Goal: Complete application form

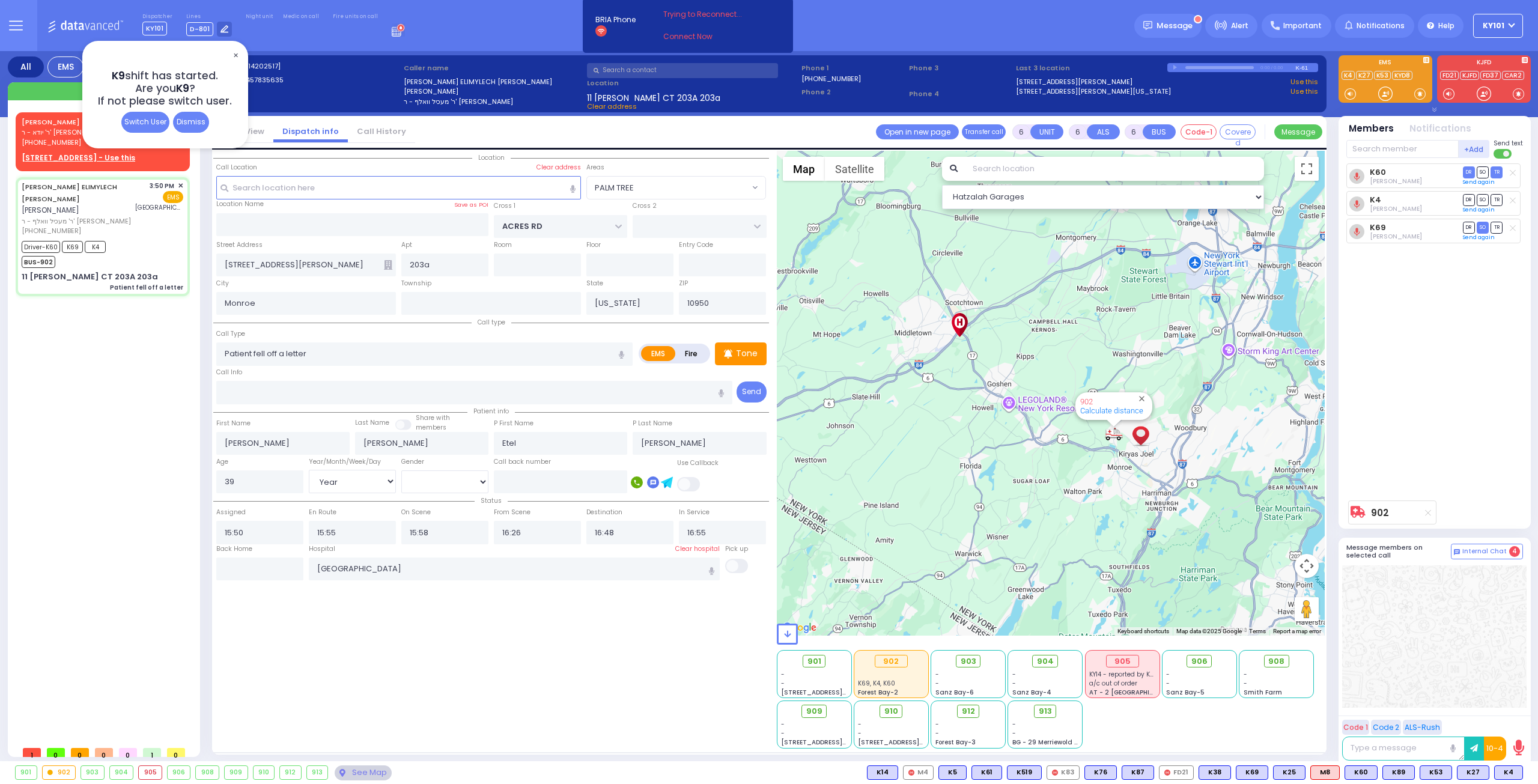
select select "PALM TREE"
select select "Year"
select select "[DEMOGRAPHIC_DATA]"
click at [187, 117] on div "Dismiss" at bounding box center [190, 122] width 36 height 21
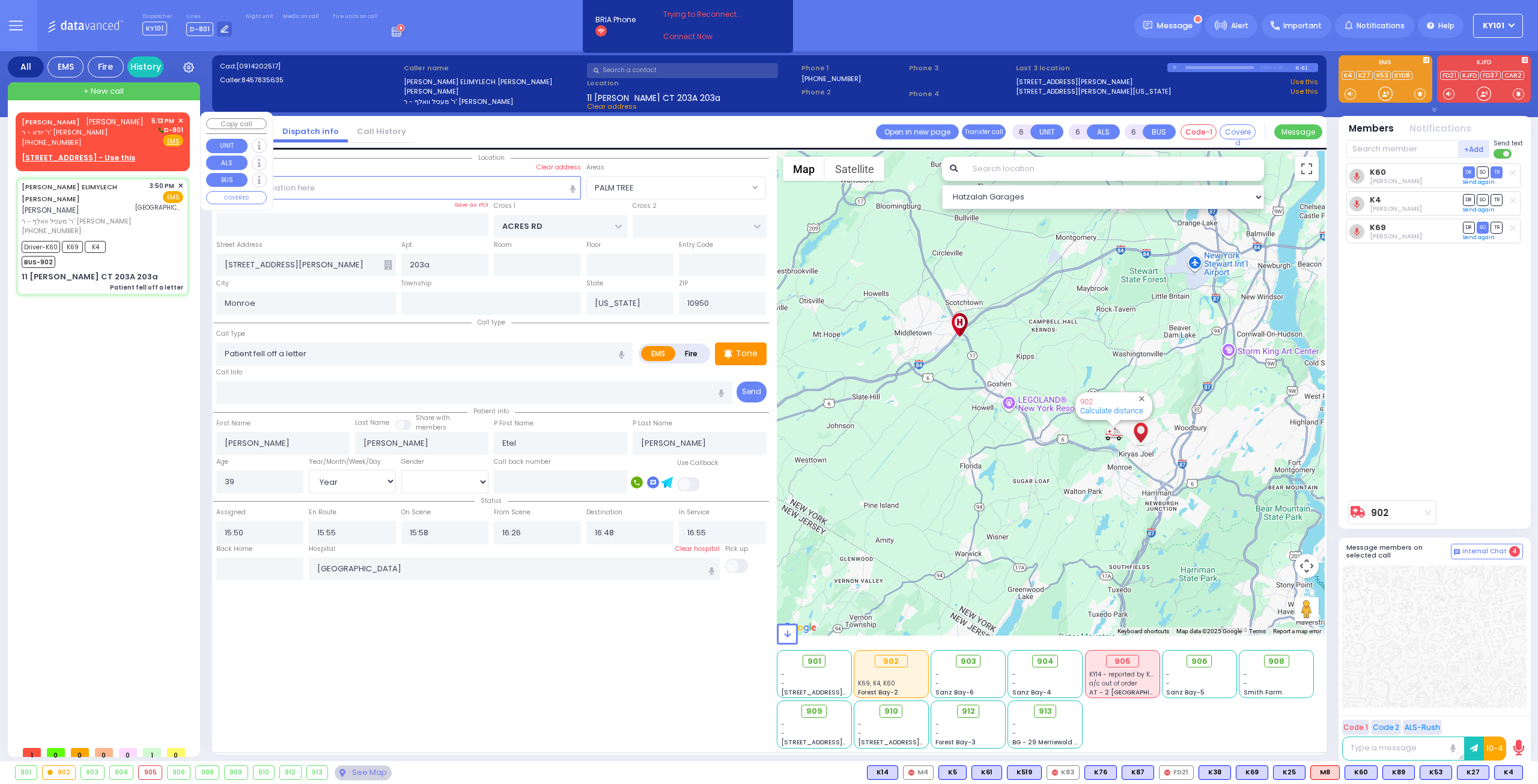
click at [87, 121] on span "אלי' רייזמאן" at bounding box center [114, 121] width 58 height 10
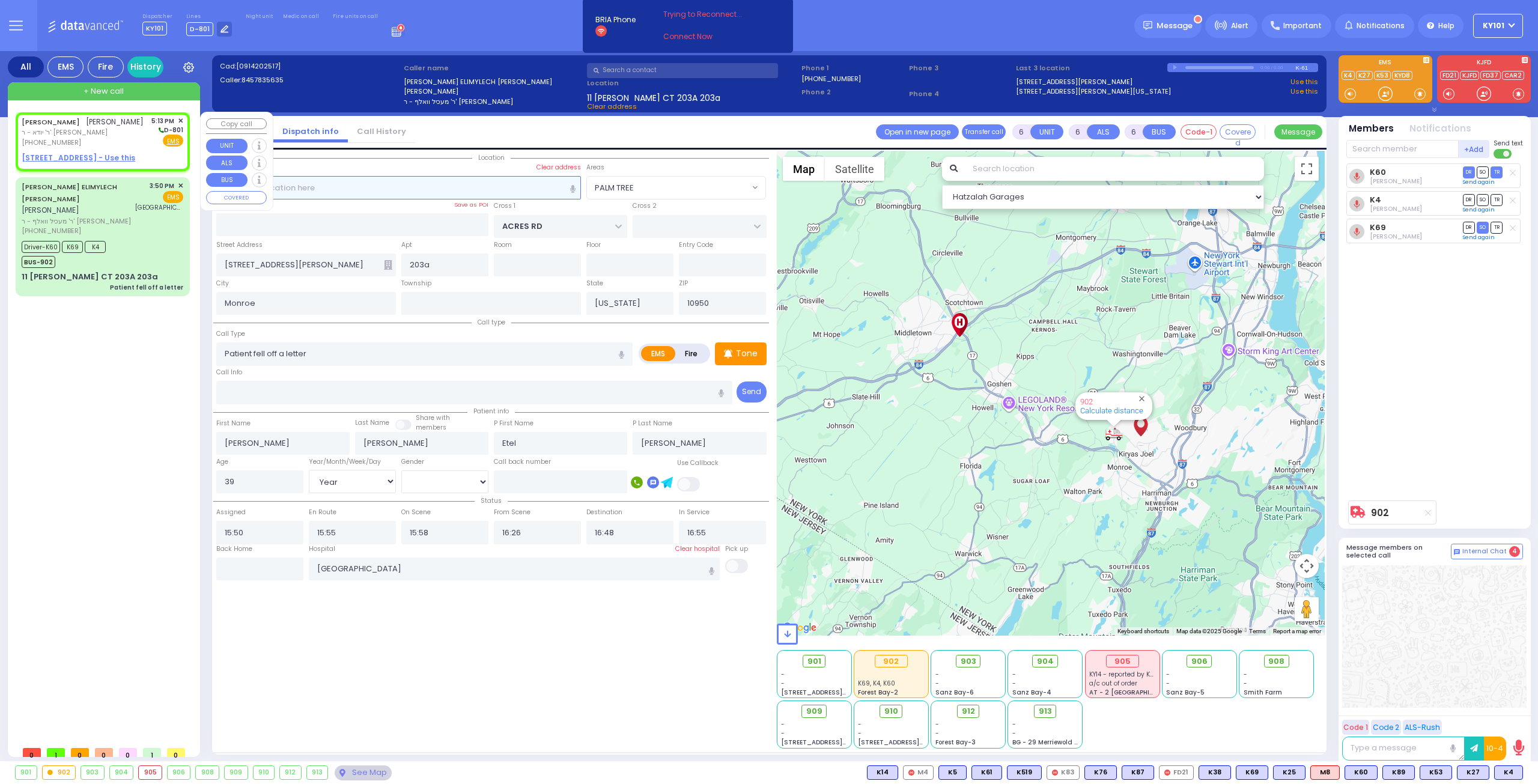
type input "2"
type input "1"
select select
radio input "true"
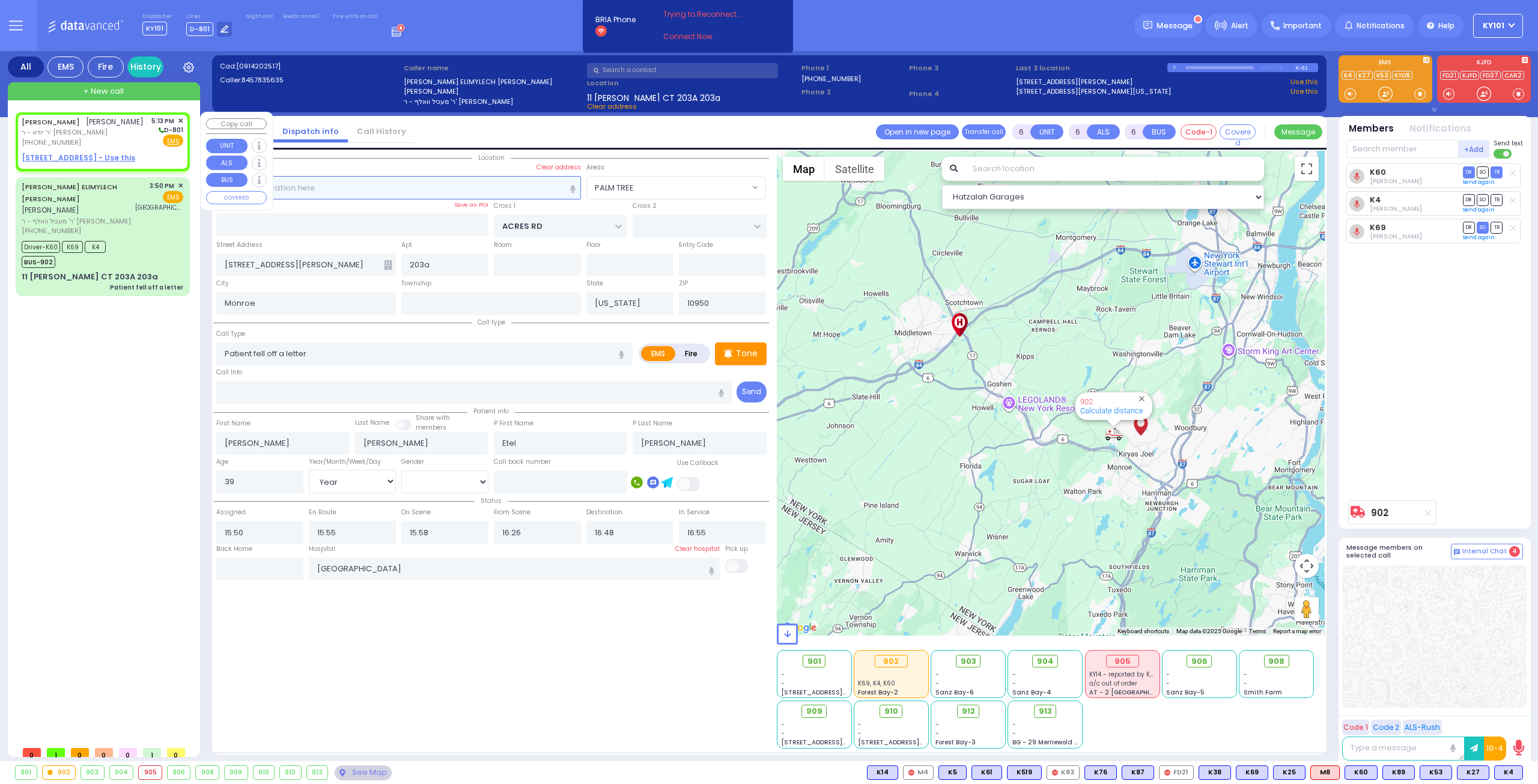
type input "ELYA"
type input "REISMAN"
select select
type input "17:13"
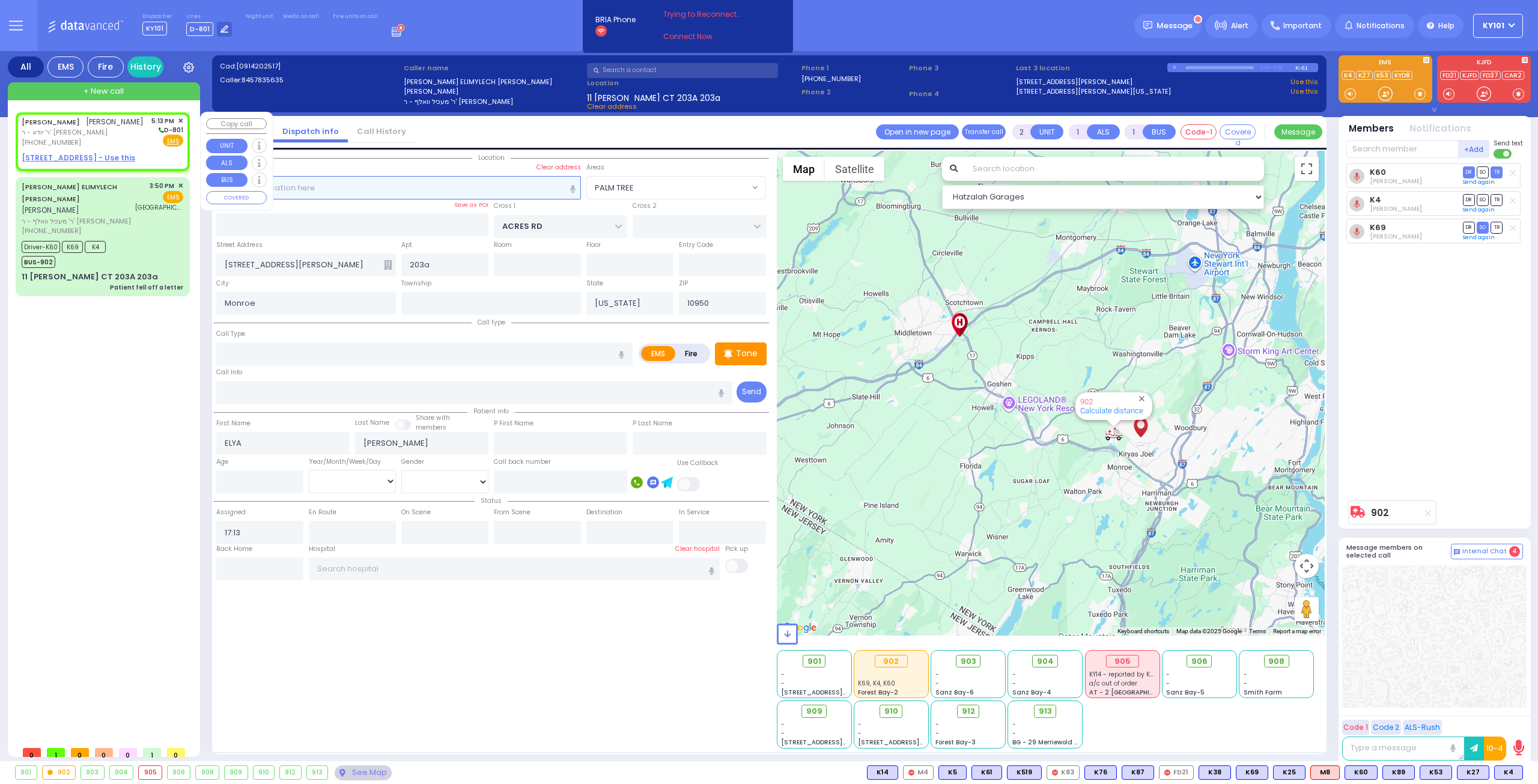
select select "Hatzalah Garages"
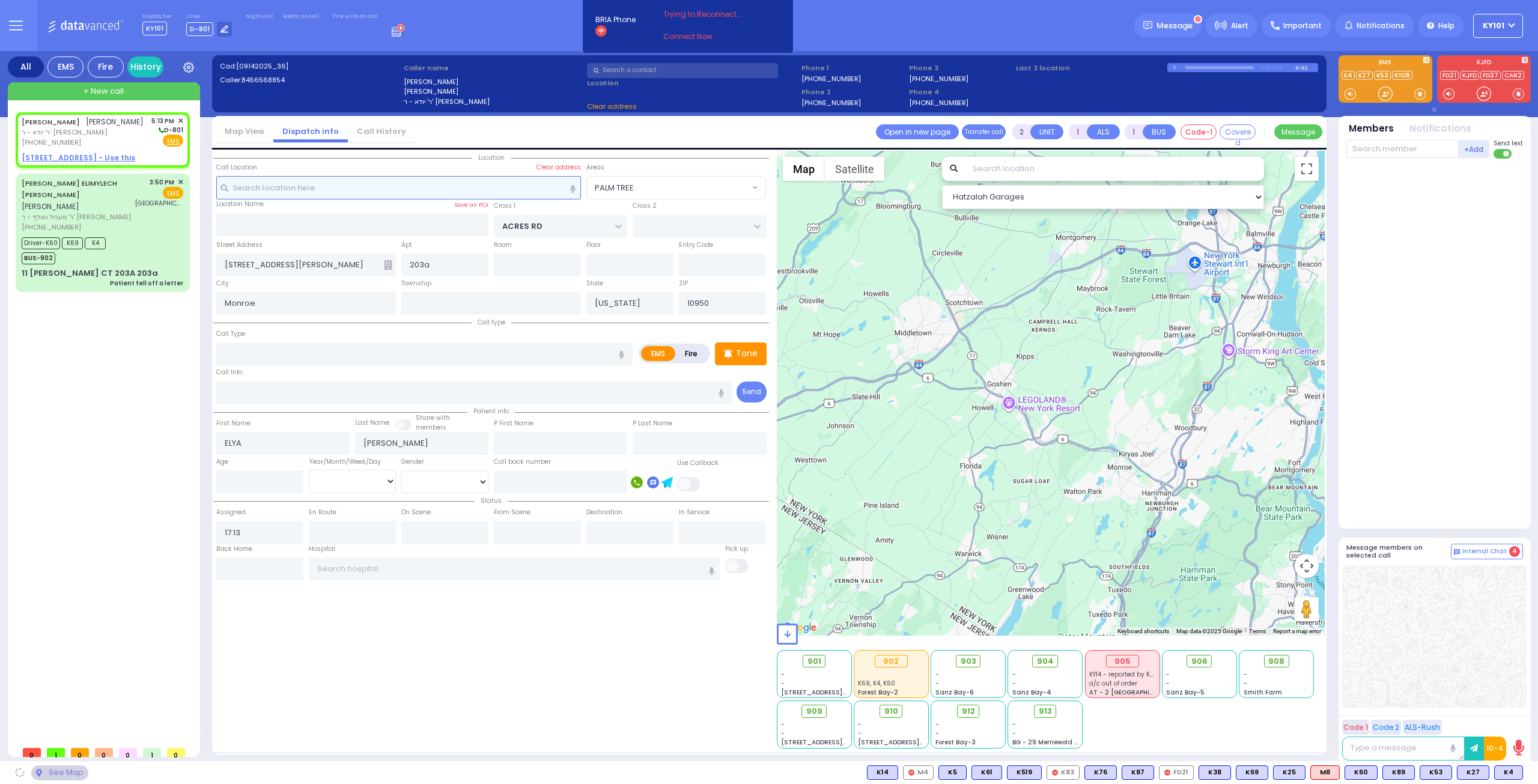
select select
radio input "true"
select select
select select "Hatzalah Garages"
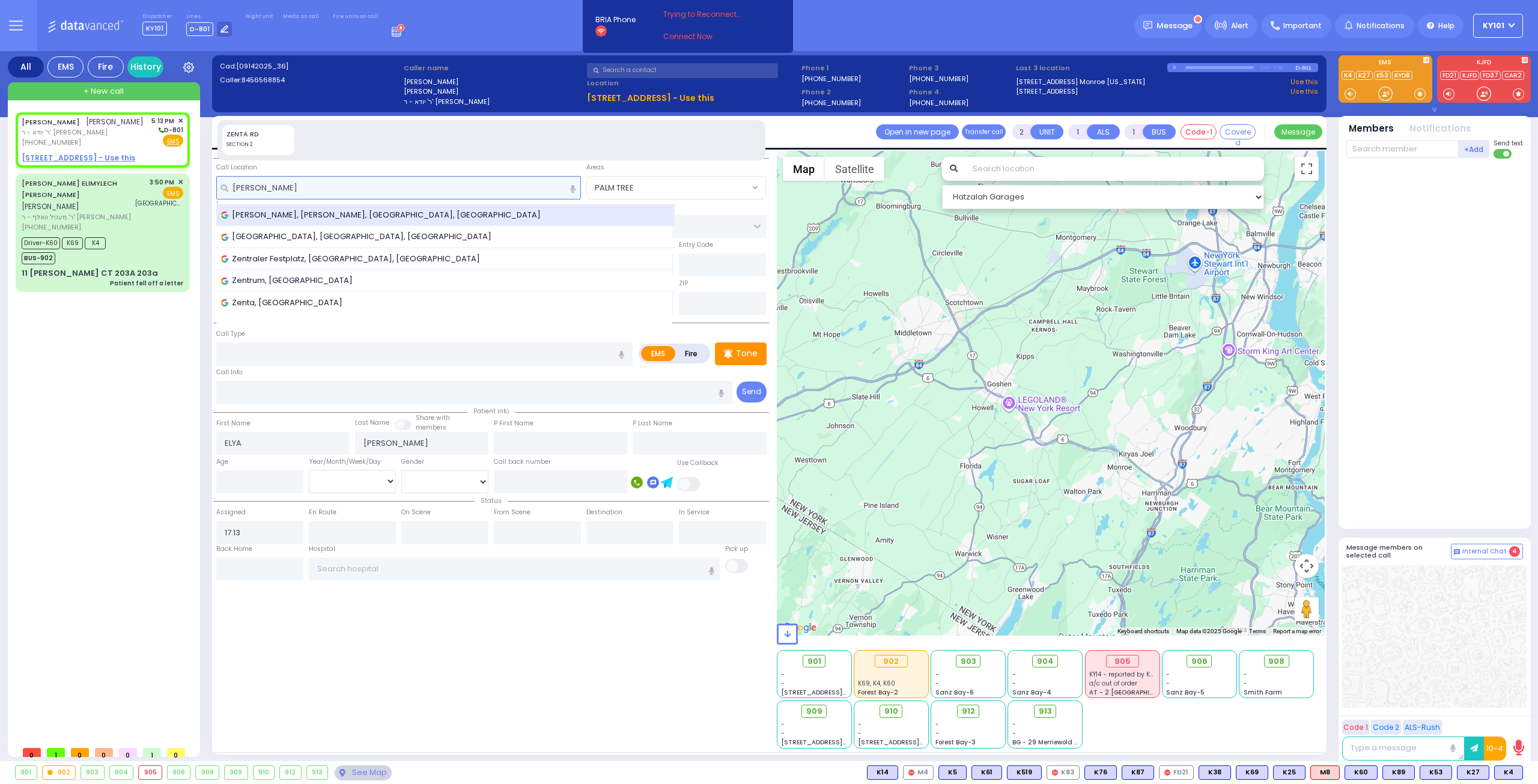
type input "zent"
click at [363, 205] on div "Zenta Rd, Kiryas Joel, NY, USA" at bounding box center [446, 215] width 459 height 22
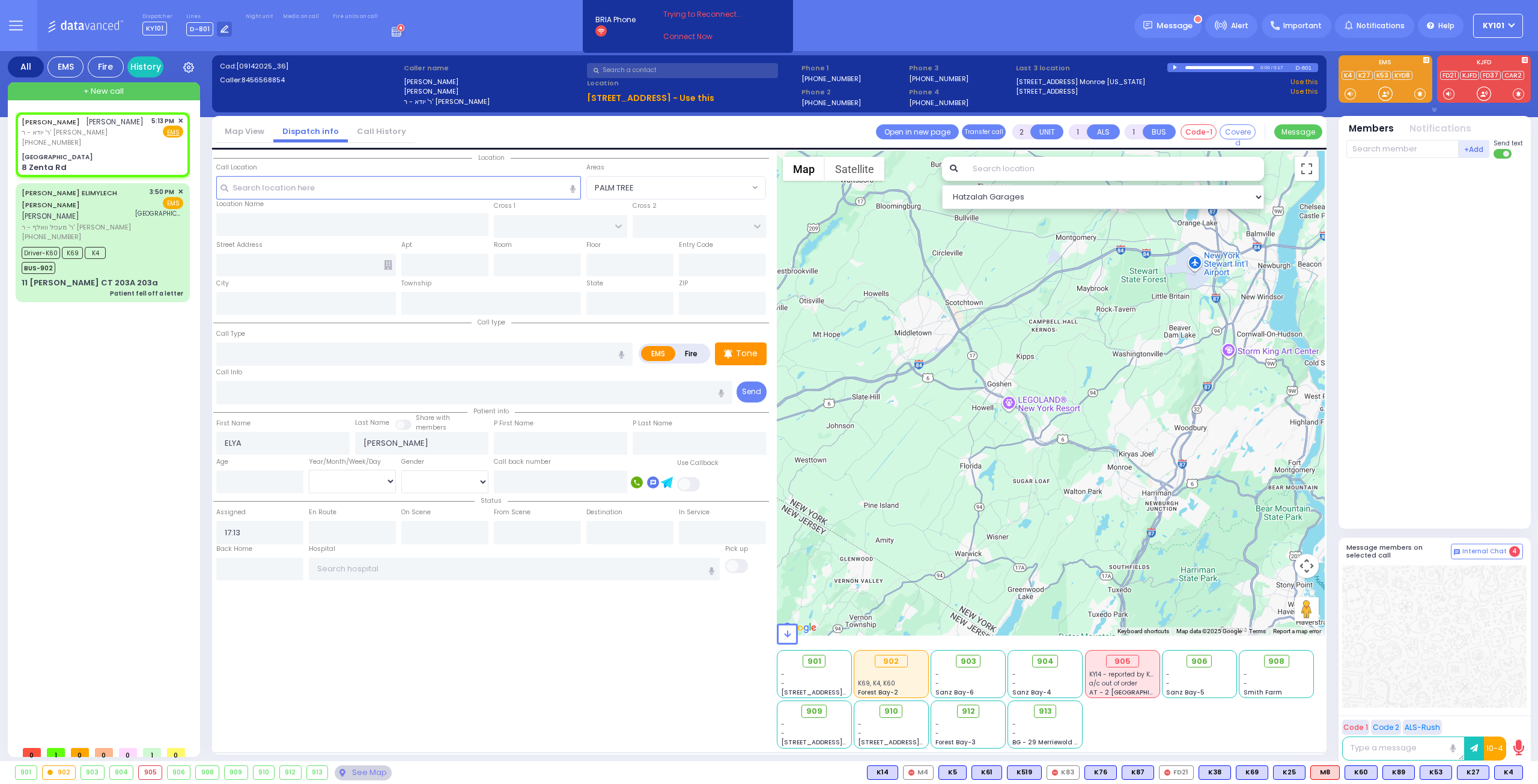
select select
radio input "true"
select select
select select "Hatzalah Garages"
select select
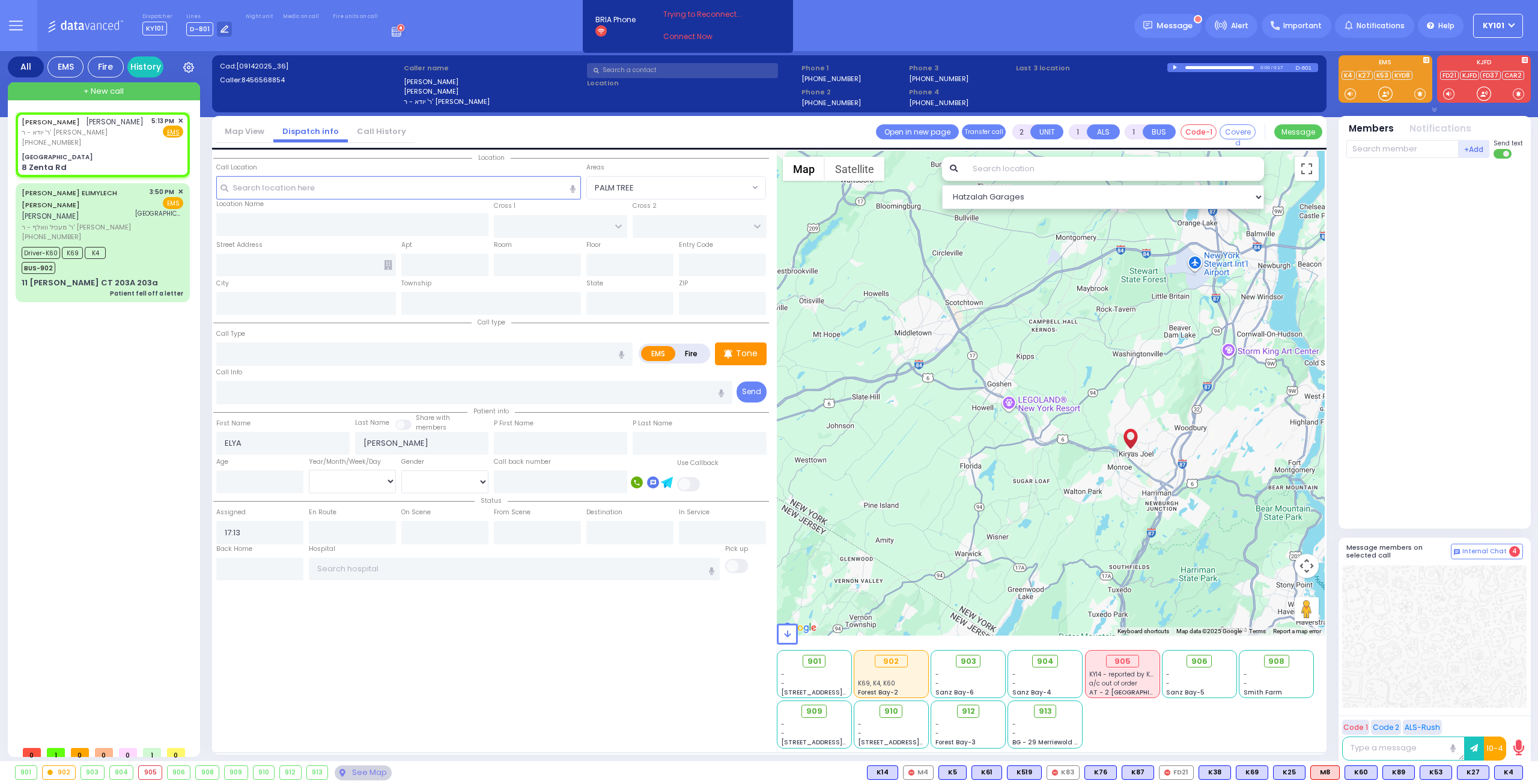
radio input "true"
select select
type input "Zenta Road"
type input "CARTER LN"
type input "KOSNITZ RD"
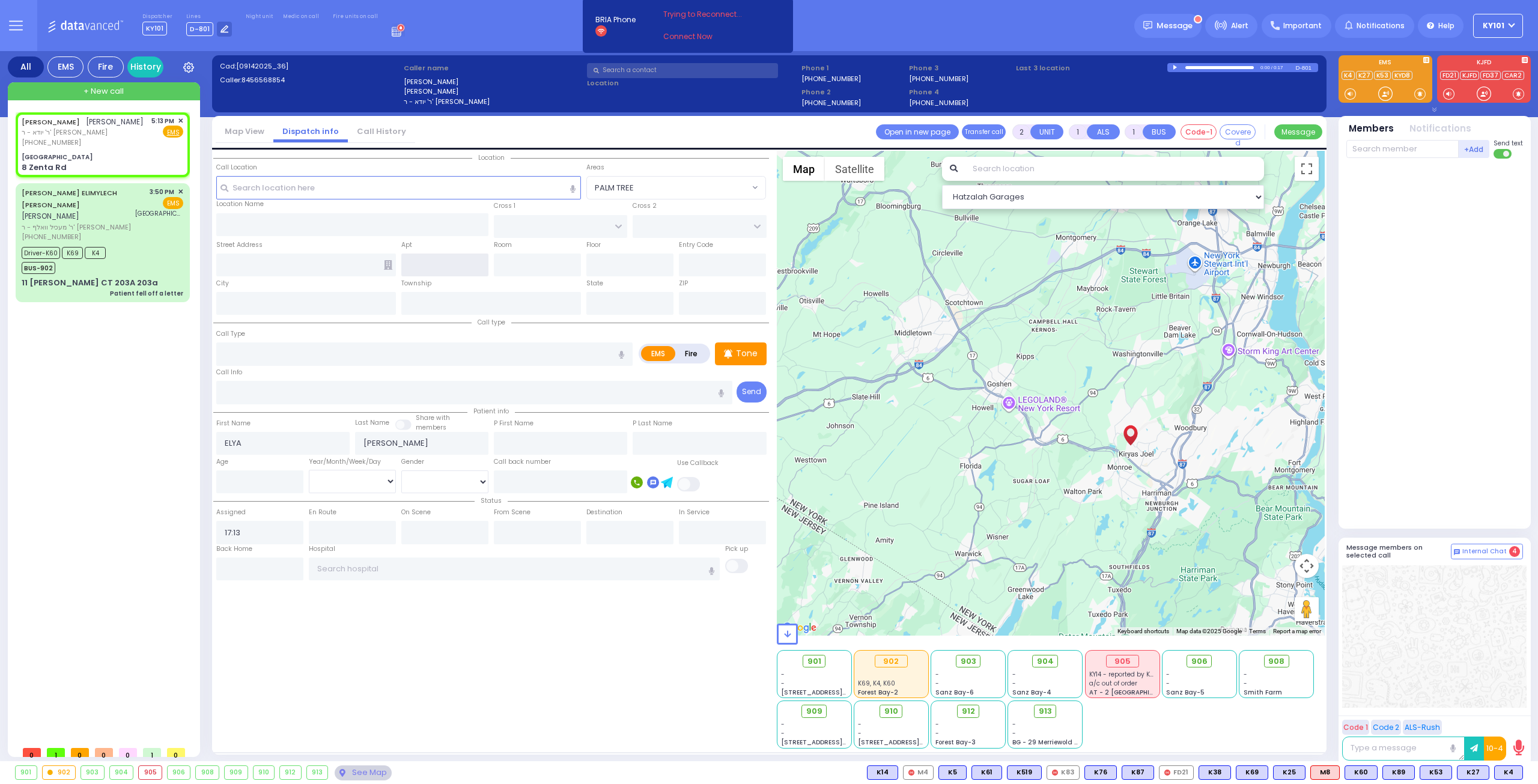
type input "8 Zenta Rd"
type input "[PERSON_NAME]"
type input "[US_STATE]"
type input "10950"
select select "Hatzalah Garages"
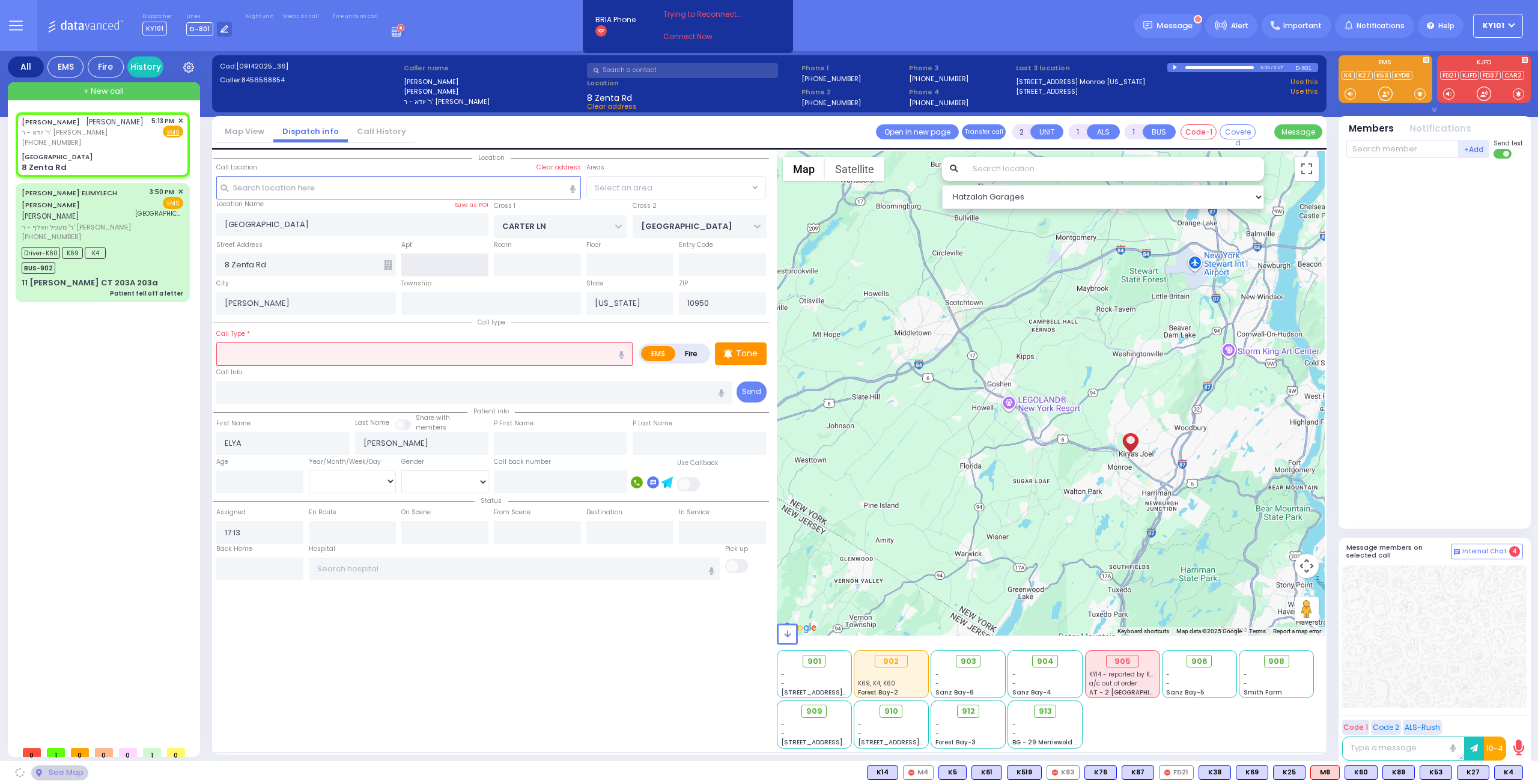
select select "SECTION 2"
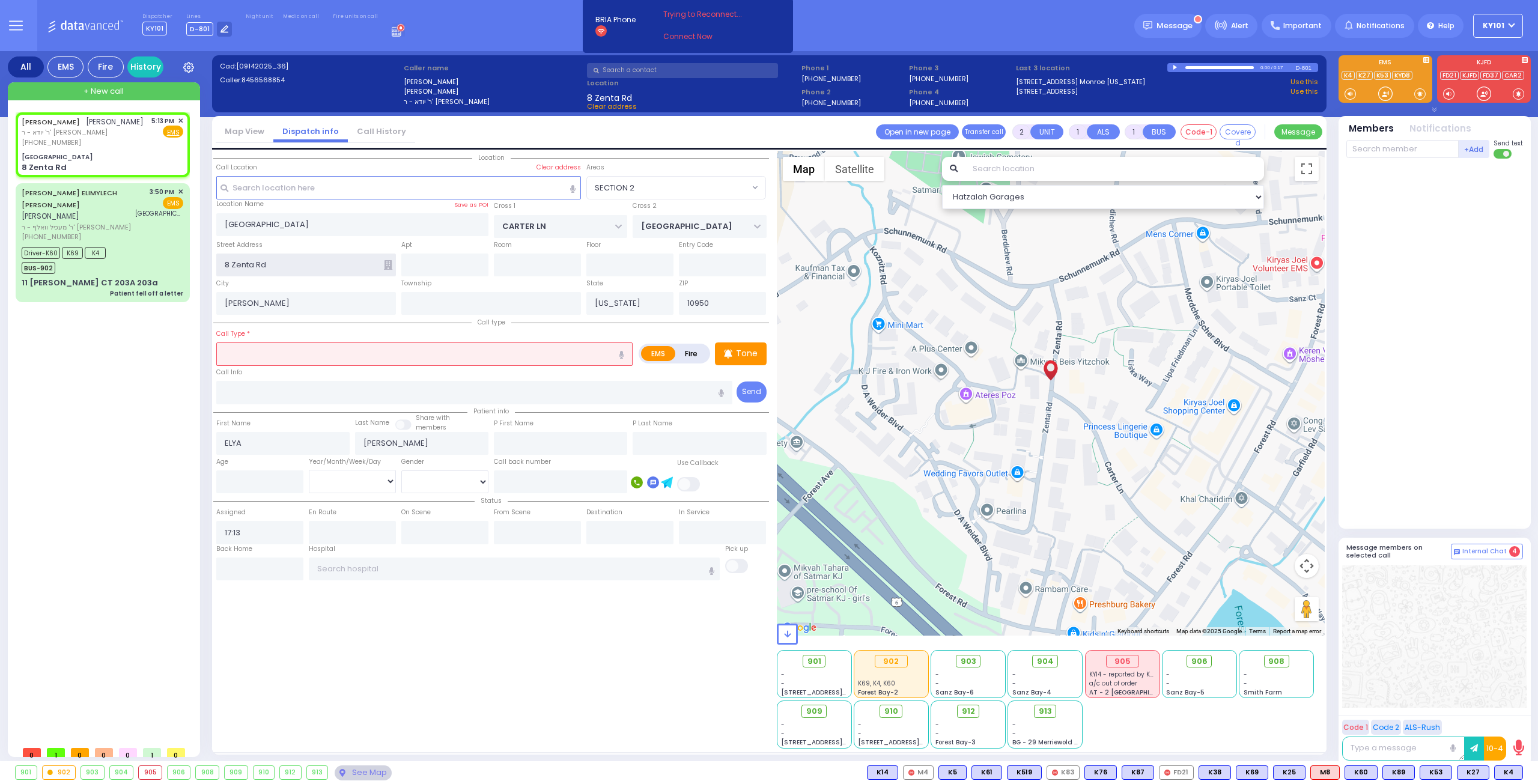
drag, startPoint x: 229, startPoint y: 260, endPoint x: 195, endPoint y: 265, distance: 34.4
click at [195, 265] on div "All EMS Fire History Settings" at bounding box center [769, 408] width 1523 height 715
type input "Zenta Rd"
click at [261, 342] on input "text" at bounding box center [424, 354] width 416 height 23
select select
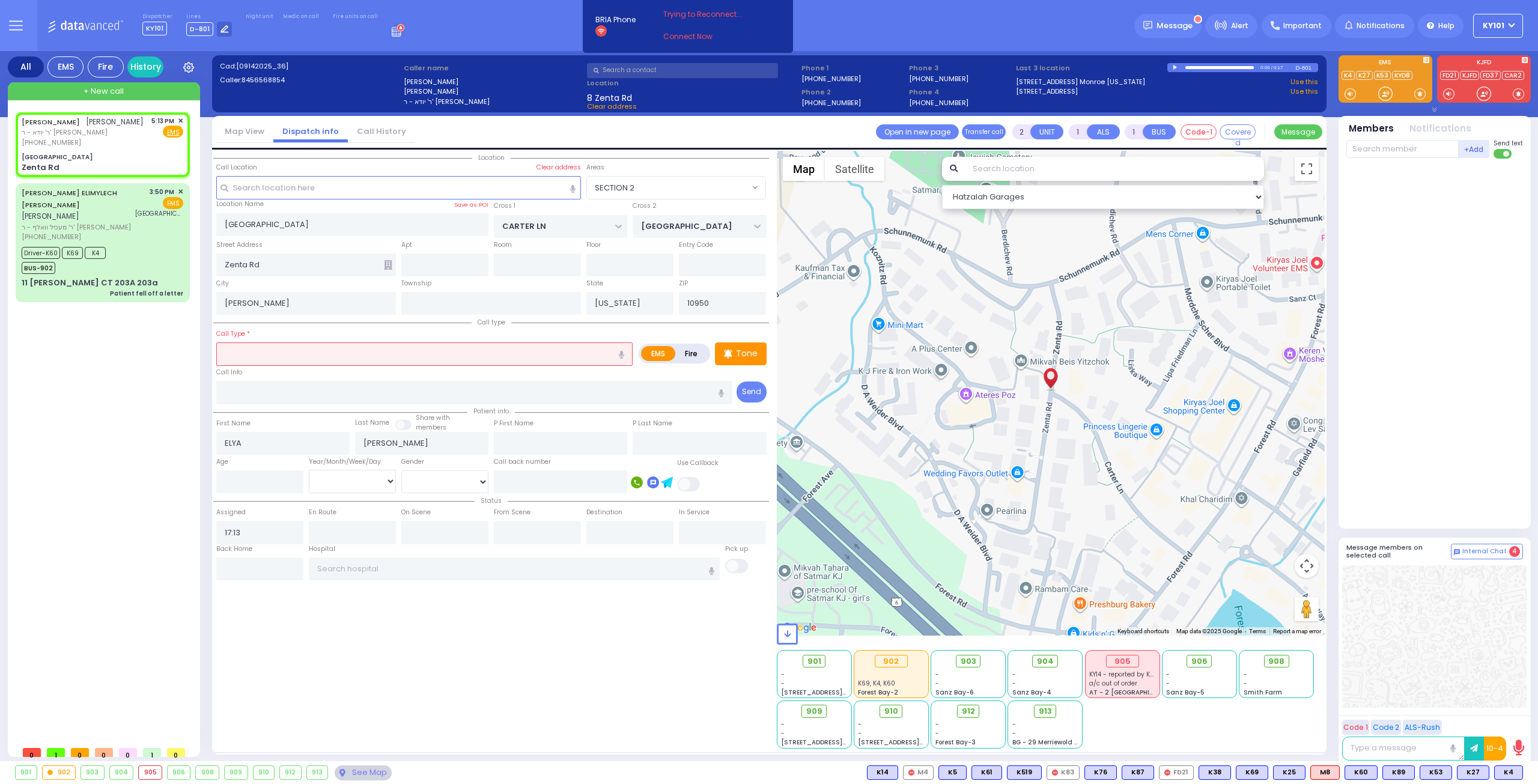
radio input "true"
select select
select select "Hatzalah Garages"
select select "SECTION 2"
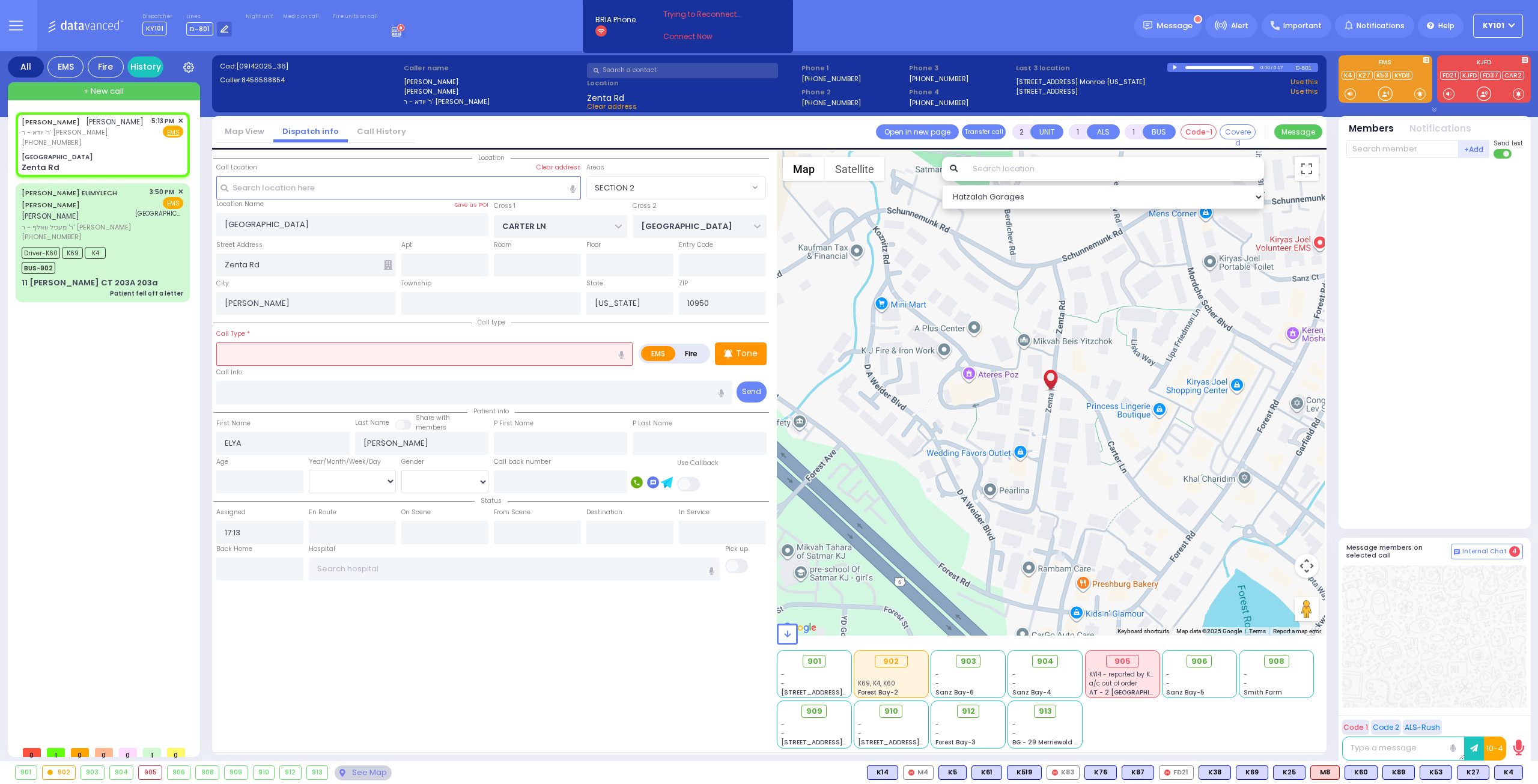
click at [687, 352] on label "Fire" at bounding box center [691, 354] width 33 height 15
radio input "true"
click at [522, 352] on input "text" at bounding box center [424, 354] width 416 height 23
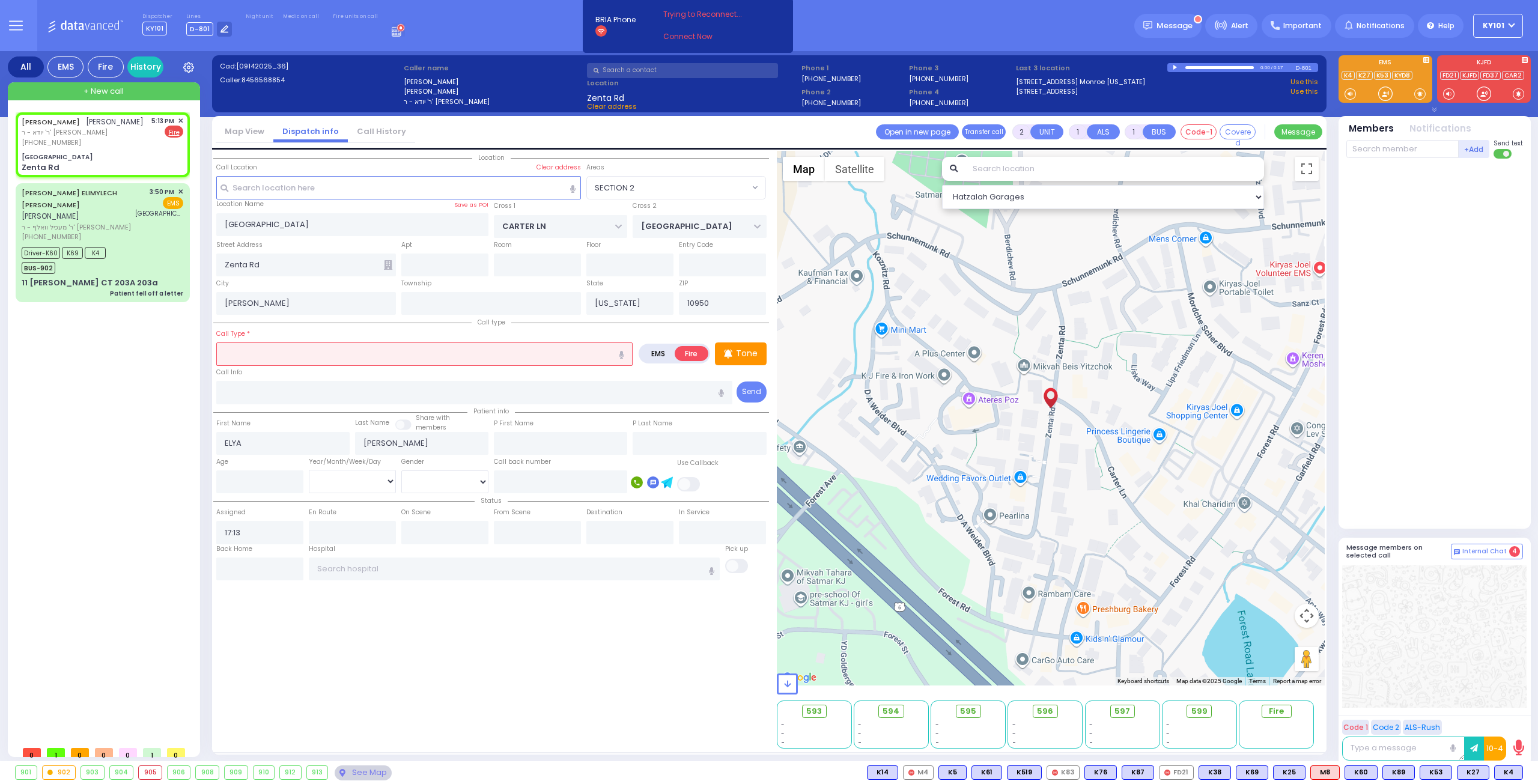
select select
radio input "true"
select select
select select "Hatzalah Garages"
type input "ou"
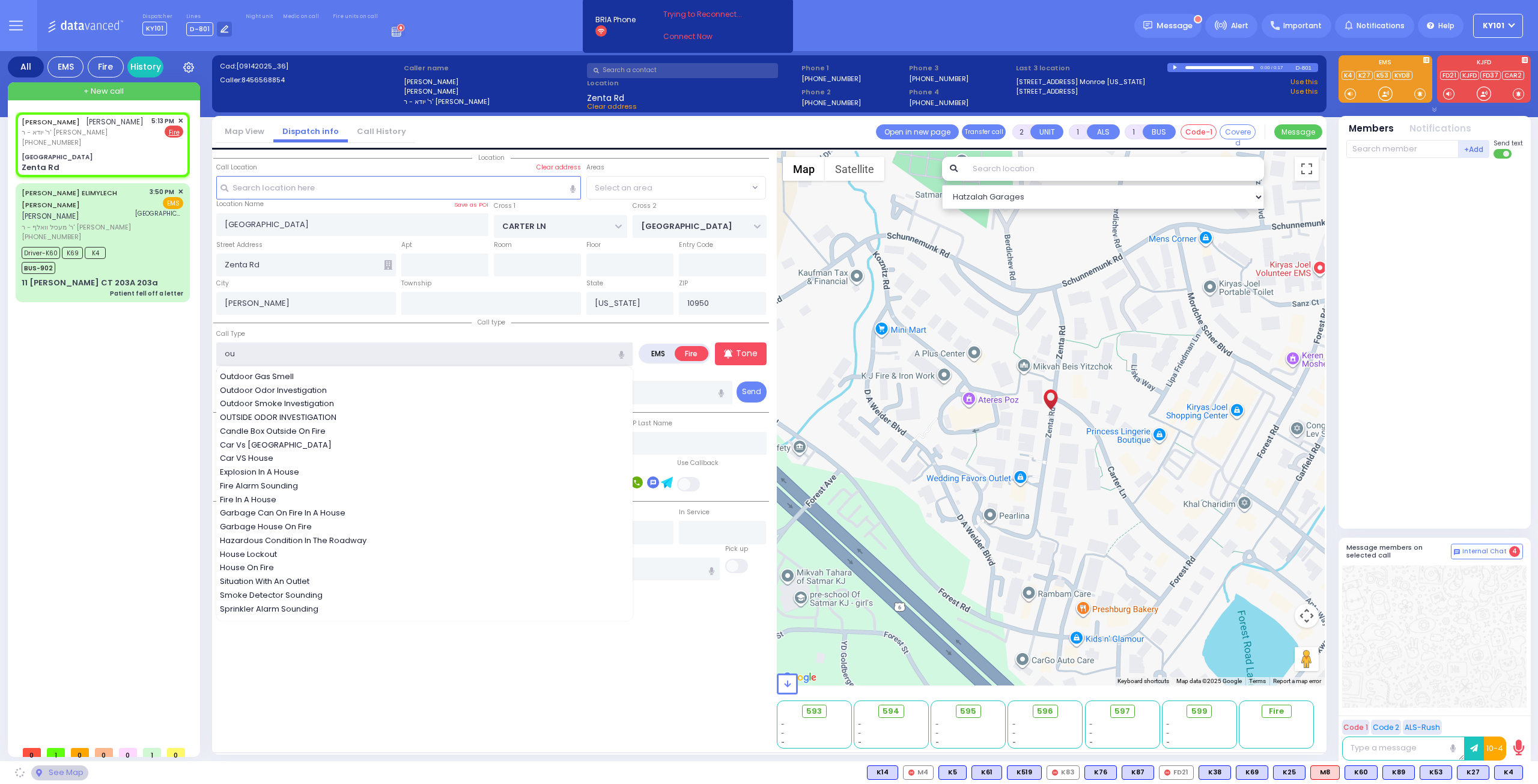
select select "SECTION 2"
type input "out"
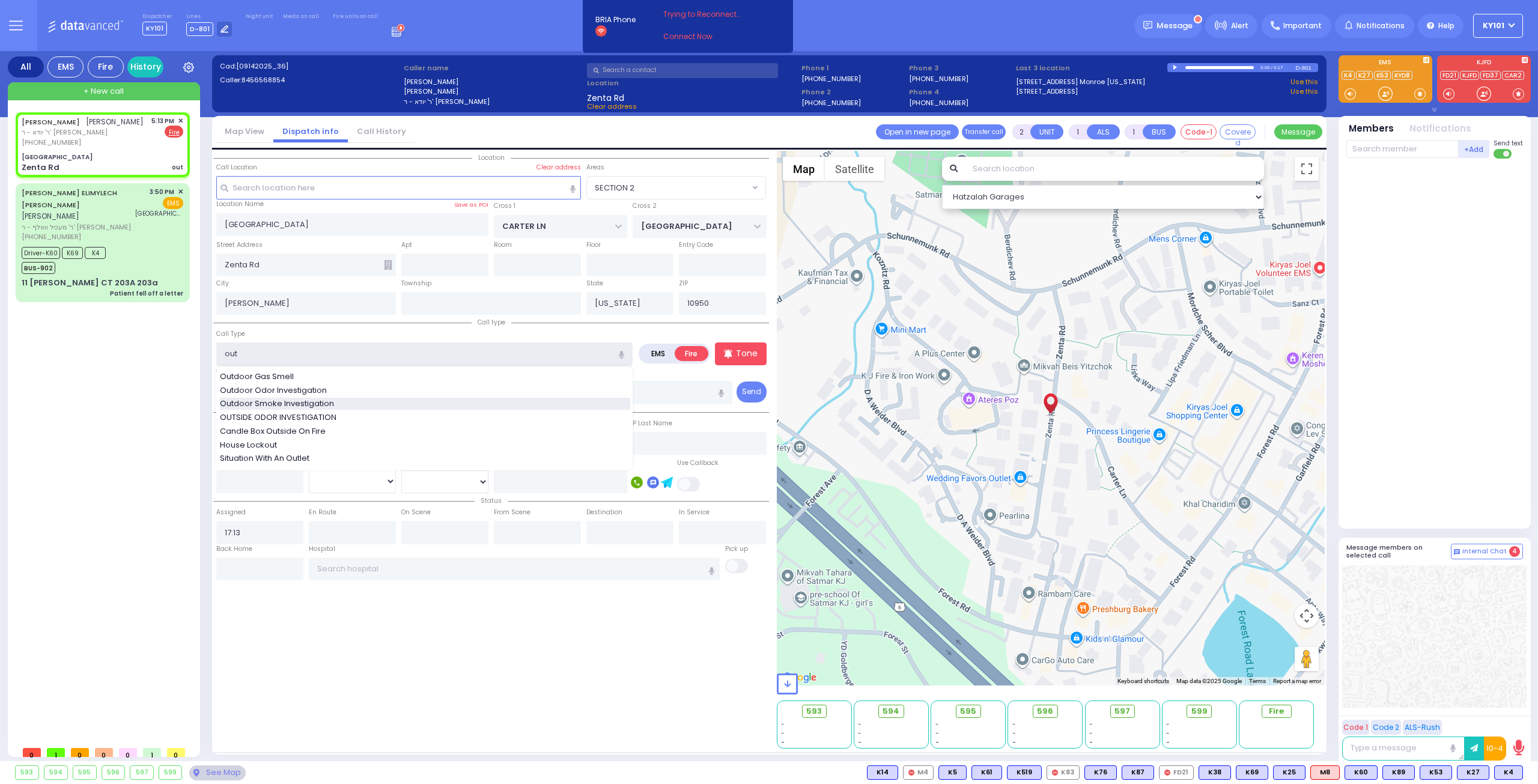
select select
radio input "true"
select select
select select "Hatzalah Garages"
select select "SECTION 2"
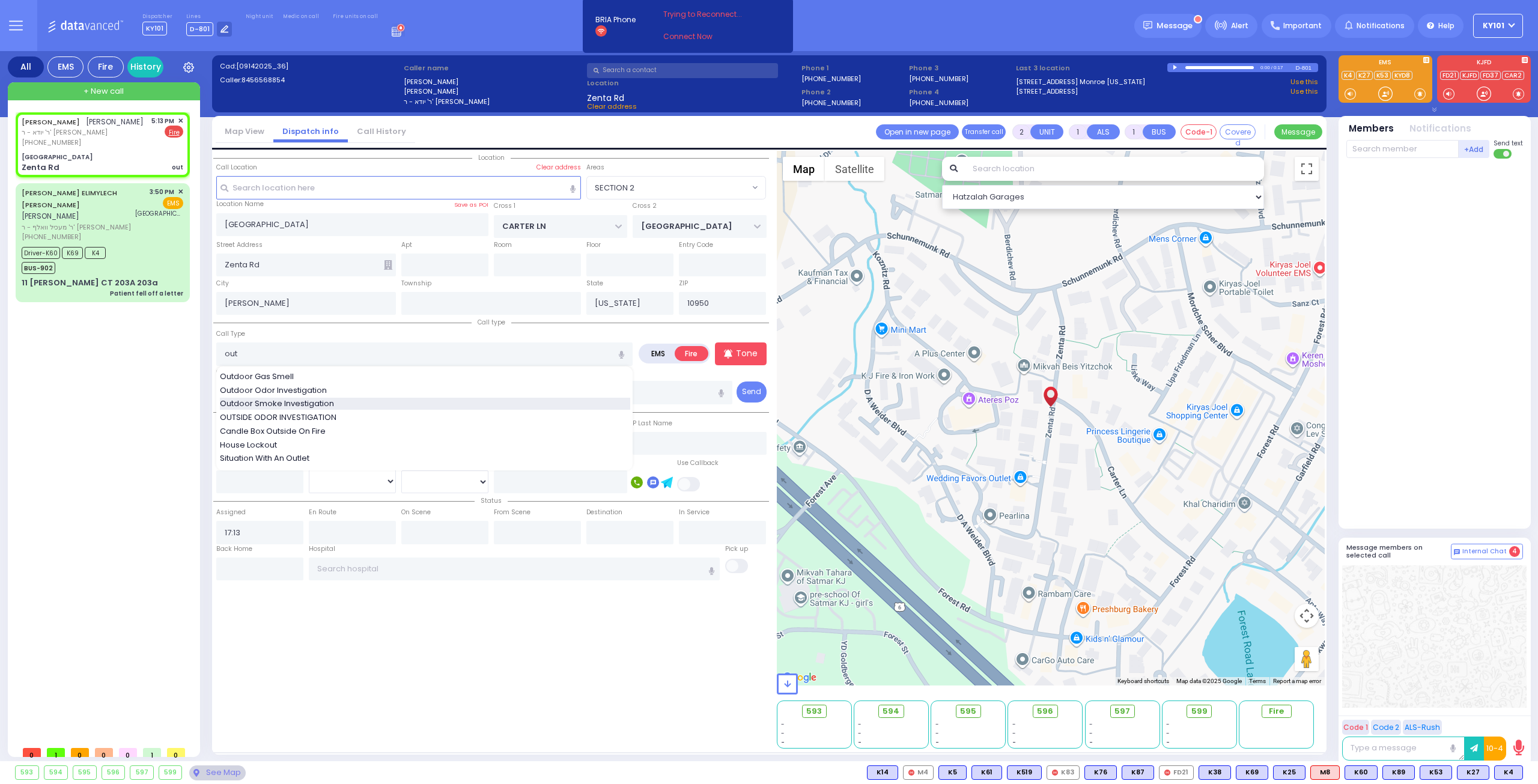
click at [314, 398] on span "Outdoor Smoke Investigation" at bounding box center [279, 404] width 118 height 12
type input "Outdoor Smoke Investigation"
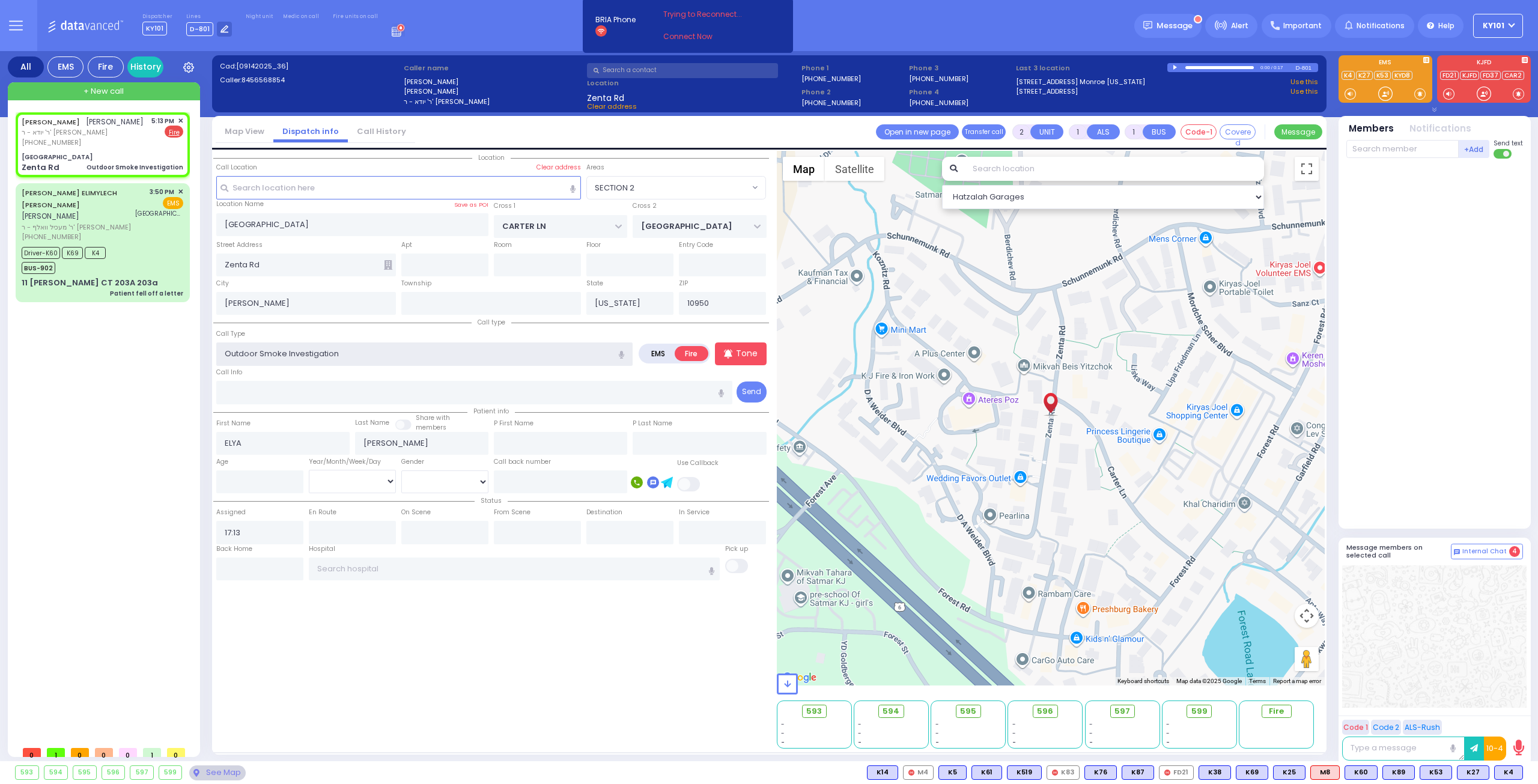
select select
radio input "true"
select select
select select "Hatzalah Garages"
select select "SECTION 2"
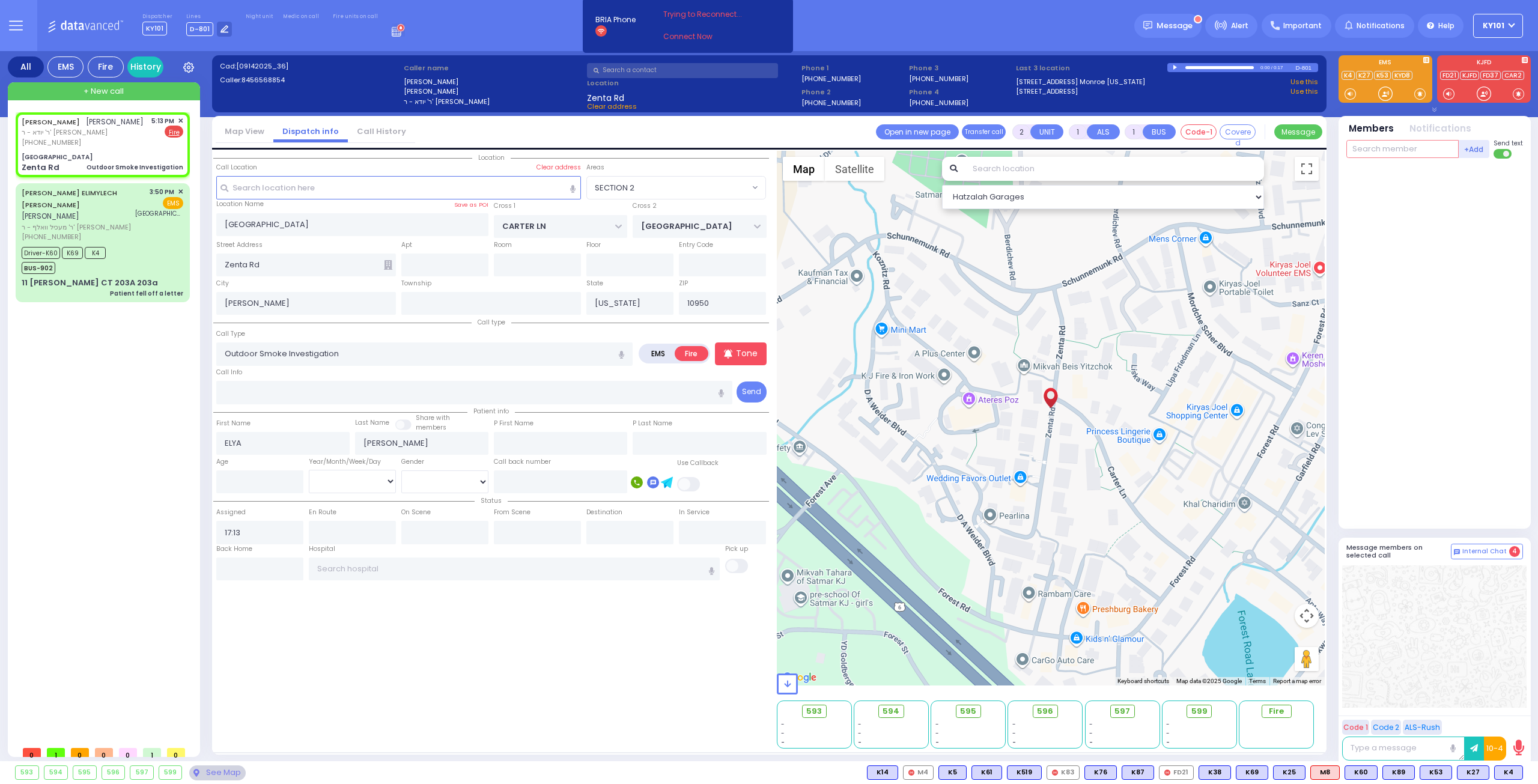
click at [1401, 147] on input "text" at bounding box center [1402, 149] width 112 height 18
type input "31"
select select
radio input "true"
select select
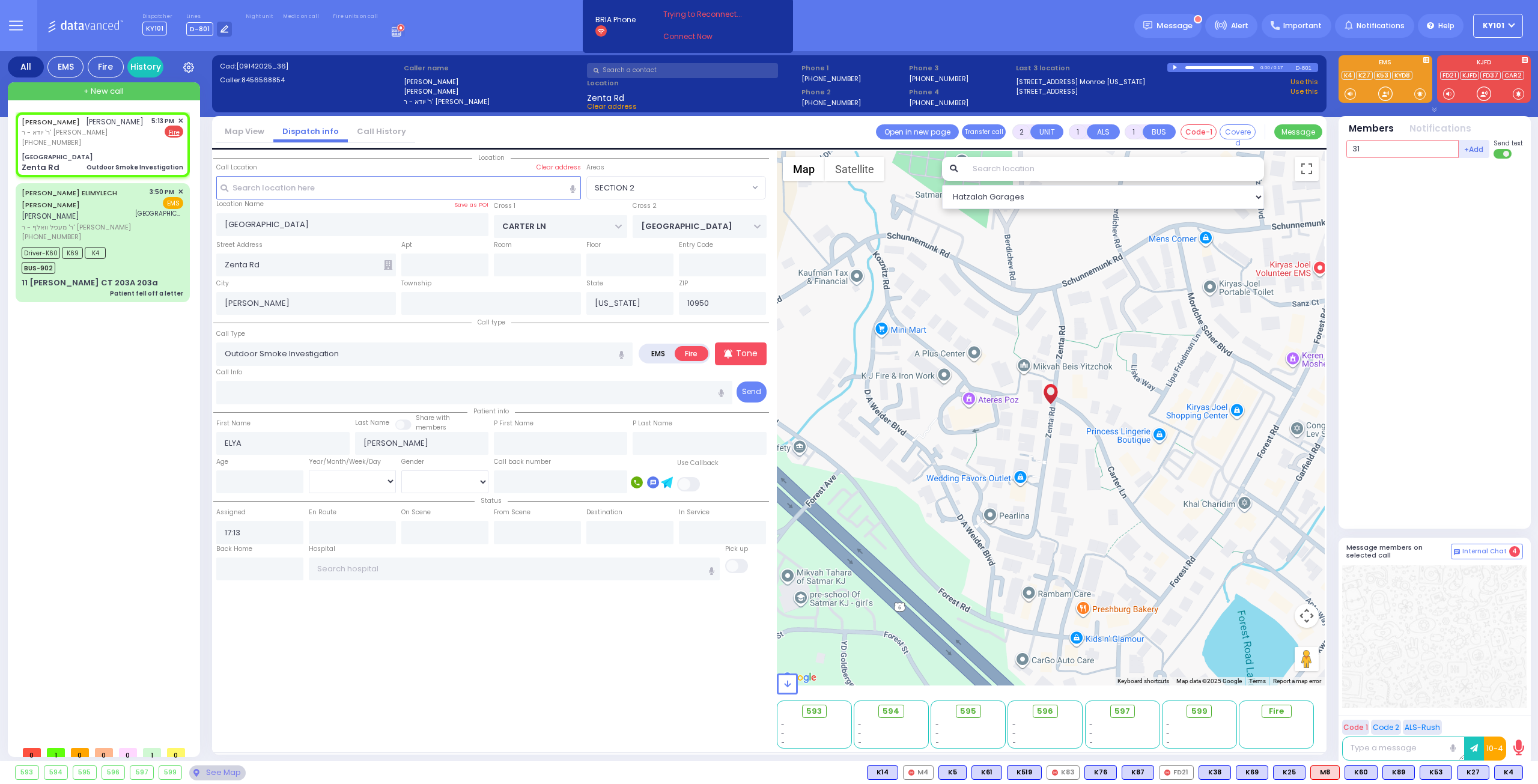
select select "Hatzalah Garages"
select select "SECTION 2"
type input "31"
select select
radio input "true"
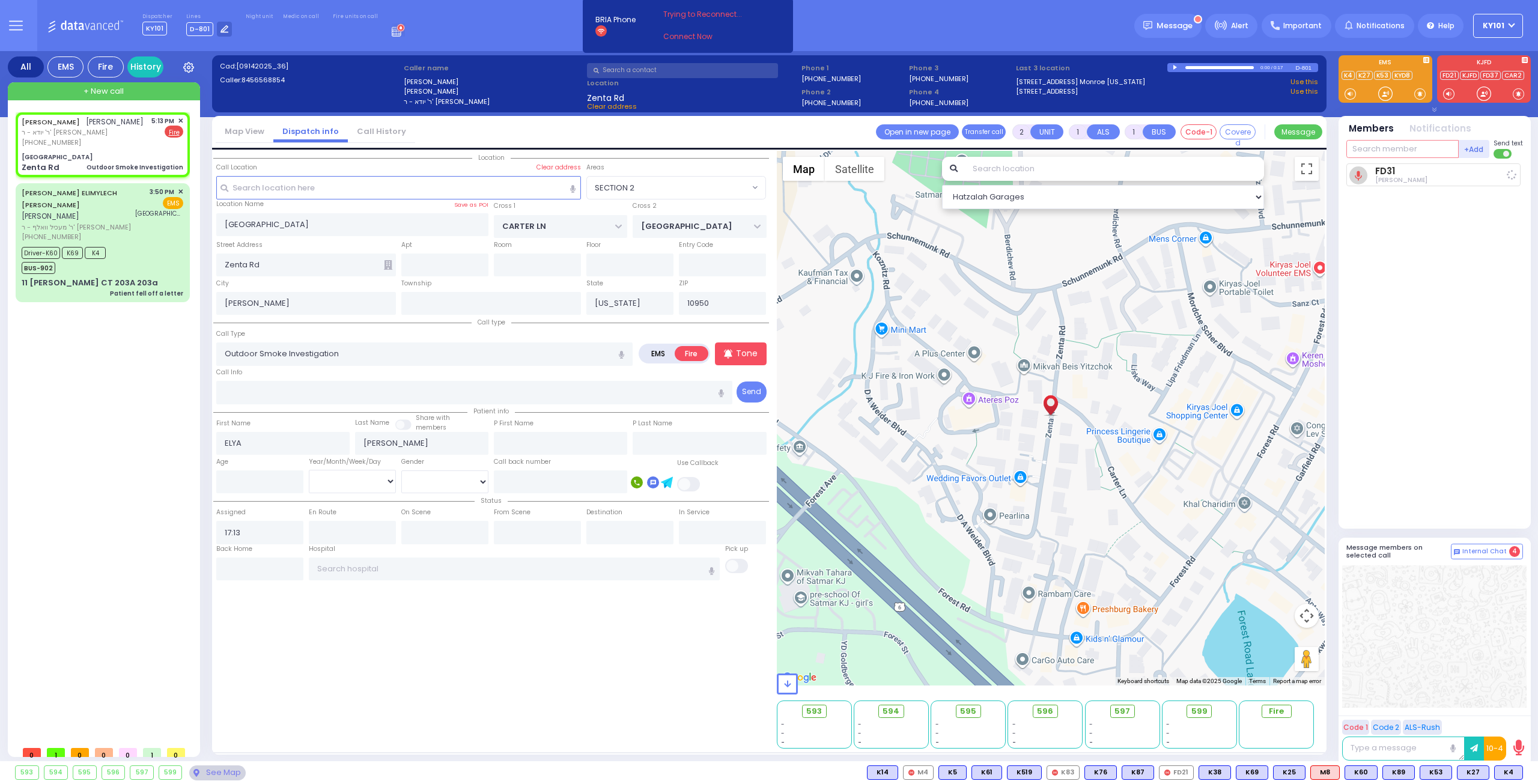
select select
type input "17:15"
select select "Hatzalah Garages"
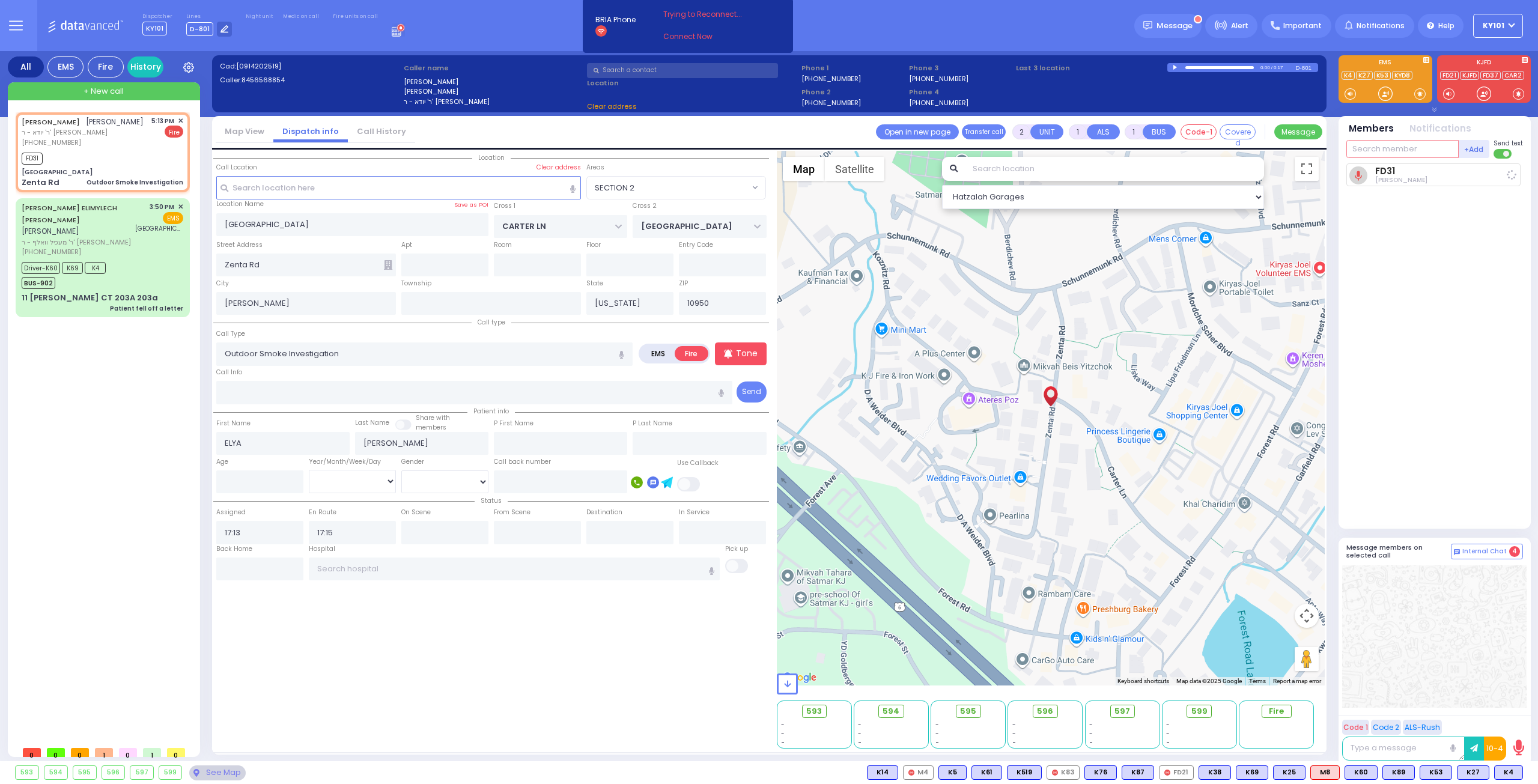
select select "SECTION 2"
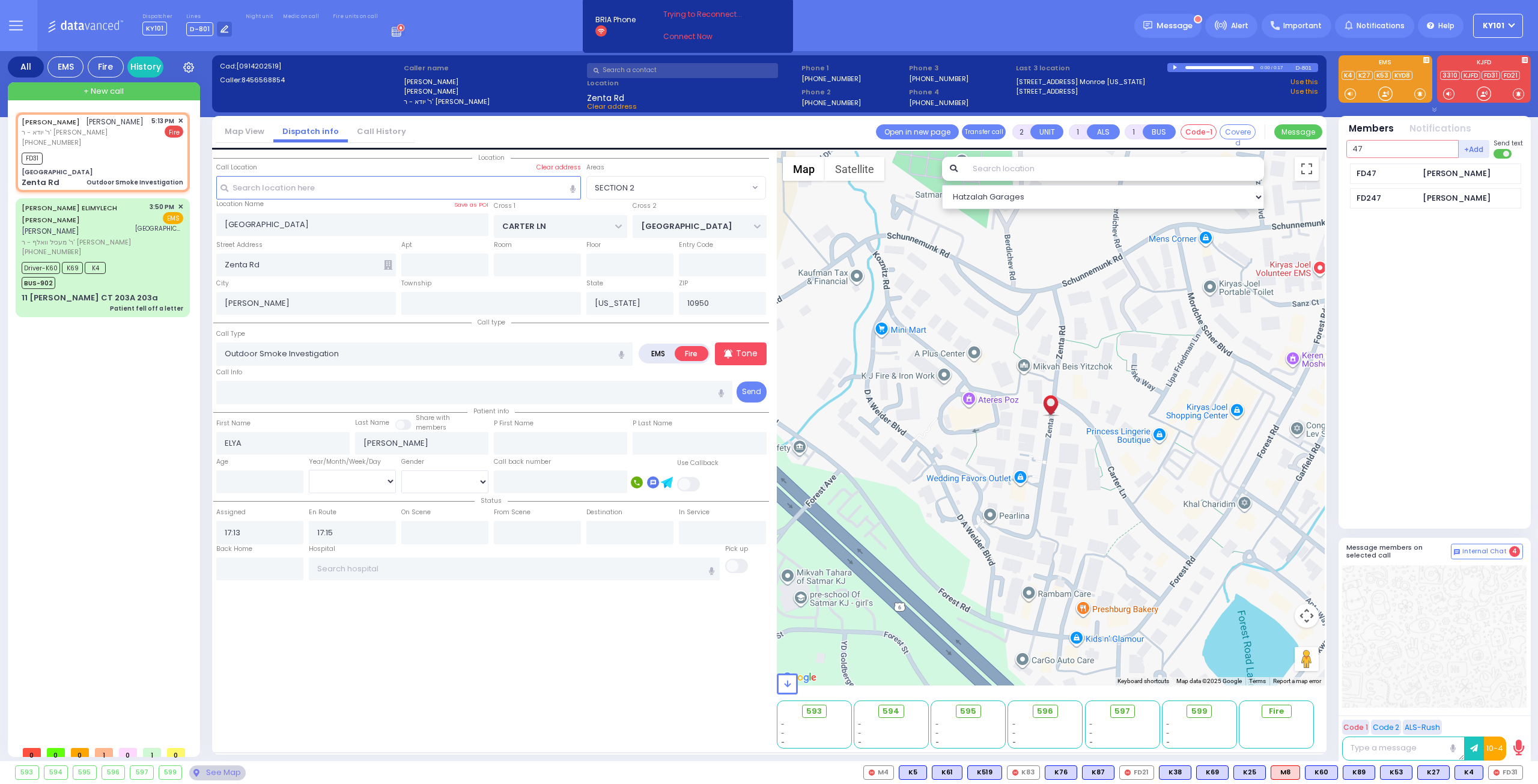
type input "47"
select select
radio input "true"
select select
select select "Hatzalah Garages"
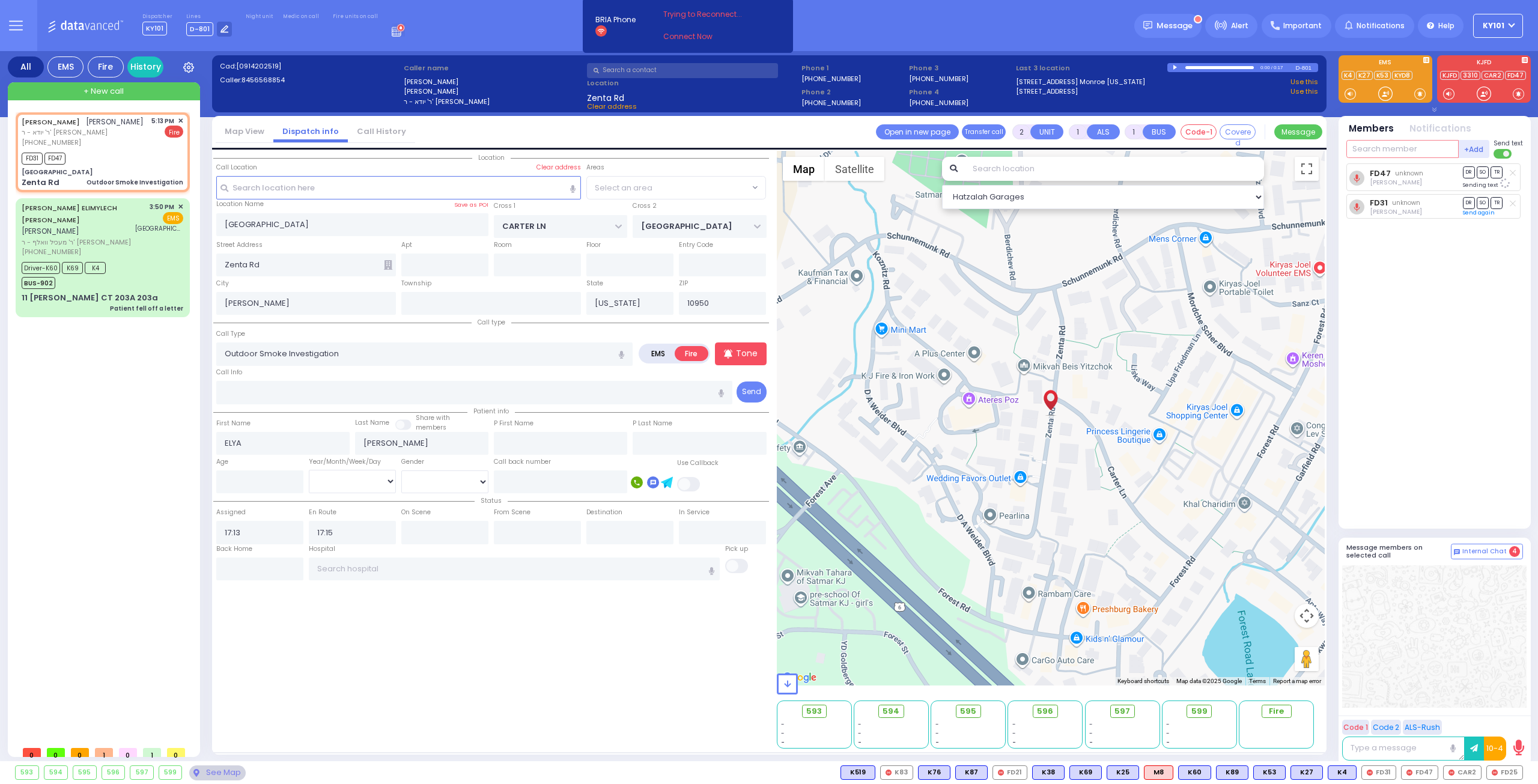
select select "SECTION 2"
click at [1400, 148] on input "text" at bounding box center [1402, 149] width 112 height 18
type input "car2"
select select
radio input "true"
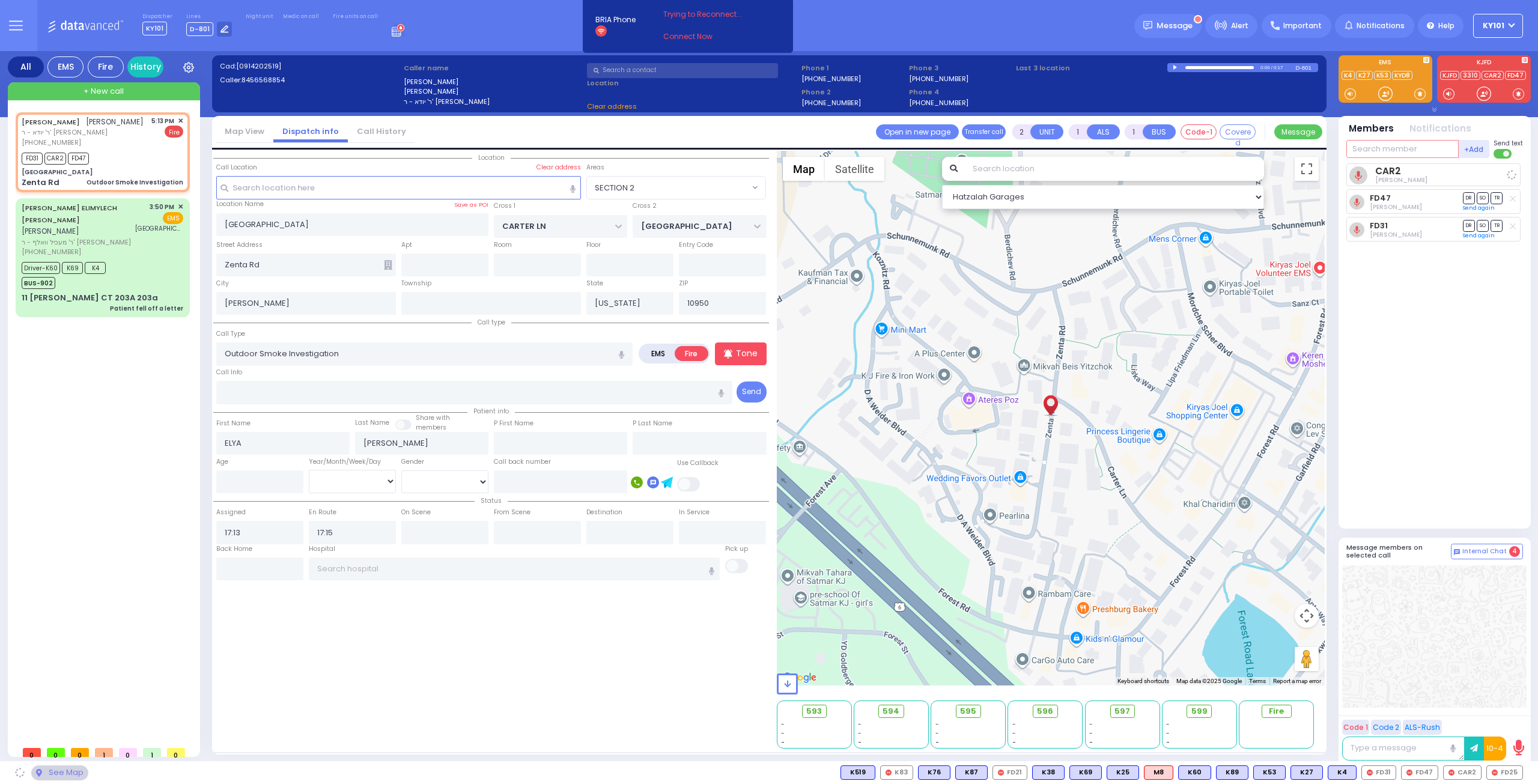
select select
select select "Hatzalah Garages"
select select "SECTION 2"
click at [1382, 154] on input "text" at bounding box center [1402, 149] width 112 height 18
click at [1393, 147] on input "text" at bounding box center [1402, 149] width 112 height 18
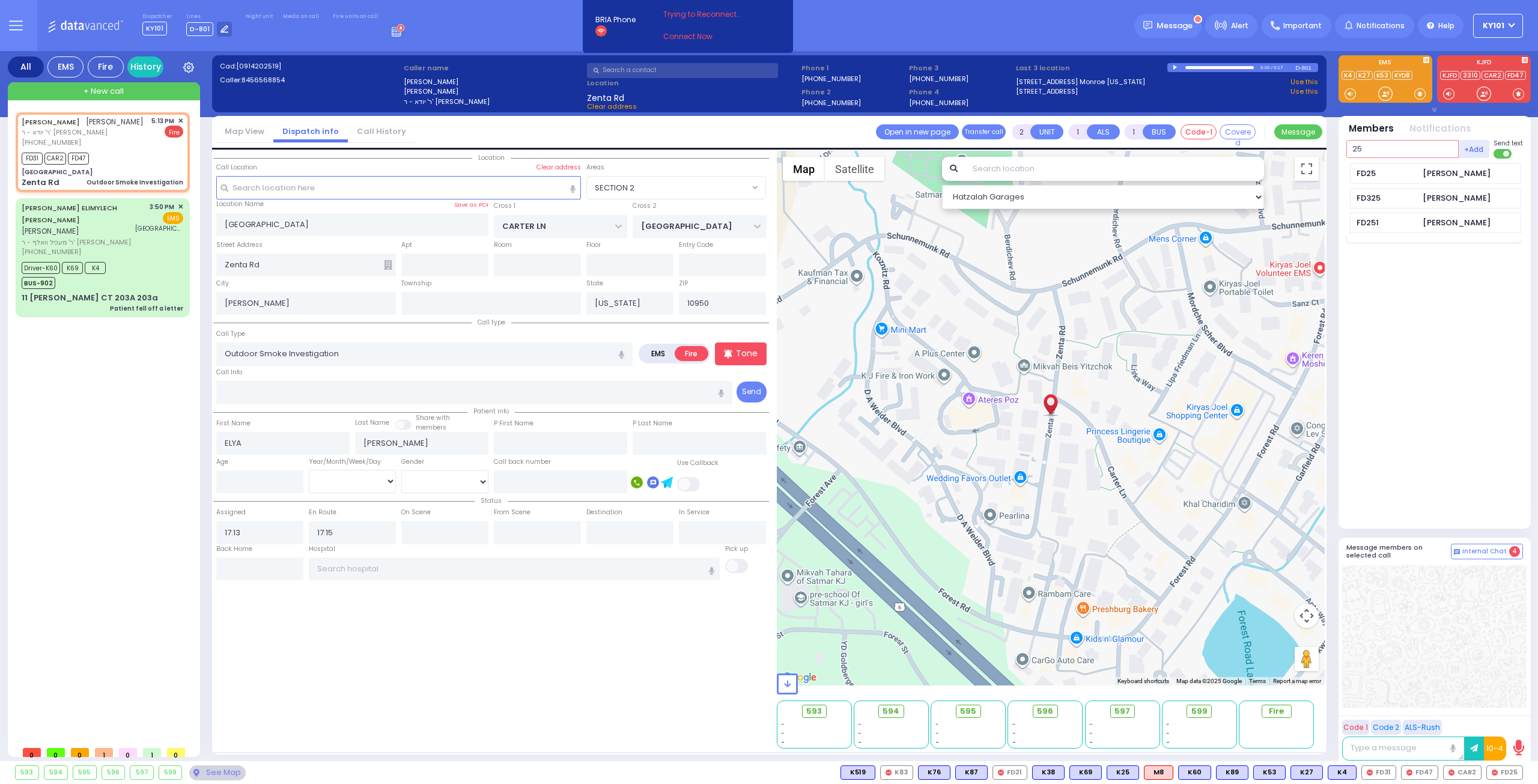
type input "25"
select select
radio input "true"
select select
select select "Hatzalah Garages"
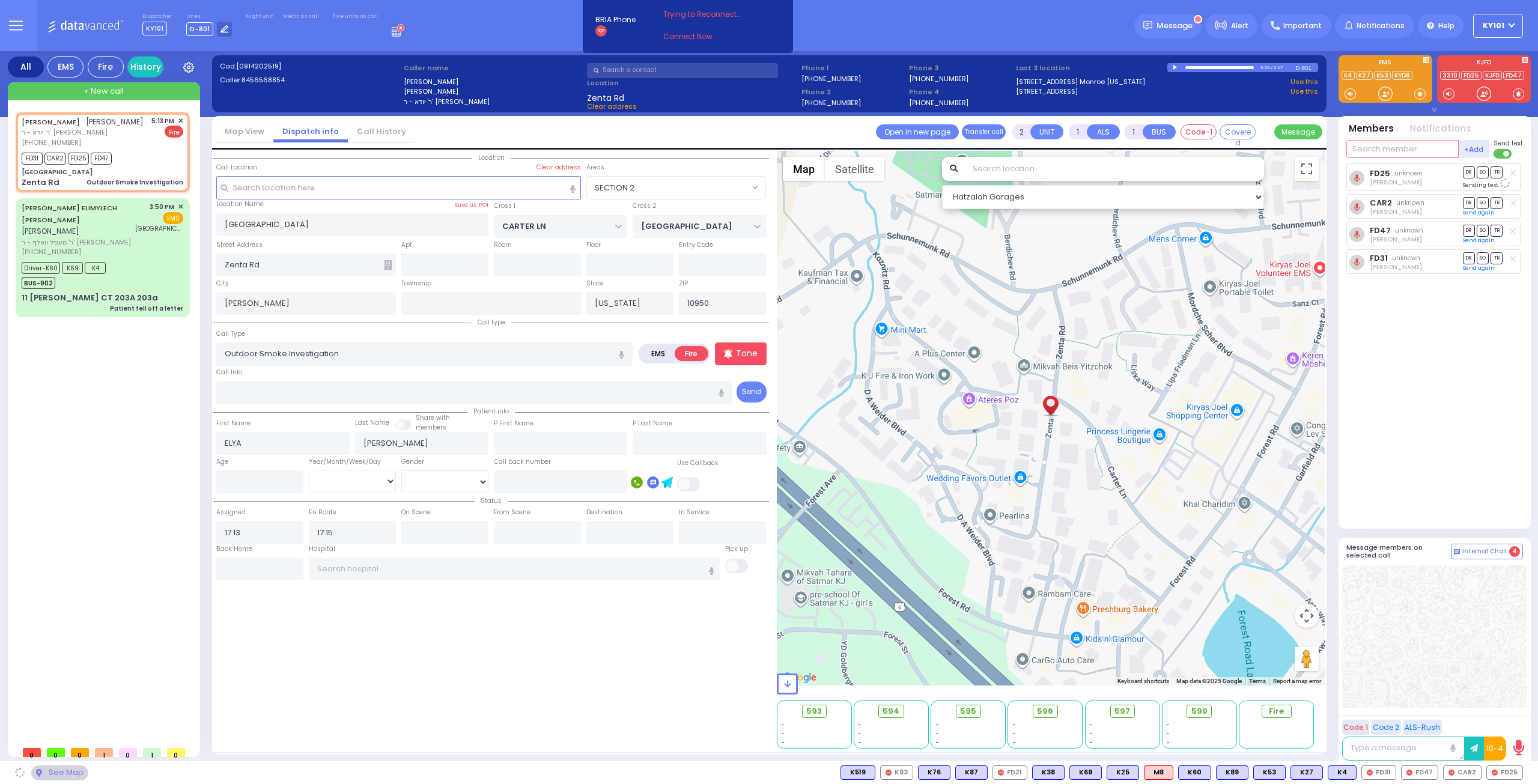
select select "SECTION 2"
type input "75"
select select
radio input "true"
select select
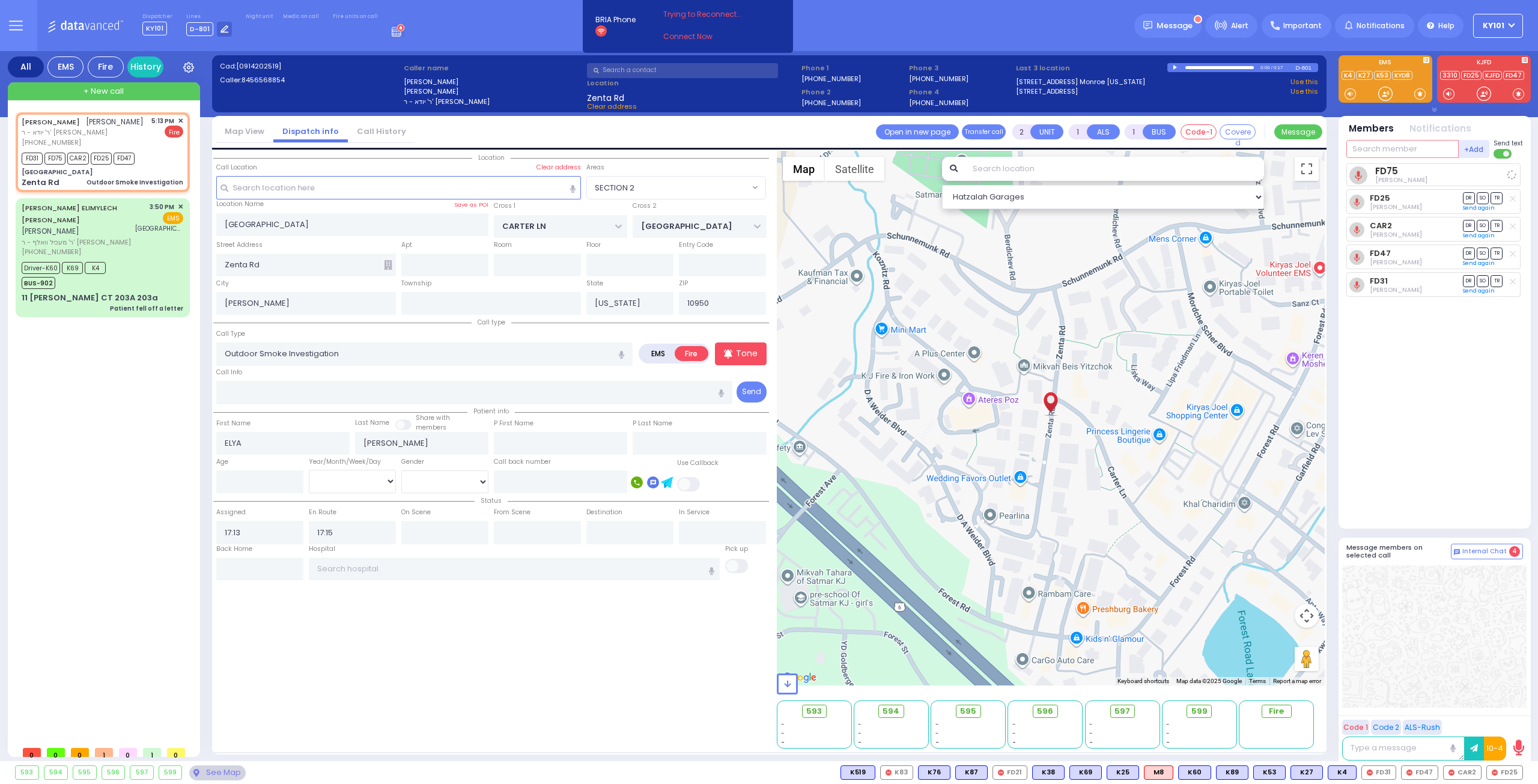
select select "Hatzalah Garages"
select select "SECTION 2"
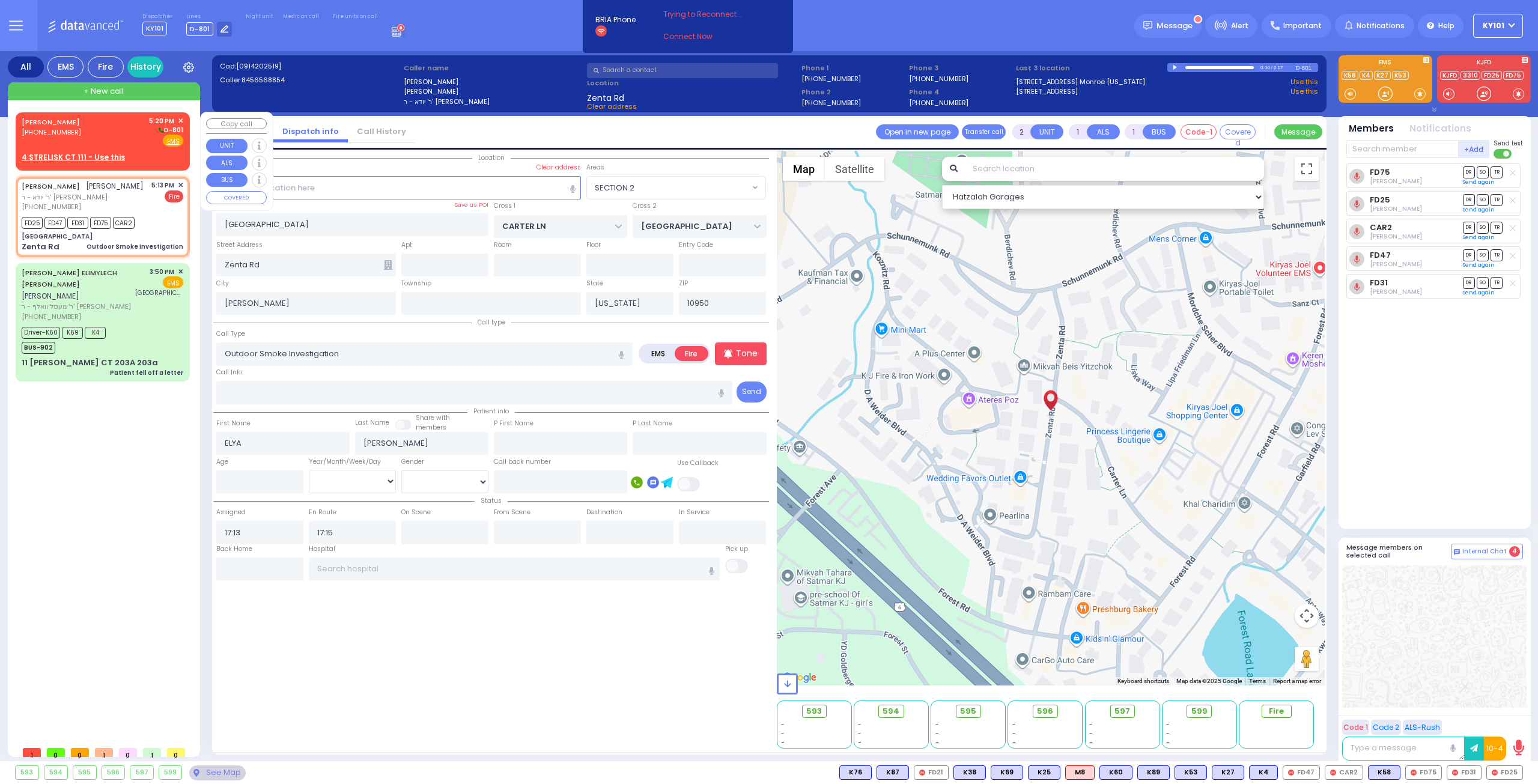
click at [112, 123] on div "SHIMON GROSS (845) 608-1560 5:20 PM ✕ D-801" at bounding box center [103, 131] width 162 height 31
select select
radio input "true"
type input "SHIMON"
type input "GROSS"
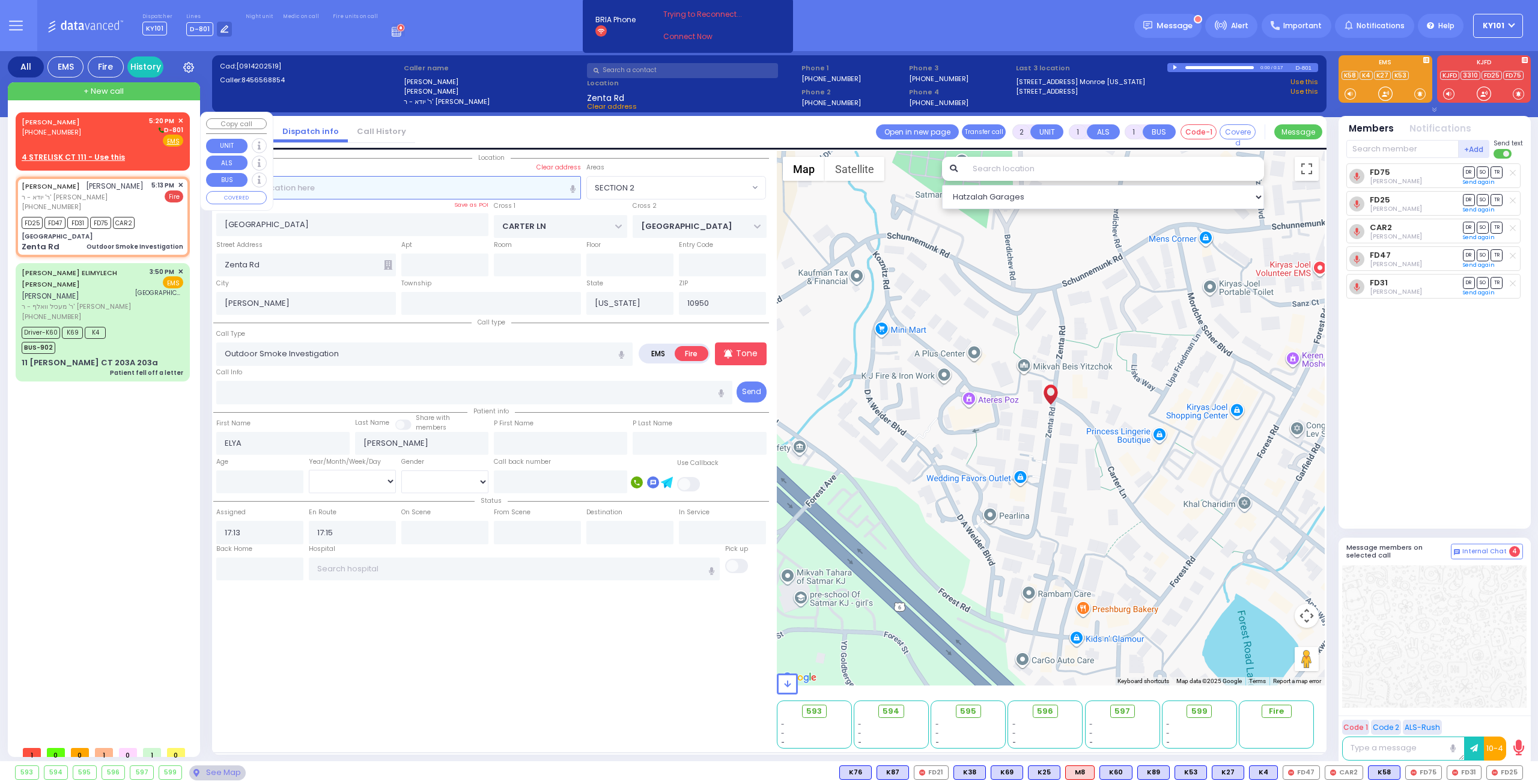
select select
type input "17:20"
select select "Hatzalah Garages"
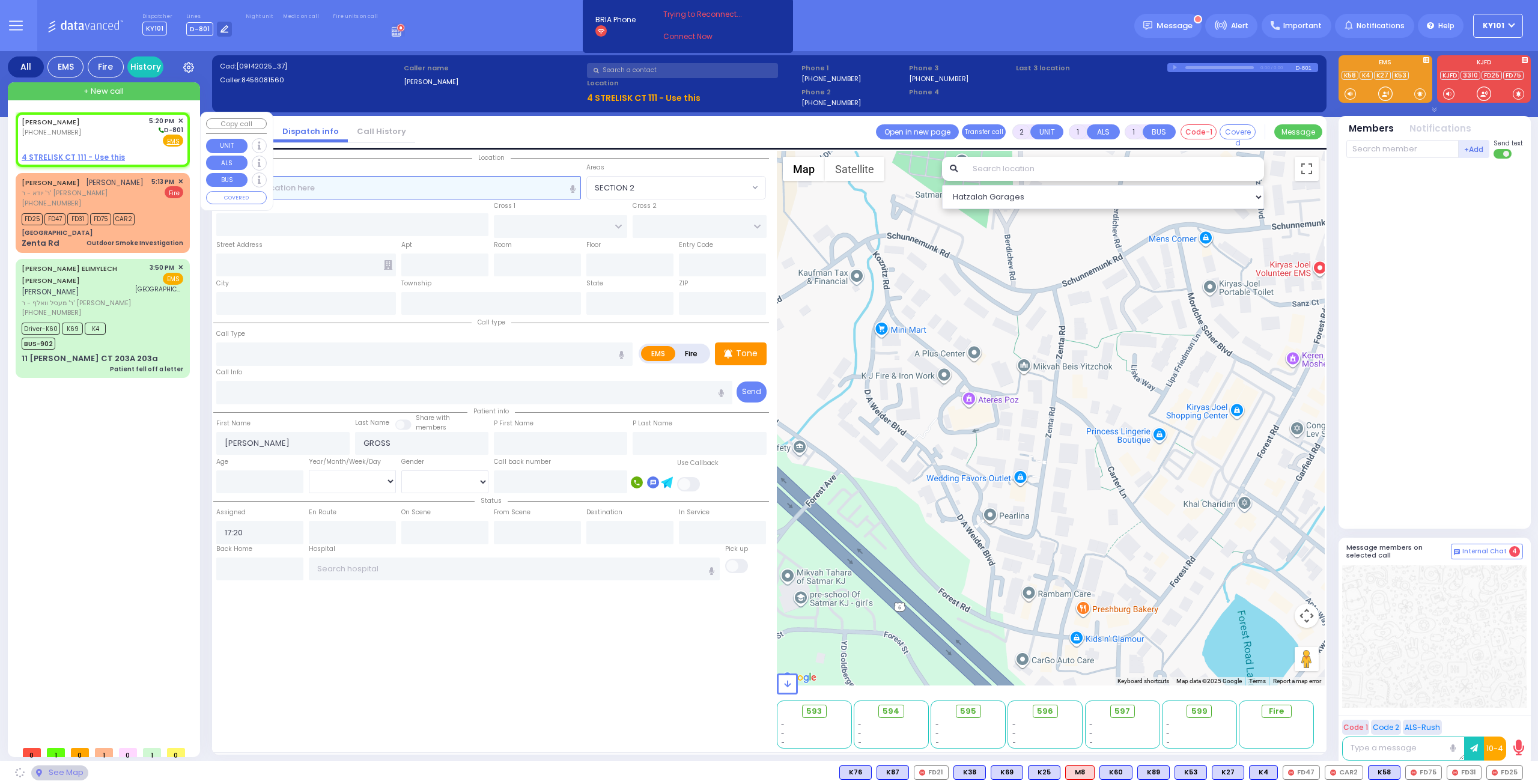
select select
radio input "true"
select select
select select "Hatzalah Garages"
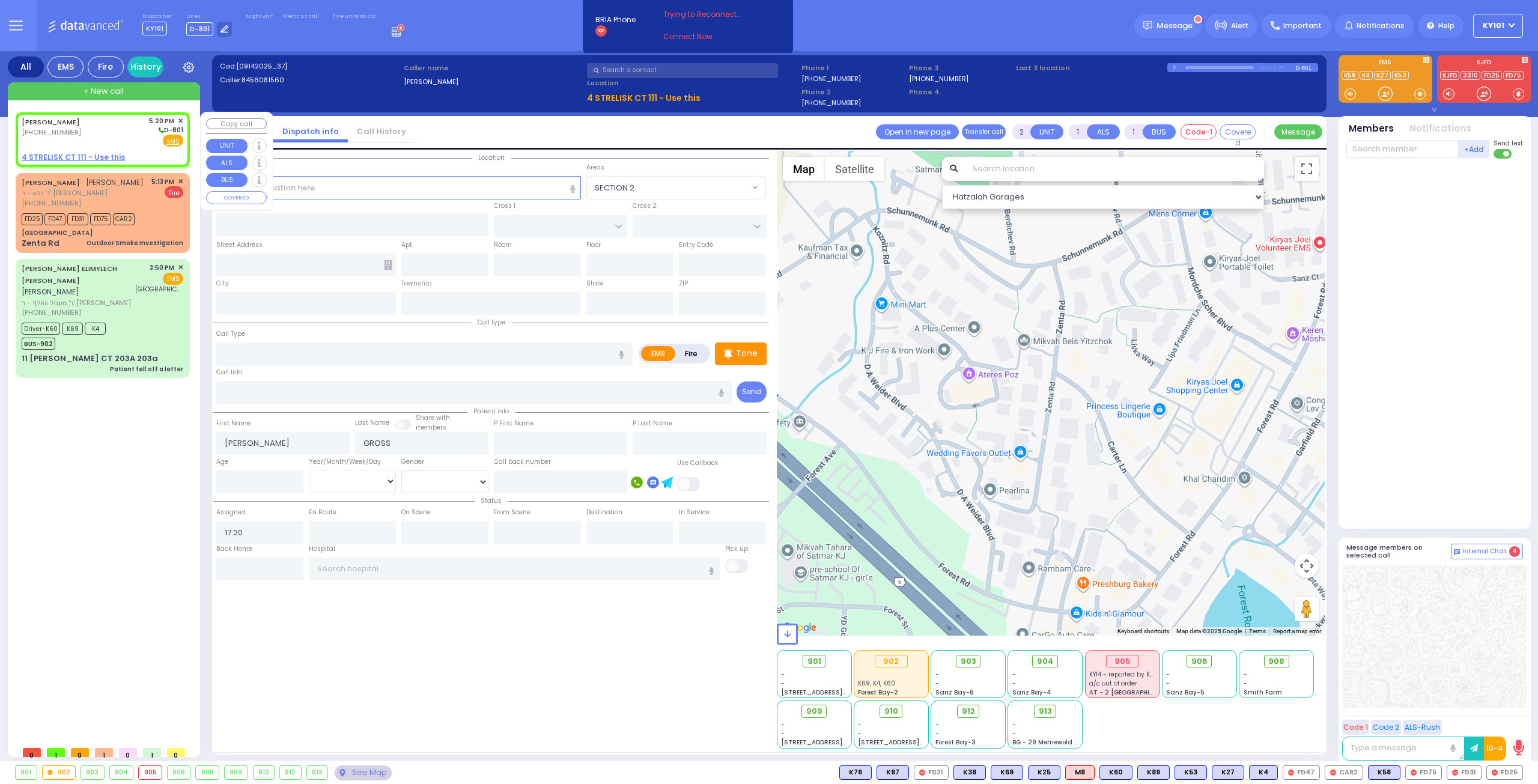
click at [182, 120] on span "✕" at bounding box center [180, 120] width 5 height 10
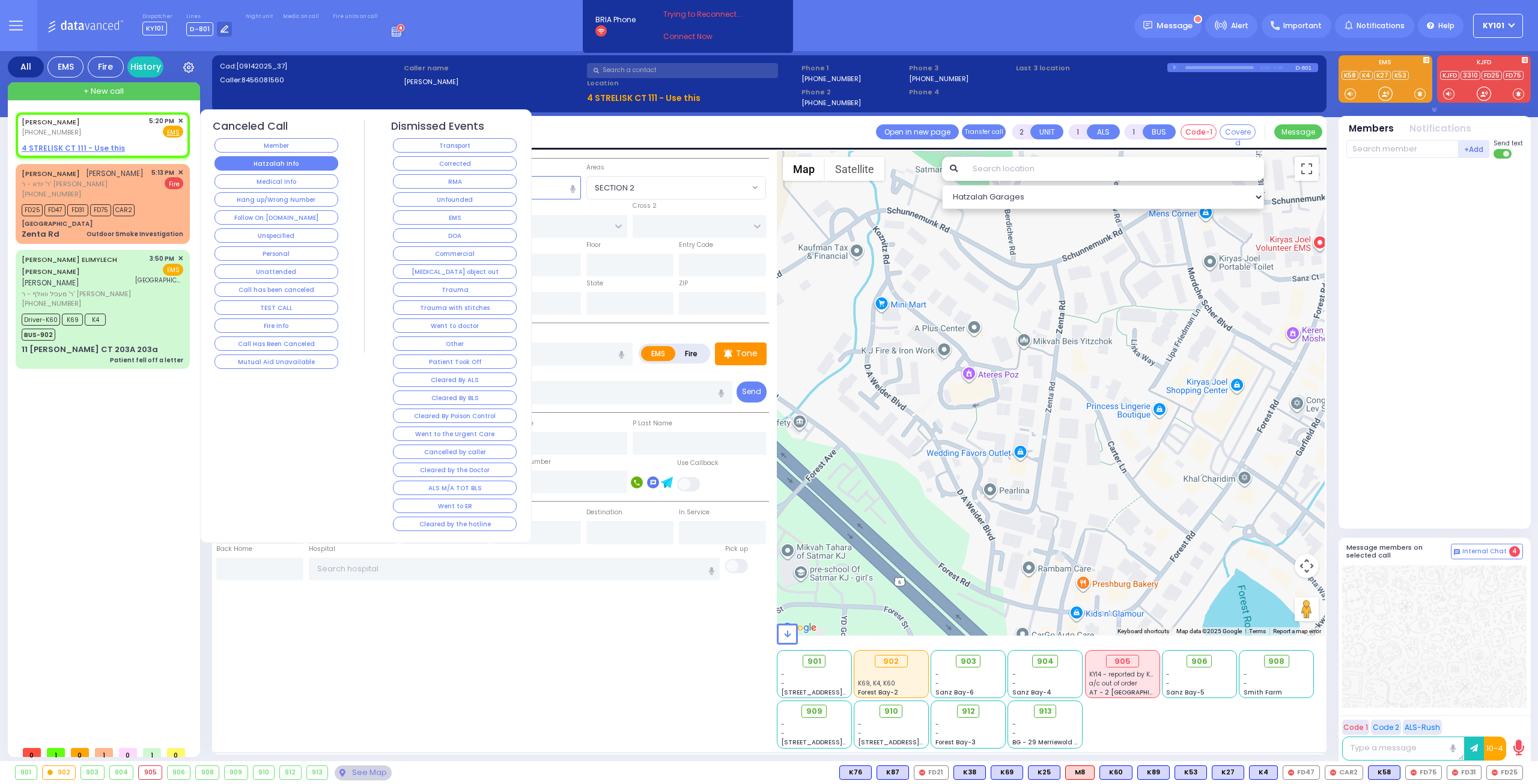
select select
radio input "true"
select select
select select "Hatzalah Garages"
click at [295, 179] on button "Medical Info" at bounding box center [276, 181] width 124 height 14
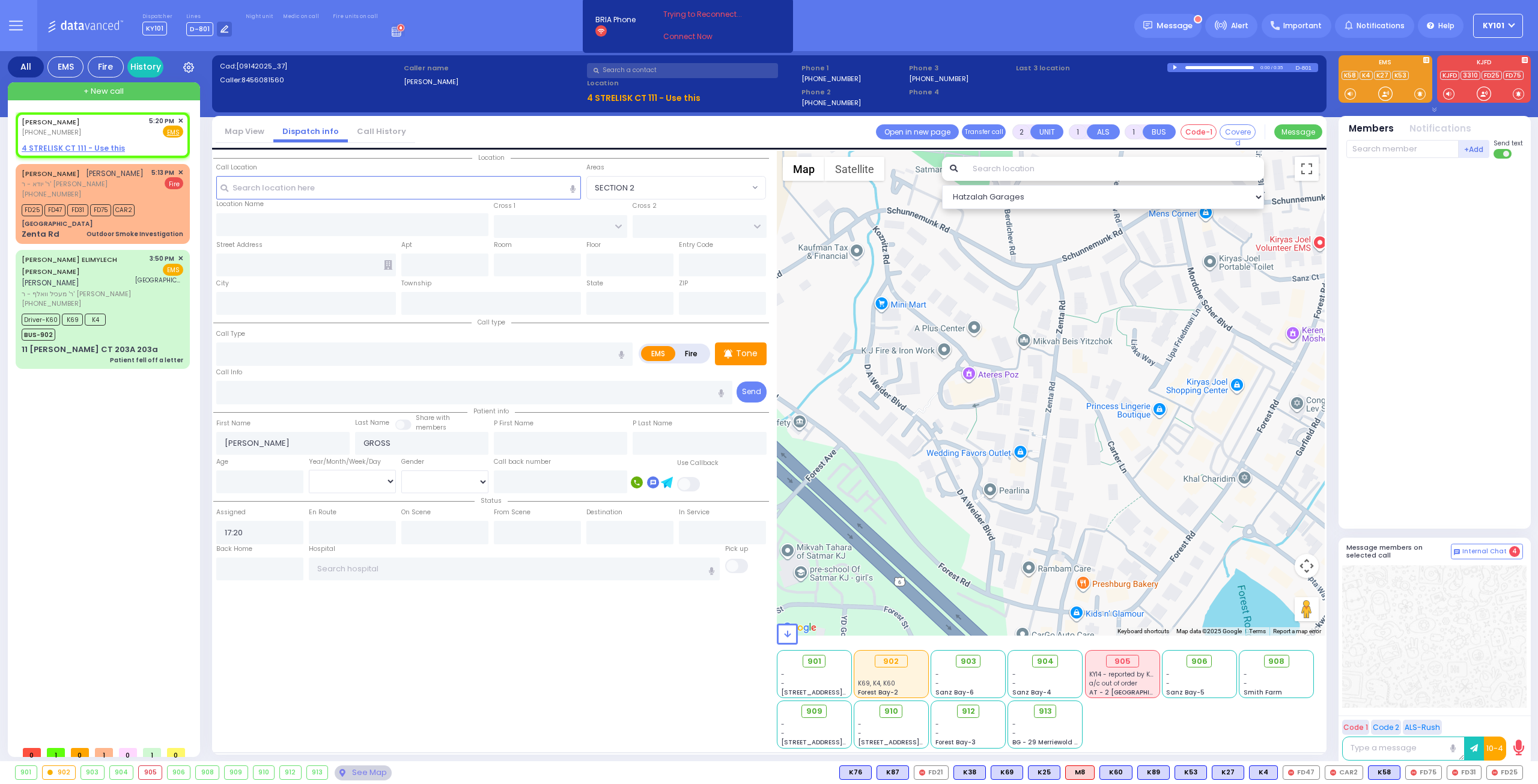
select select
radio input "true"
select select
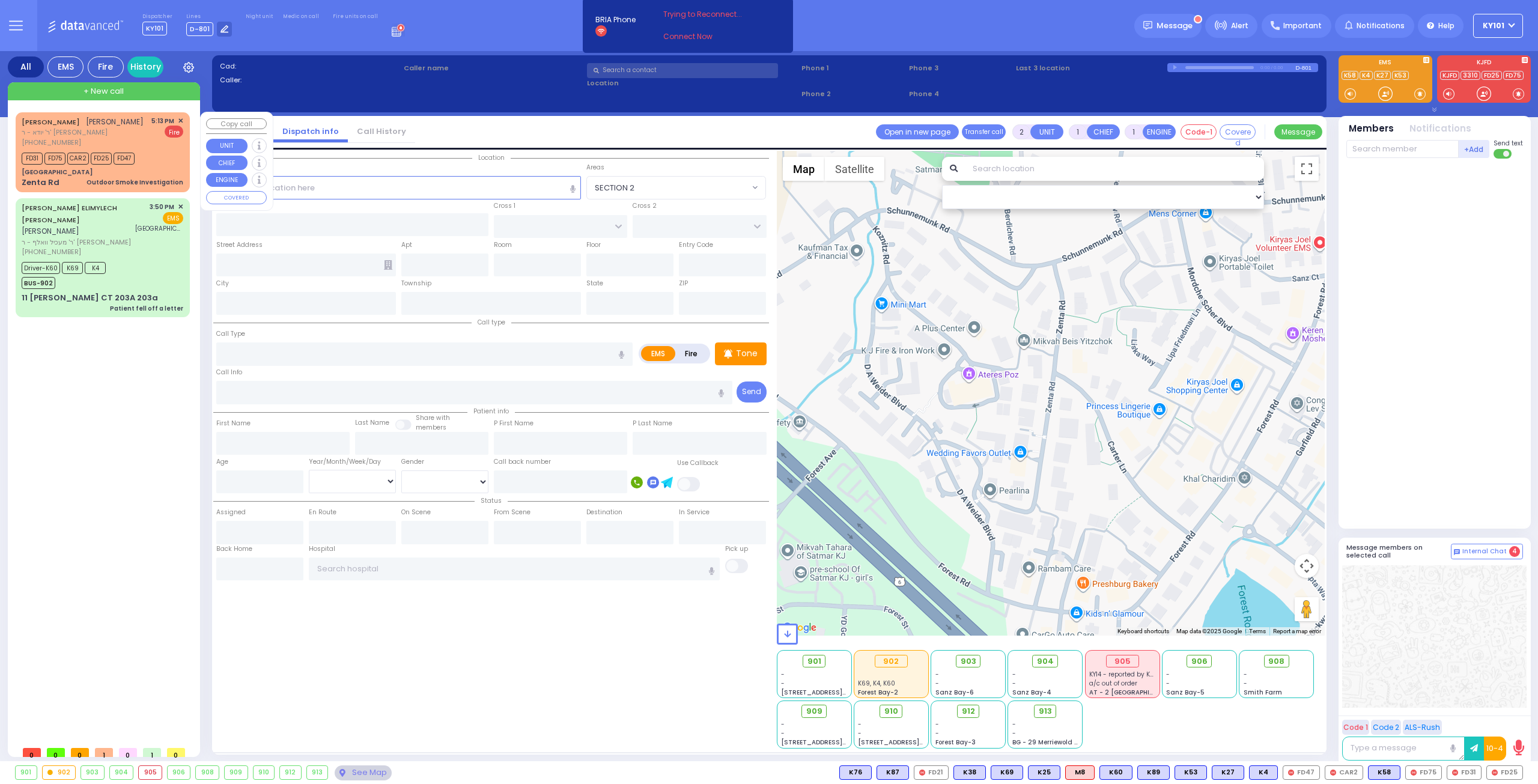
click at [101, 122] on span "אלי' רייזמאן" at bounding box center [114, 121] width 58 height 10
select select
type input "Outdoor Smoke Investigation"
radio input "false"
radio input "true"
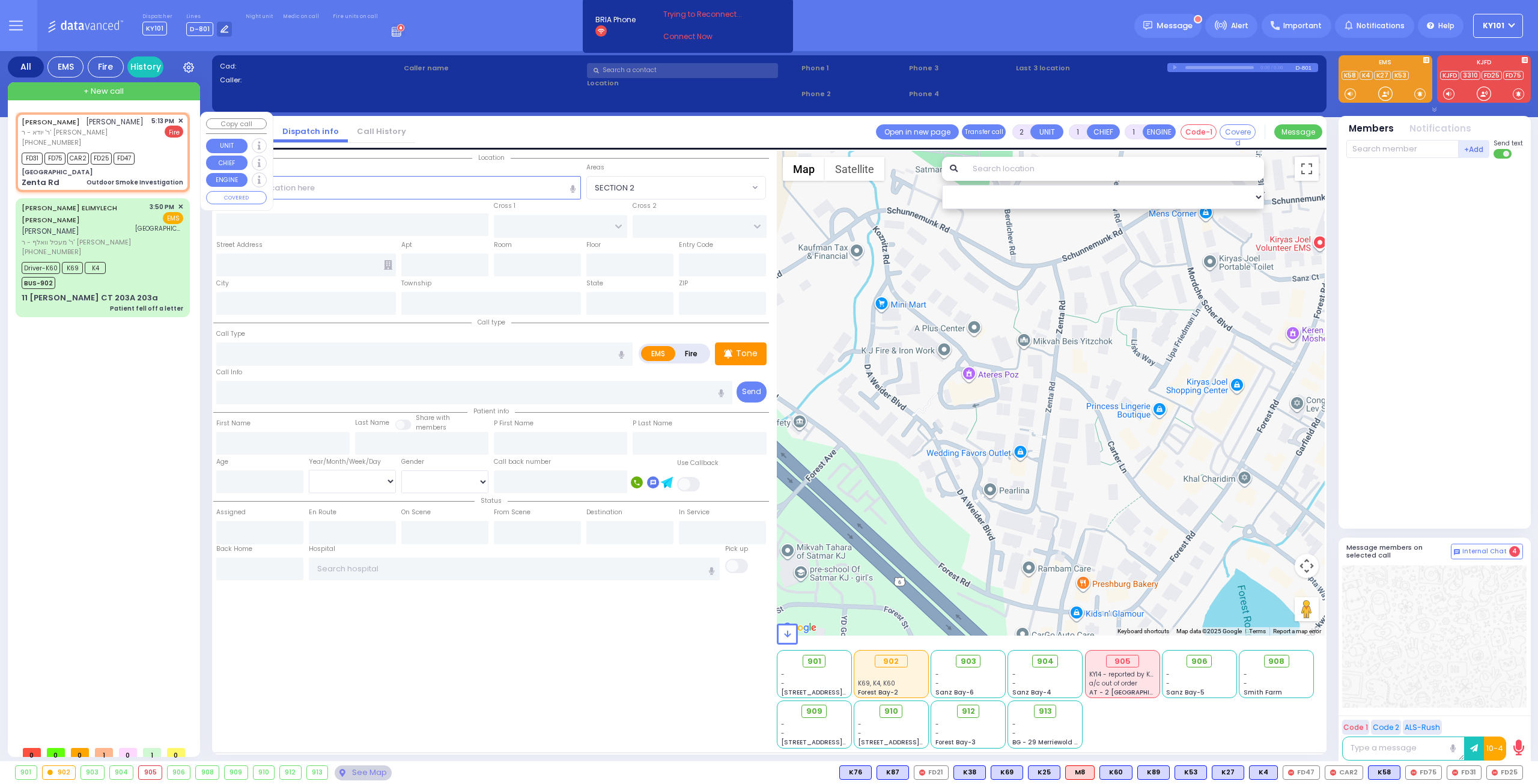
type input "ELYA"
type input "REISMAN"
select select
type input "17:13"
type input "17:15"
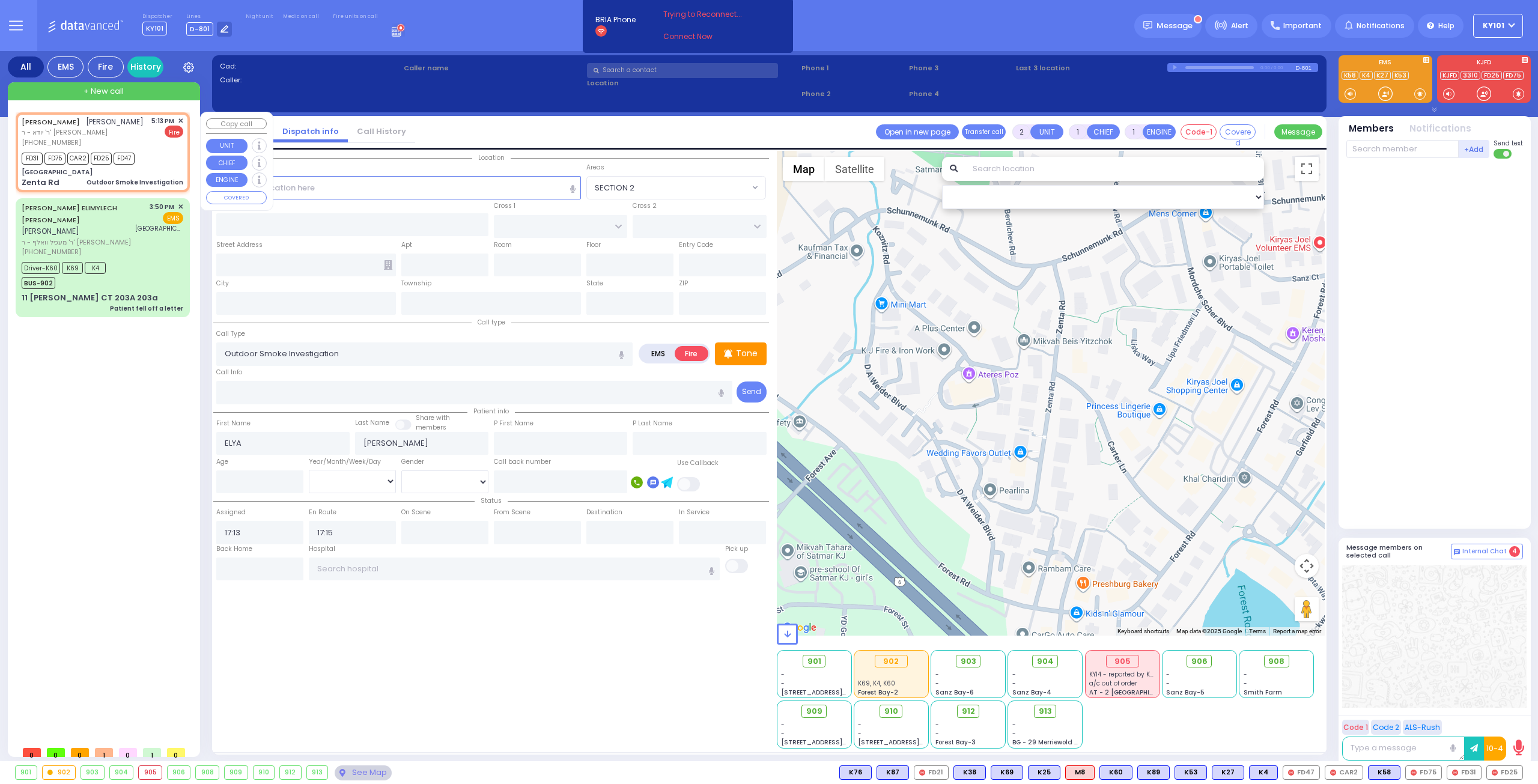
type input "Zenta Road"
type input "CARTER LN"
type input "KOSNITZ RD"
type input "Zenta Rd"
type input "[PERSON_NAME]"
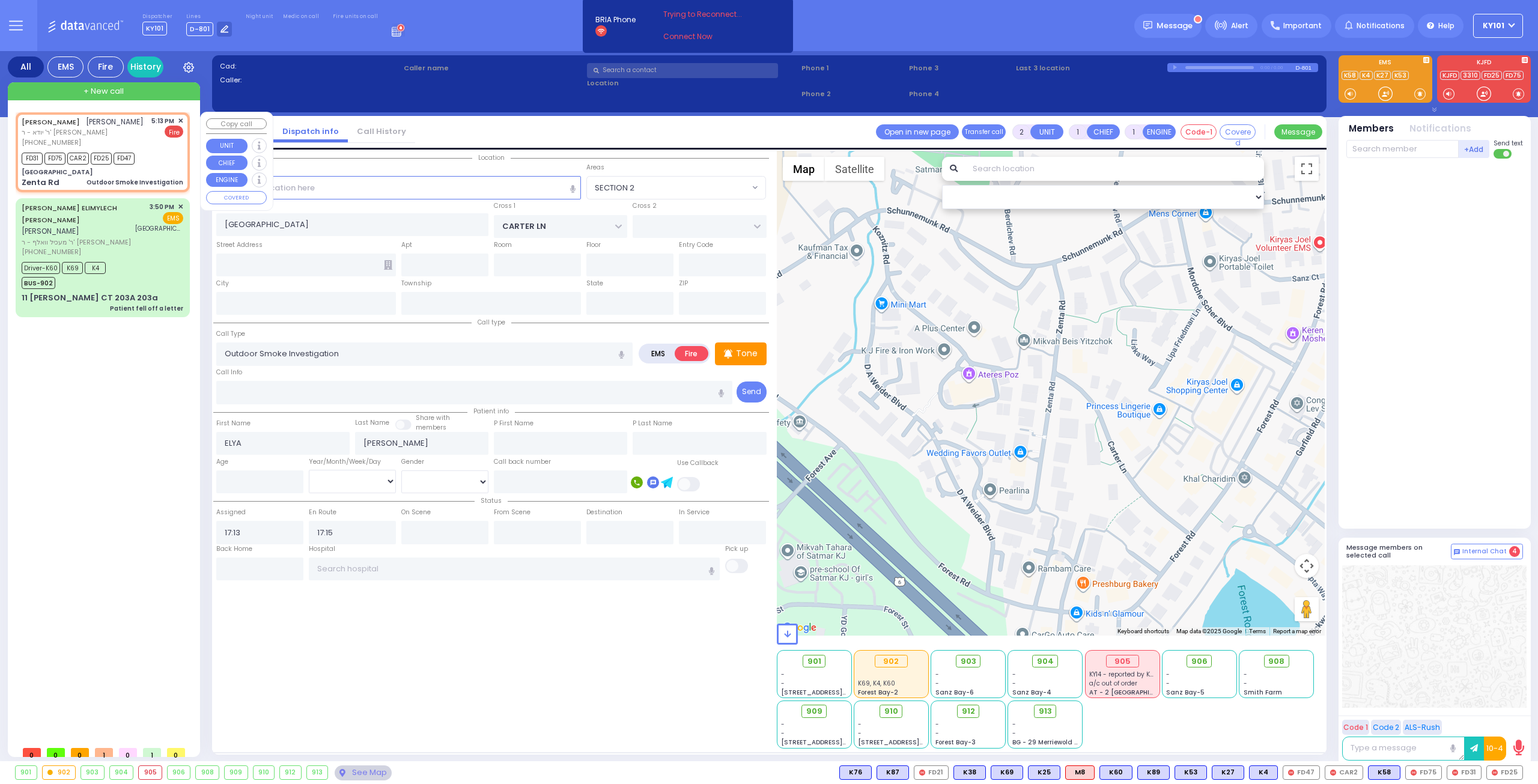
type input "[US_STATE]"
type input "10950"
select select "Hatzalah Garages"
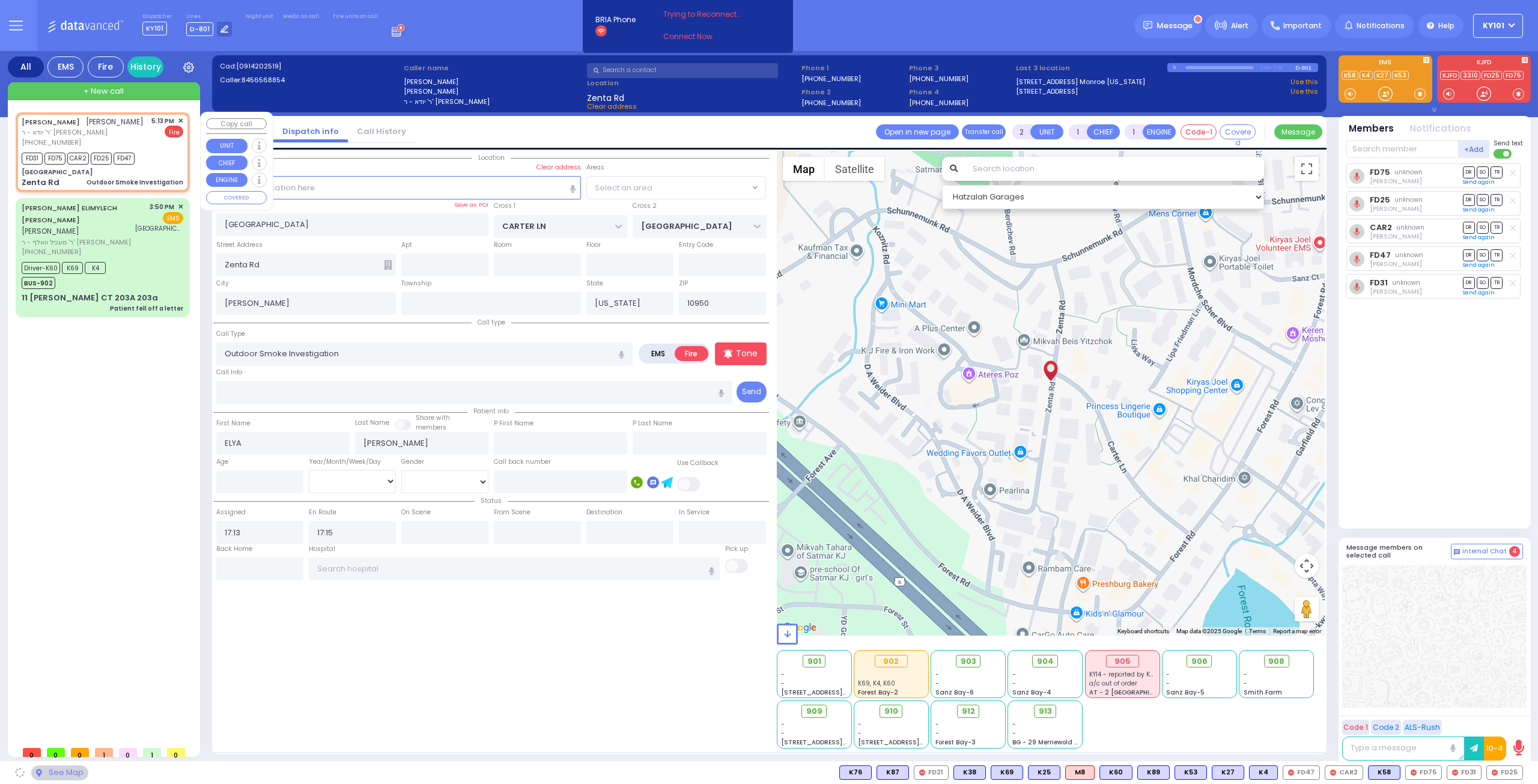
select select "SECTION 2"
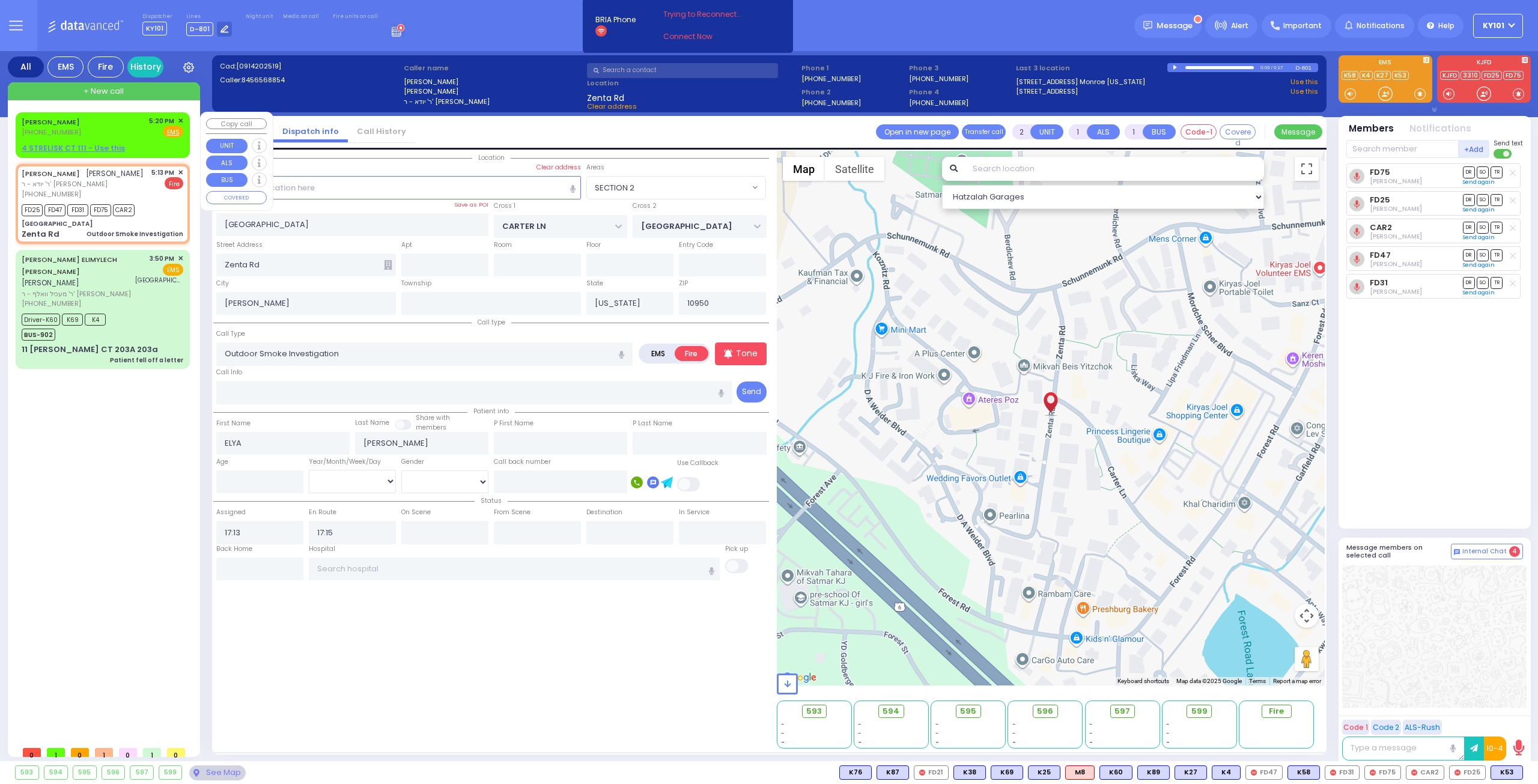
click at [97, 120] on div "SHIMON GROSS (845) 608-1560 5:20 PM ✕ Fire EMS" at bounding box center [103, 126] width 162 height 22
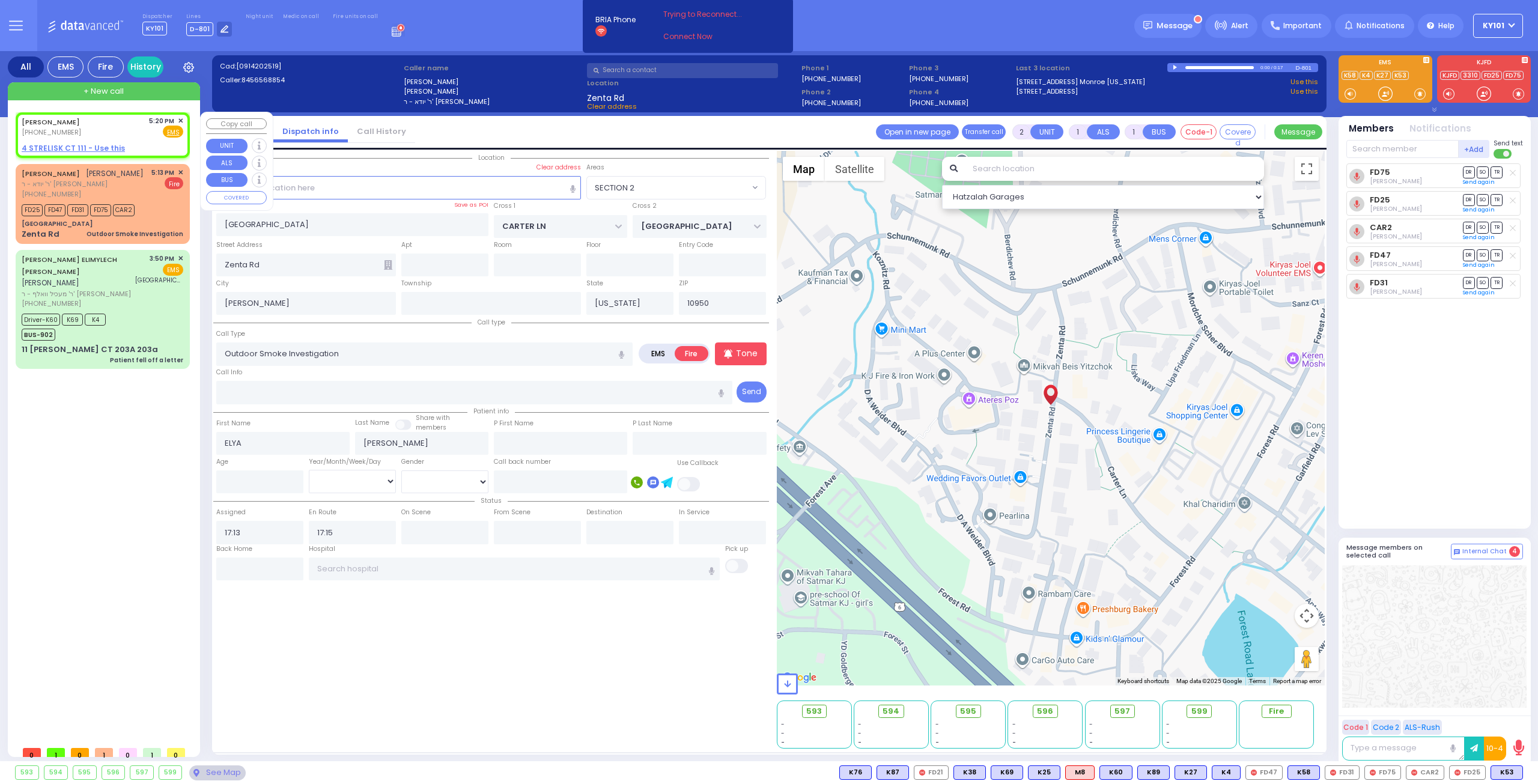
select select
radio input "true"
type input "SHIMON"
type input "GROSS"
select select
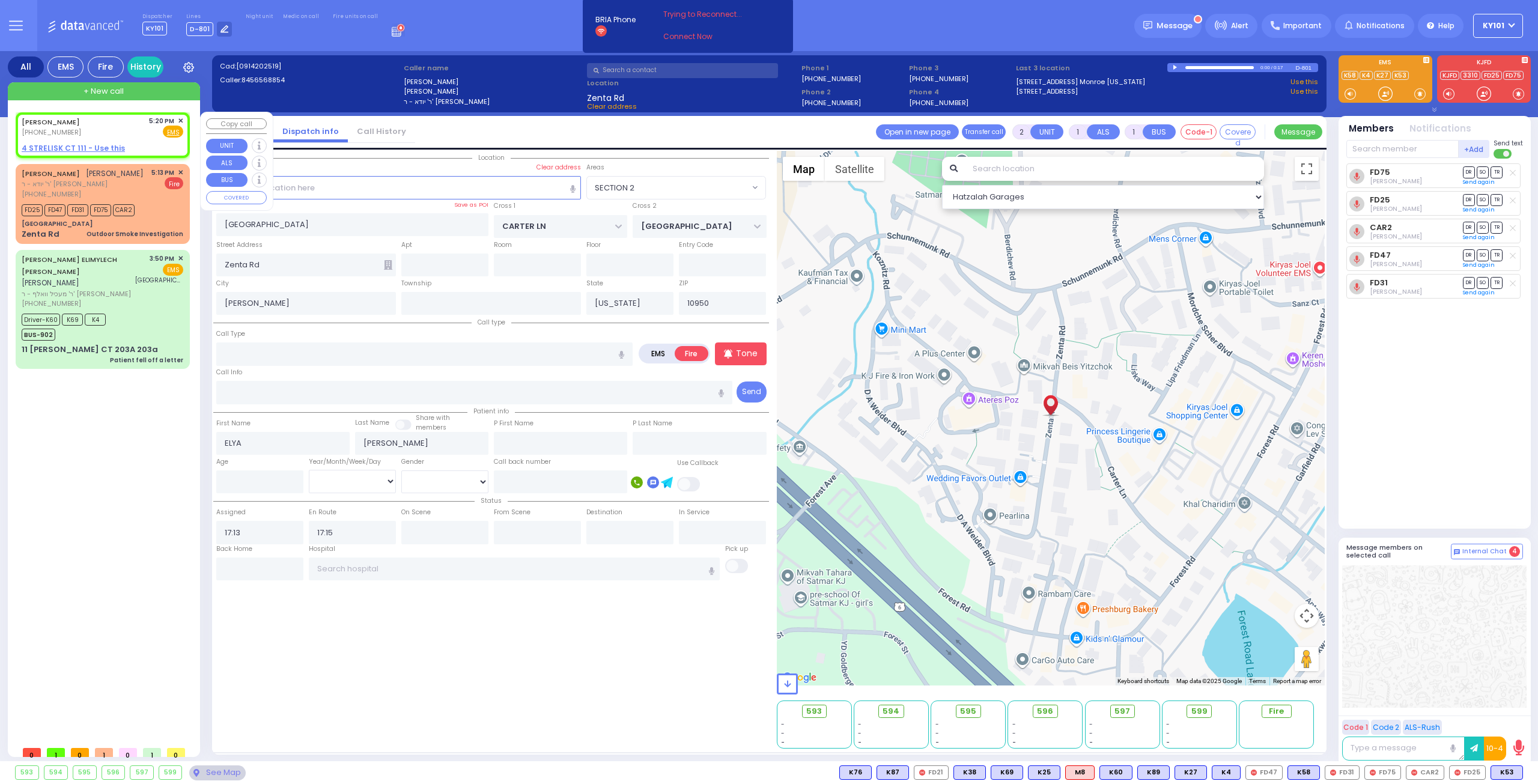
type input "17:20"
select select "Hatzalah Garages"
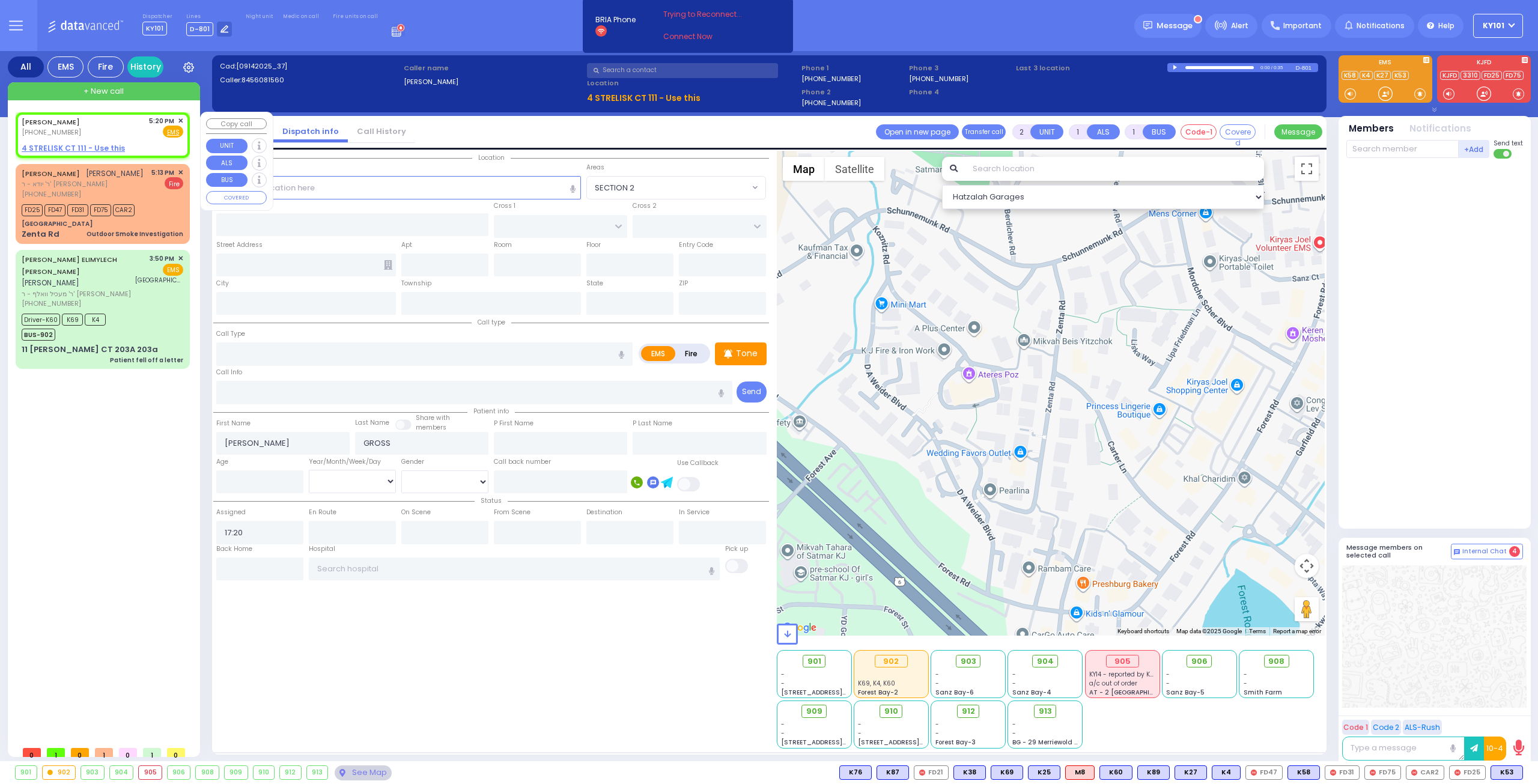
click at [178, 121] on span "✕" at bounding box center [180, 120] width 5 height 10
click at [114, 411] on div "SHIMON GROSS (845) 608-1560 5:20 PM ✕ EMS FD25 FD47" at bounding box center [105, 426] width 179 height 628
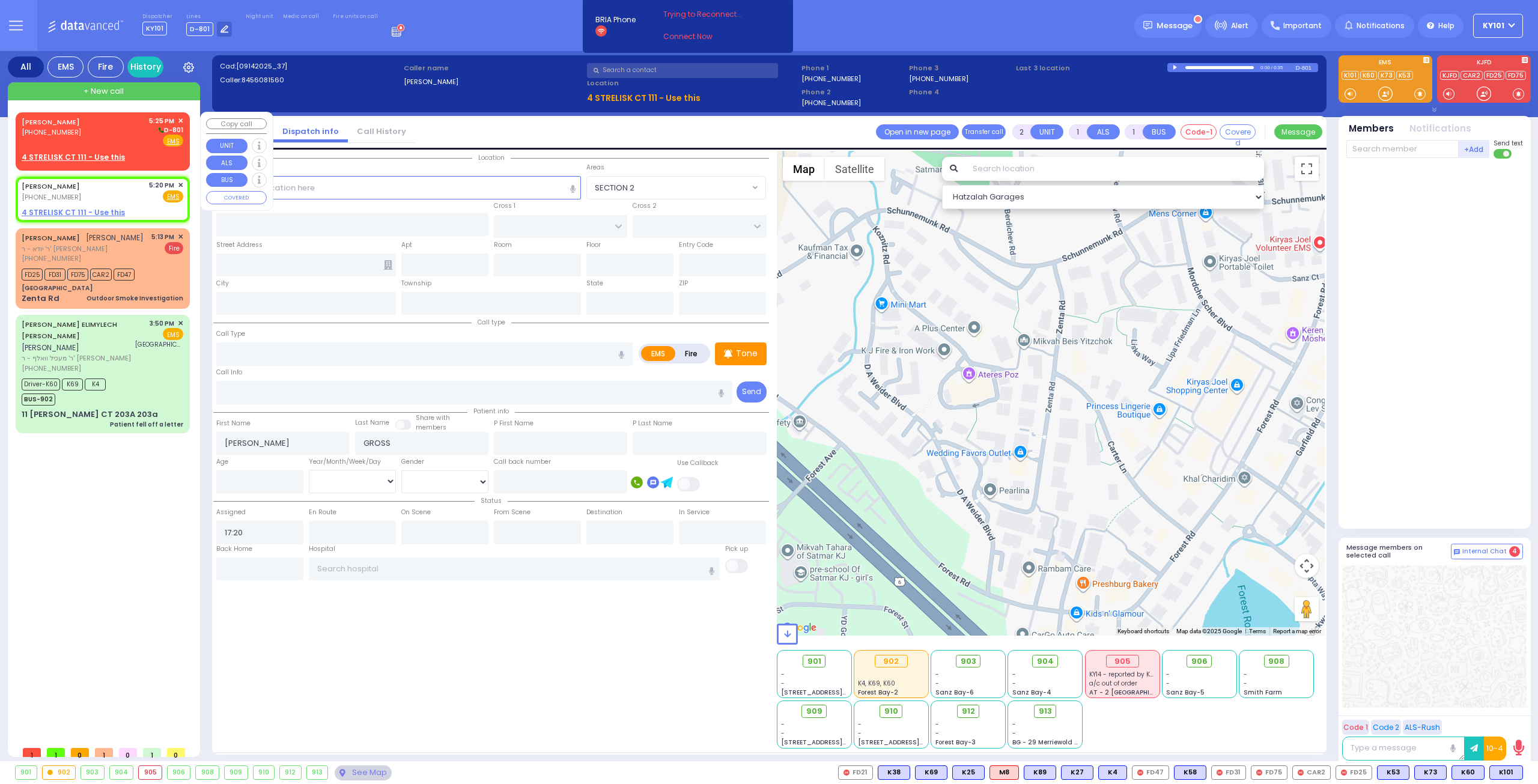
click at [75, 141] on div "SHIMON GROSS (845) 608-1560" at bounding box center [53, 131] width 63 height 31
select select
radio input "true"
select select
type input "17:25"
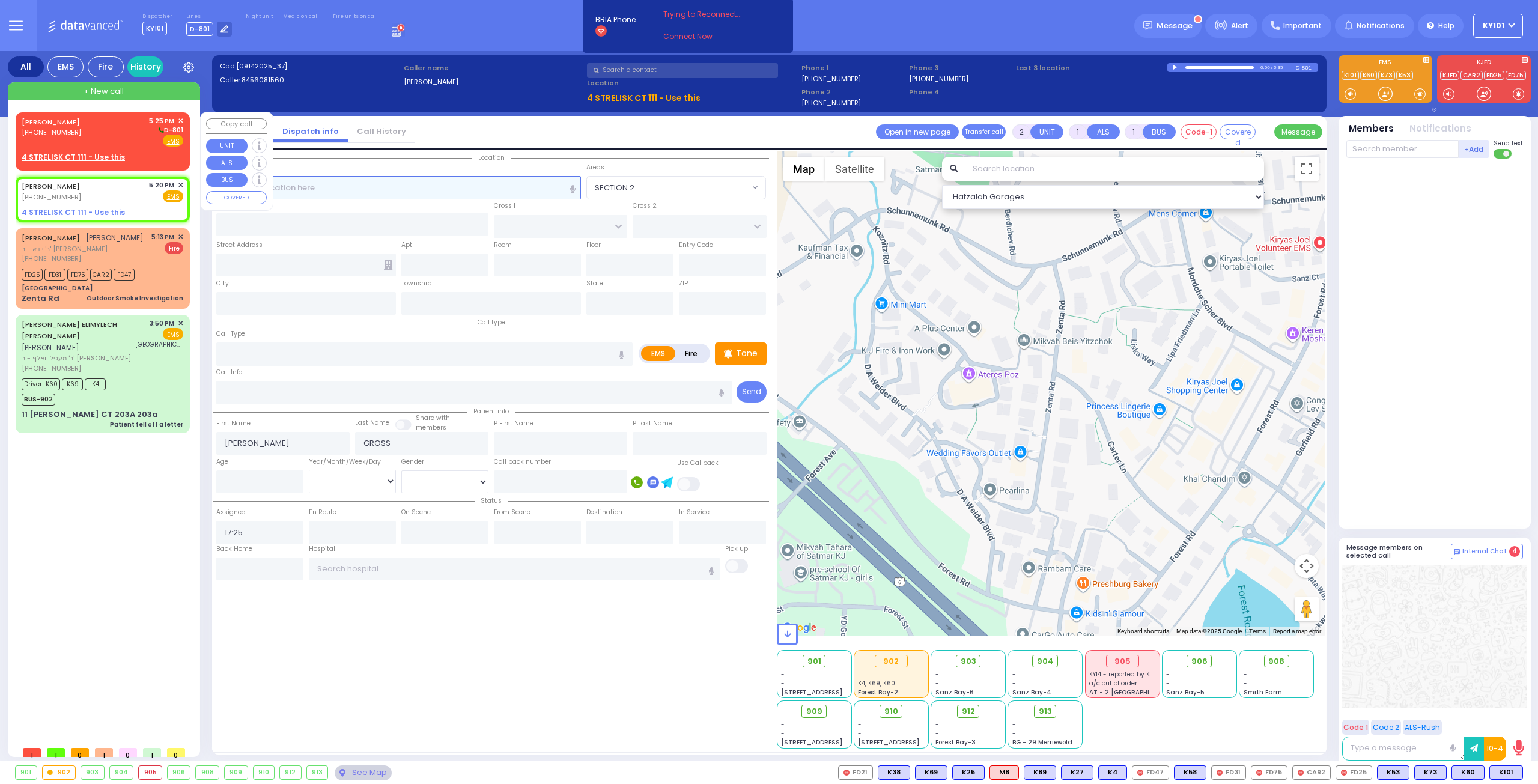
select select "Hatzalah Garages"
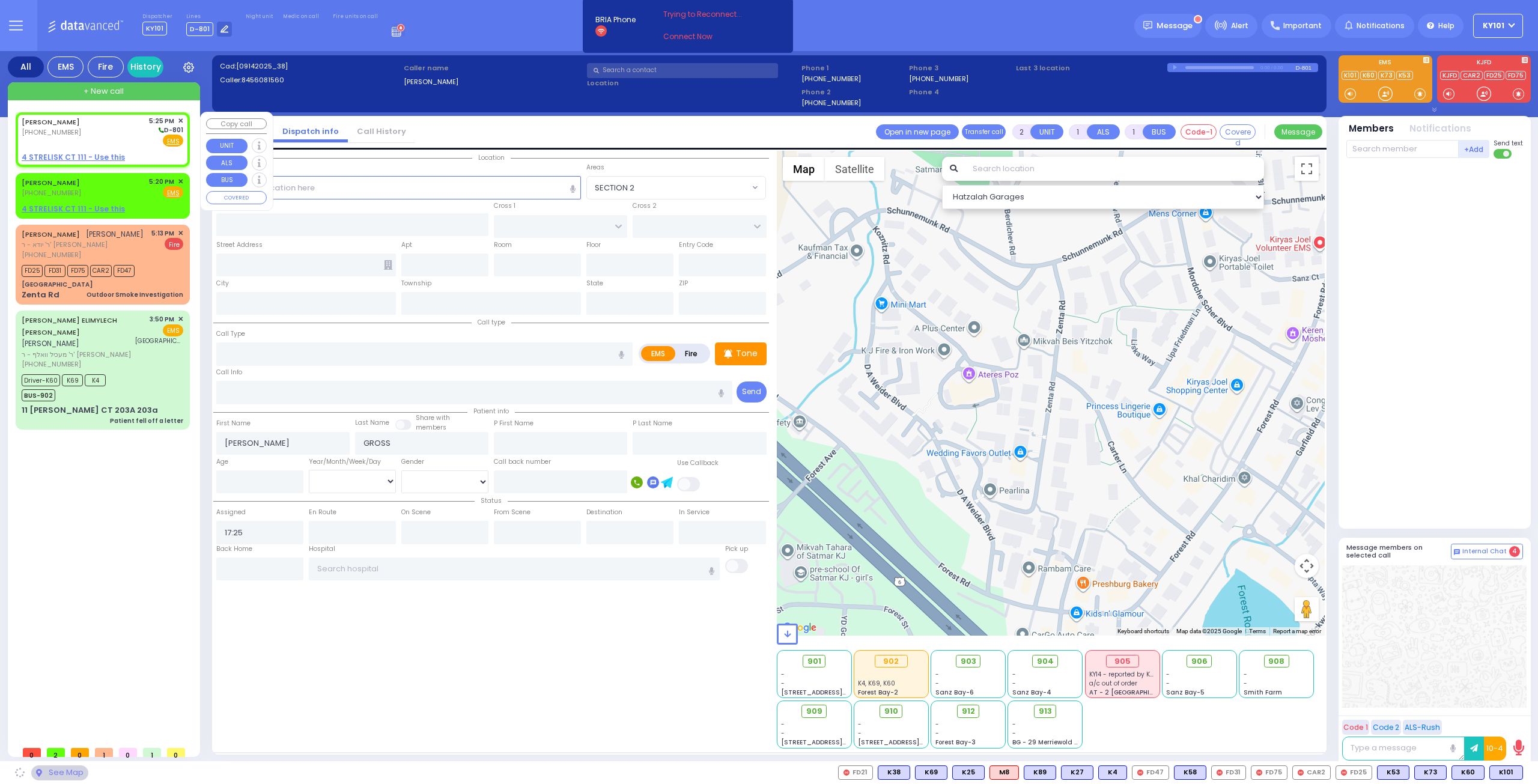
click at [77, 152] on u "4 STRELISK CT 111 - Use this" at bounding box center [73, 156] width 103 height 10
select select
radio input "true"
select select
select select "Hatzalah Garages"
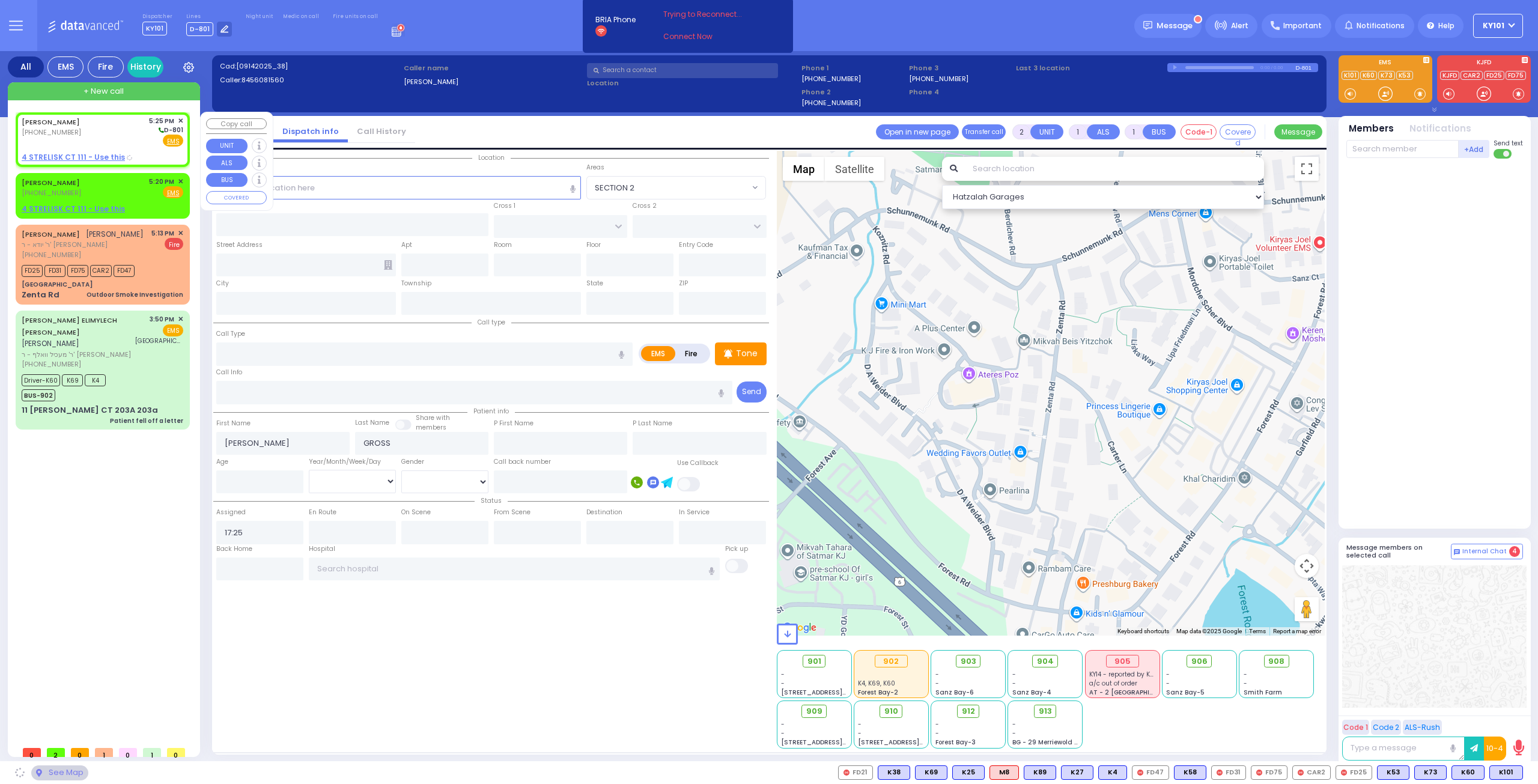
select select
radio input "true"
select select
select select "Hatzalah Garages"
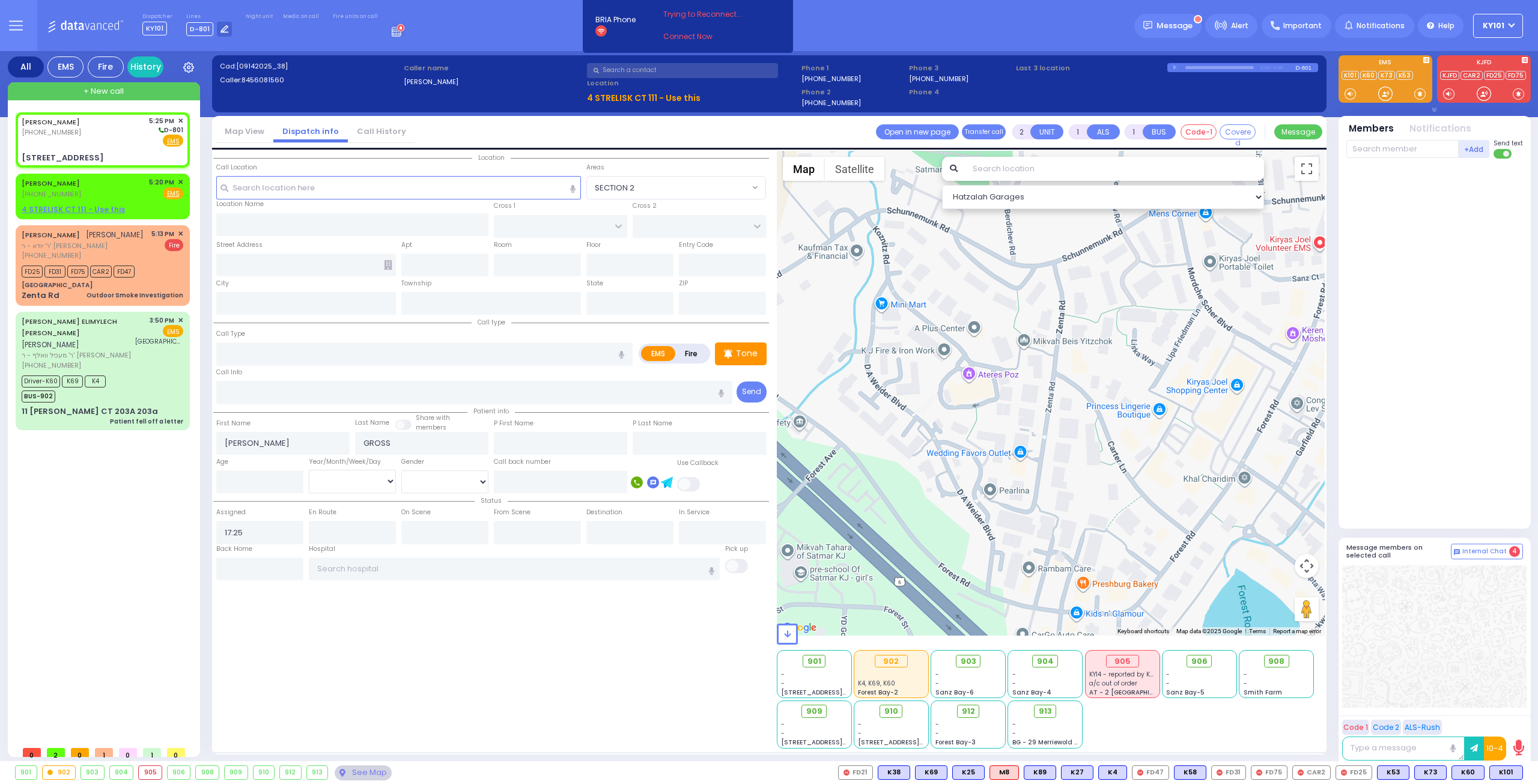
select select
radio input "true"
select select
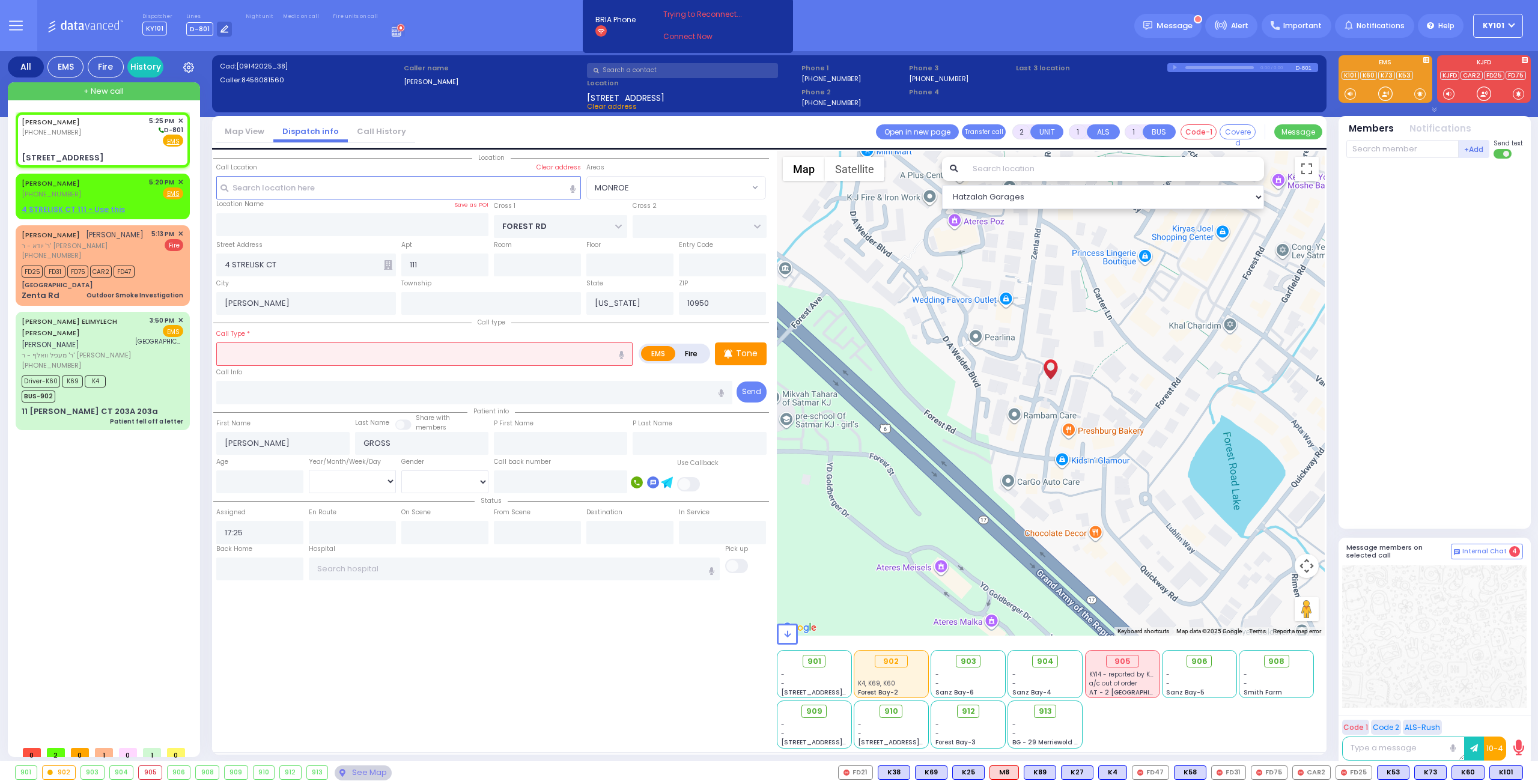
click at [296, 352] on input "text" at bounding box center [424, 354] width 416 height 23
click at [286, 386] on div "Eye symptoms" at bounding box center [424, 390] width 410 height 12
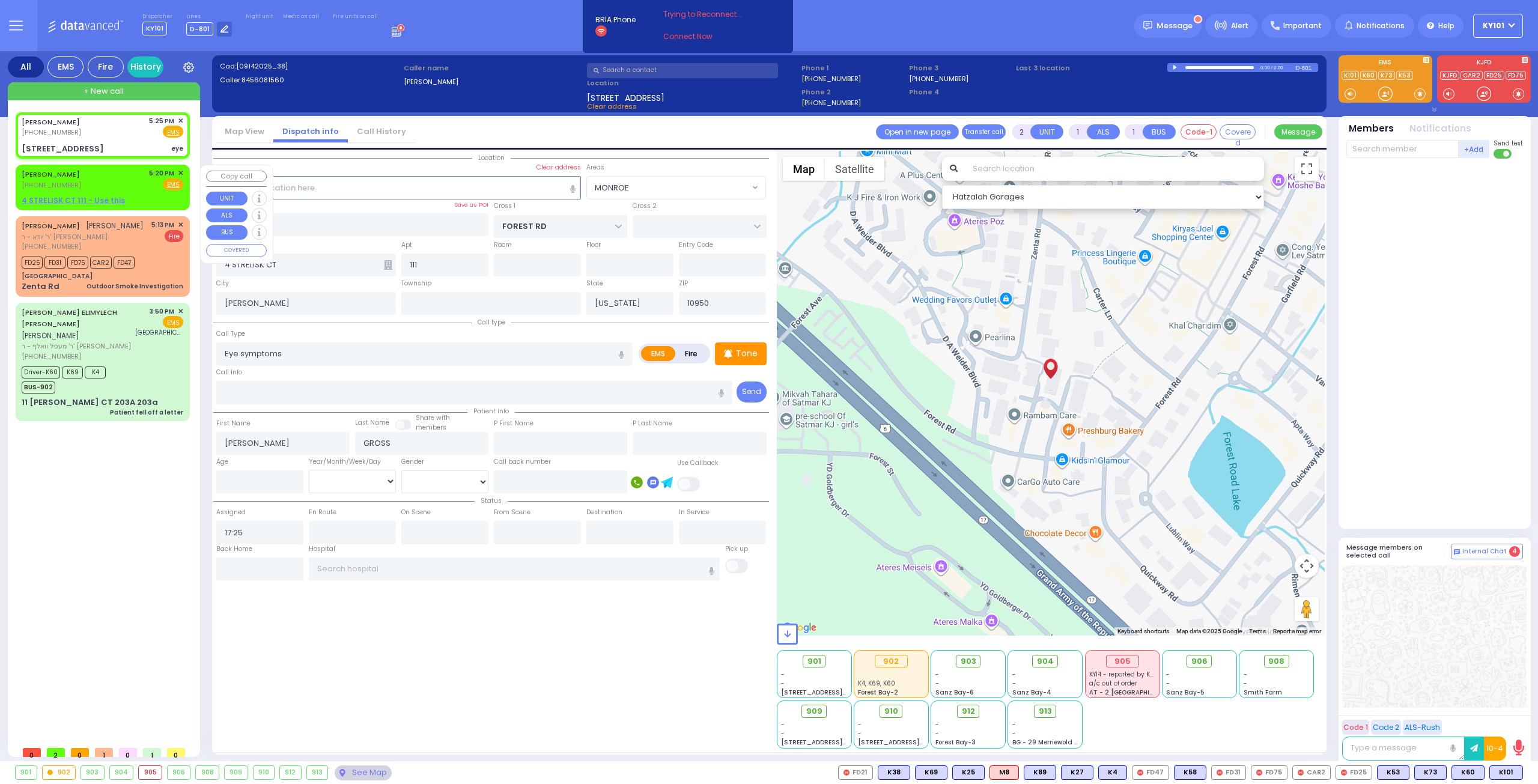
click at [180, 175] on span "✕" at bounding box center [180, 173] width 5 height 10
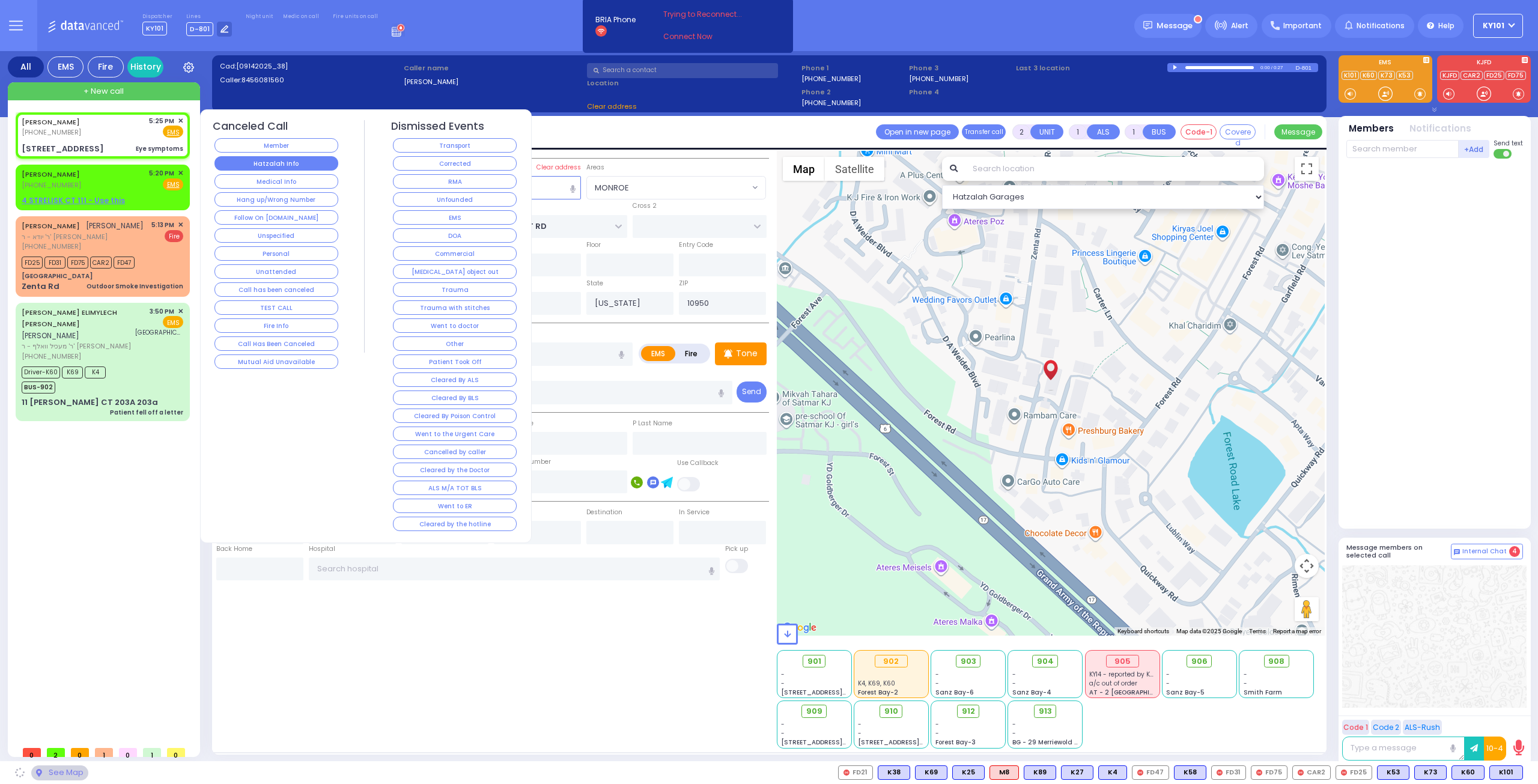
click at [280, 167] on button "Hatzalah Info" at bounding box center [276, 163] width 124 height 14
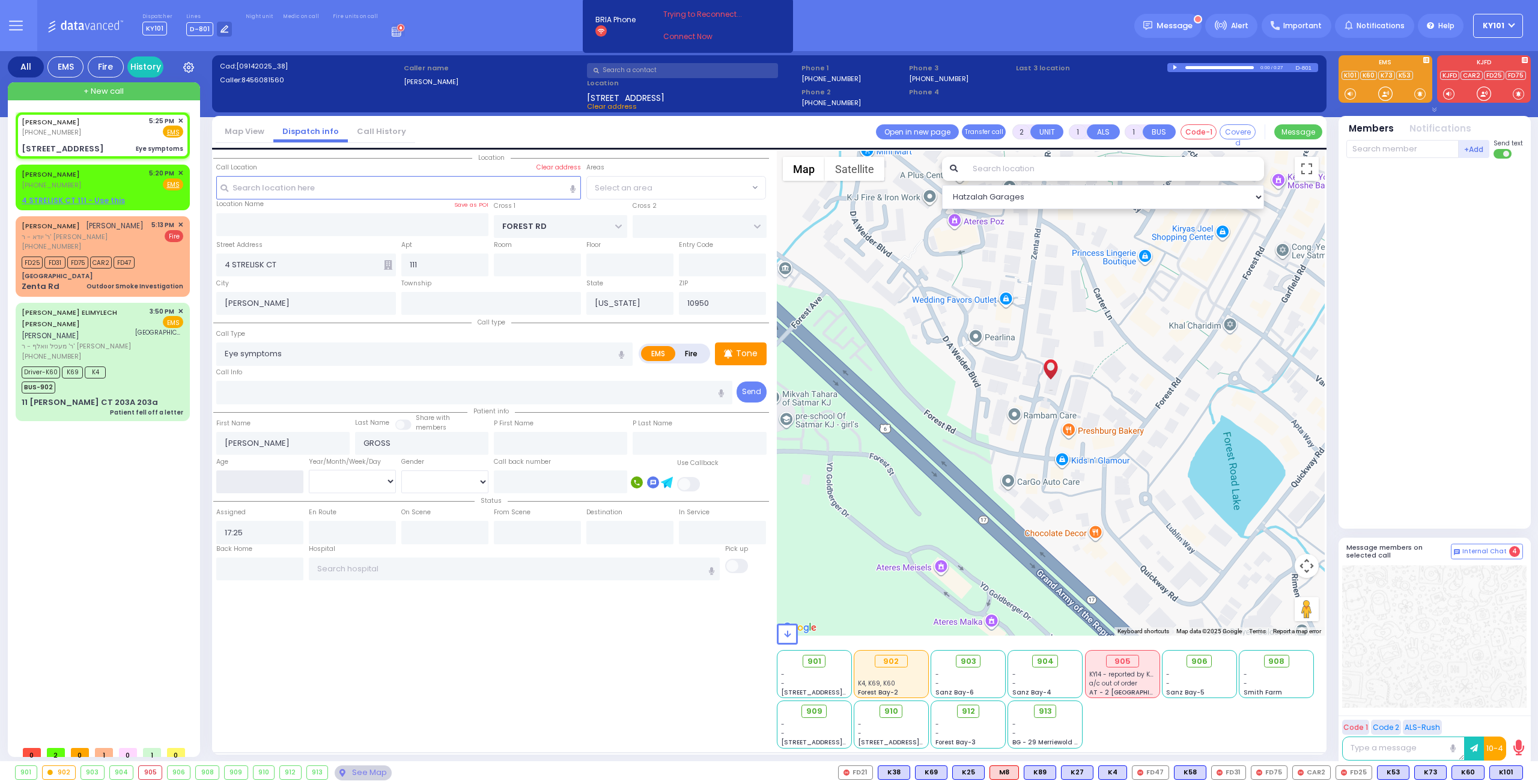
click at [245, 486] on input "number" at bounding box center [260, 482] width 87 height 23
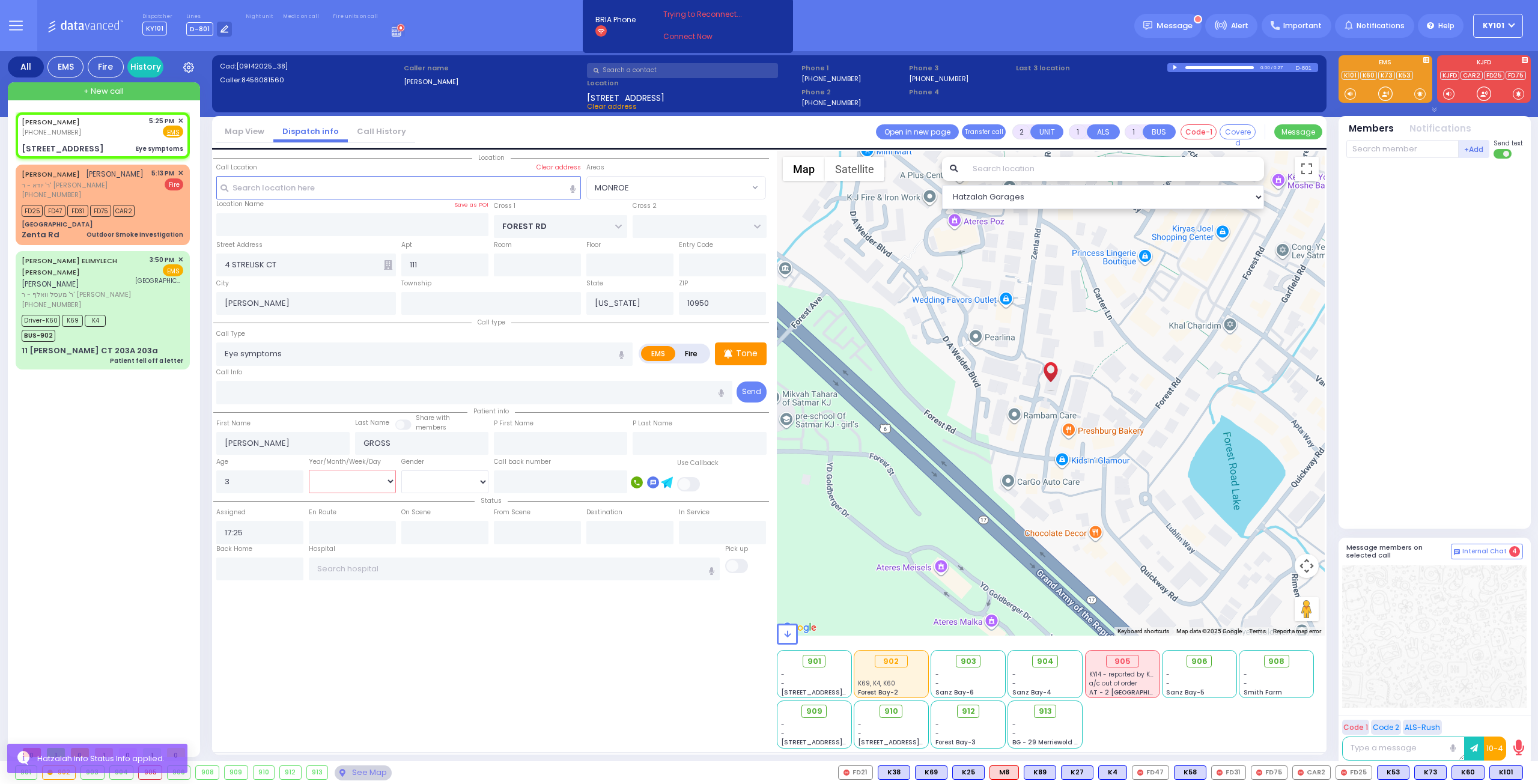
click at [352, 483] on select "Year Month Week Day" at bounding box center [352, 481] width 87 height 23
click at [309, 470] on select "Year Month Week Day" at bounding box center [352, 481] width 87 height 23
click at [96, 481] on div "SHIMON GROSS (845) 608-1560 5:25 PM ✕ EMS 4 STRELISK CT 111" at bounding box center [105, 426] width 179 height 628
click at [96, 290] on span "ר' מעכיל וואלף - ר' מיכאל יוסף שווארץ" at bounding box center [77, 294] width 110 height 10
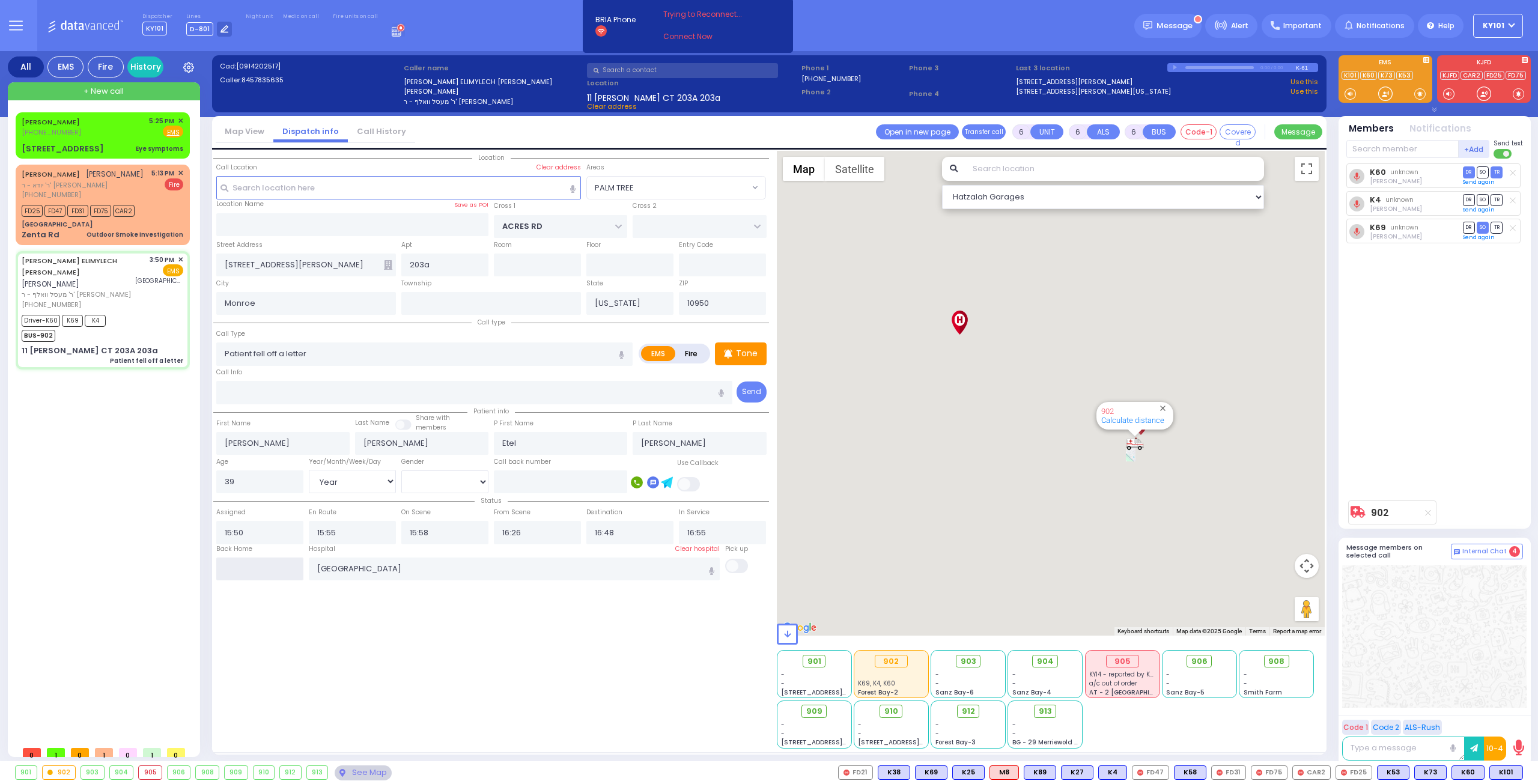
click at [241, 562] on input "text" at bounding box center [260, 569] width 87 height 23
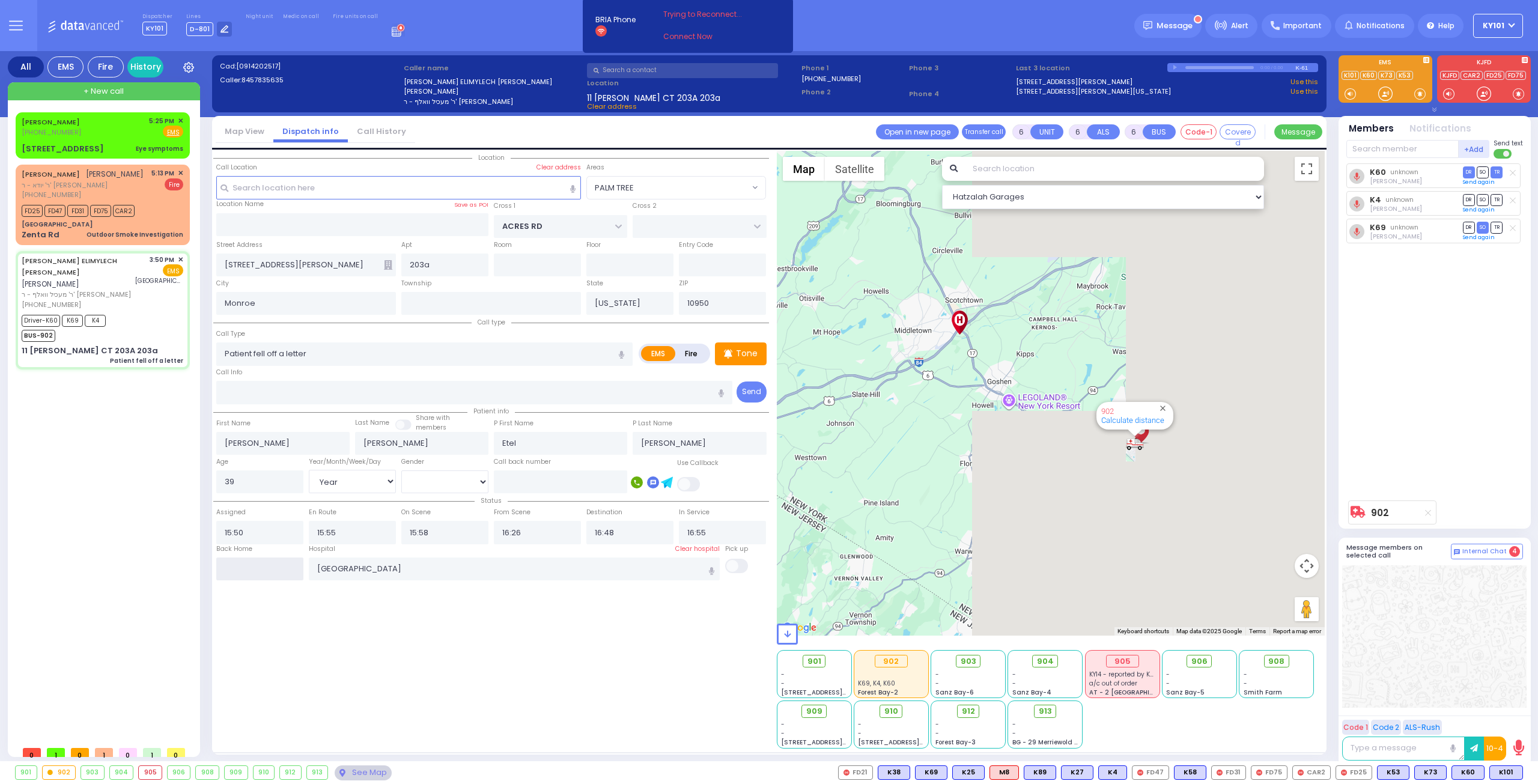
click at [242, 562] on input "text" at bounding box center [260, 569] width 87 height 23
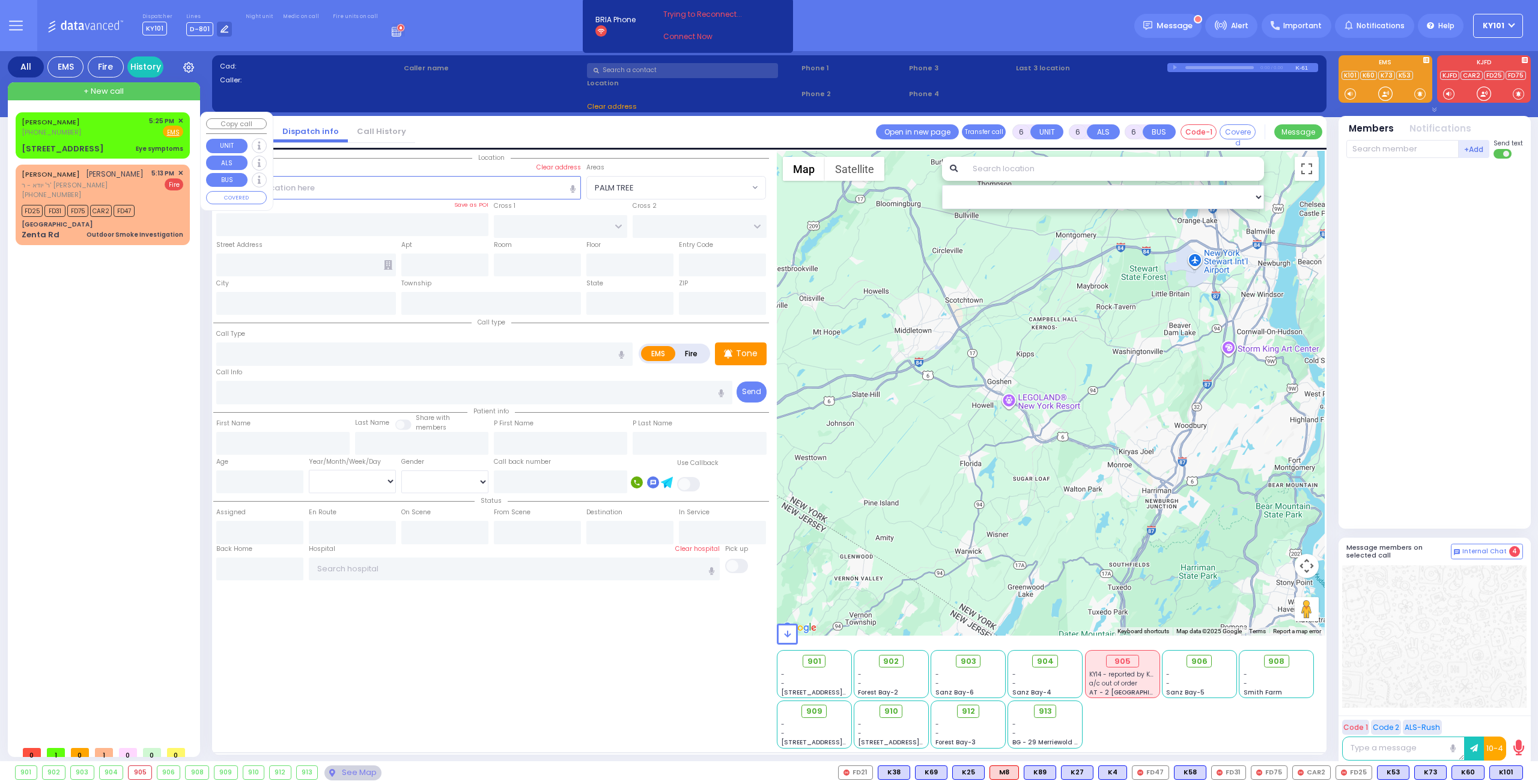
click at [89, 129] on div "SHIMON GROSS (845) 608-1560 5:25 PM ✕ Fire EMS" at bounding box center [103, 126] width 162 height 22
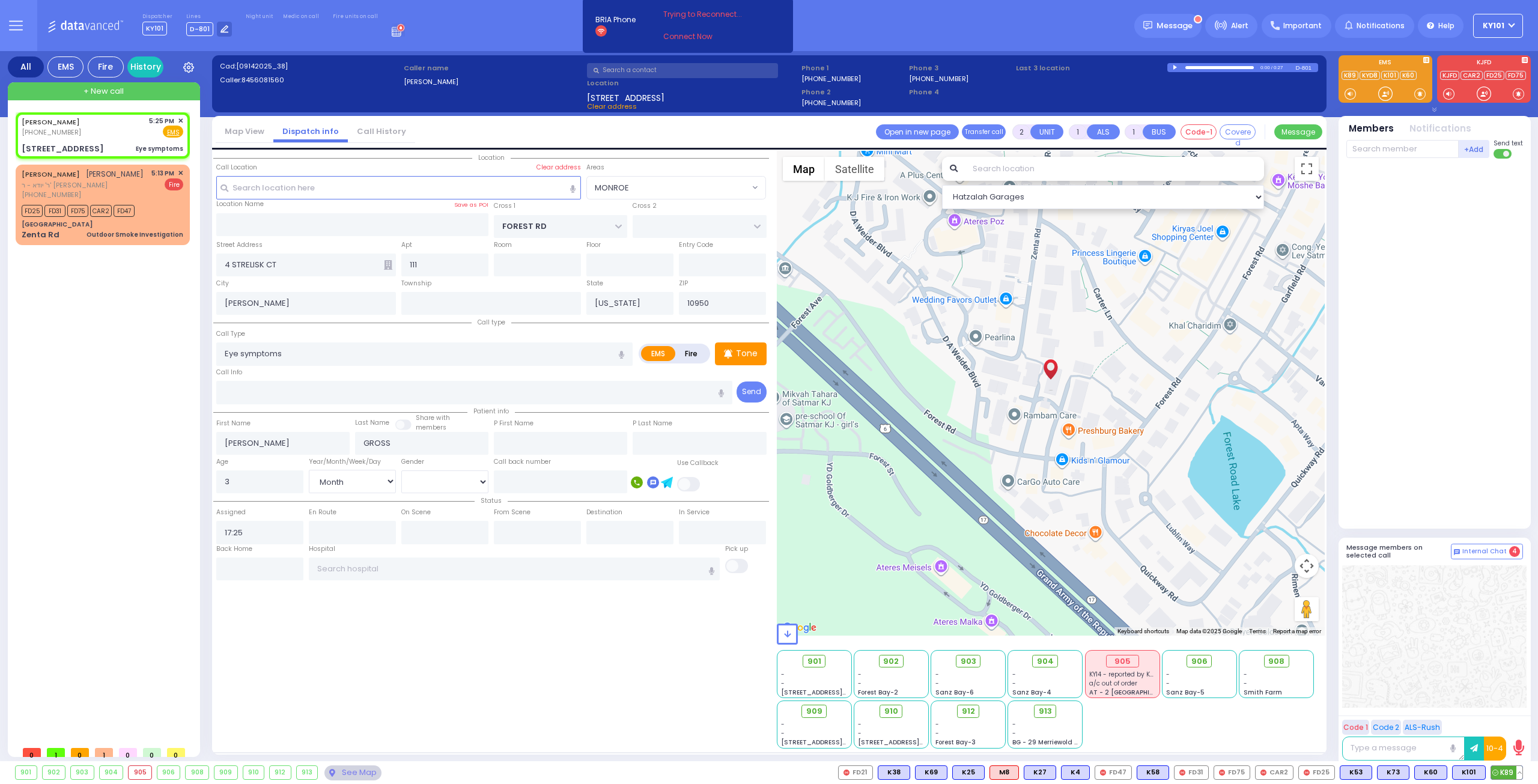
click at [1505, 778] on span "K89" at bounding box center [1507, 772] width 31 height 13
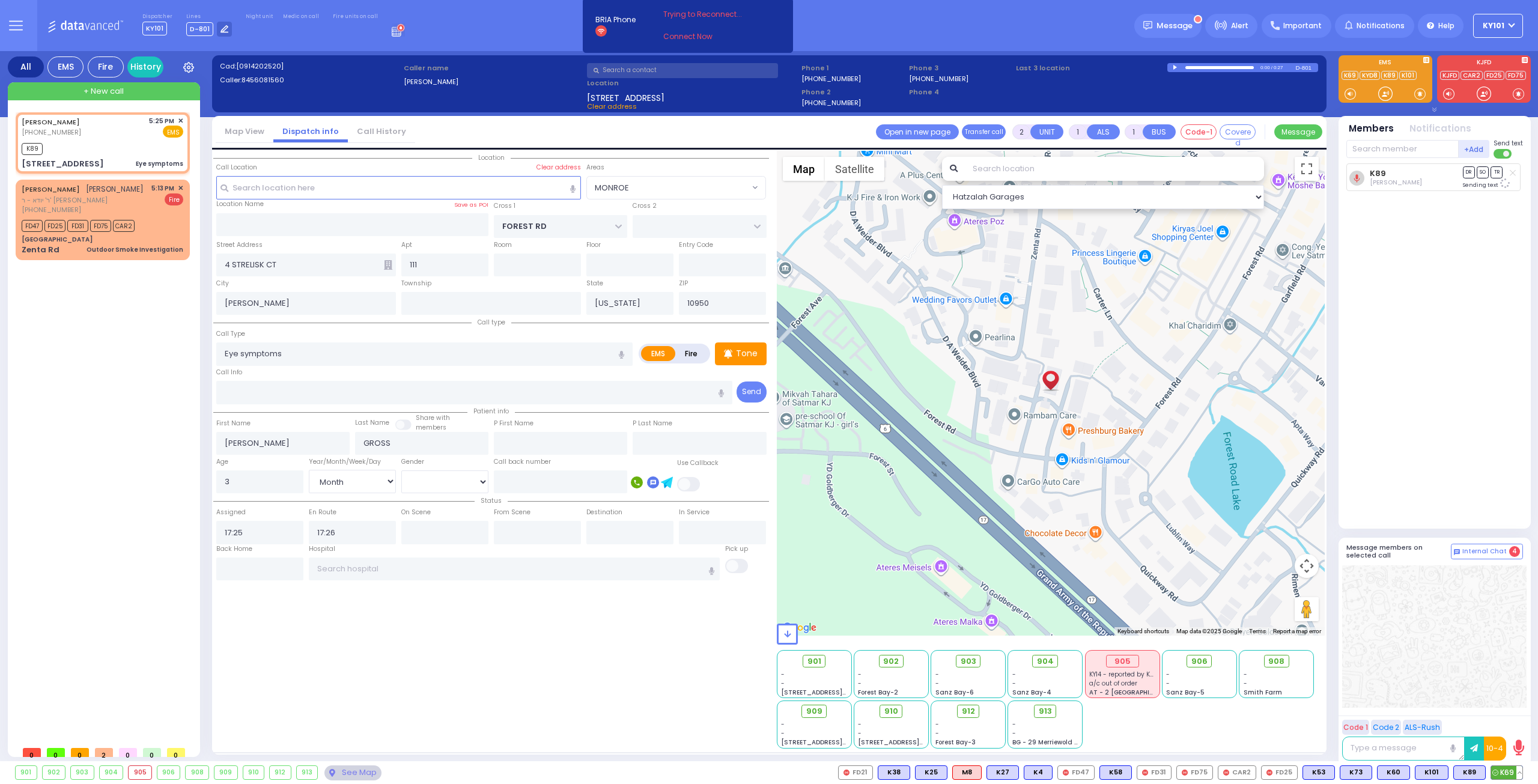
click at [1506, 770] on span "K69" at bounding box center [1507, 772] width 31 height 13
click at [120, 246] on div "Outdoor Smoke Investigation" at bounding box center [135, 249] width 97 height 9
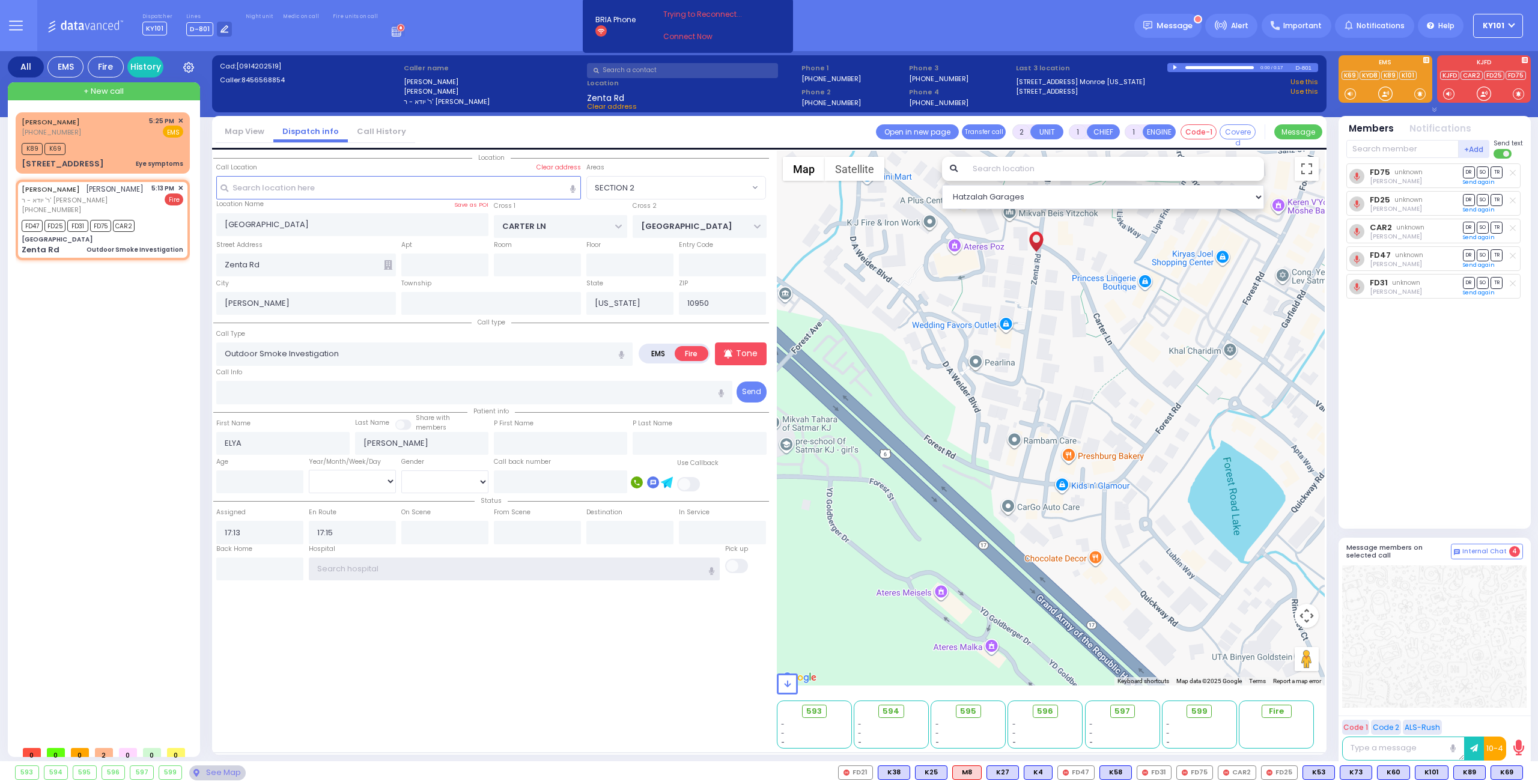
click at [320, 564] on input "text" at bounding box center [514, 569] width 412 height 23
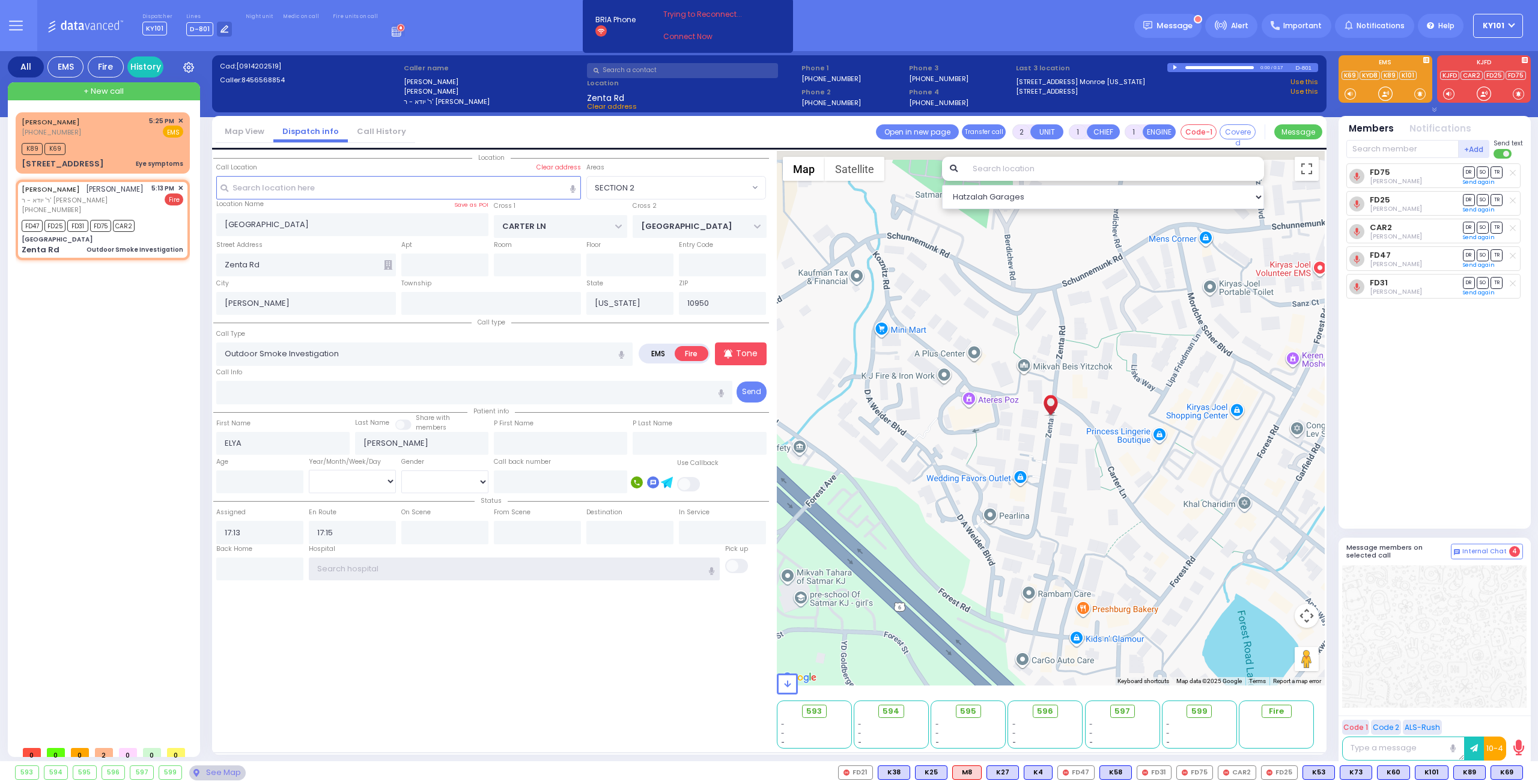
click at [320, 564] on input "text" at bounding box center [514, 569] width 412 height 23
click at [344, 565] on input "text" at bounding box center [514, 569] width 412 height 23
click at [342, 564] on input "text" at bounding box center [514, 569] width 412 height 23
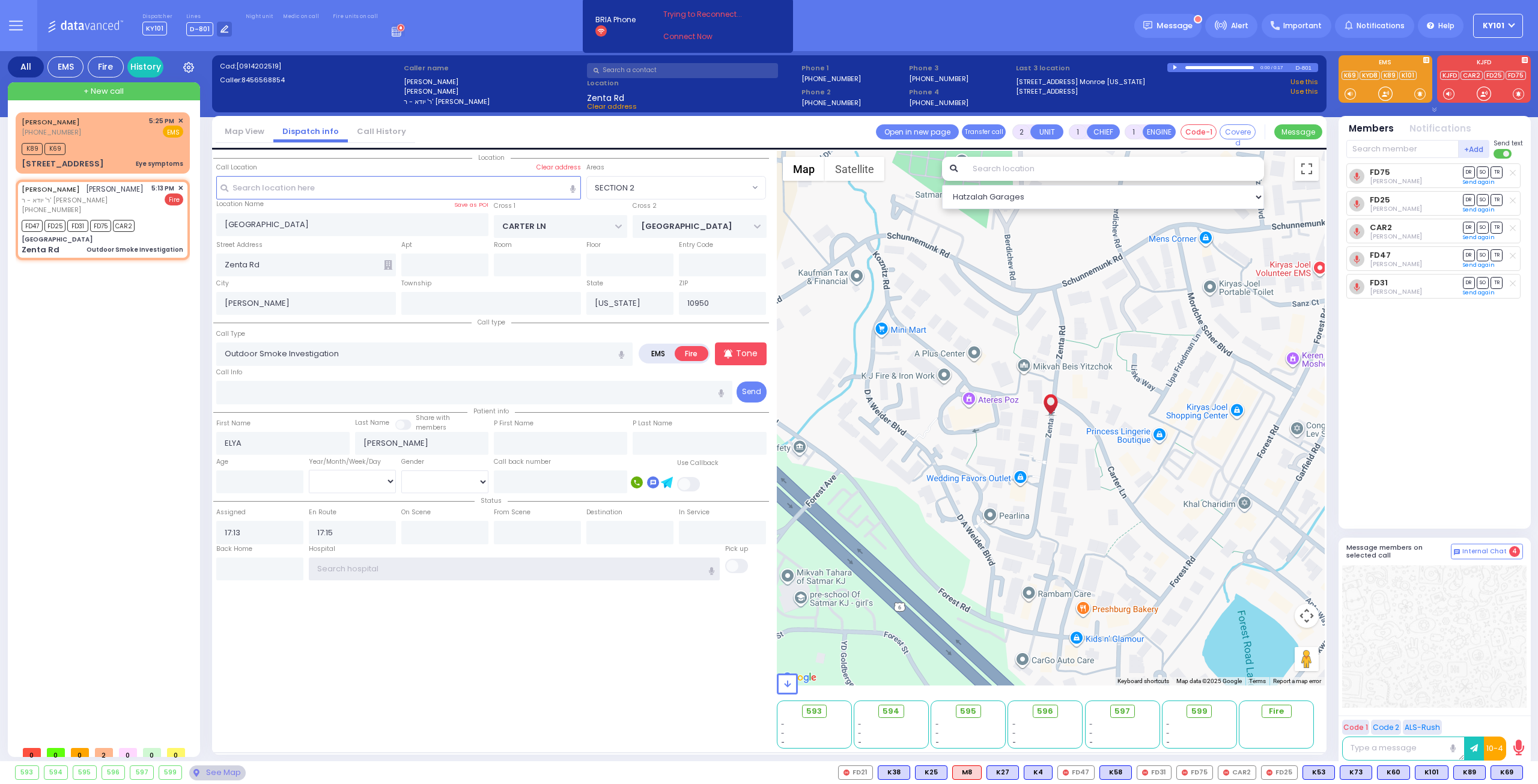
click at [342, 564] on input "text" at bounding box center [514, 569] width 412 height 23
click at [235, 563] on input "text" at bounding box center [260, 569] width 87 height 23
click at [329, 565] on input "text" at bounding box center [514, 569] width 412 height 23
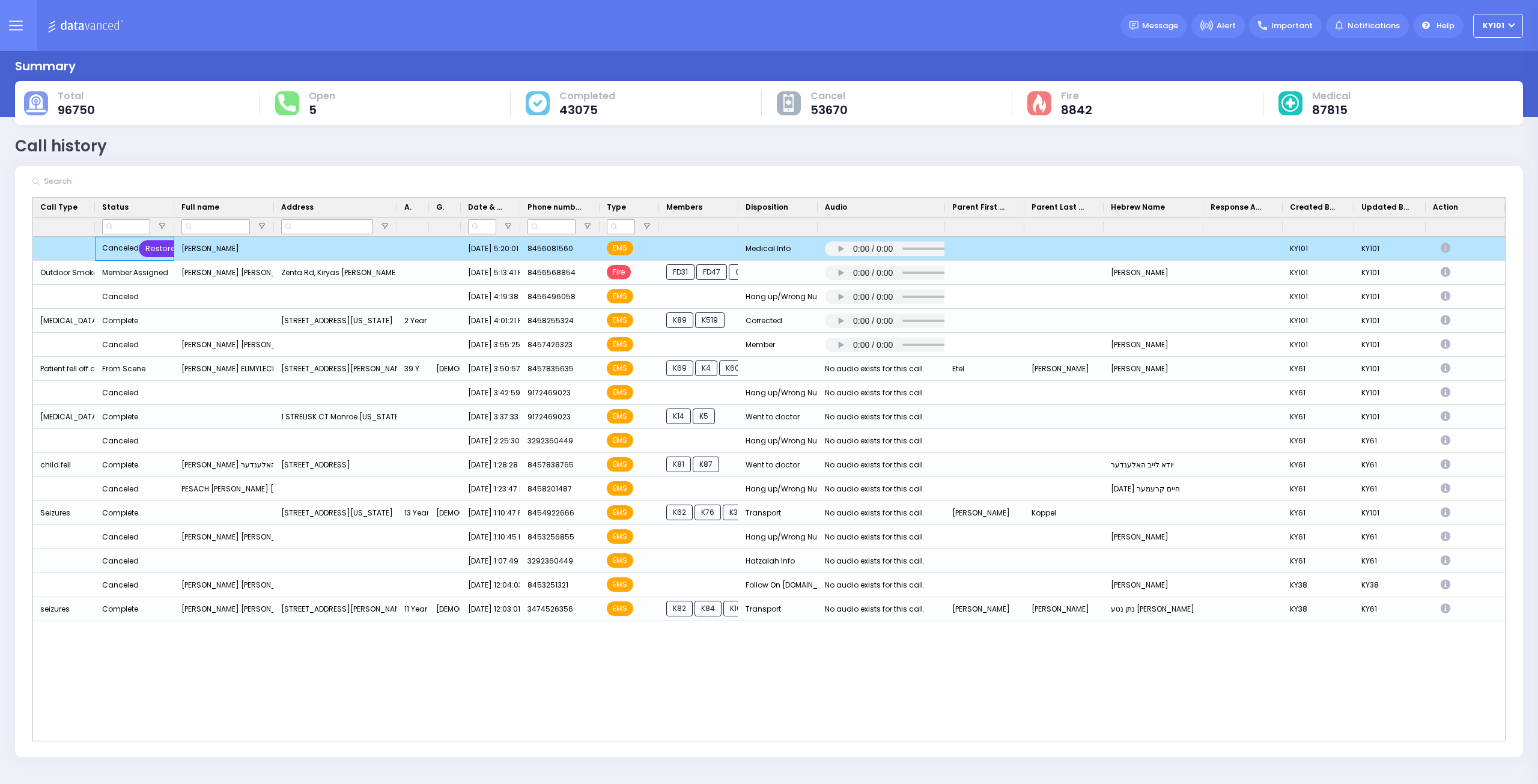
click at [152, 245] on div "Restore" at bounding box center [161, 248] width 44 height 17
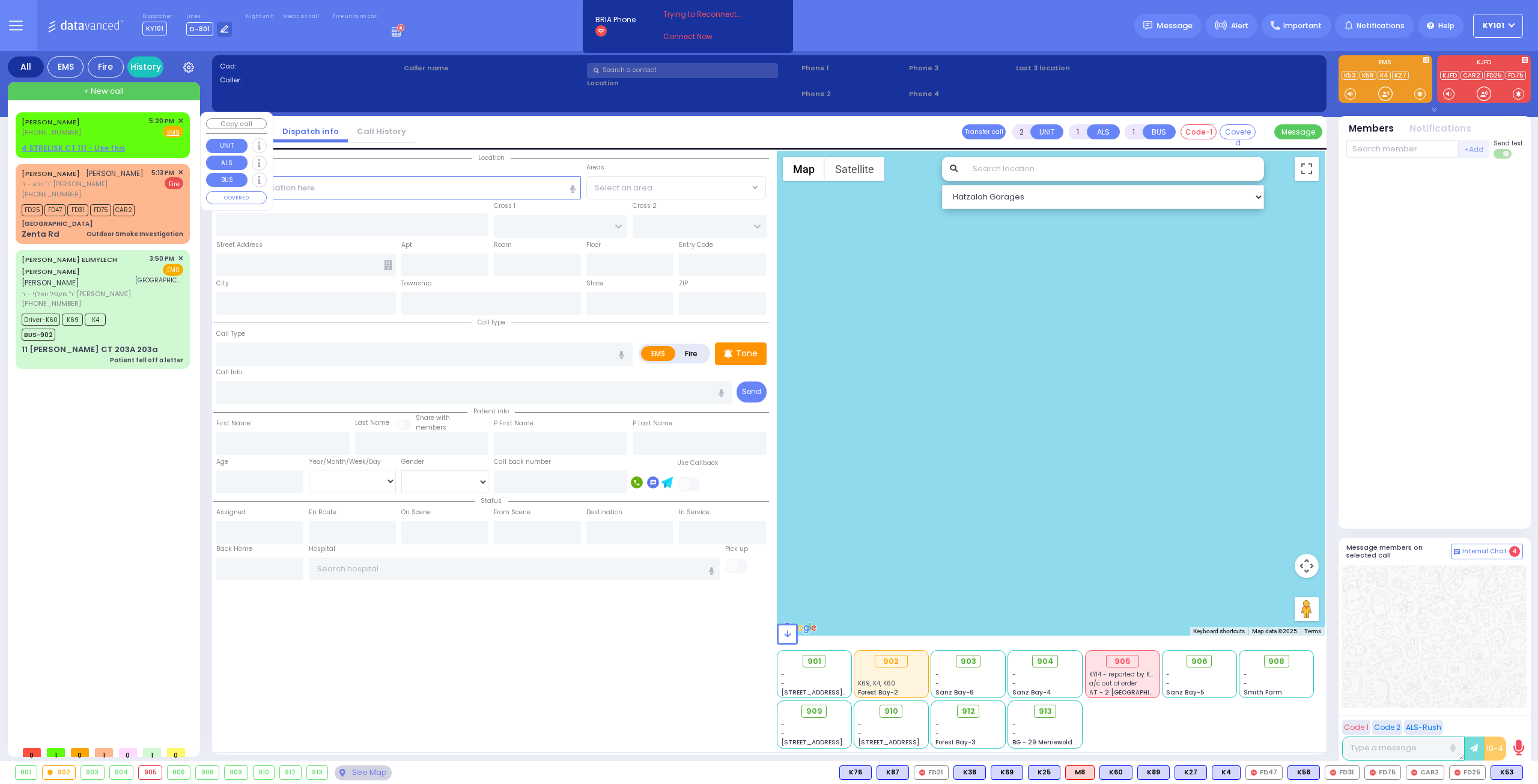
click at [88, 122] on div "SHIMON GROSS (845) 608-1560 5:20 PM ✕ Fire EMS" at bounding box center [103, 126] width 162 height 22
select select
radio input "true"
type input "[PERSON_NAME]"
type input "GROSS"
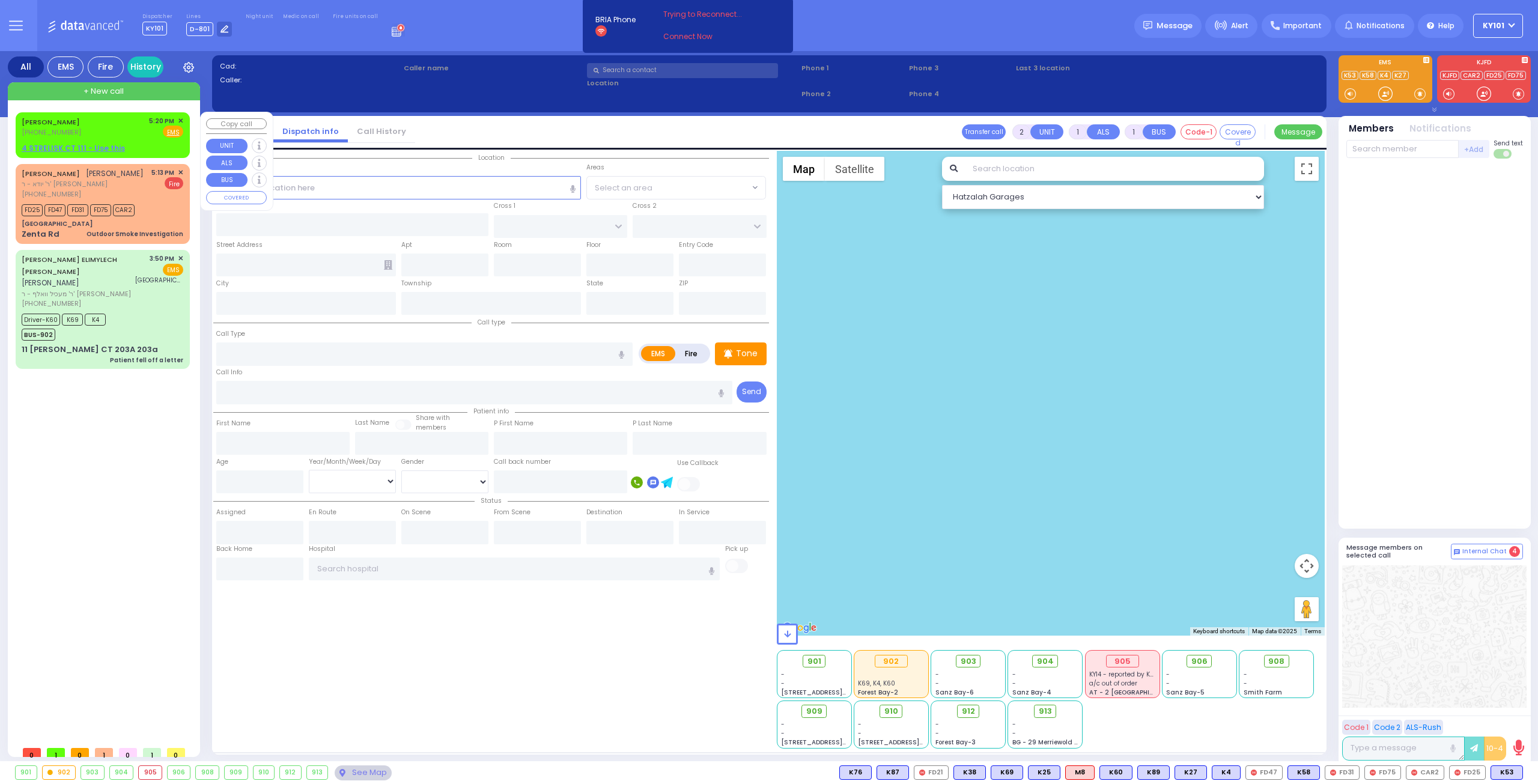
select select
type input "17:20"
select select "Hatzalah Garages"
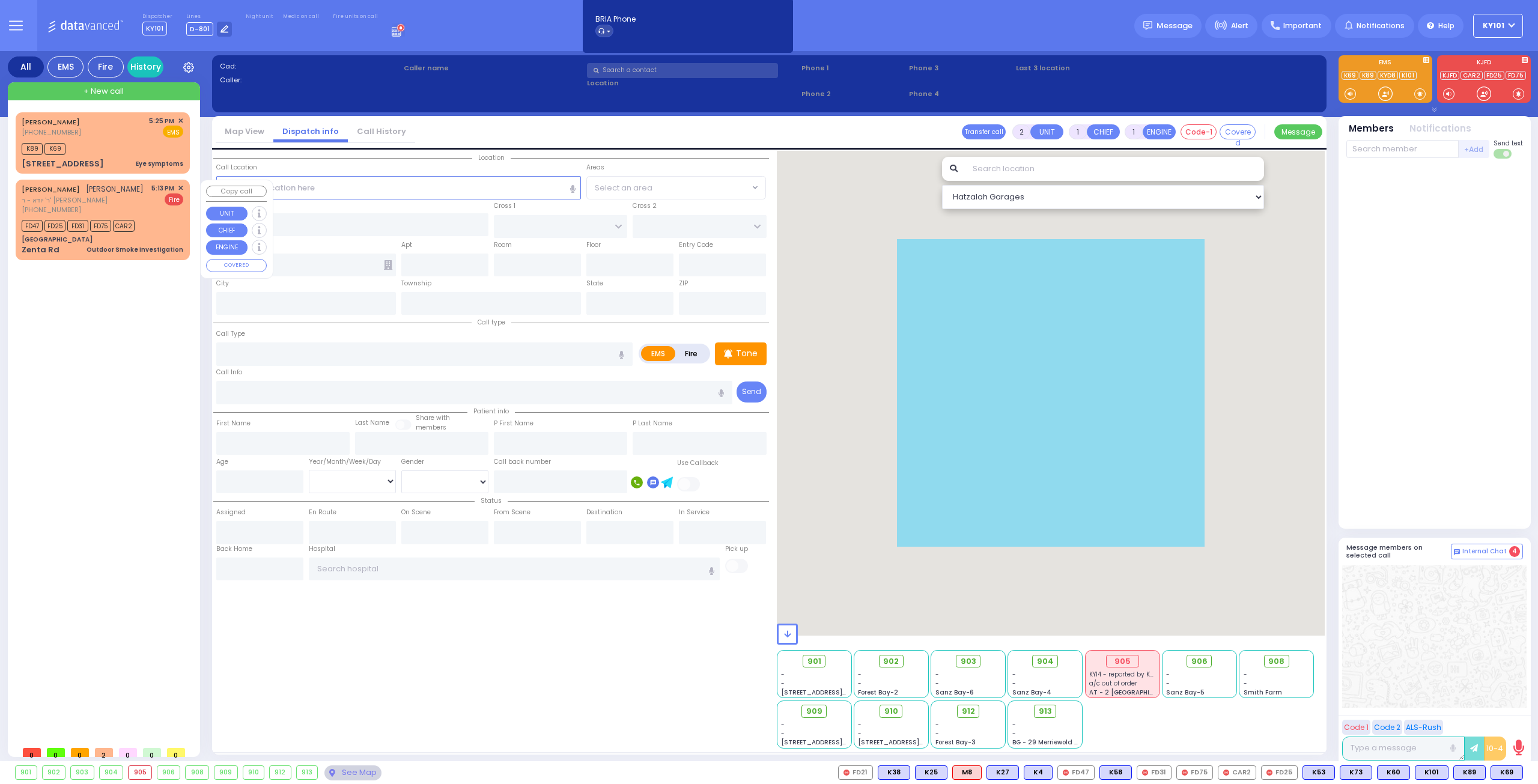
click at [96, 198] on span "ר' יודא - ר' [PERSON_NAME]" at bounding box center [82, 200] width 122 height 10
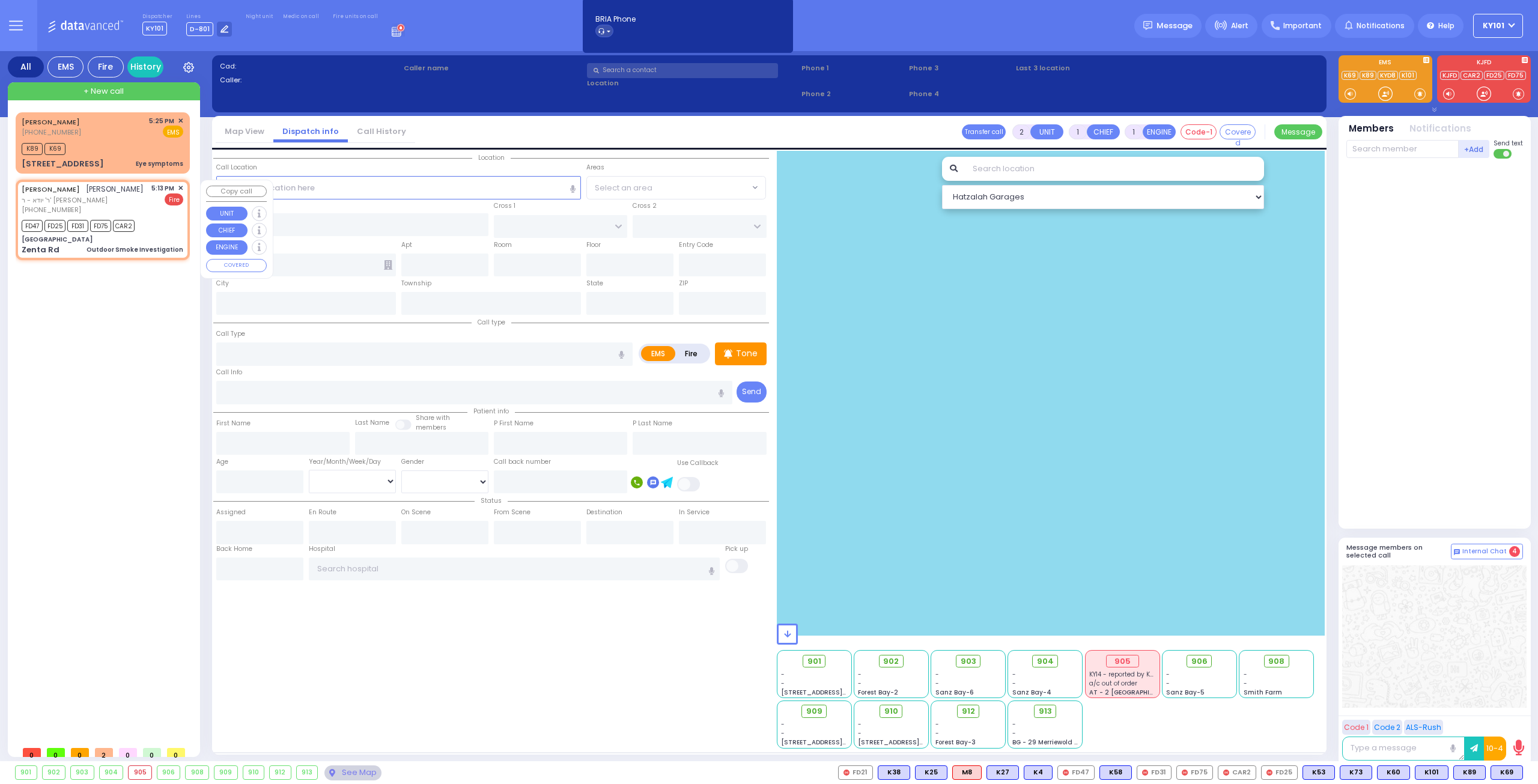
select select
type input "Outdoor Smoke Investigation"
radio input "false"
radio input "true"
type input "ELYA"
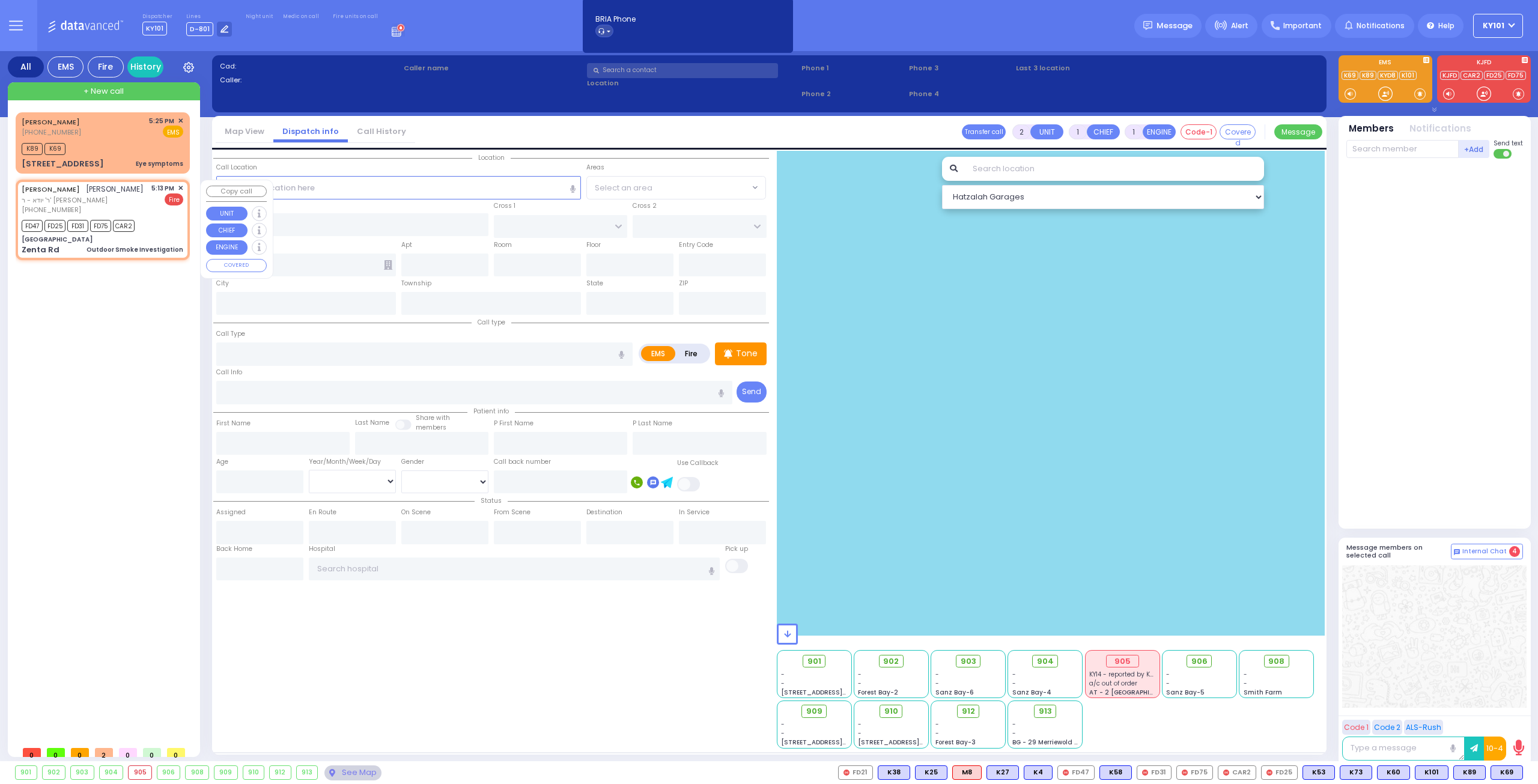
type input "REISMAN"
select select
type input "17:13"
type input "17:15"
select select "Hatzalah Garages"
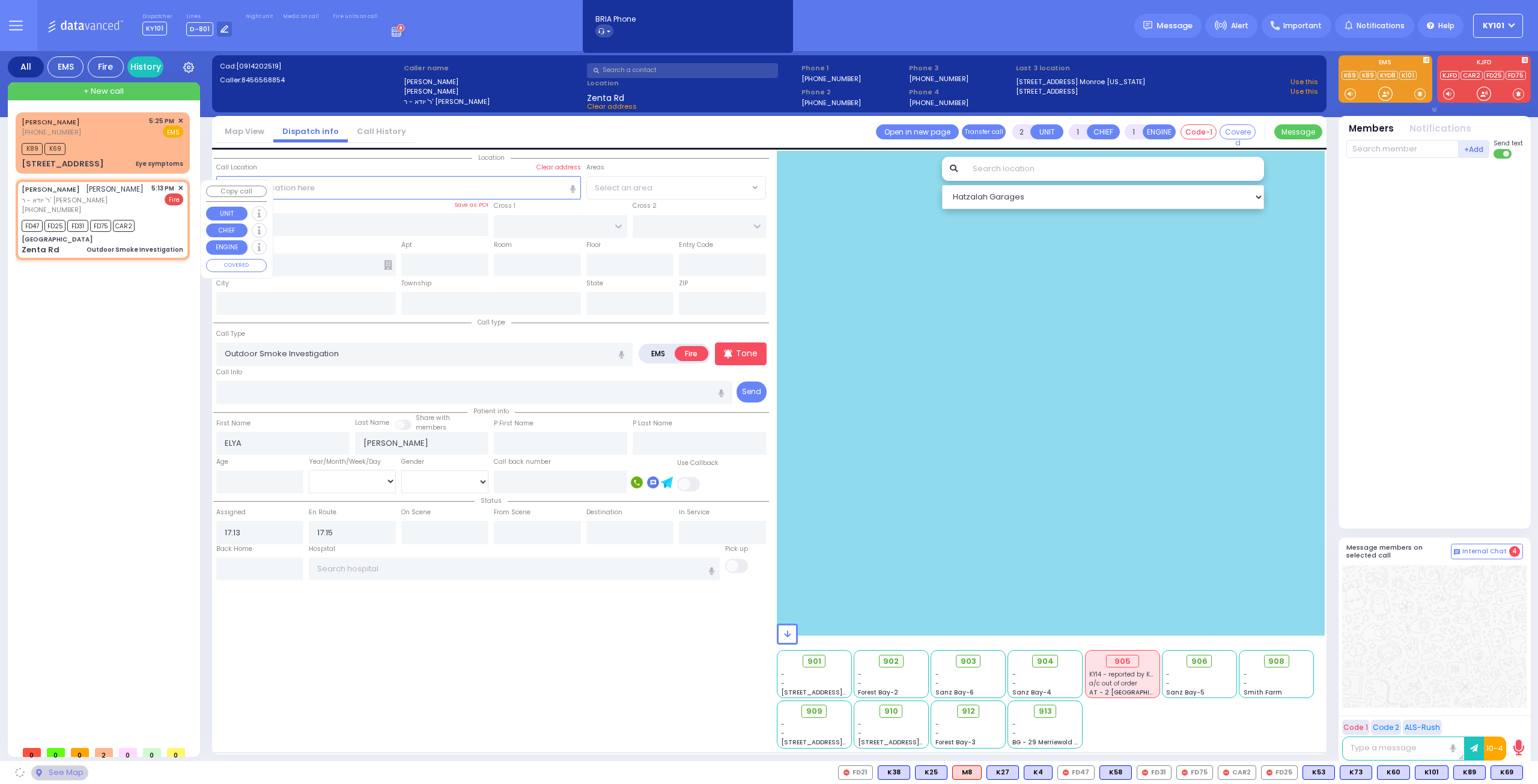
type input "Zenta Road"
type input "CARTER LN"
type input "KOSNITZ RD"
type input "Zenta Rd"
type input "[PERSON_NAME]"
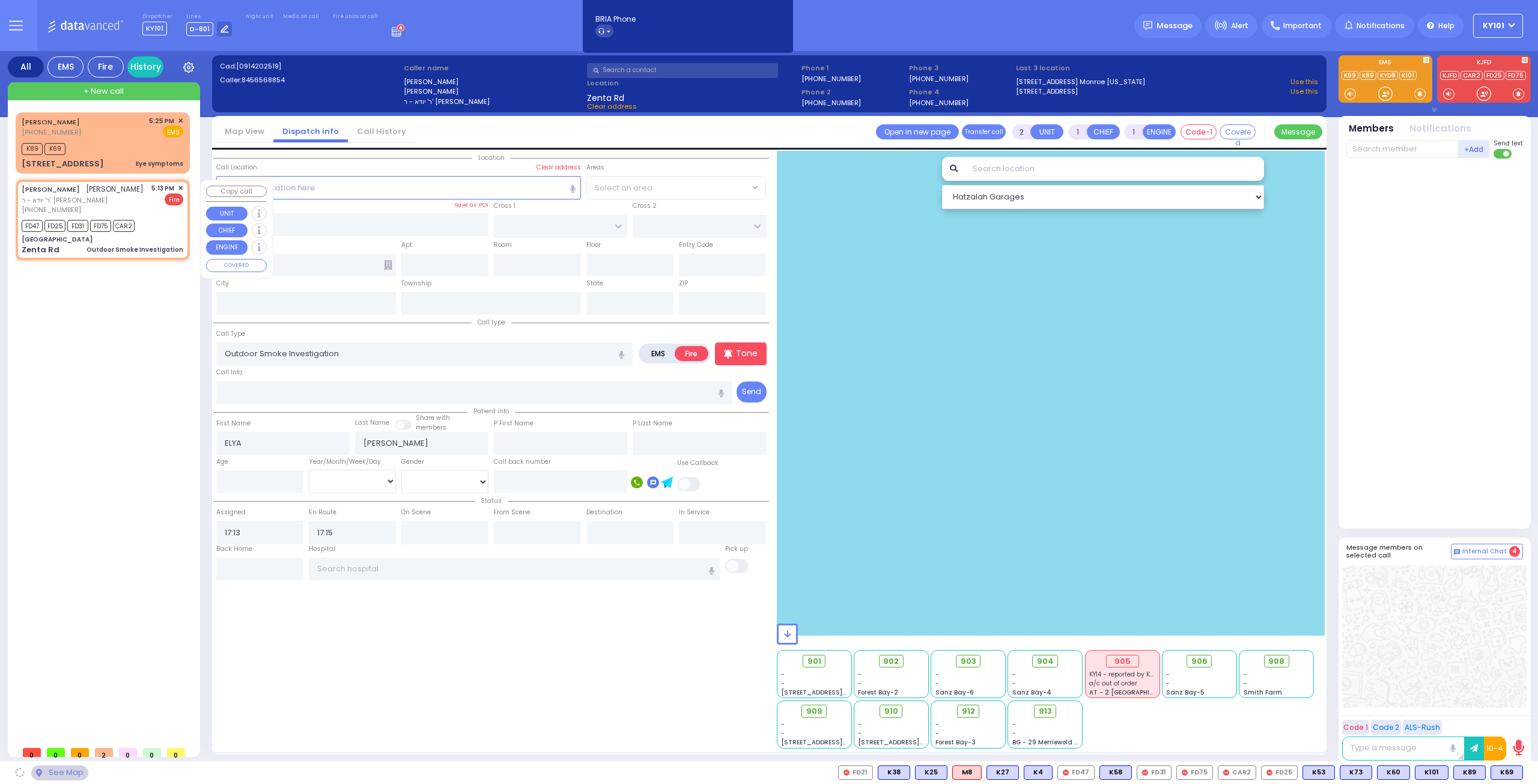
type input "[US_STATE]"
type input "10950"
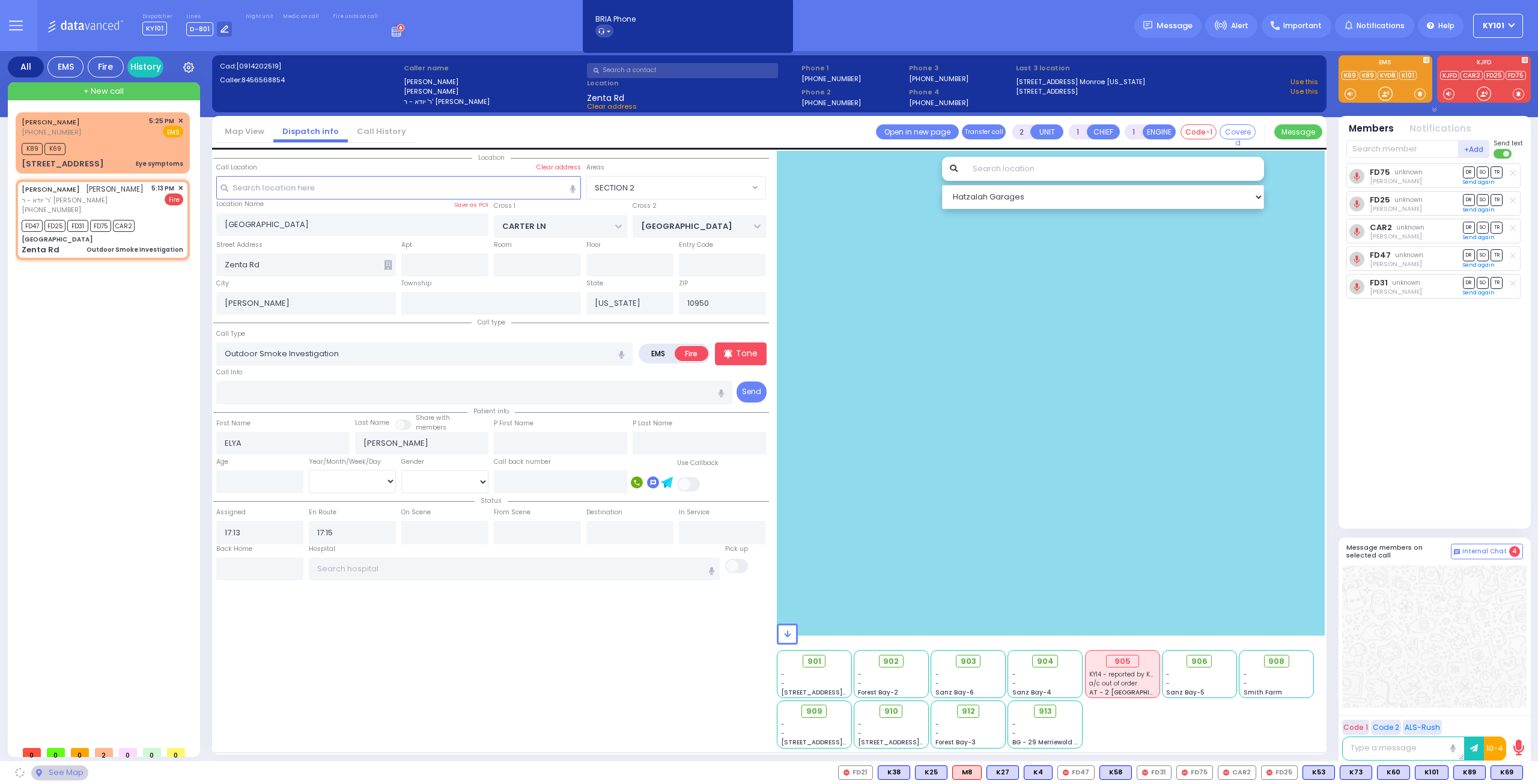
select select "SECTION 2"
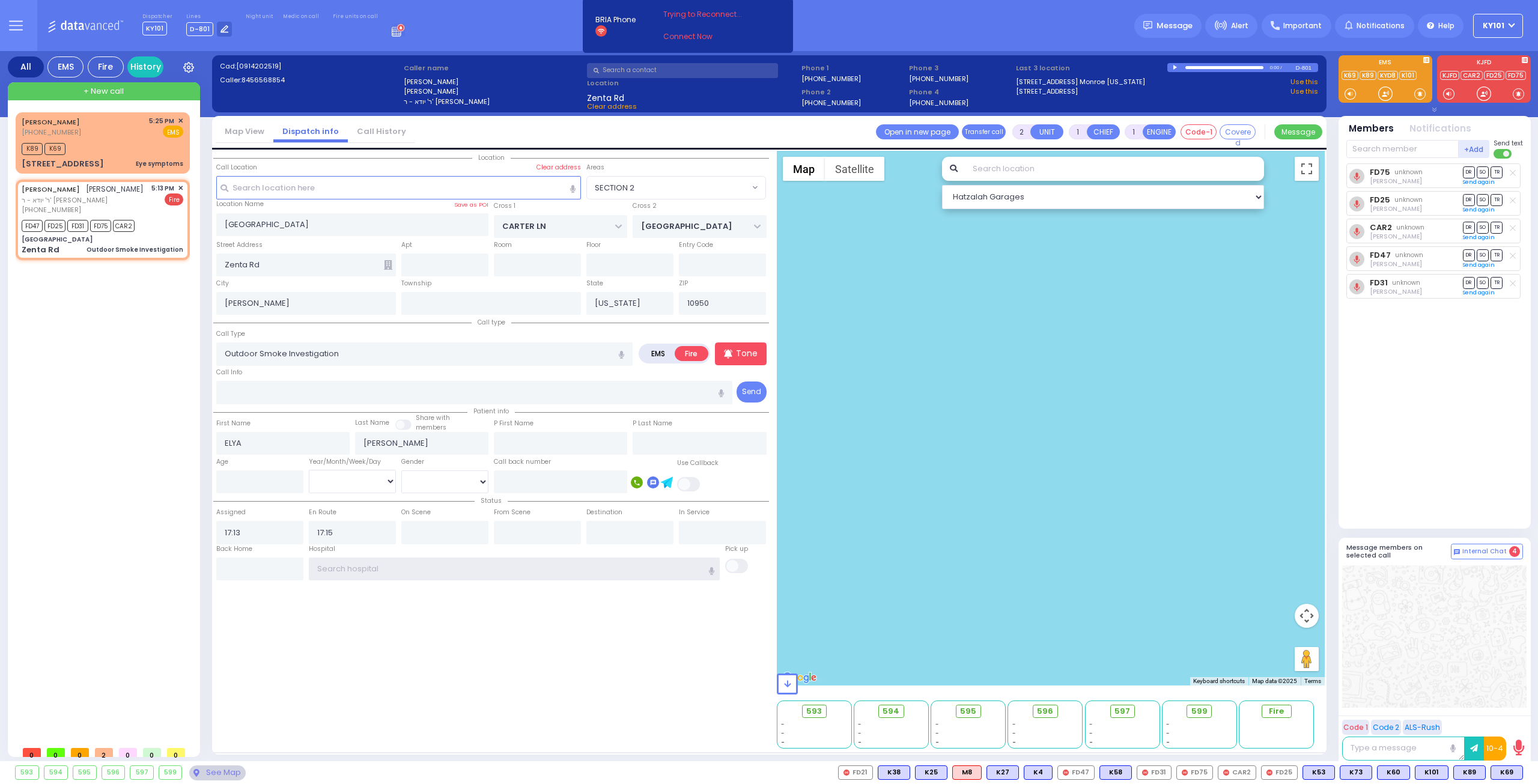
click at [341, 563] on input "text" at bounding box center [514, 569] width 412 height 23
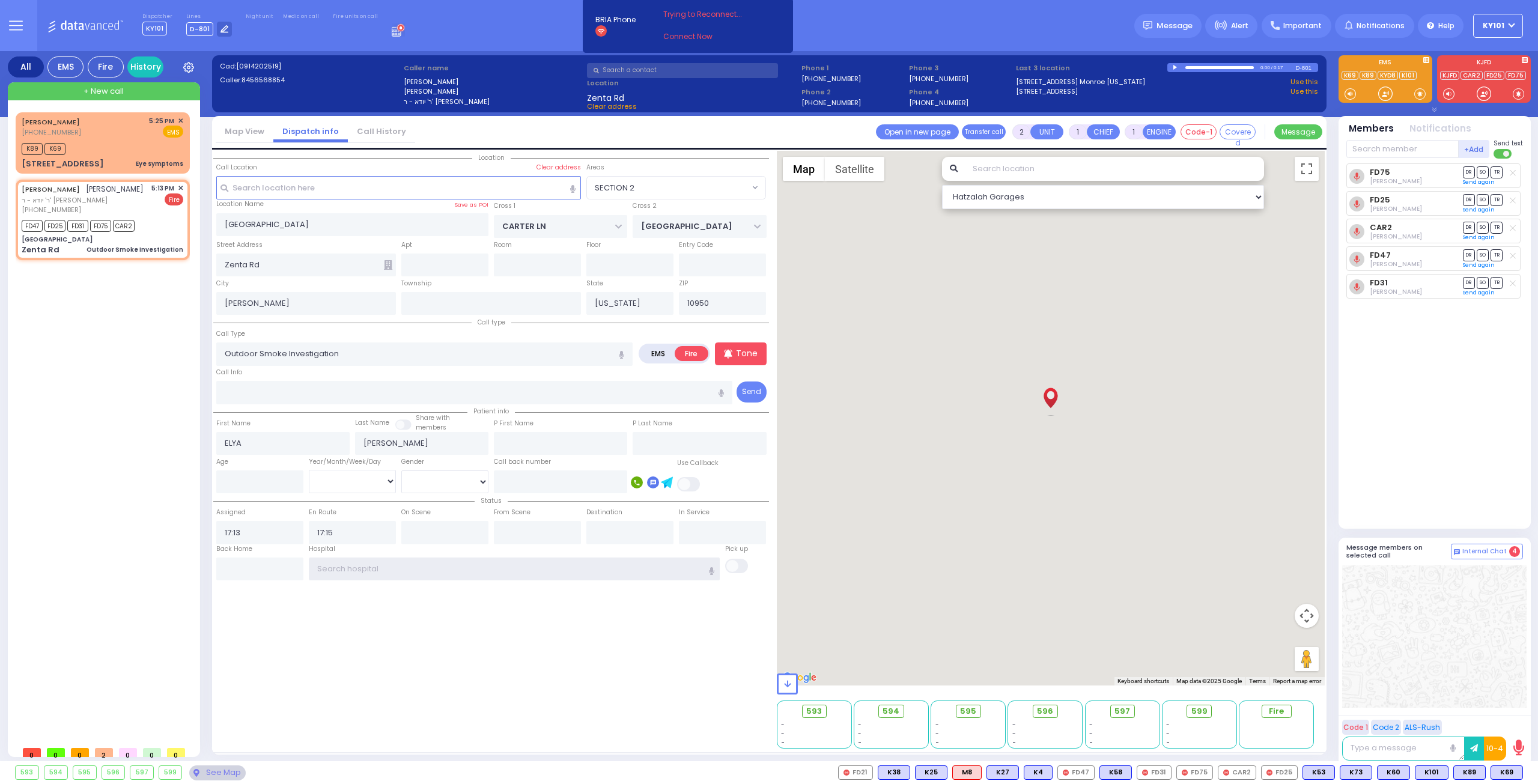
click at [341, 563] on input "text" at bounding box center [514, 569] width 412 height 23
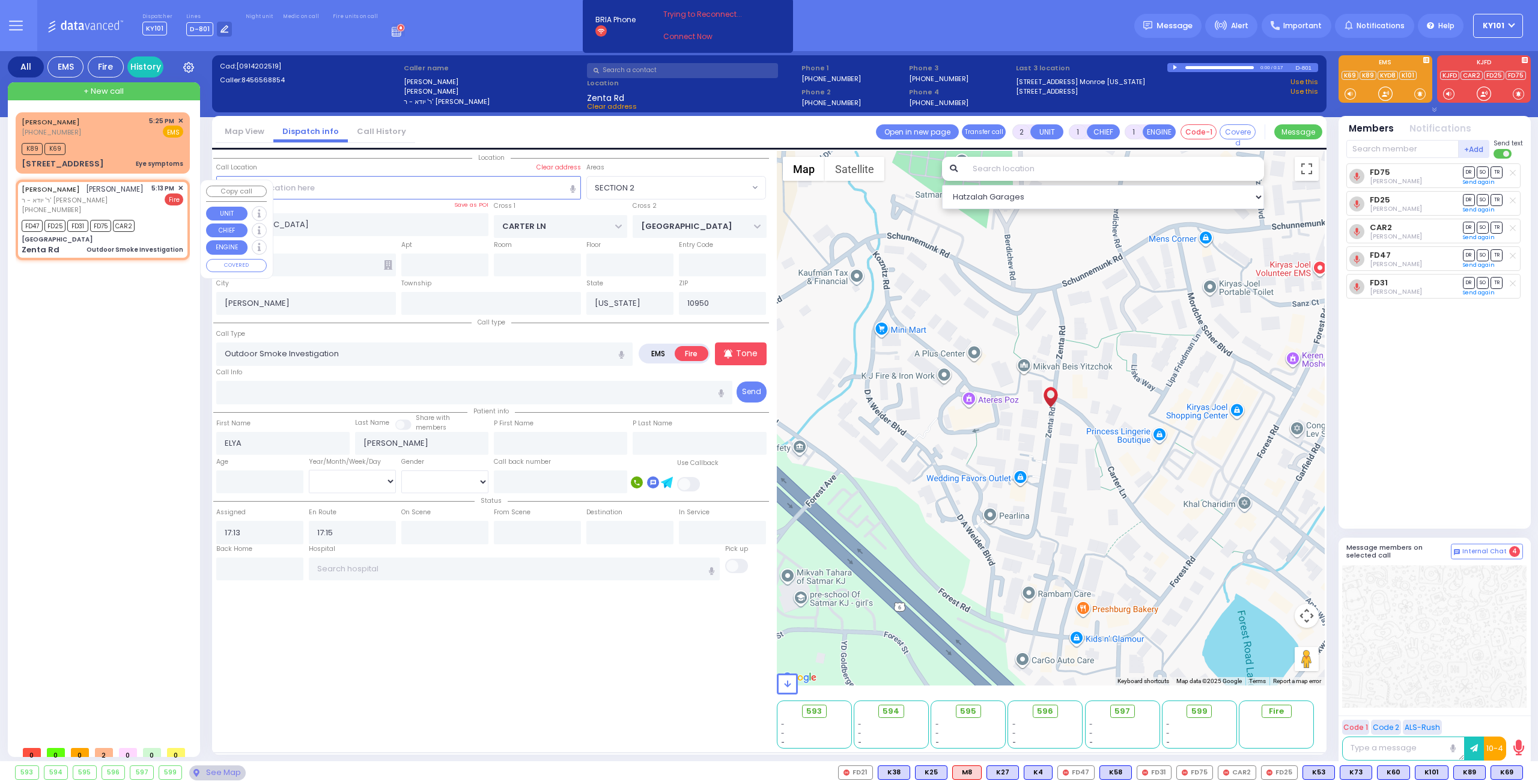
click at [183, 188] on span "✕" at bounding box center [180, 188] width 5 height 10
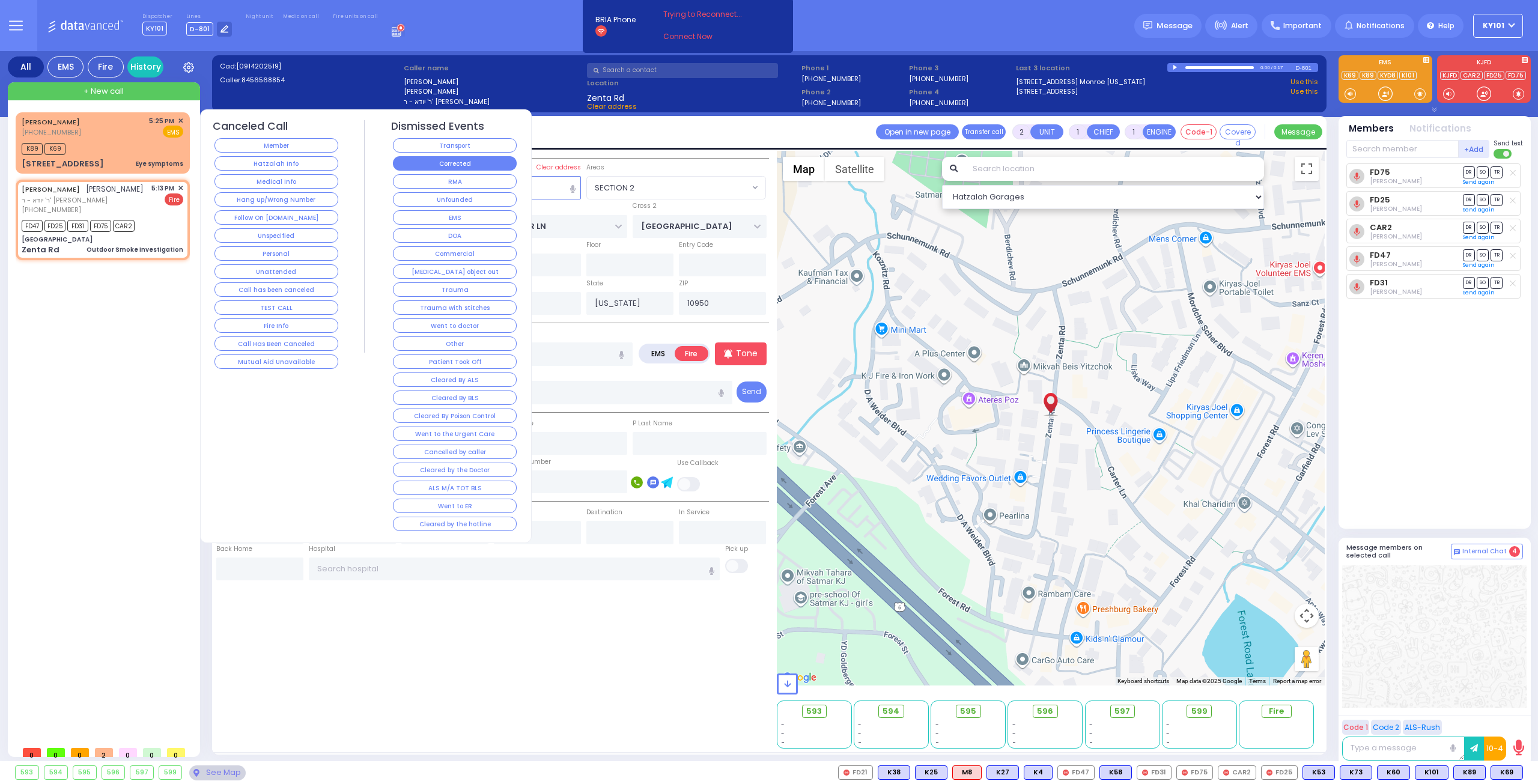
click at [480, 157] on button "Corrected" at bounding box center [455, 163] width 124 height 14
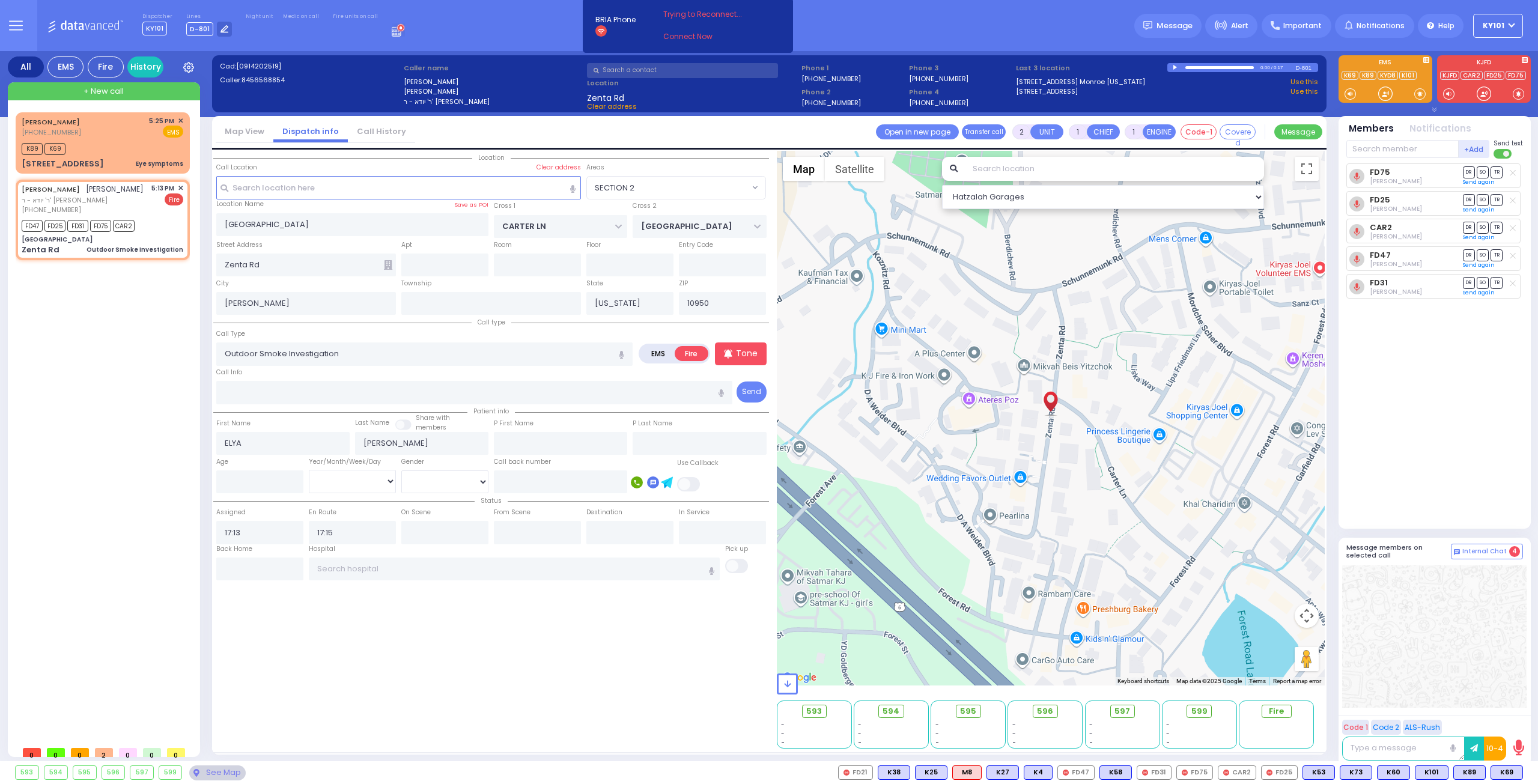
select select
radio input "true"
select select
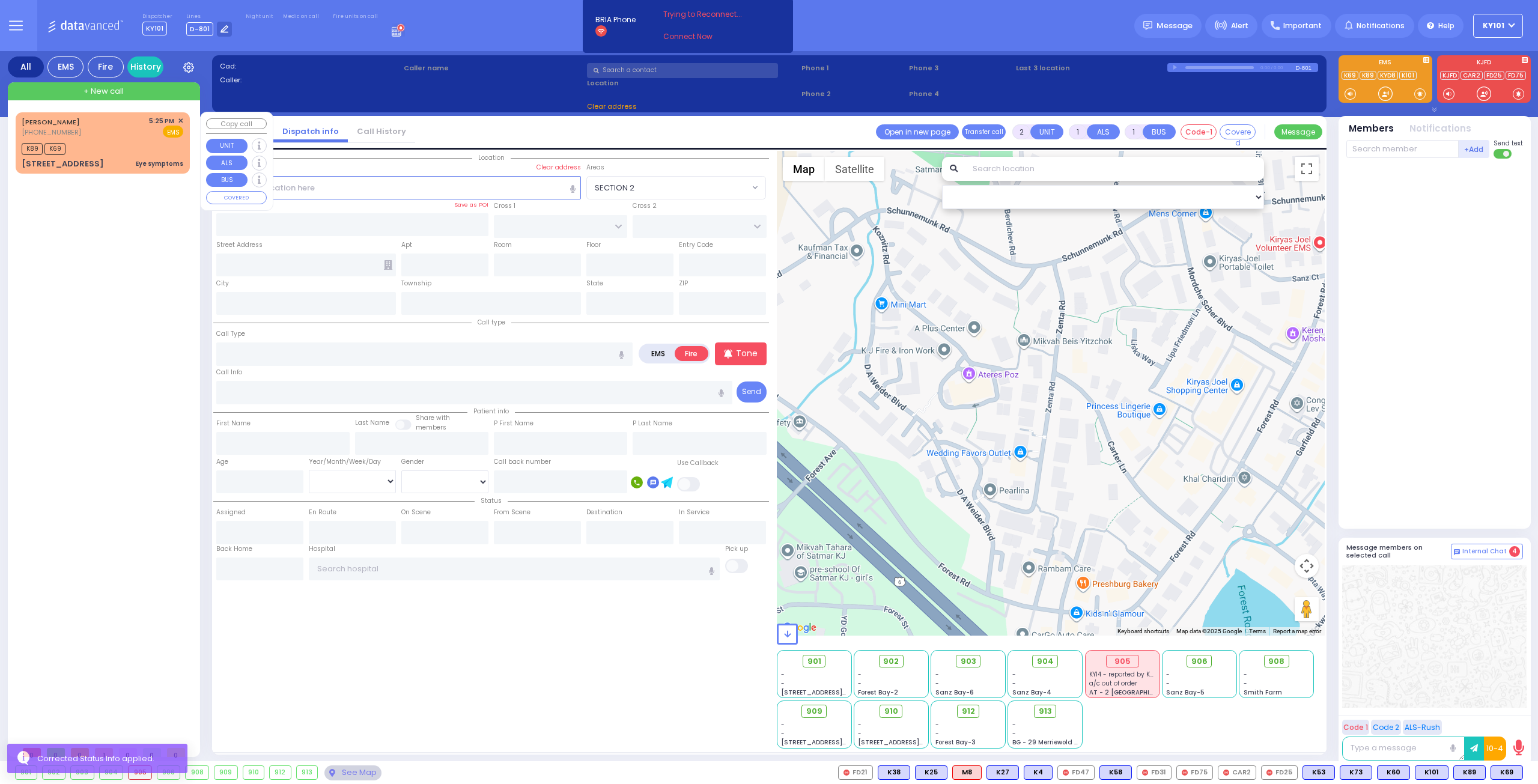
click at [101, 126] on div "SHIMON GROSS (845) 608-1560 5:25 PM ✕ EMS" at bounding box center [103, 126] width 162 height 22
select select
type input "Eye symptoms"
radio input "true"
type input "SHIMON"
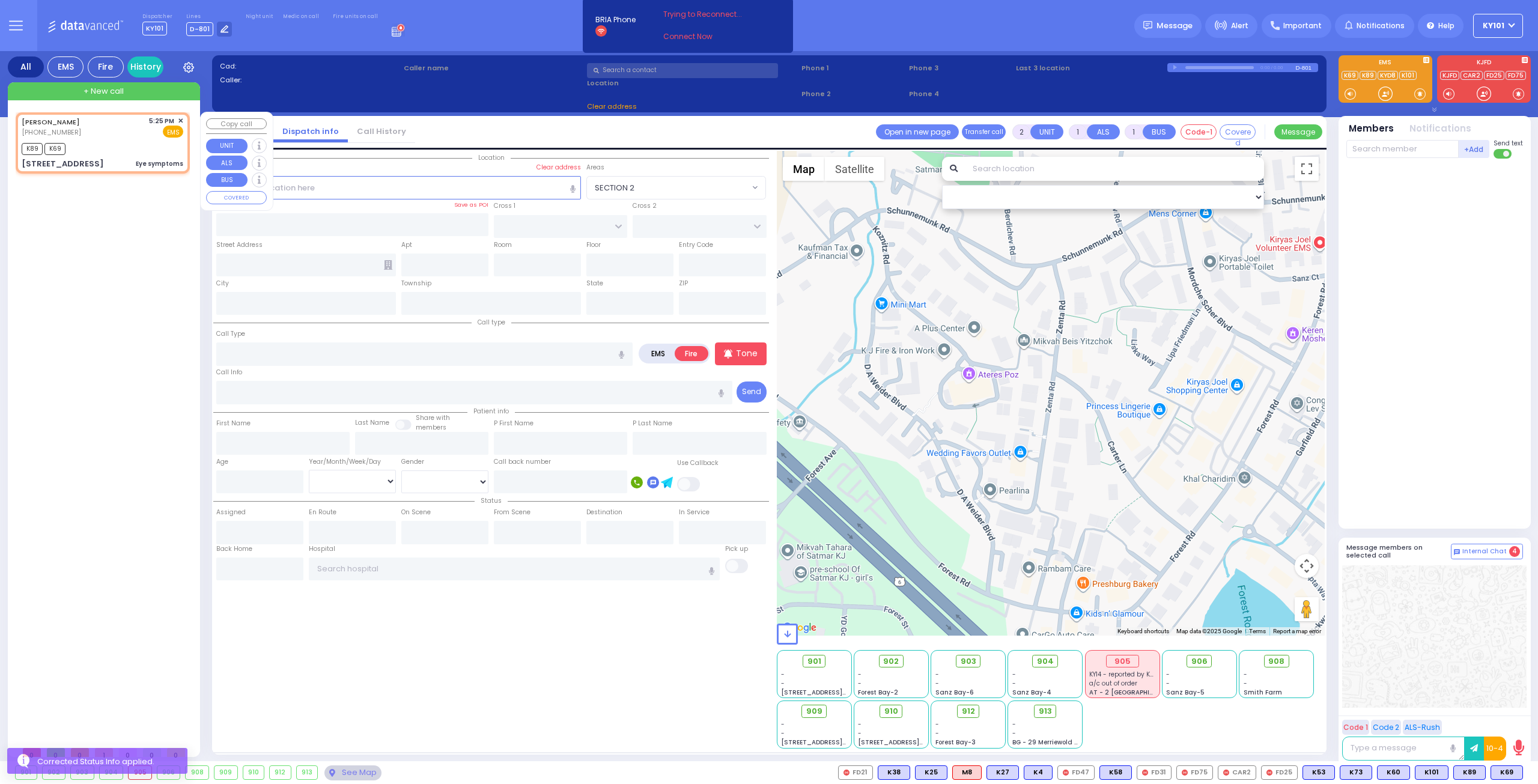
type input "GROSS"
type input "3"
select select "Month"
type input "17:25"
type input "17:26"
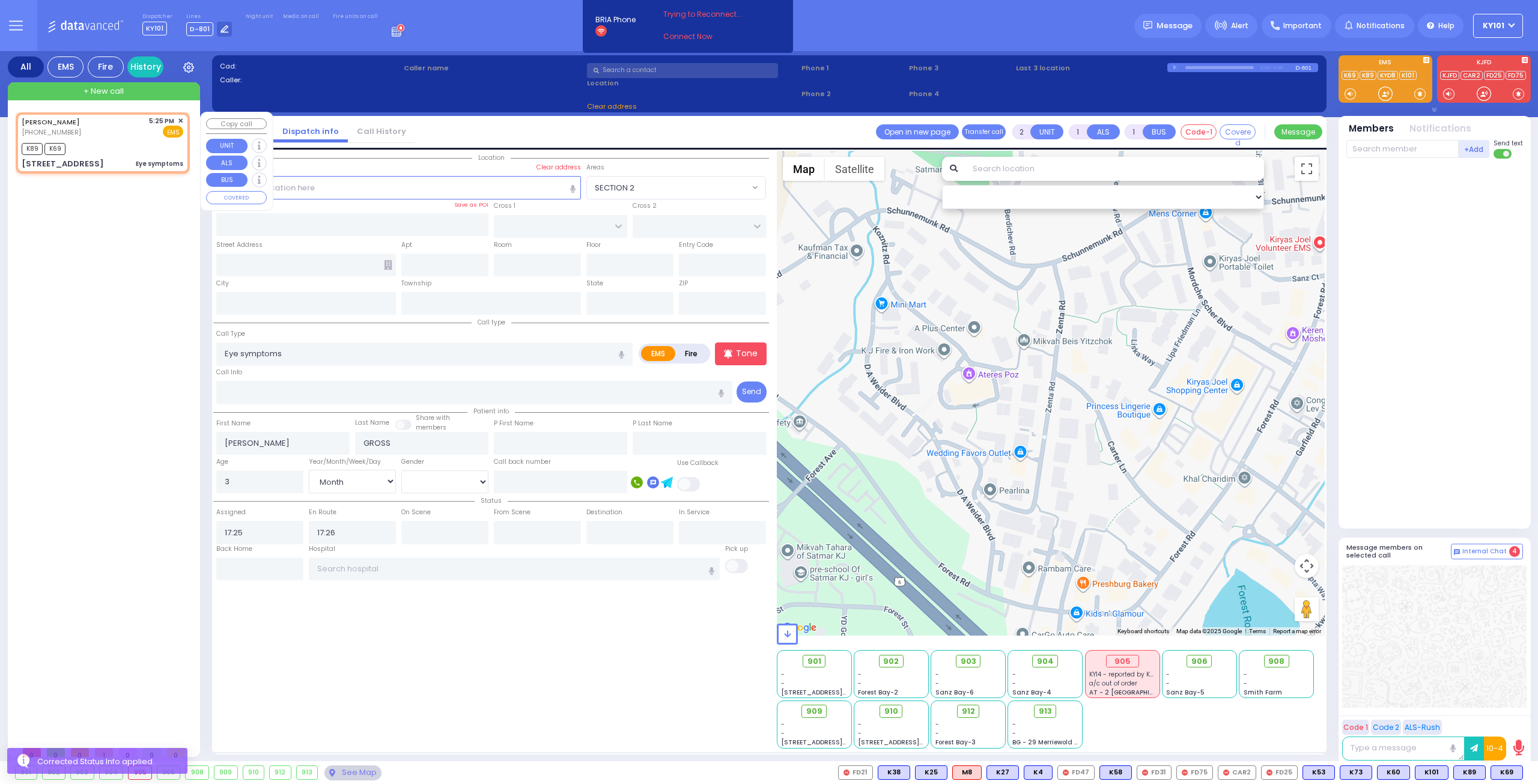
type input "FOREST RD"
type input "4 STRELISK CT"
type input "111"
type input "[PERSON_NAME]"
type input "[US_STATE]"
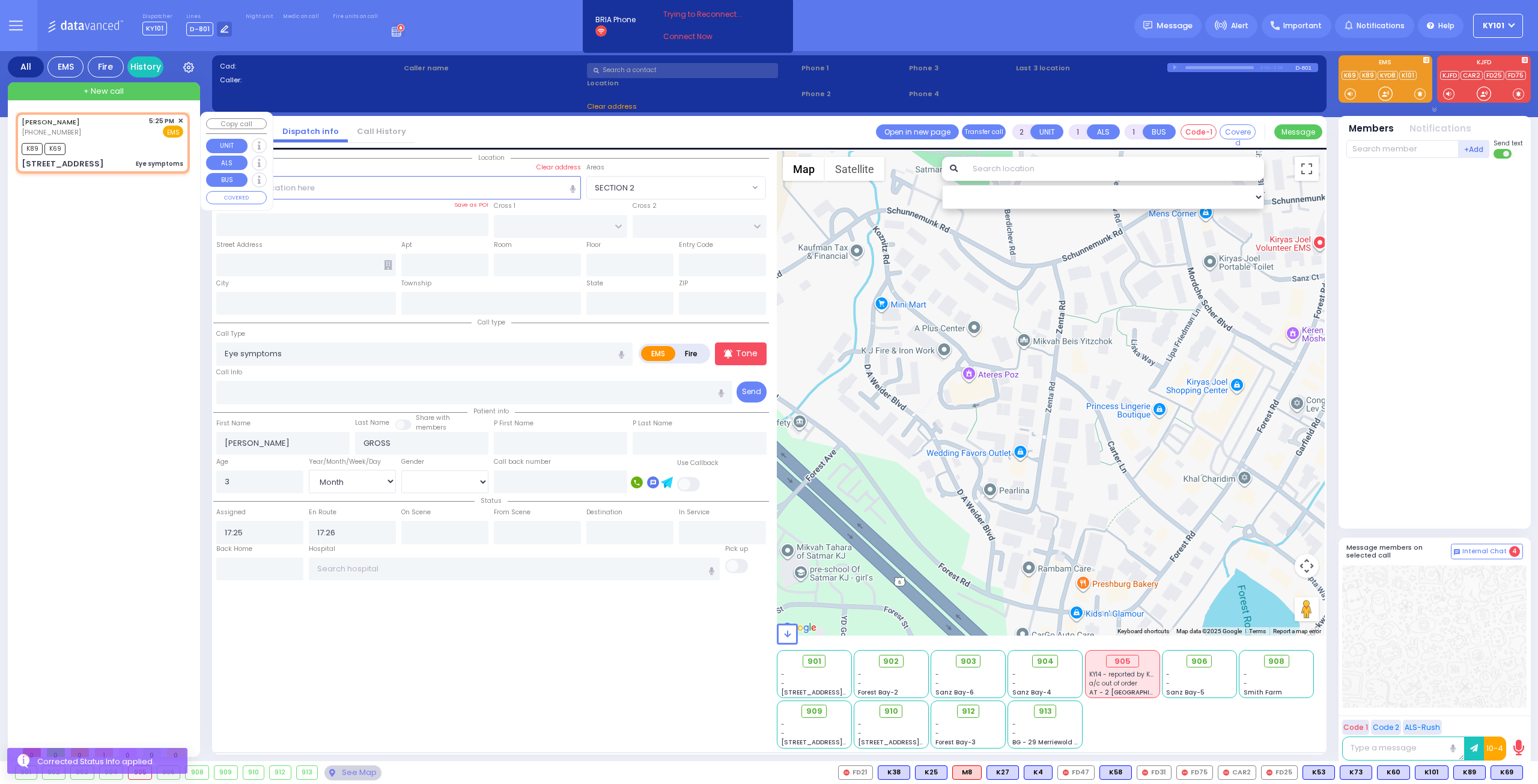
type input "10950"
select select "Hatzalah Garages"
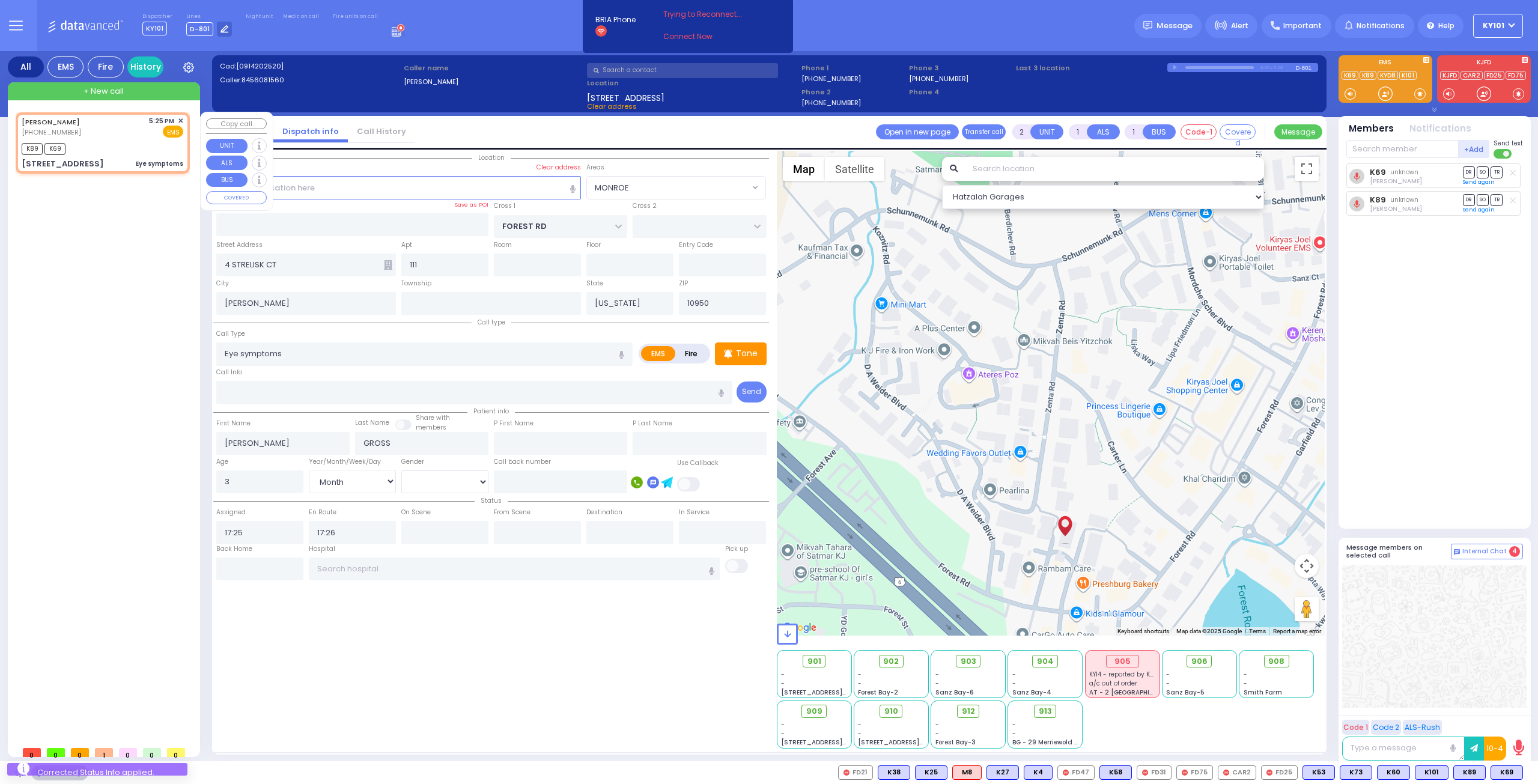
select select "MONROE"
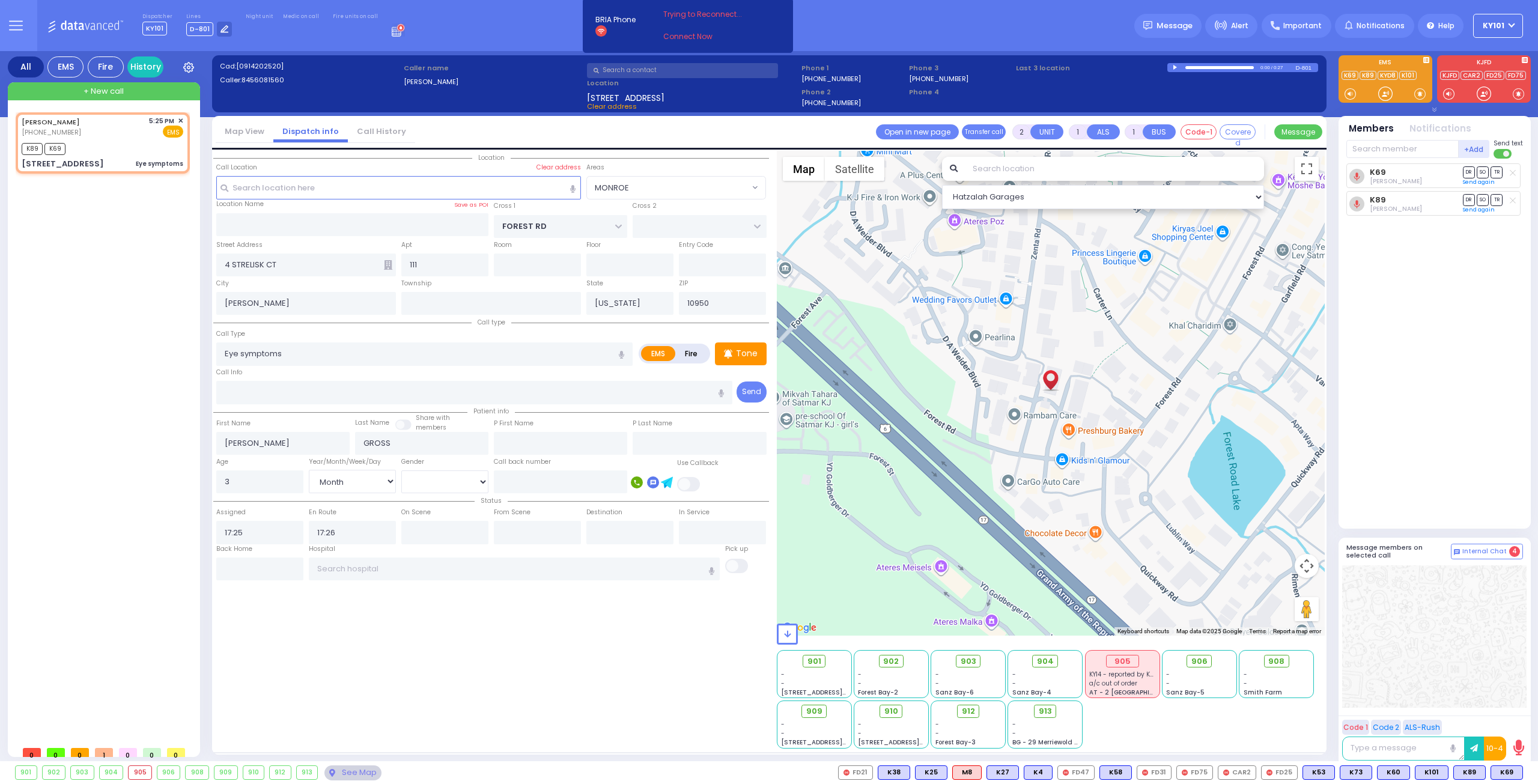
type input "6"
select select
radio input "true"
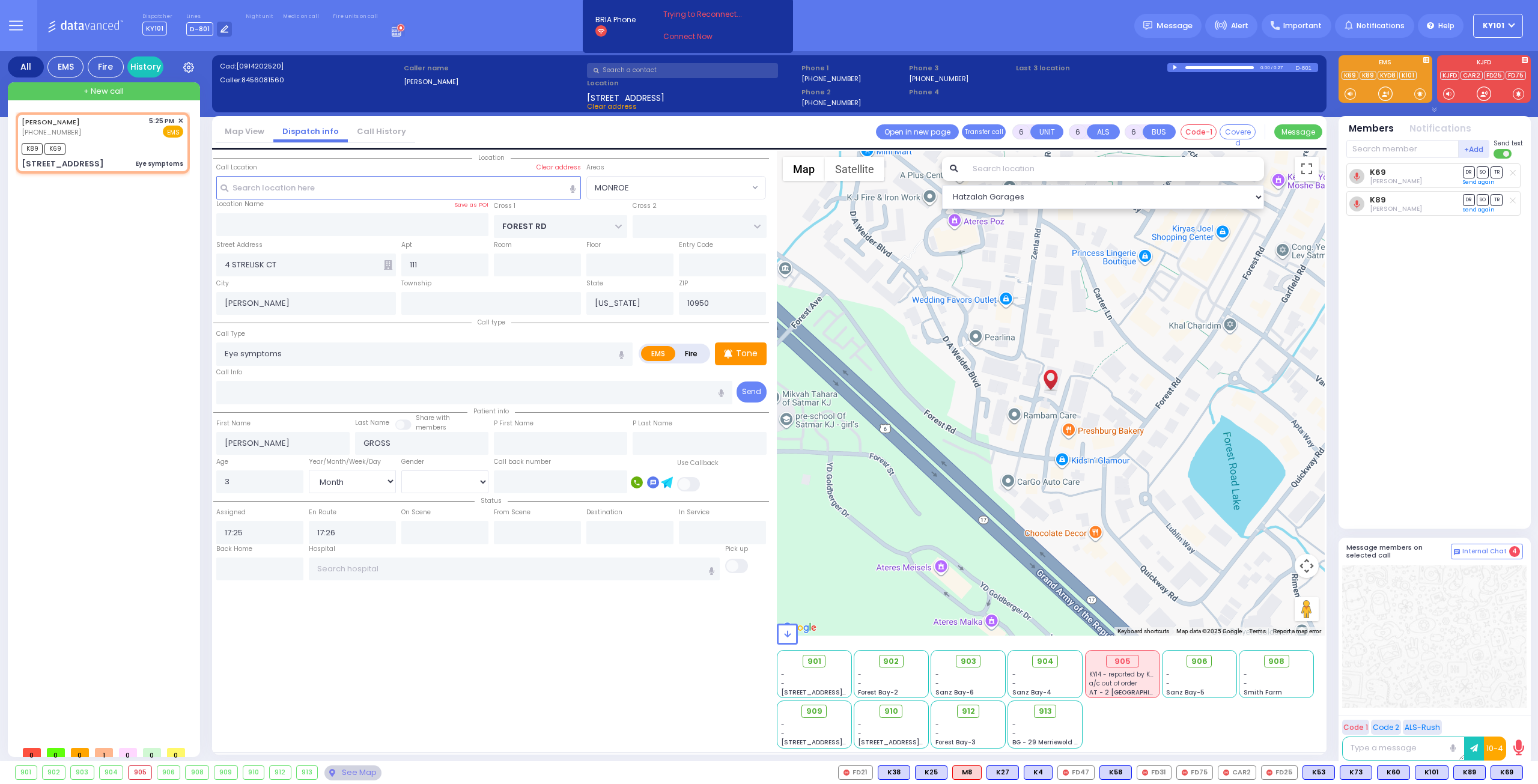
type input "Unknown"
select select "Year"
select select "Hatzalah Garages"
select select "MONROE"
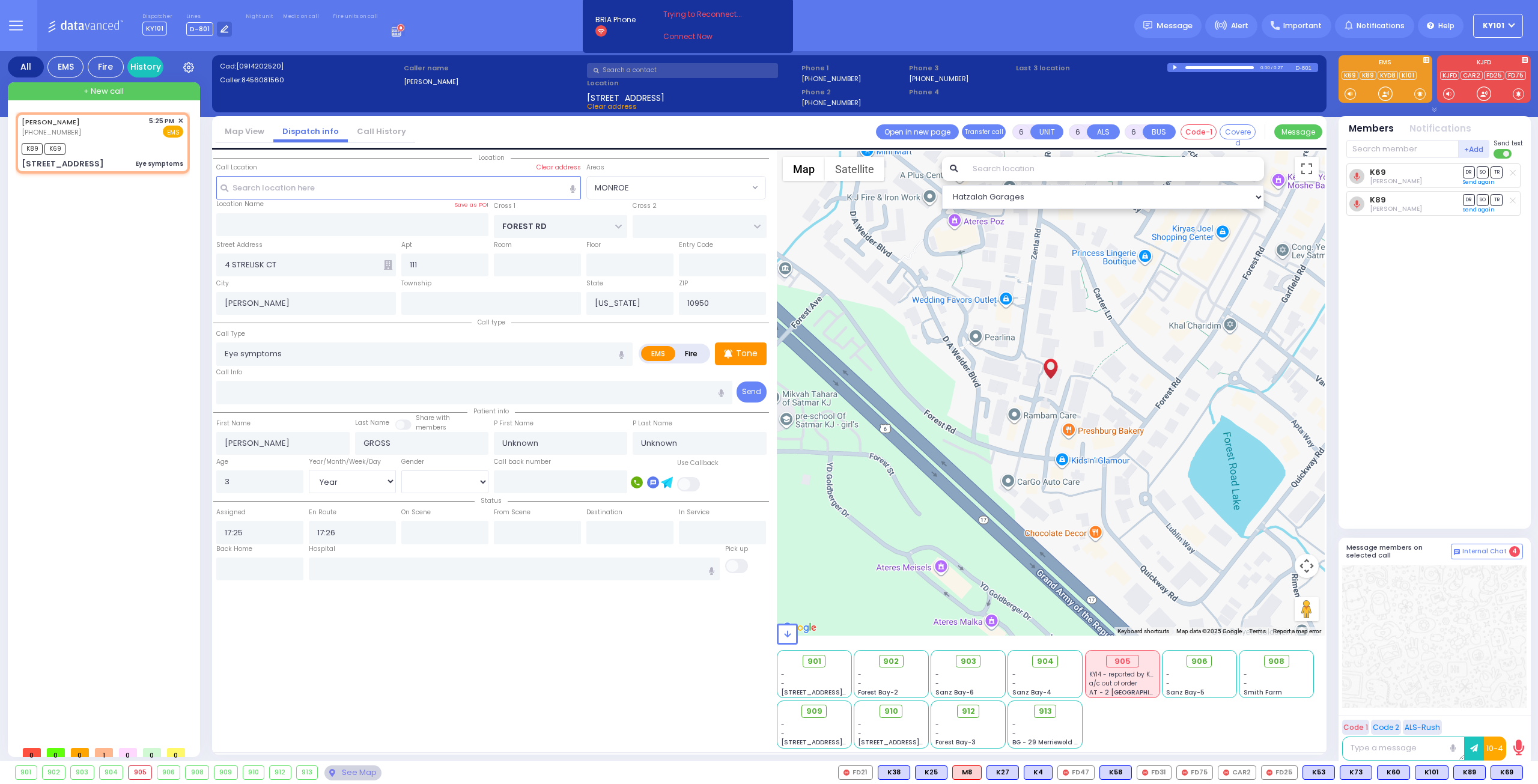
select select
radio input "true"
type input "Mordechai"
type input "Gross"
type input "1"
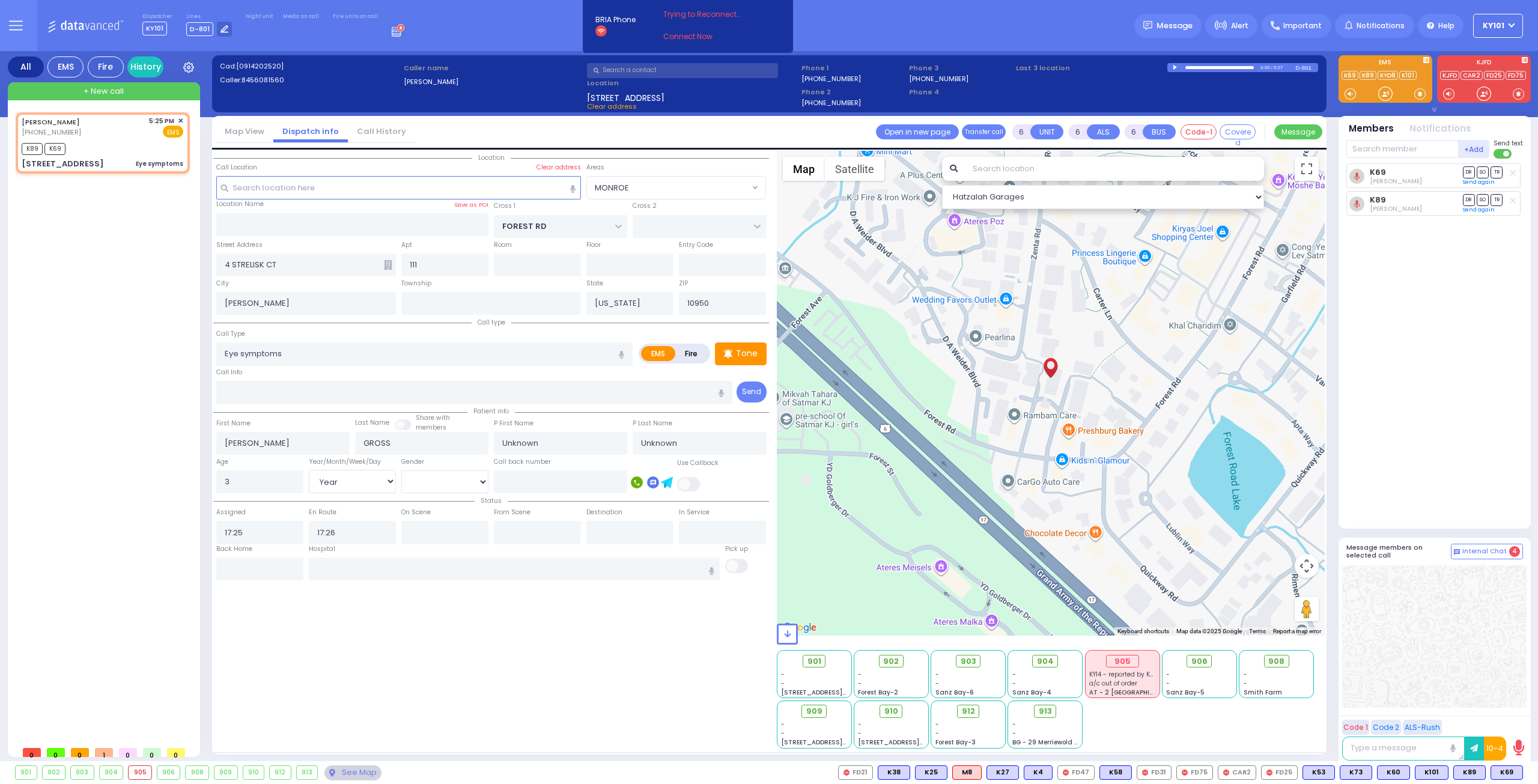
select select "Year"
select select "Hatzalah Garages"
select select "MONROE"
select select
radio input "true"
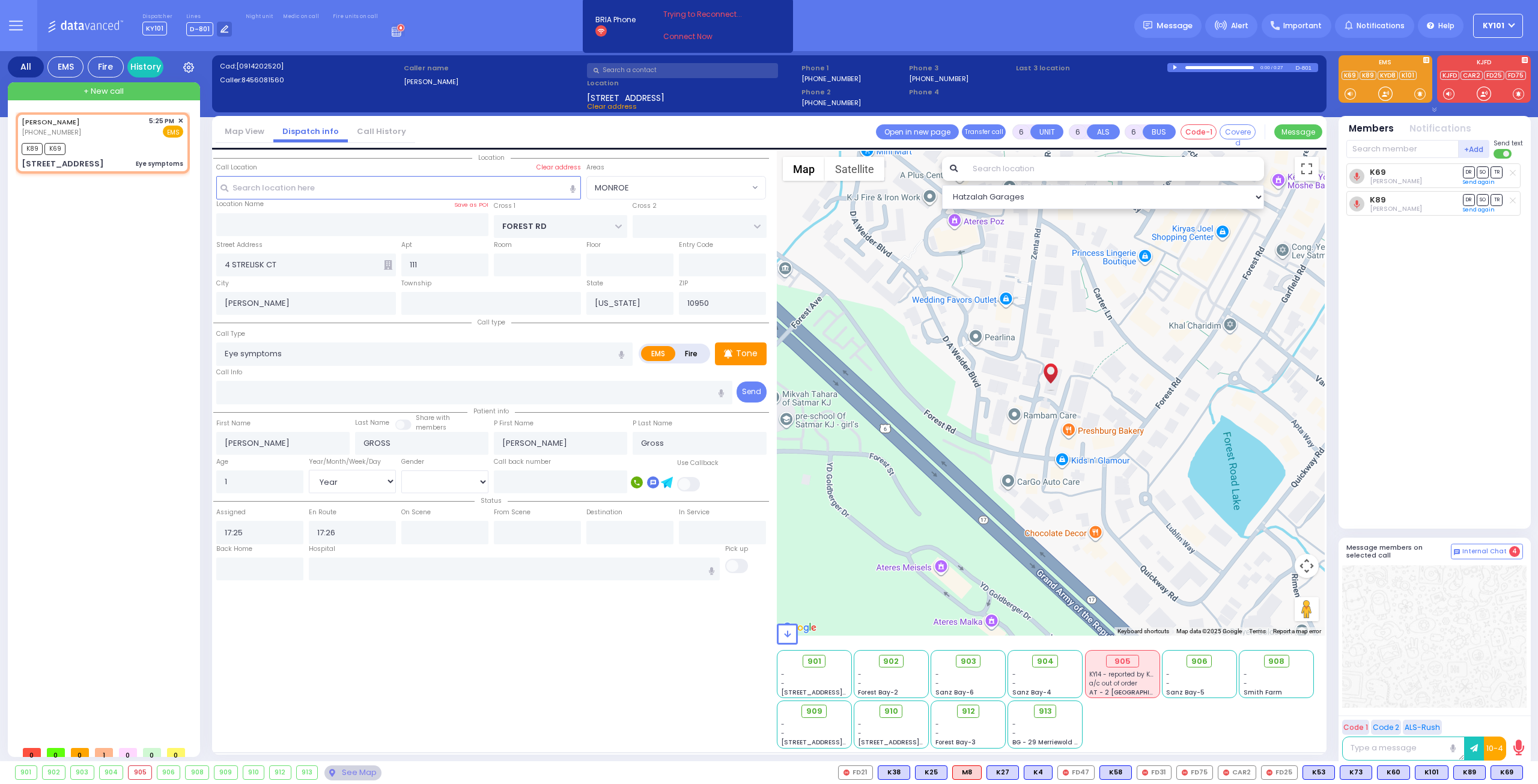
select select "Year"
select select "Hatzalah Garages"
select select "MONROE"
select select
radio input "true"
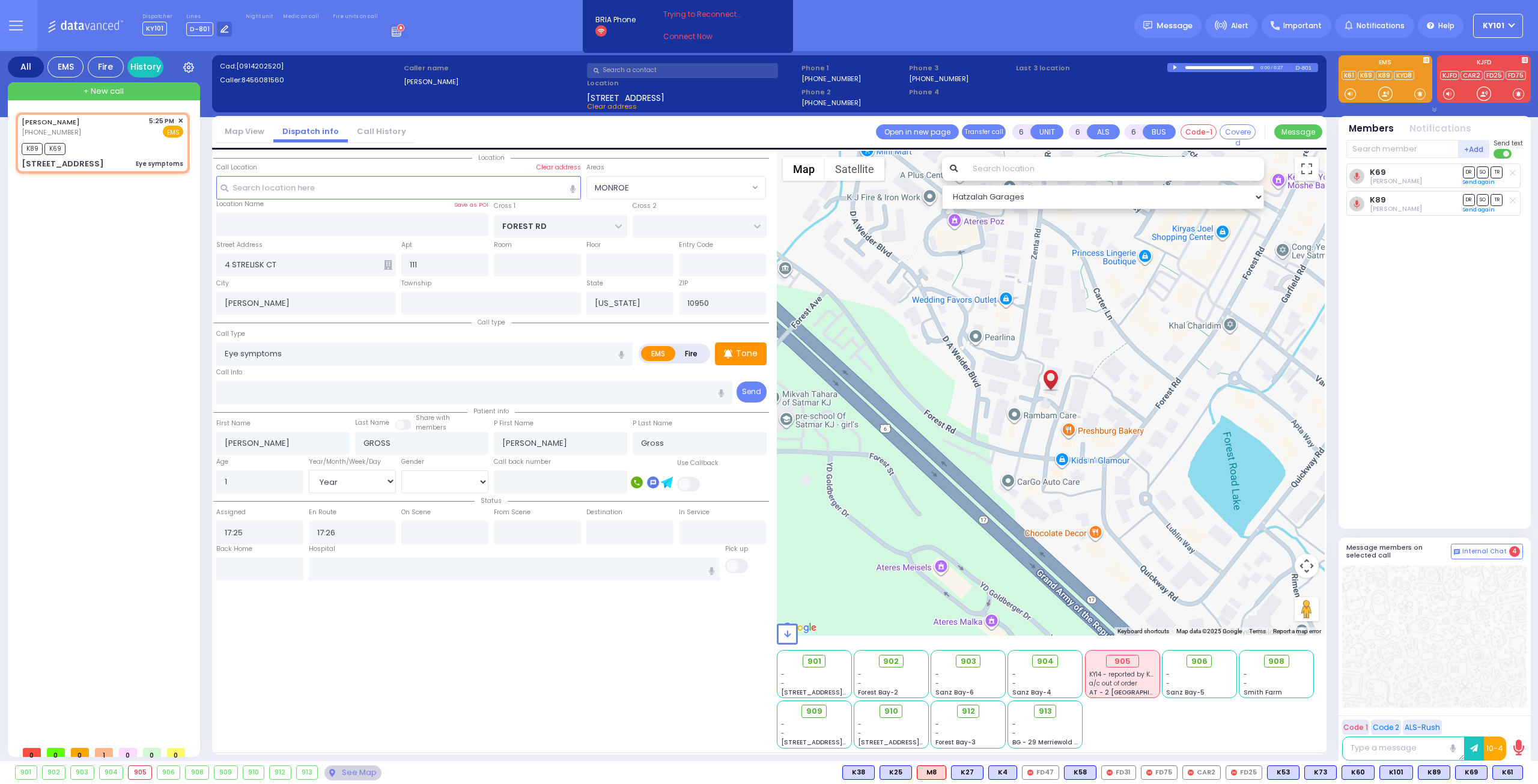
select select "Year"
select select "Hatzalah Garages"
select select "MONROE"
select select
radio input "true"
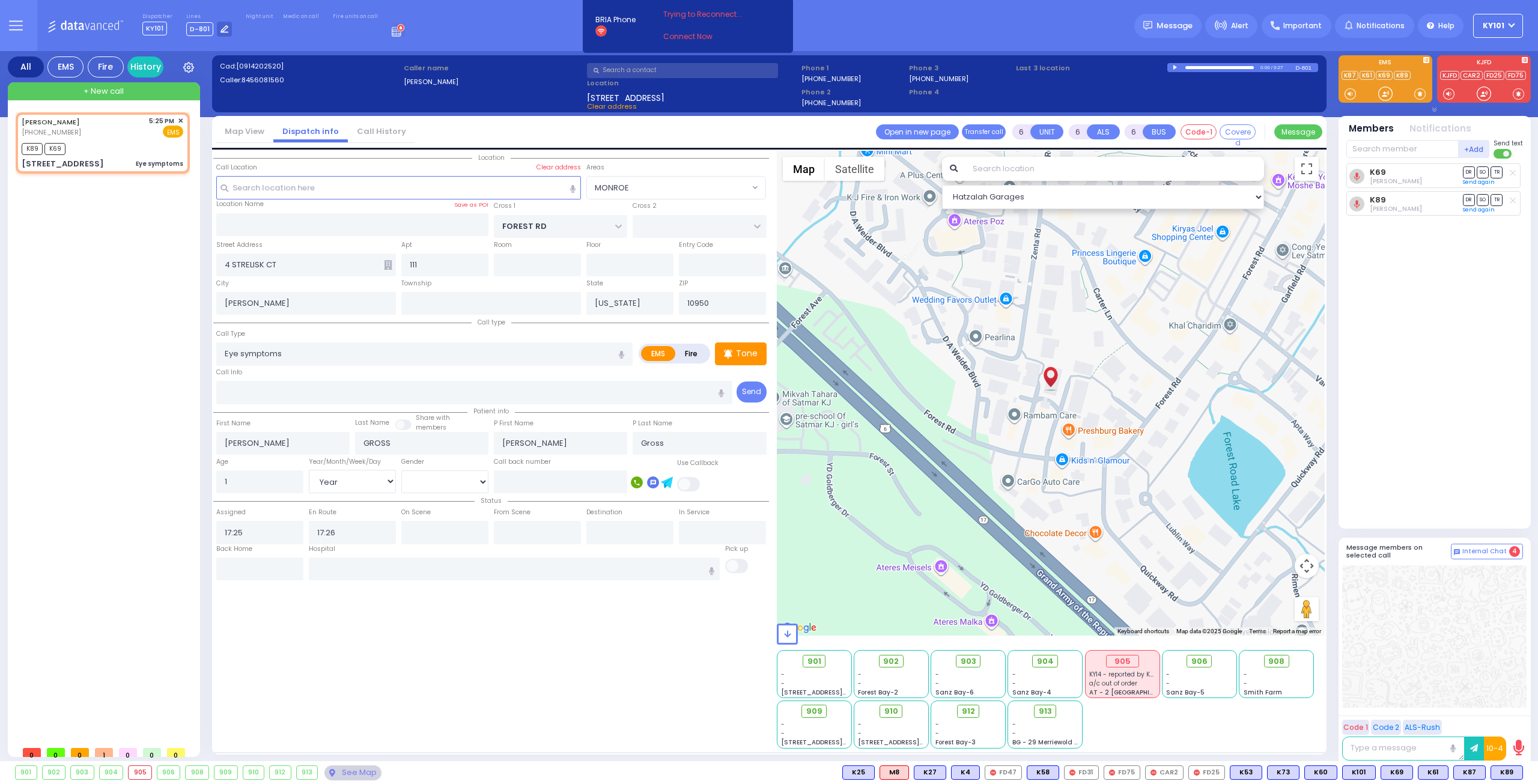
select select "Year"
select select "Hatzalah Garages"
select select "MONROE"
select select
radio input "true"
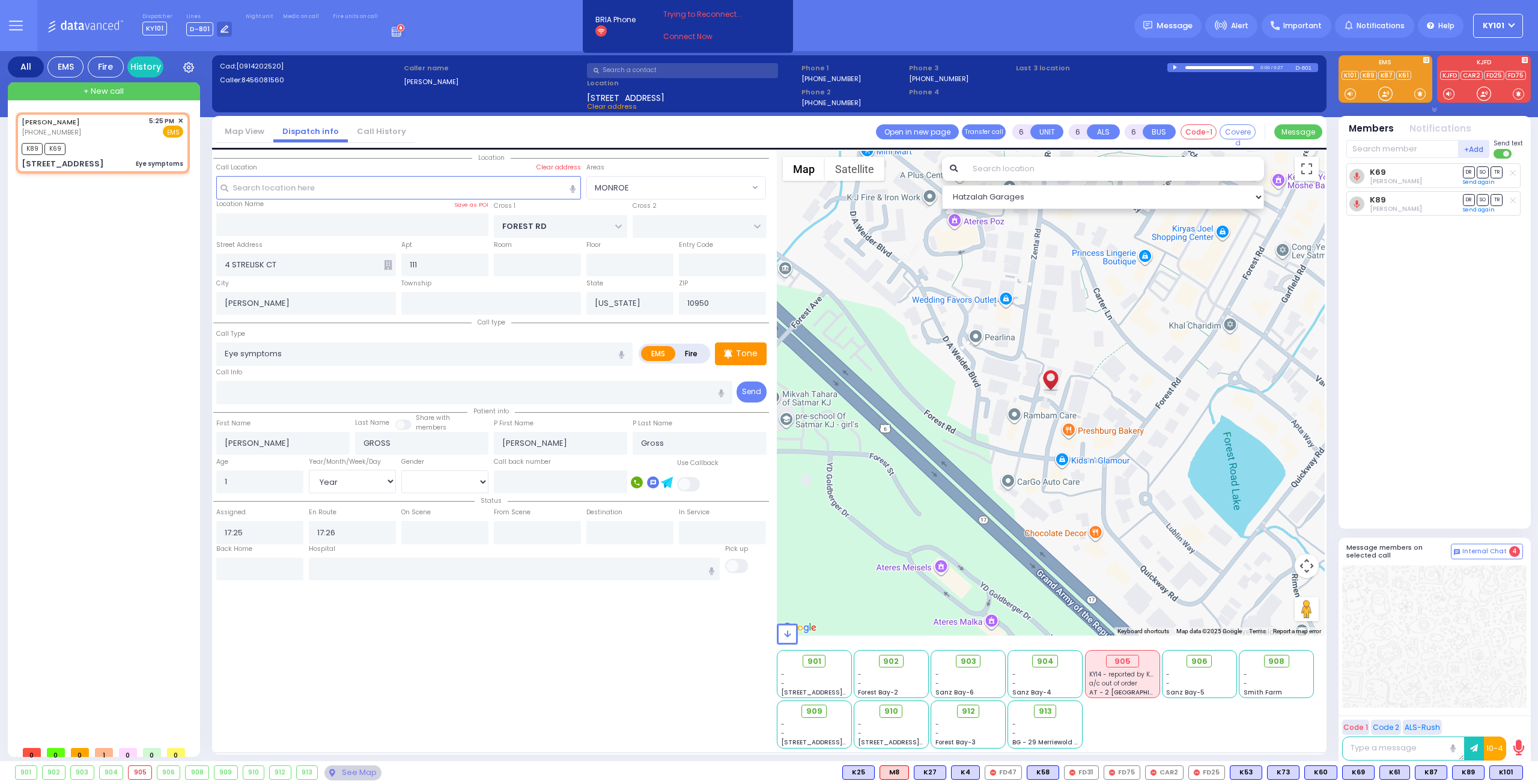
select select "Year"
select select "Hatzalah Garages"
select select "MONROE"
select select
radio input "true"
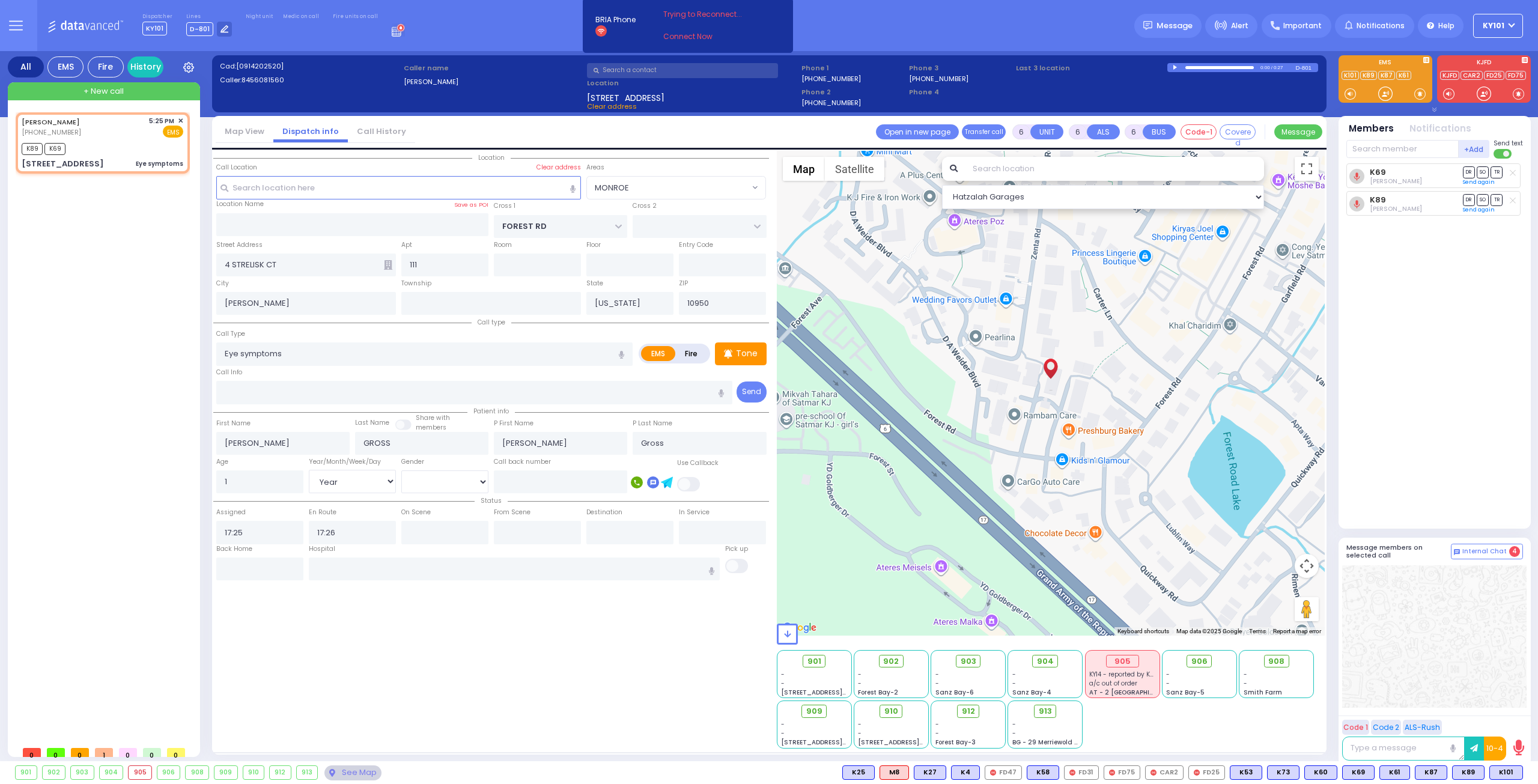
select select "Year"
select select
radio input "true"
select select "Year"
select select "Hatzalah Garages"
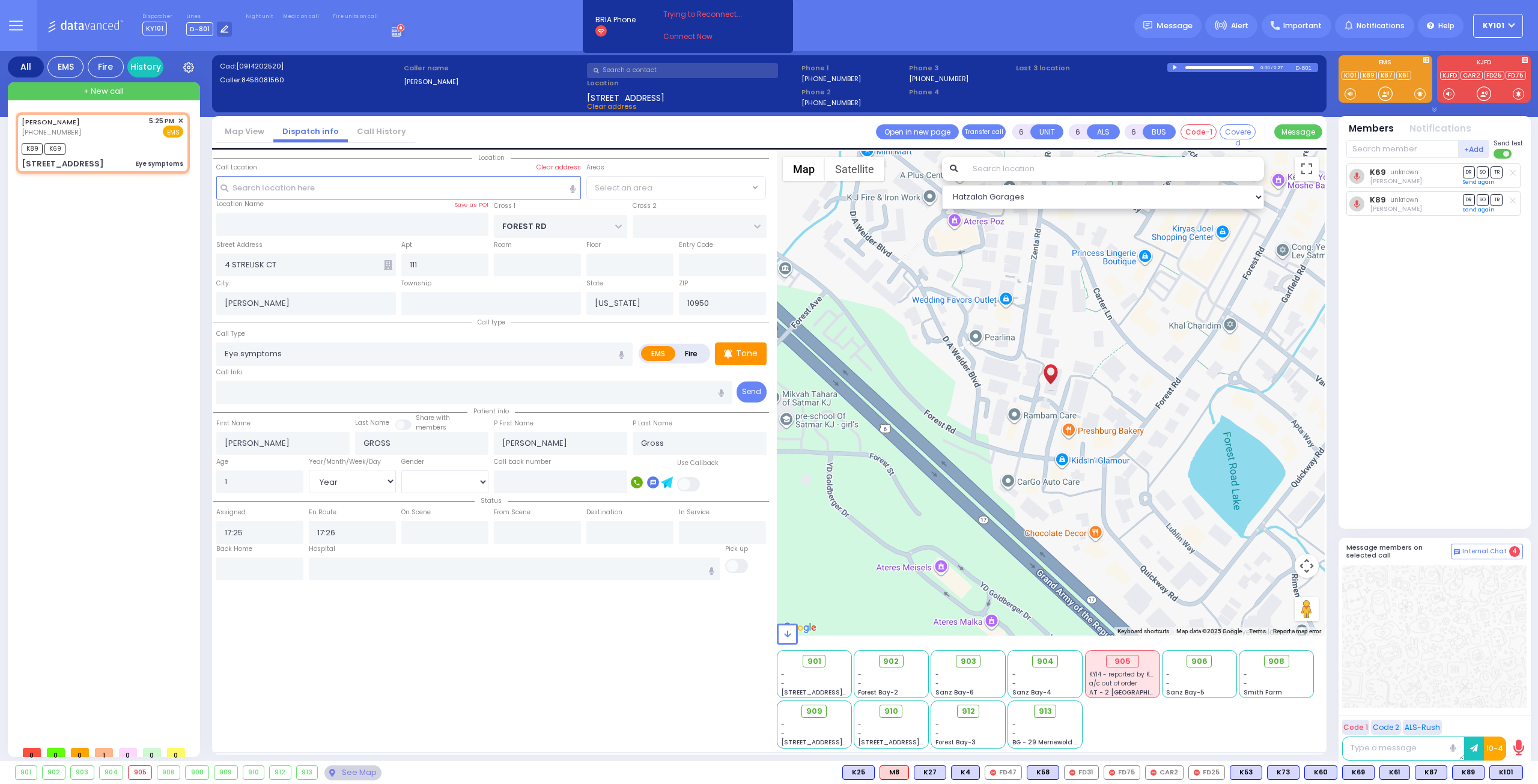
select select "MONROE"
select select
radio input "true"
select select "Year"
select select "Hatzalah Garages"
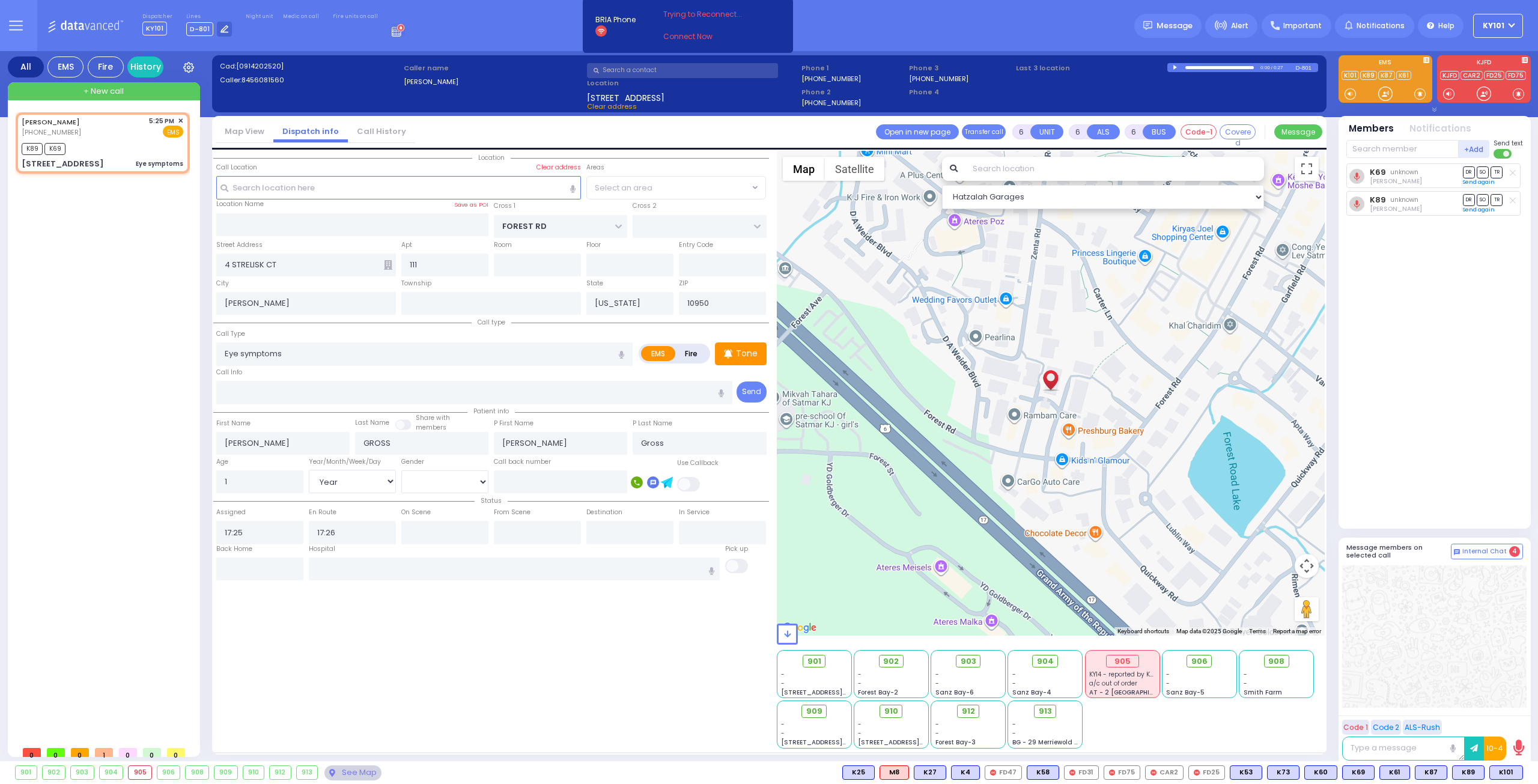
select select
radio input "true"
select select "Year"
select select "Hatzalah Garages"
select select "MONROE"
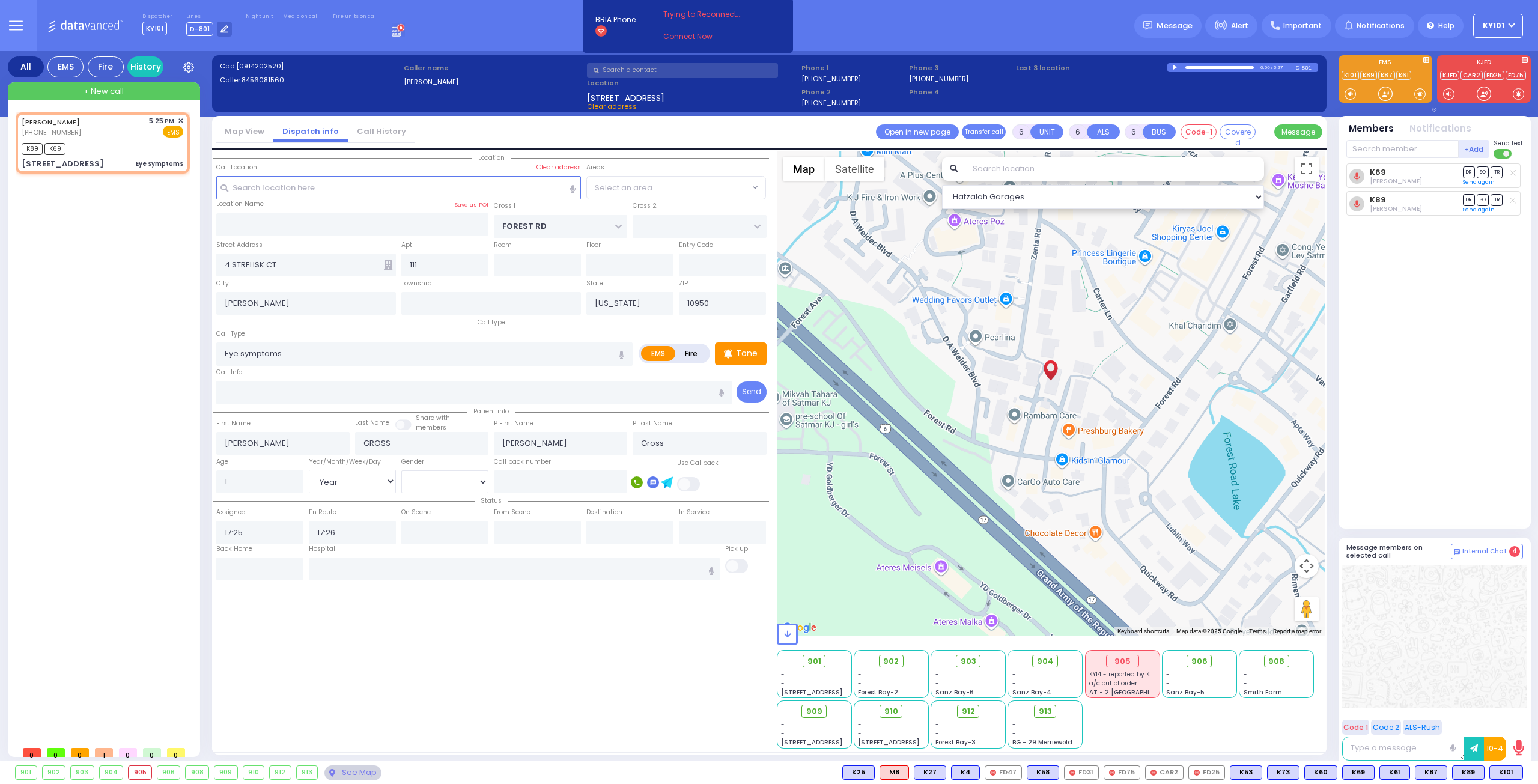
select select "MONROE"
select select
radio input "true"
select select "Year"
select select "Hatzalah Garages"
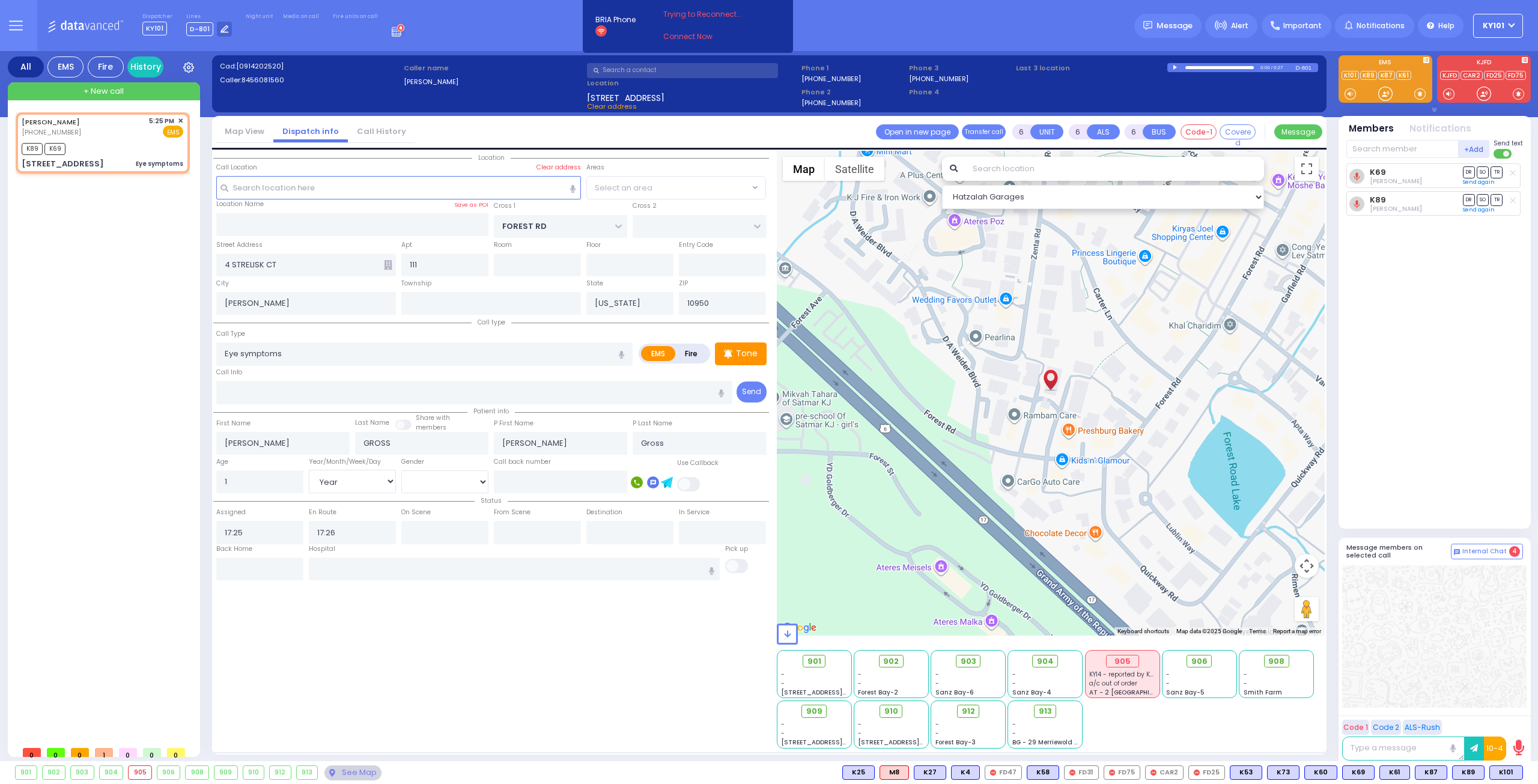
select select "MONROE"
select select
radio input "true"
select select "Year"
select select "Hatzalah Garages"
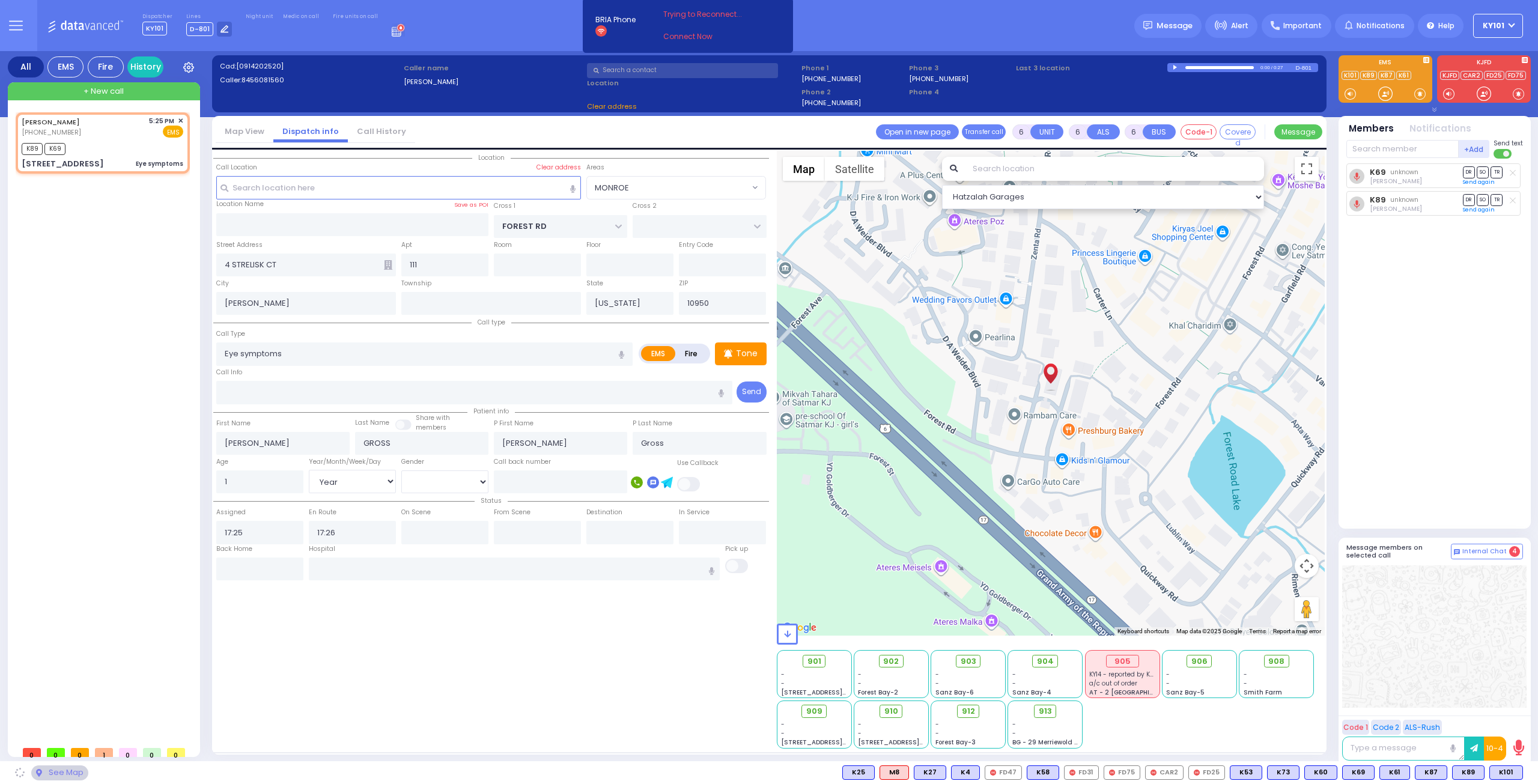
select select
radio input "true"
select select "Year"
select select "Hatzalah Garages"
select select "MONROE"
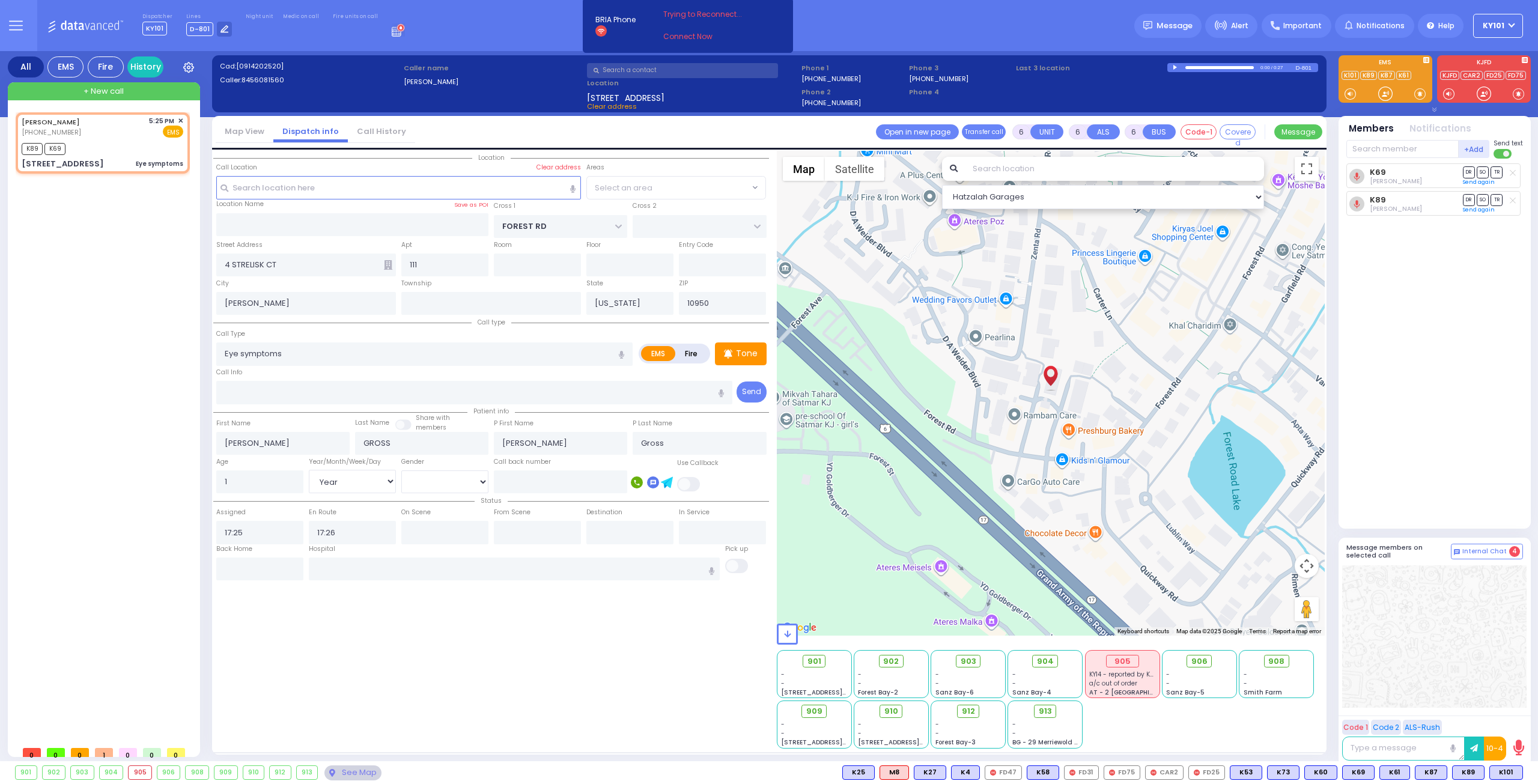
select select "MONROE"
select select
radio input "true"
select select "Year"
select select "Hatzalah Garages"
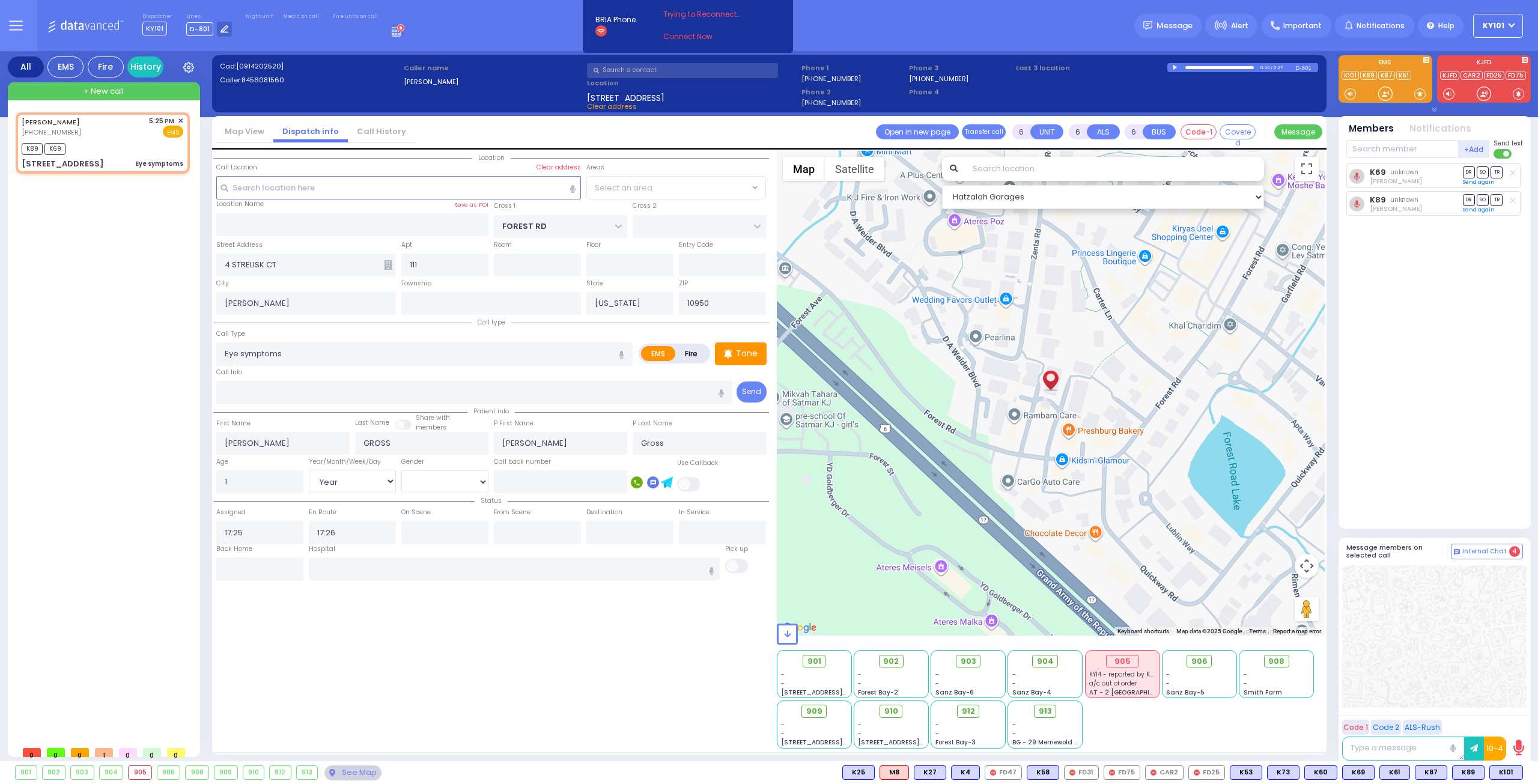
select select "MONROE"
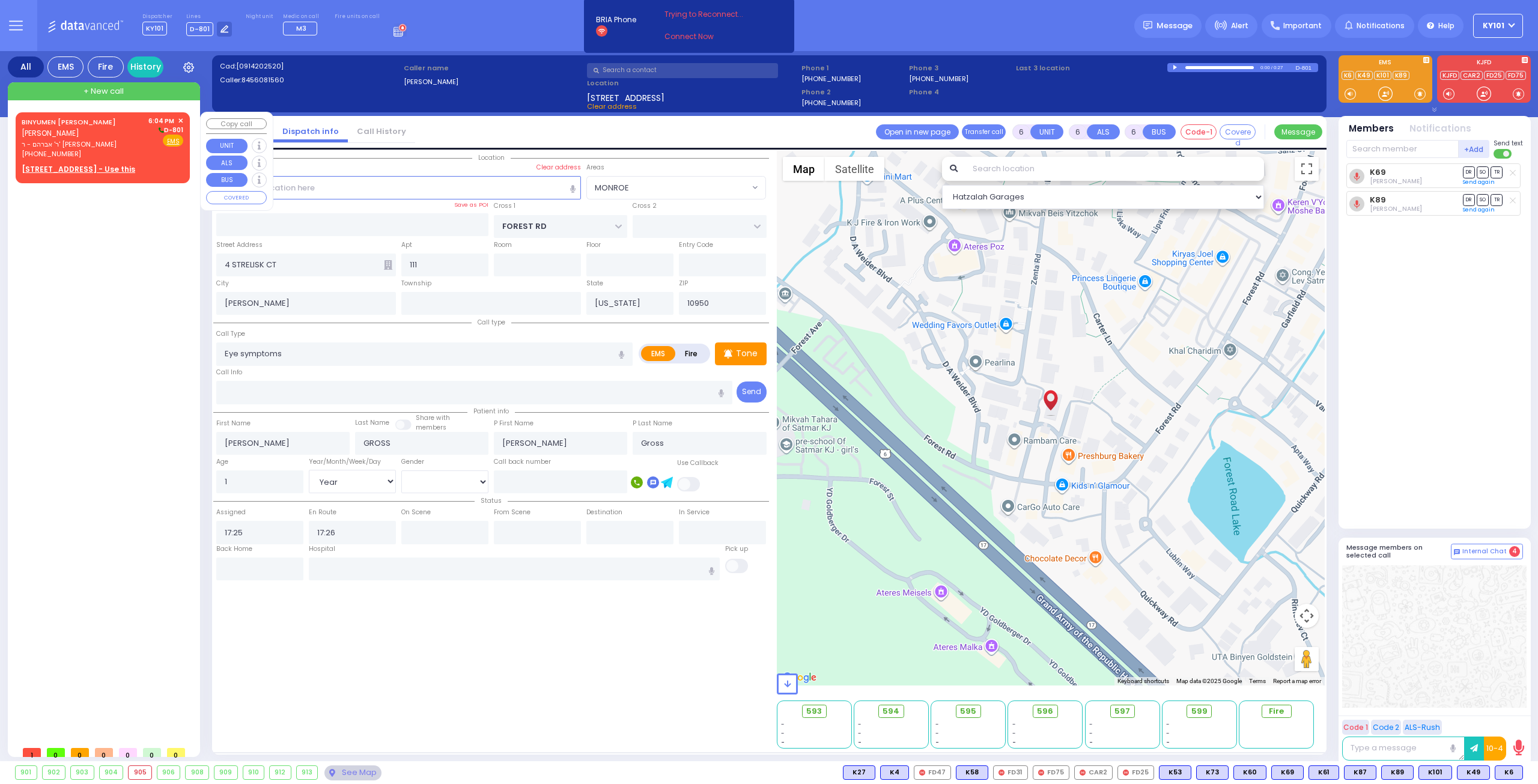
click at [87, 132] on div "BINYUMEN [PERSON_NAME] [PERSON_NAME]" at bounding box center [83, 127] width 122 height 23
type input "2"
type input "1"
select select
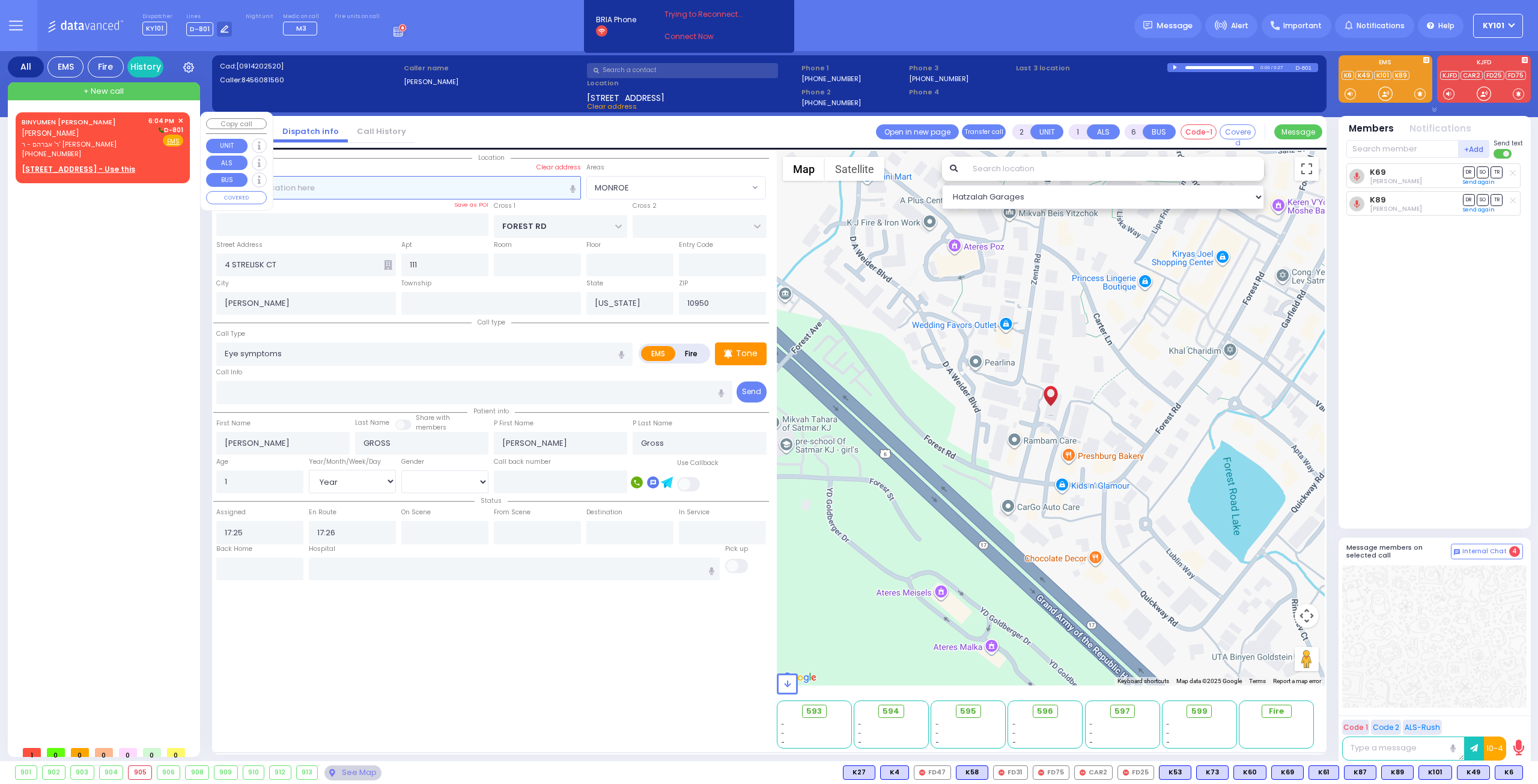
radio input "true"
type input "BINYUMEN MOSHE"
type input "[PERSON_NAME]"
select select
type input "18:04"
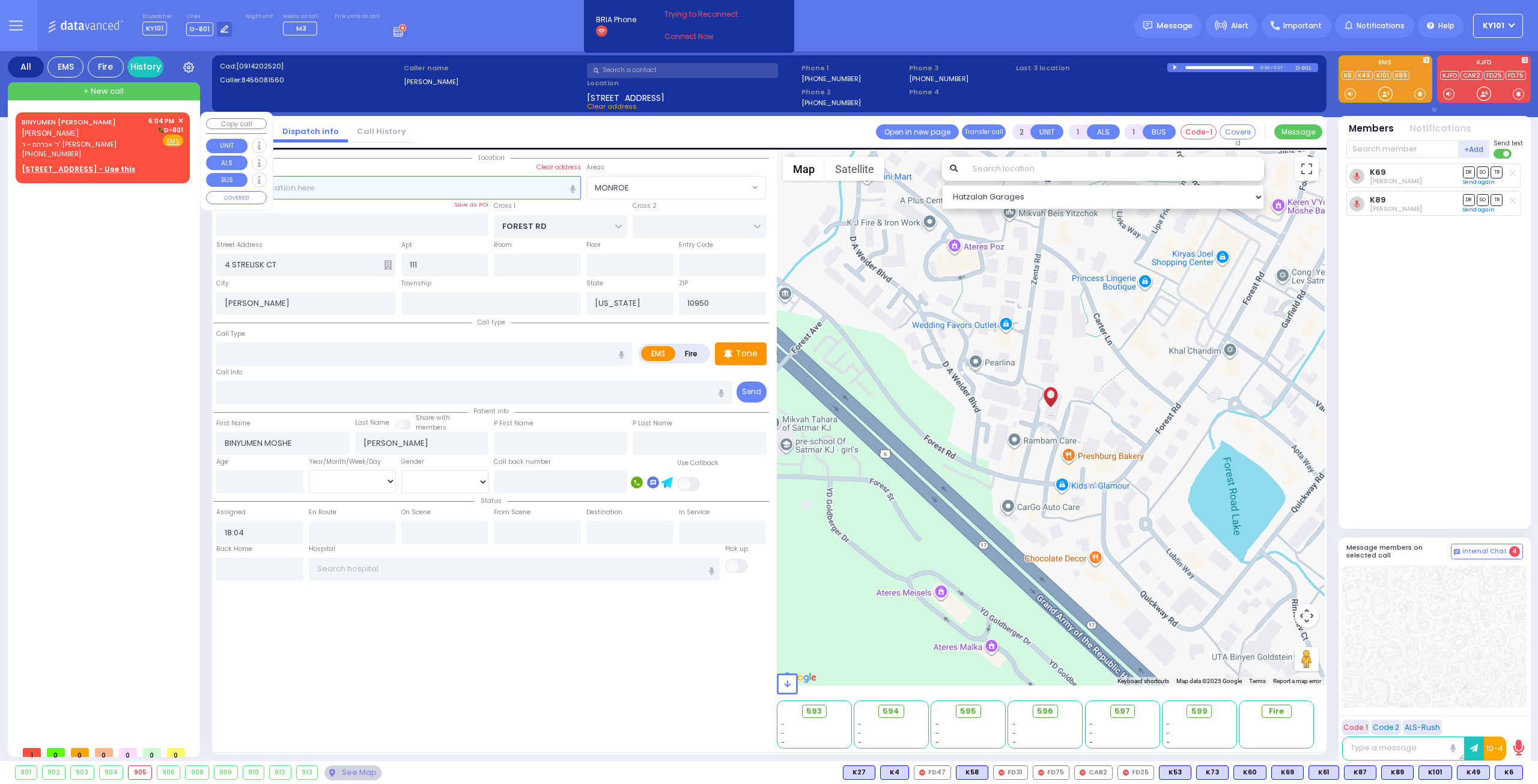
select select "Hatzalah Garages"
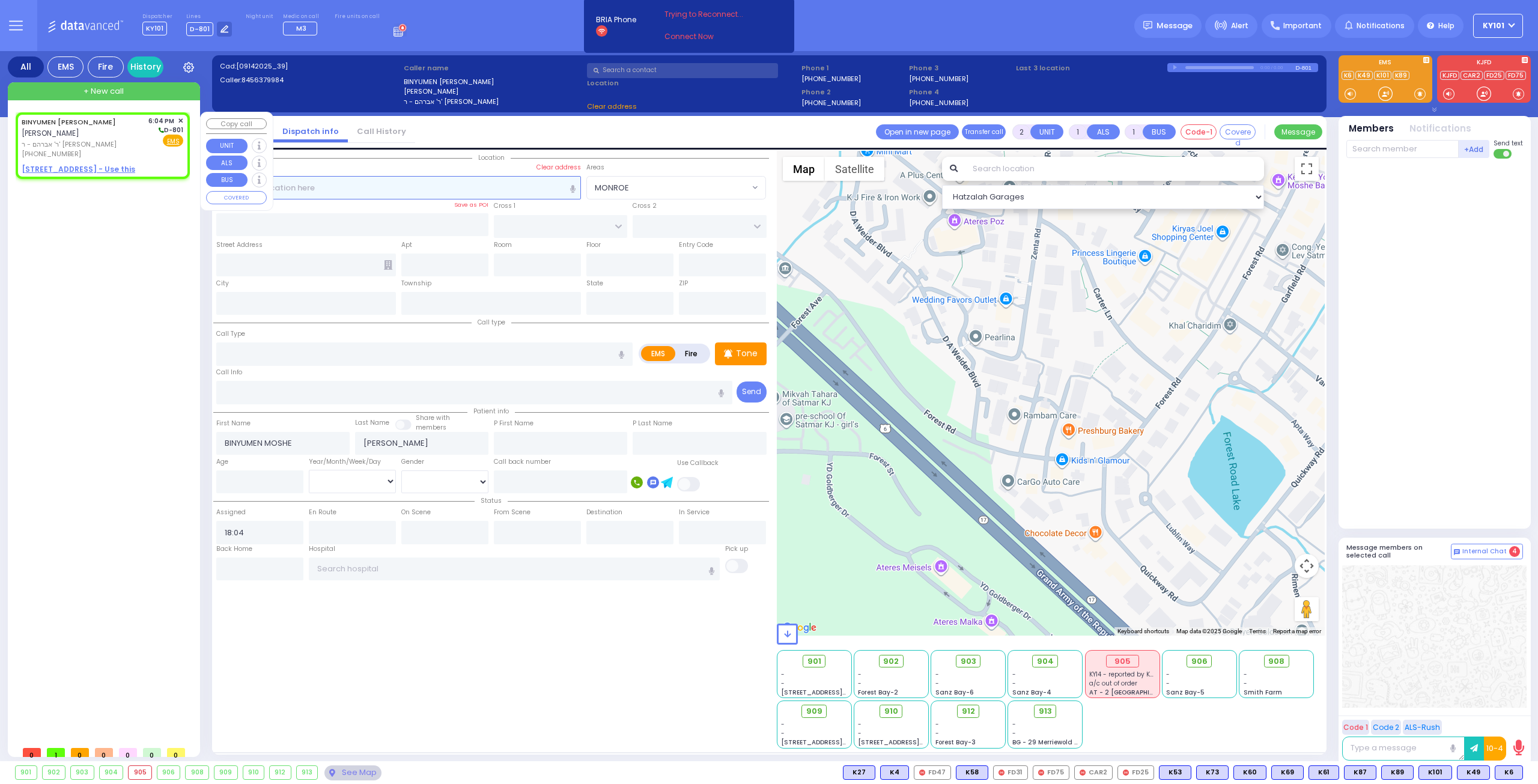
select select
radio input "true"
select select
select select "Hatzalah Garages"
click at [82, 167] on u "11 AUSTRA PKWY 306 - Use this" at bounding box center [78, 169] width 114 height 10
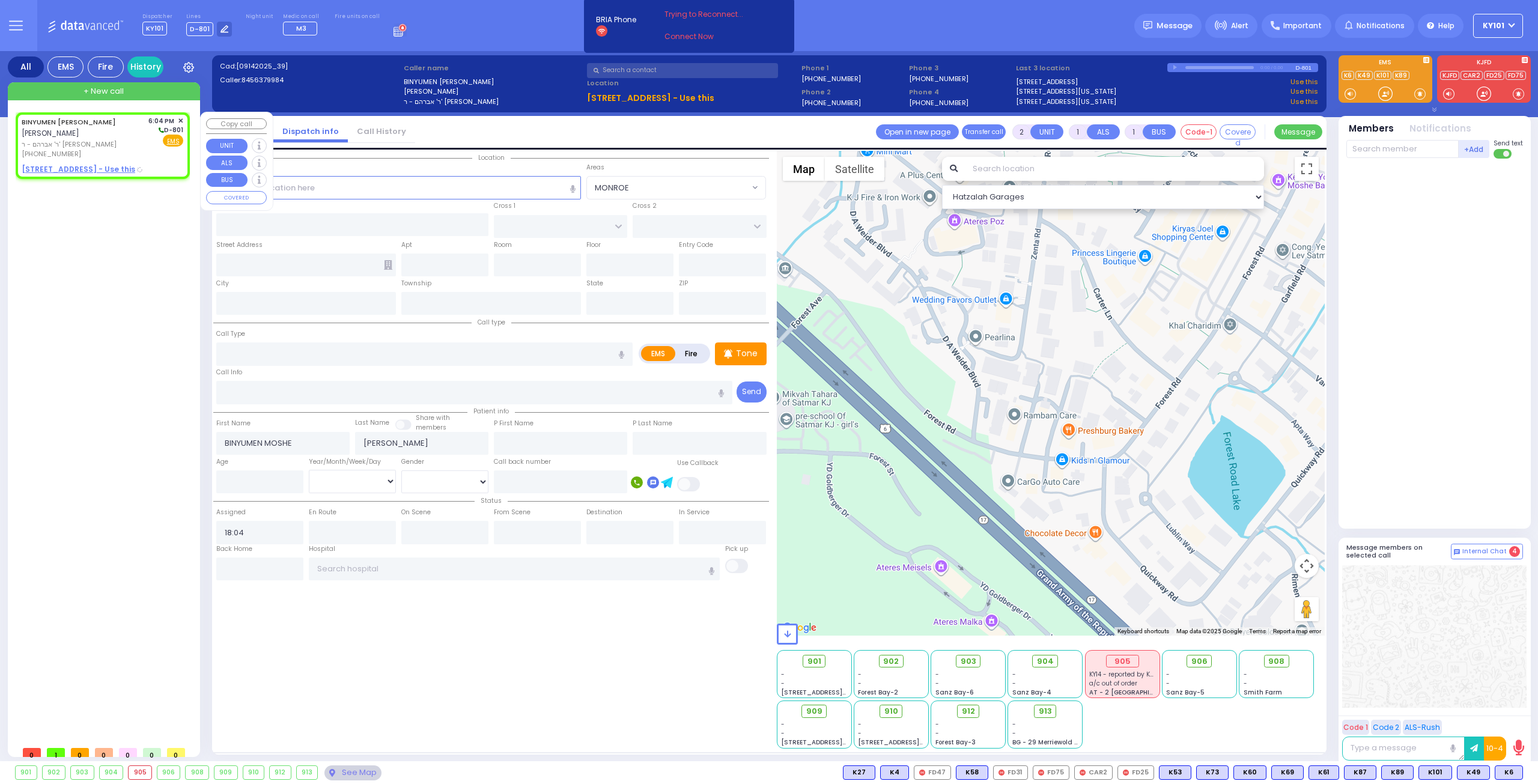
select select
radio input "true"
select select
select select "Hatzalah Garages"
select select
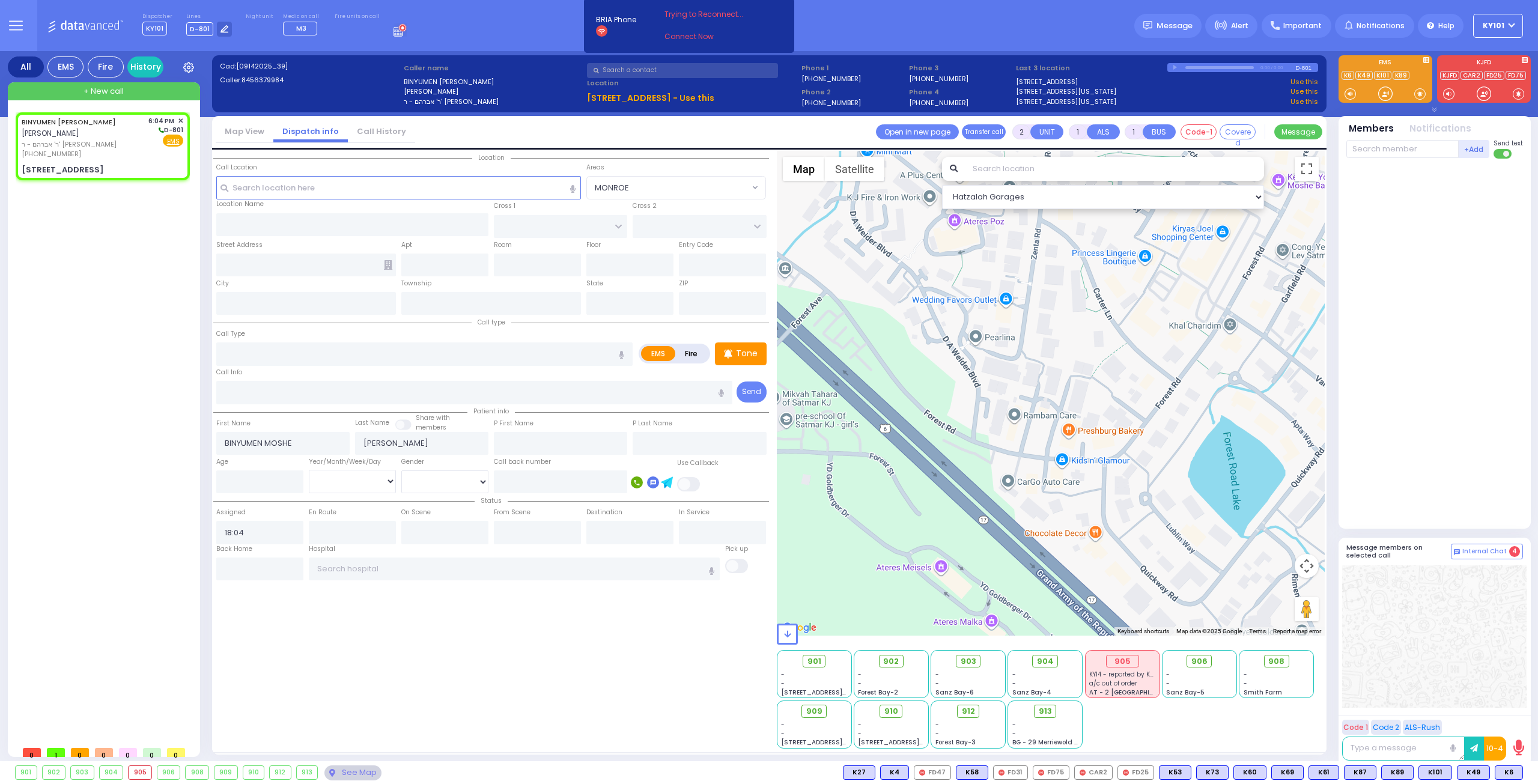
radio input "true"
select select
select select "Hatzalah Garages"
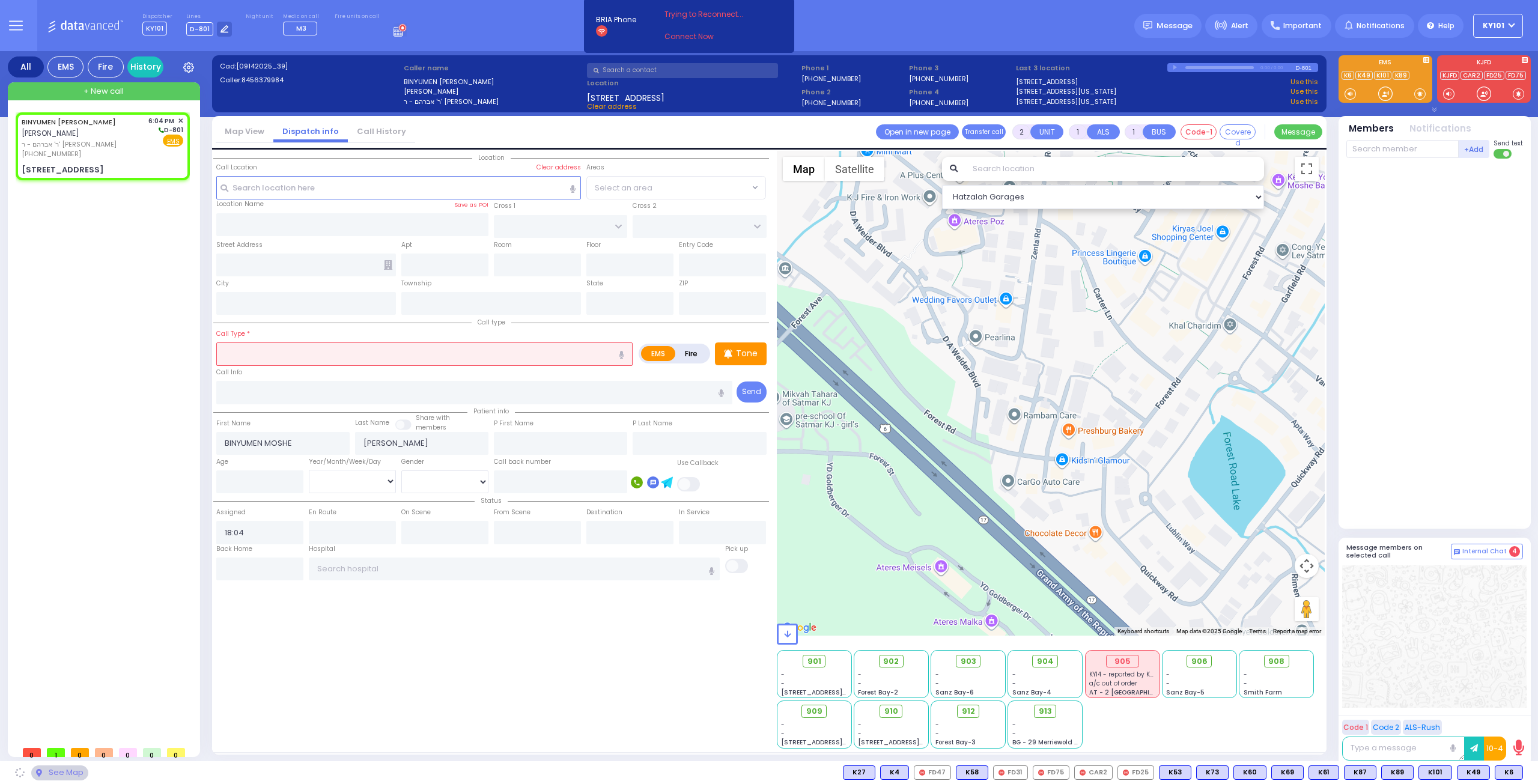
type input "[GEOGRAPHIC_DATA]"
type input "MAGLENITZ ST"
type input "[STREET_ADDRESS]"
type input "306"
type input "Monroe"
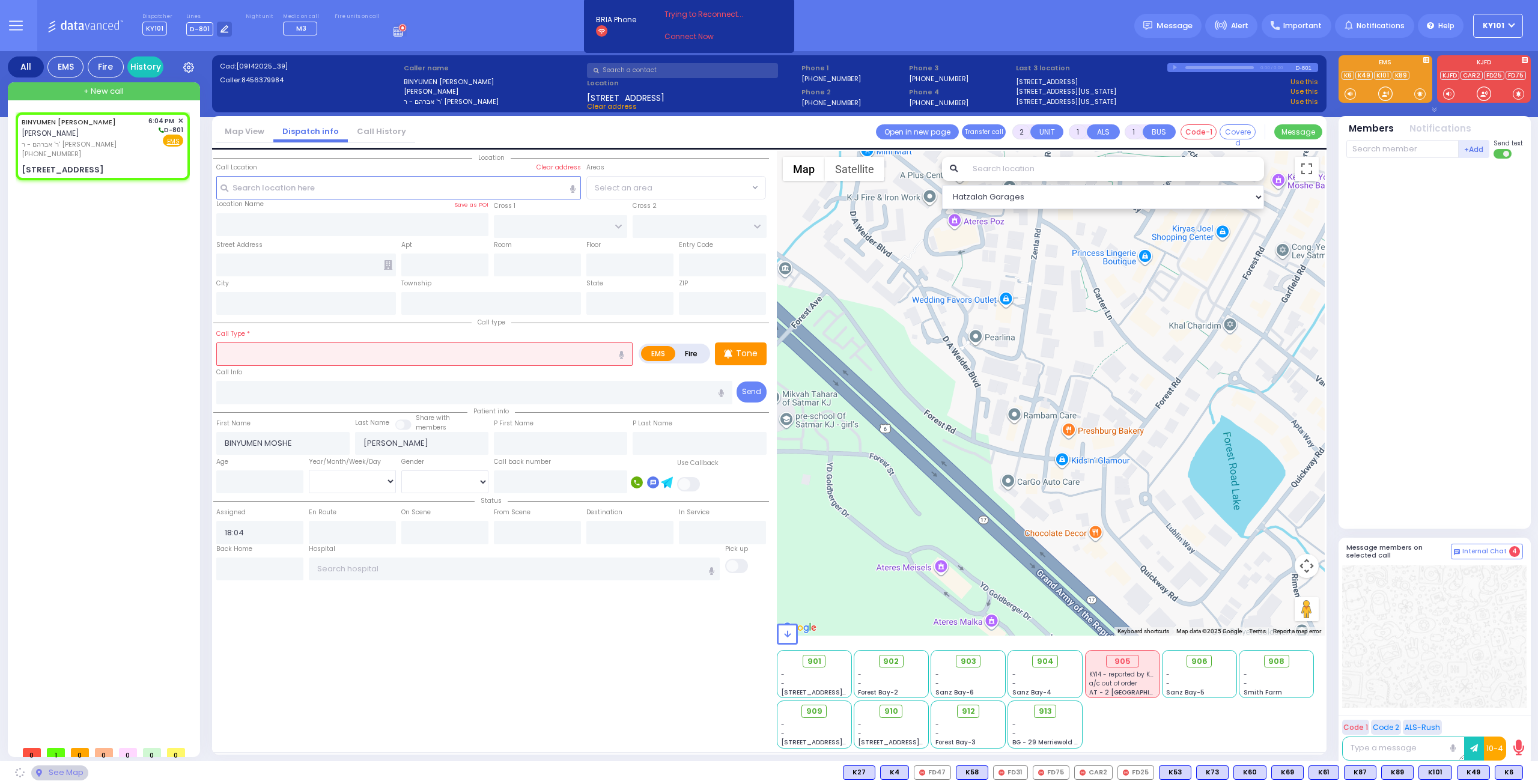
type input "[US_STATE]"
type input "10950"
select select "VYOEL MOSHE"
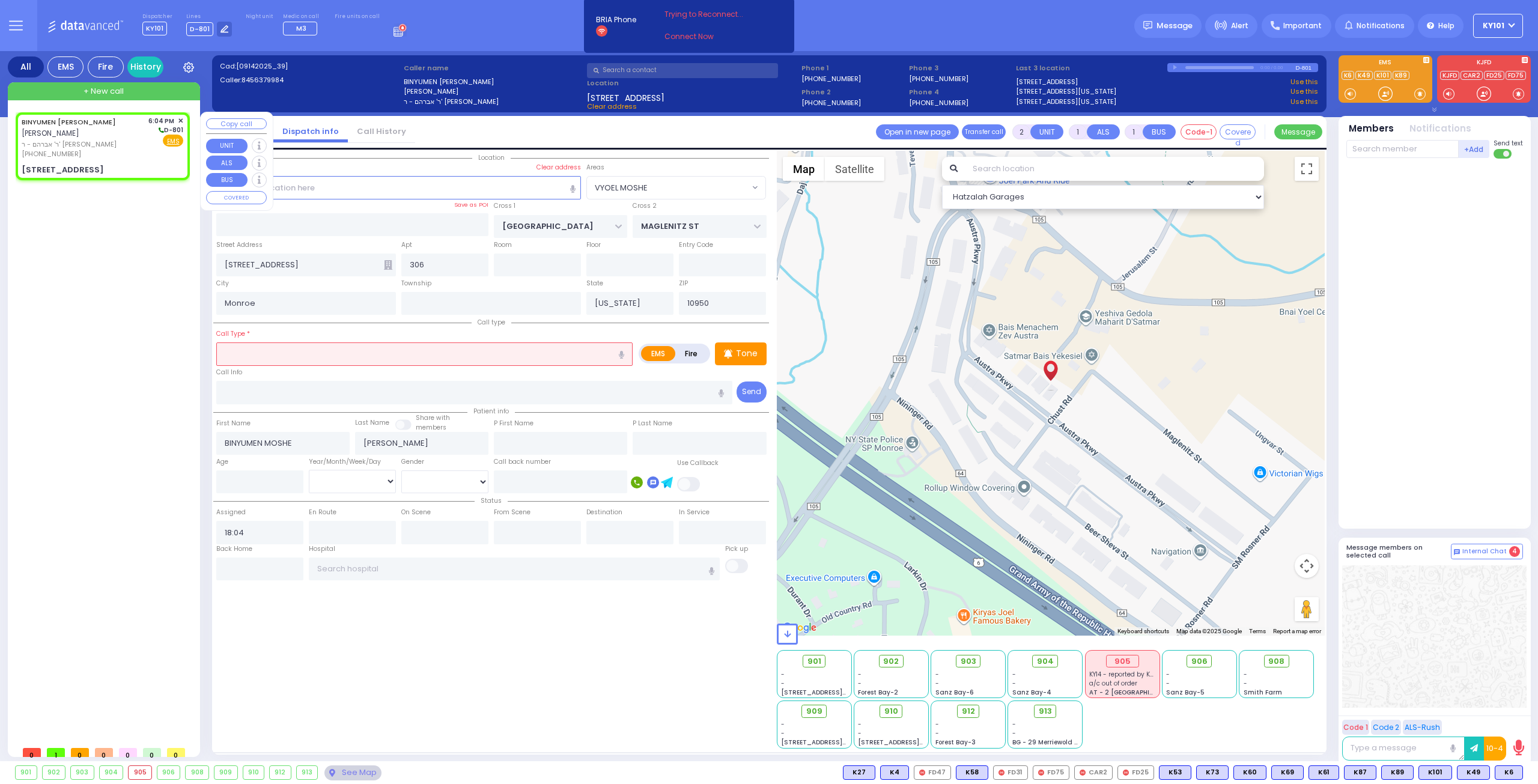
click at [231, 124] on button "Copy call" at bounding box center [236, 124] width 61 height 12
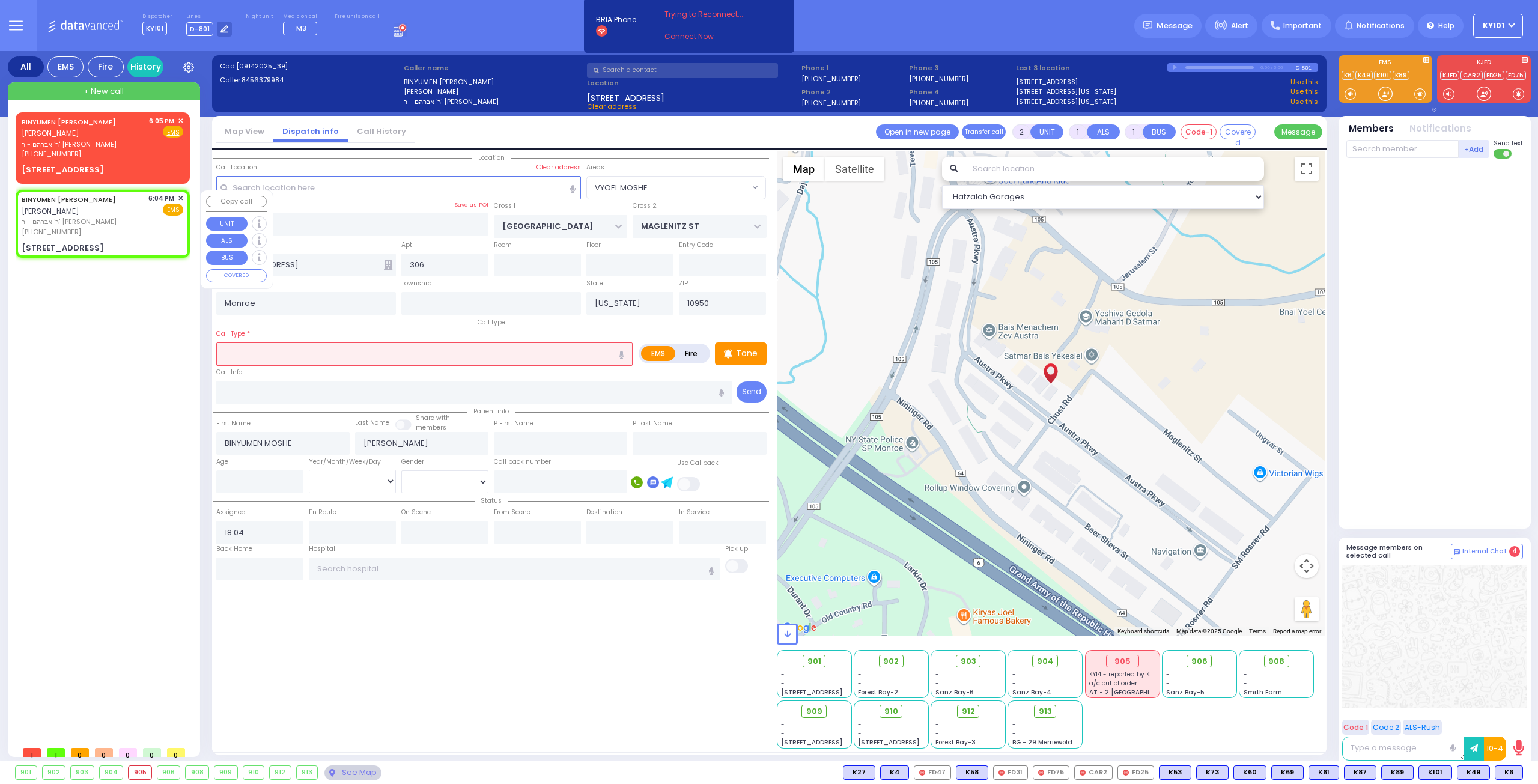
select select
radio input "true"
select select
select select "Hatzalah Garages"
click at [278, 350] on input "text" at bounding box center [424, 354] width 416 height 23
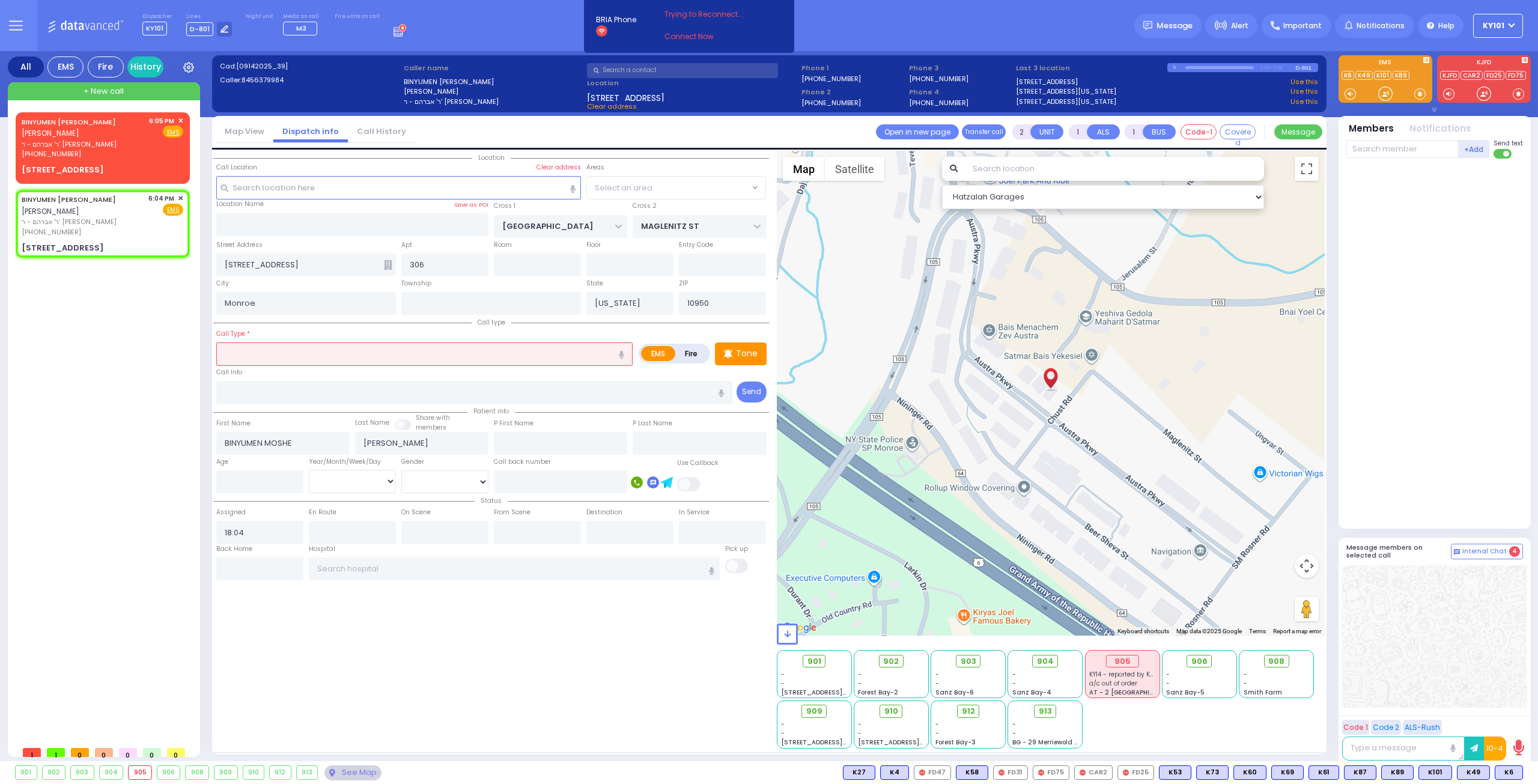
select select "VYOEL MOSHE"
click at [685, 347] on label "Fire" at bounding box center [691, 354] width 33 height 15
radio input "true"
click at [485, 352] on input "text" at bounding box center [424, 354] width 416 height 23
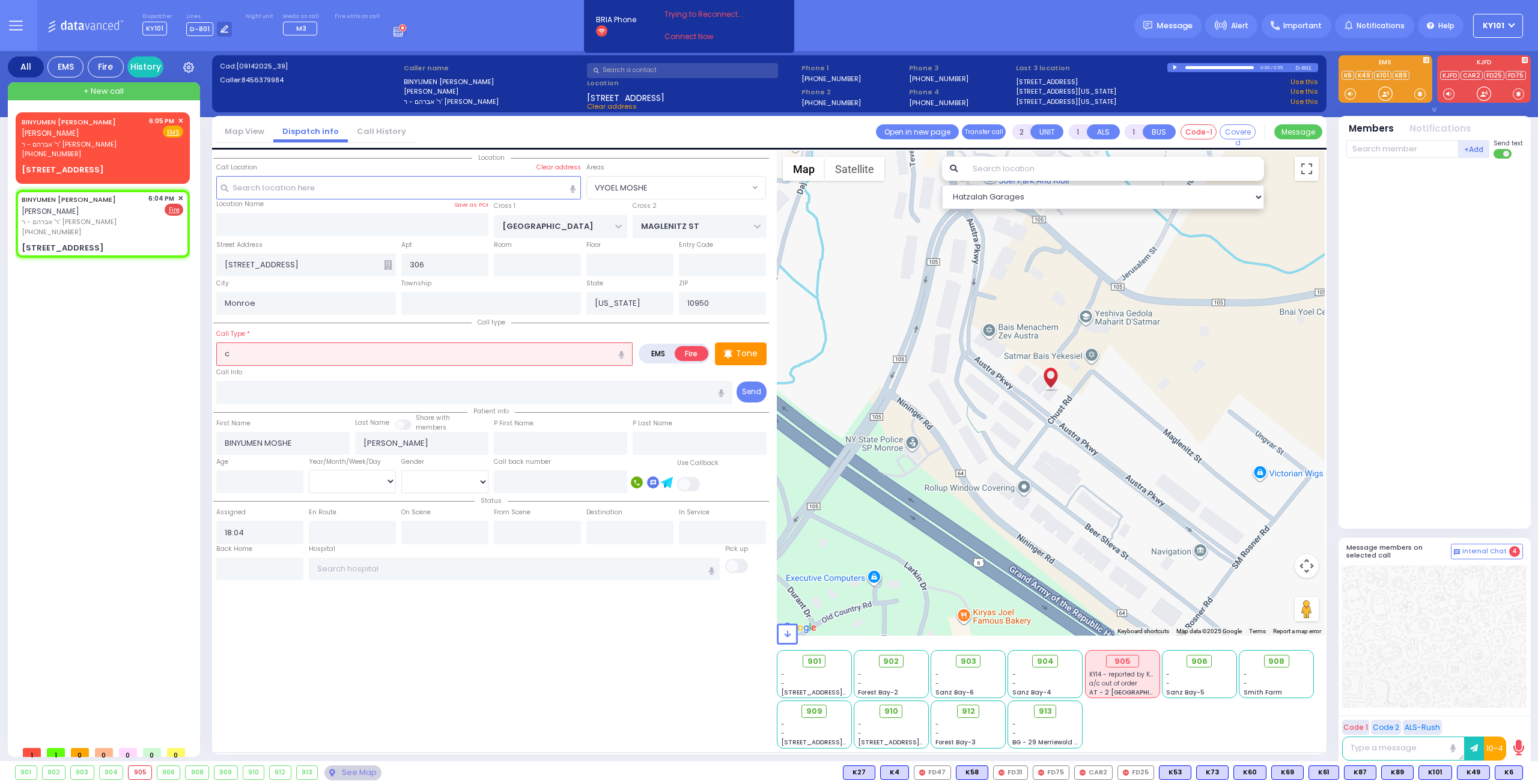
type input "co"
select select
radio input "true"
select select
select select "Hatzalah Garages"
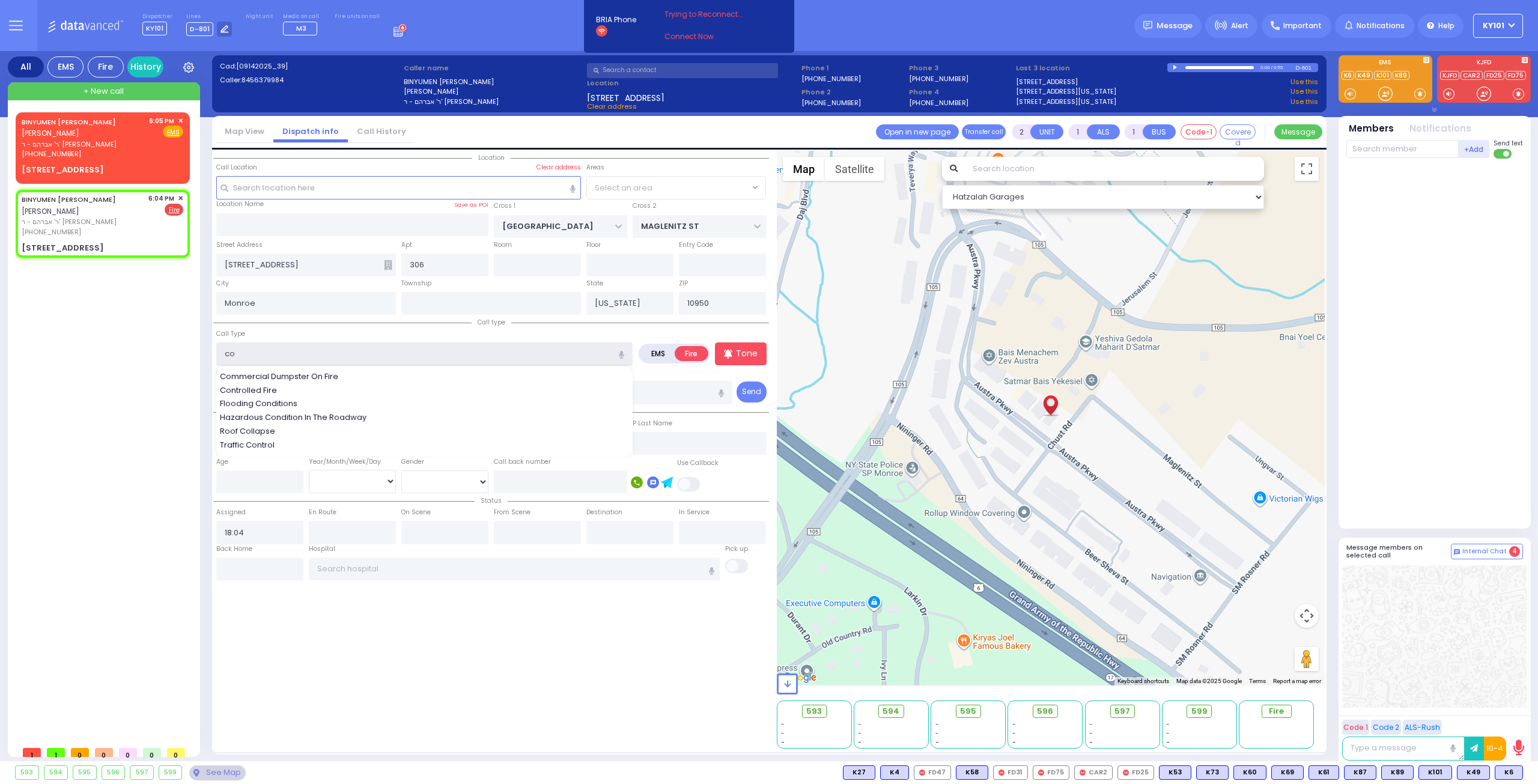
select select "VYOEL MOSHE"
select select
radio input "true"
select select
select select "Hatzalah Garages"
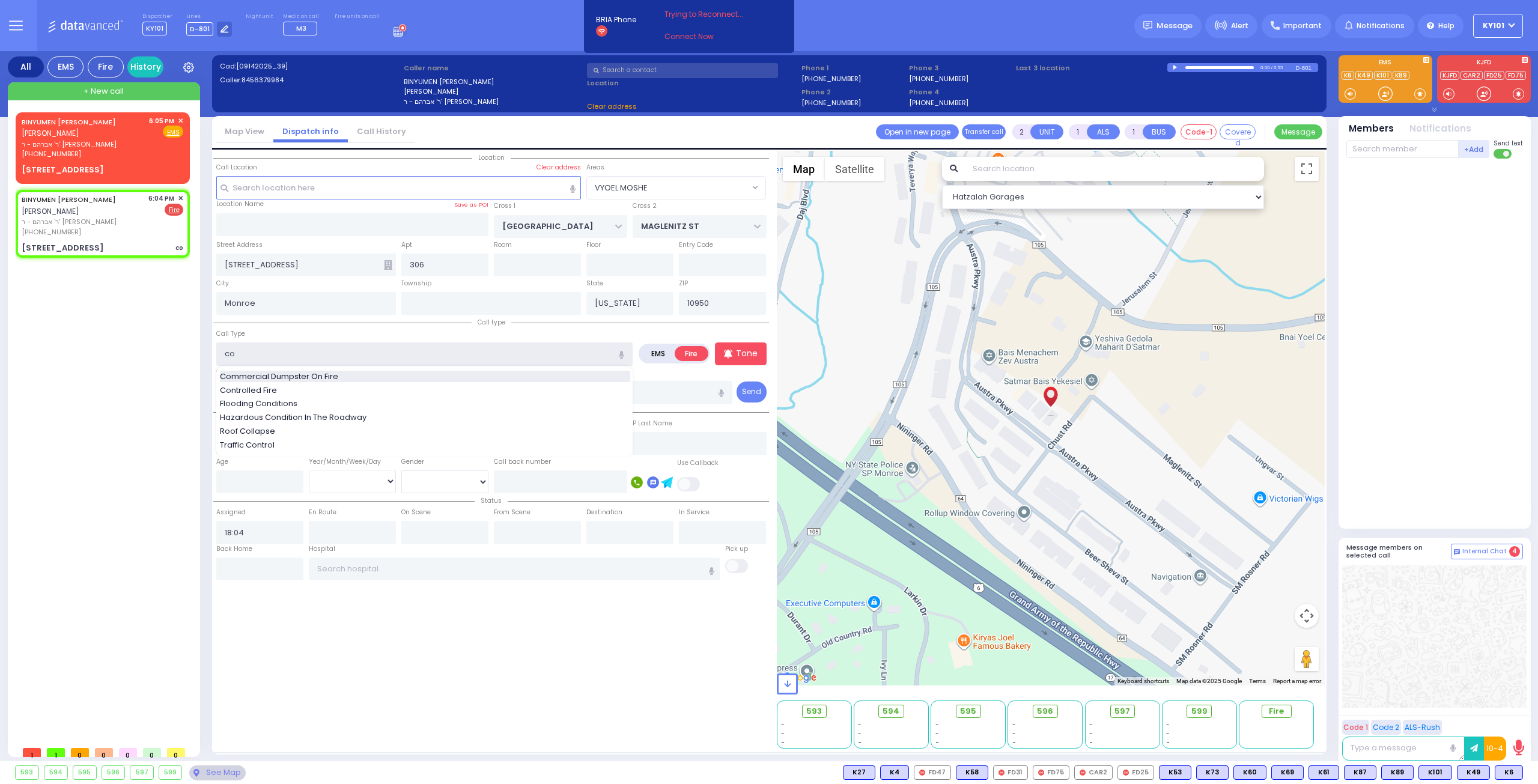
select select "VYOEL MOSHE"
type input "c"
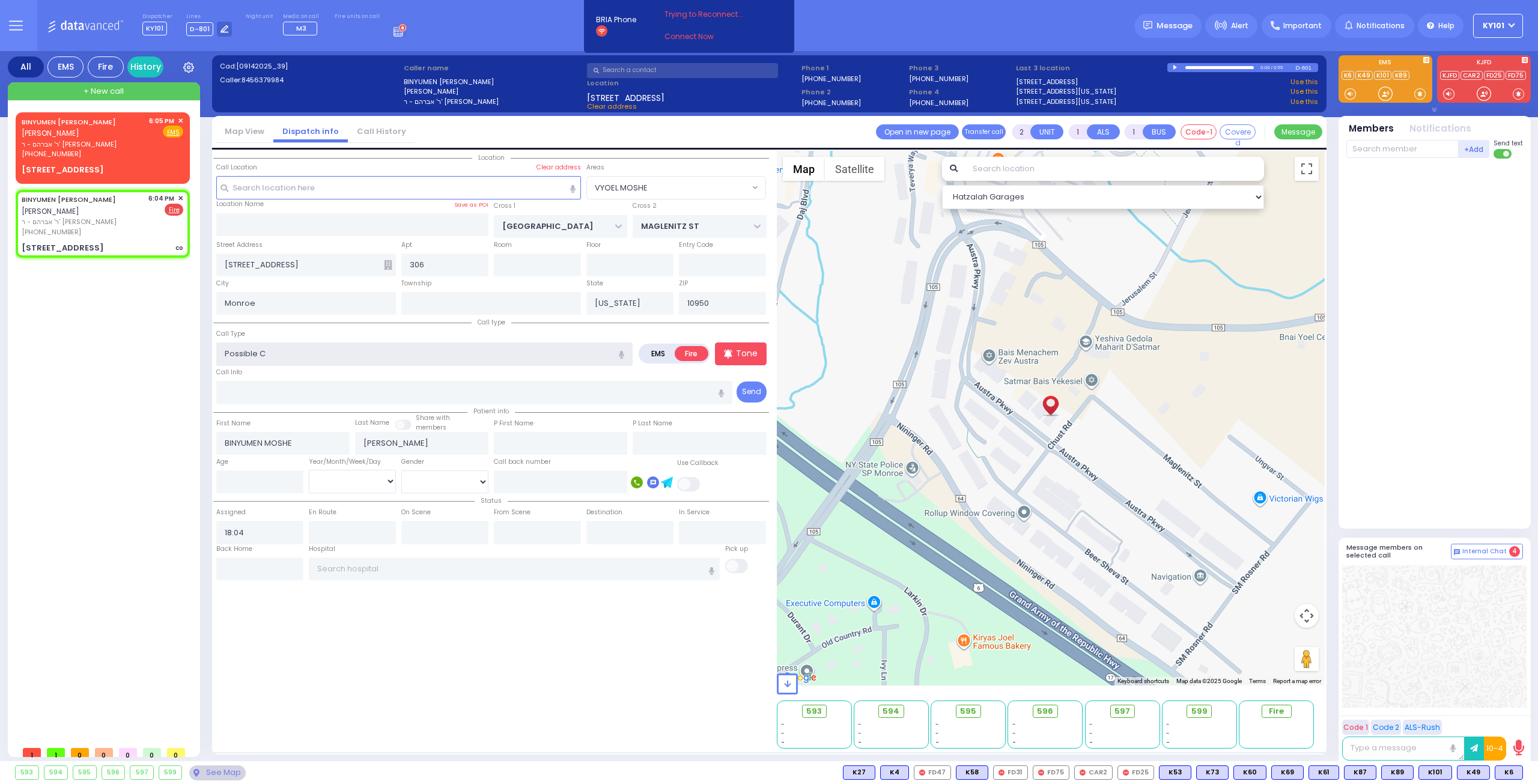
type input "Possible CO"
select select
radio input "true"
select select
select select "Hatzalah Garages"
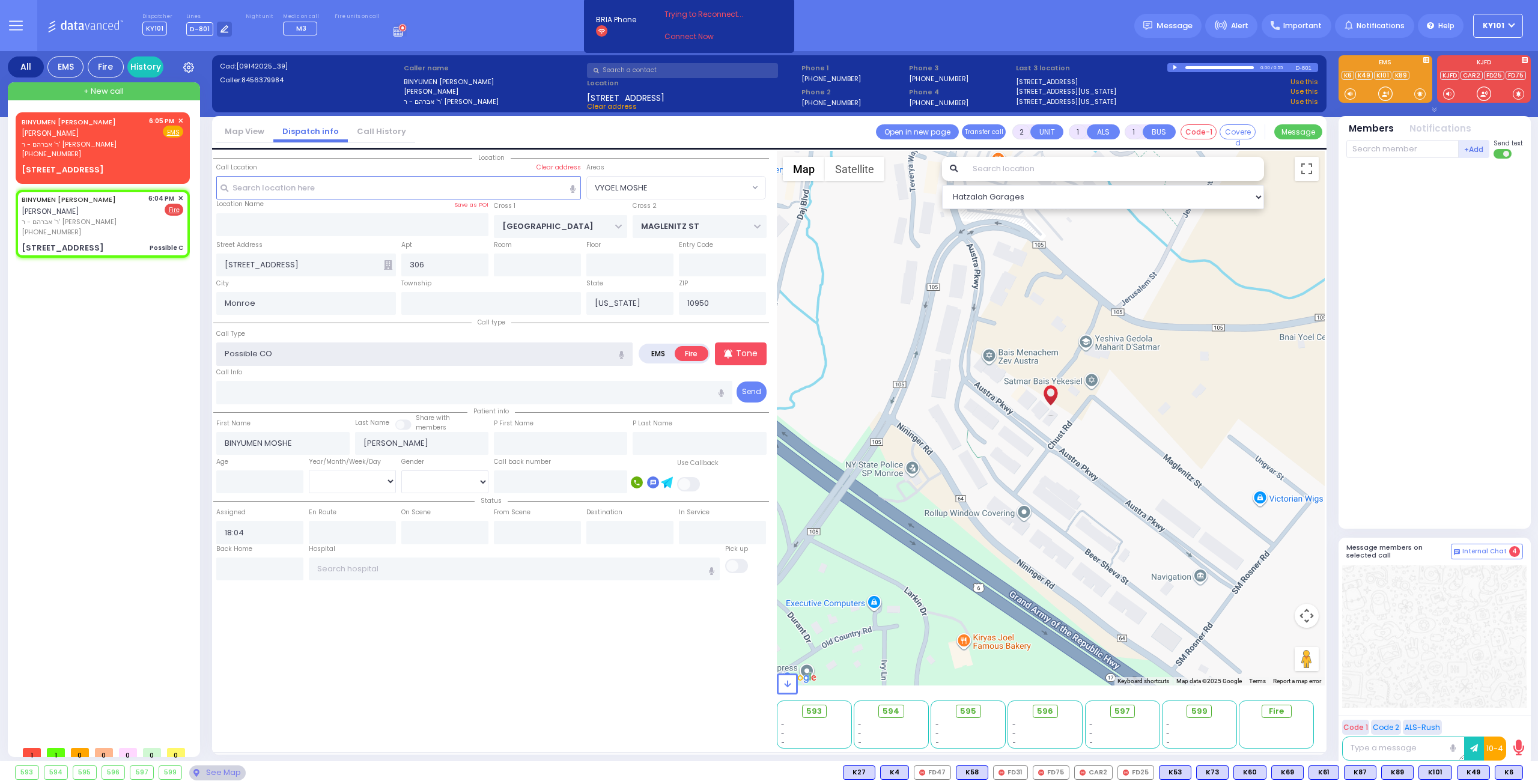
select select "VYOEL MOSHE"
select select
radio input "true"
select select
select select "Hatzalah Garages"
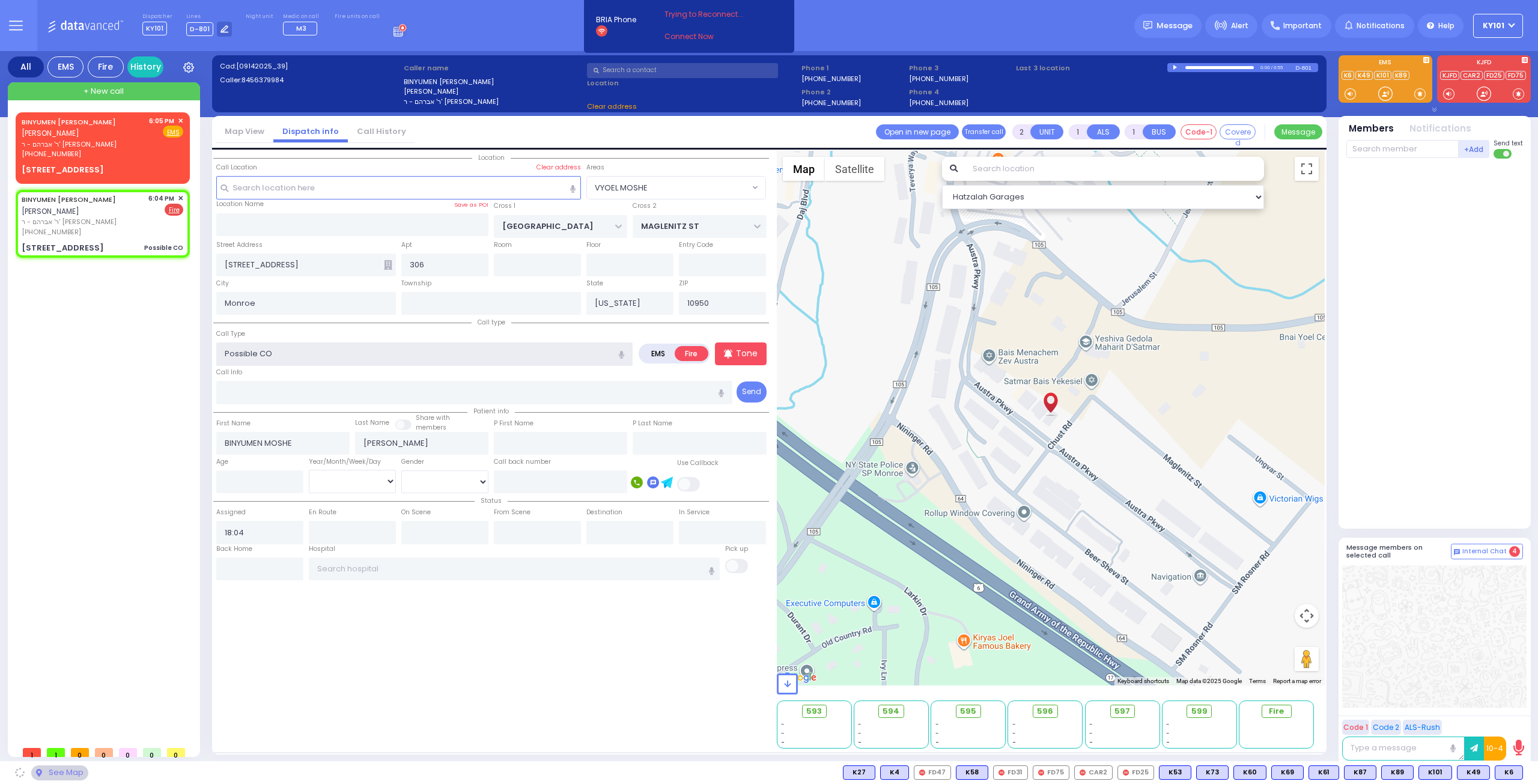
select select "VYOEL MOSHE"
type input "Possible CO"
click at [327, 325] on div "Call type Call Type Possible CO EMS Fire Tone" at bounding box center [491, 360] width 556 height 90
click at [1380, 149] on input "text" at bounding box center [1402, 149] width 112 height 18
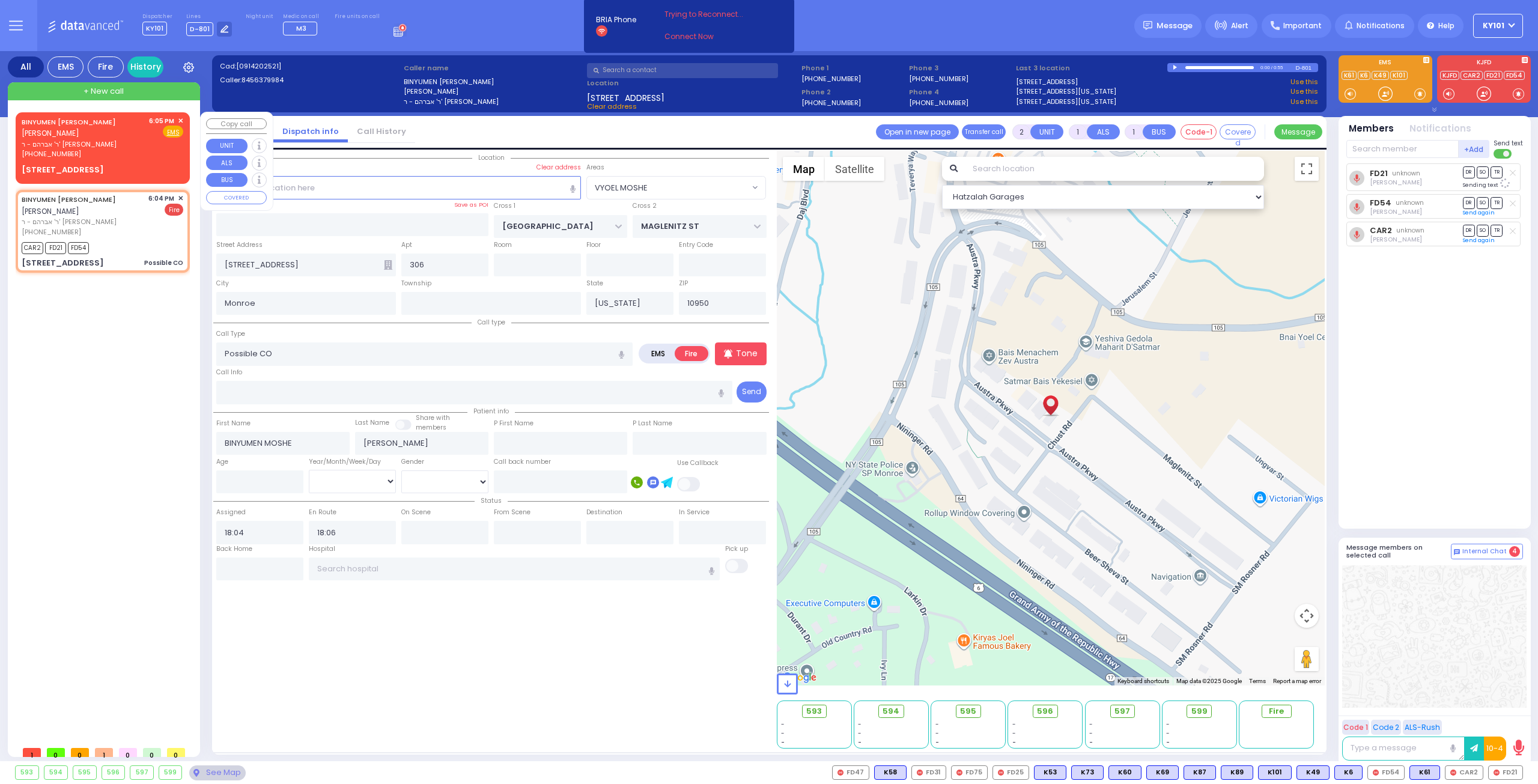
click at [80, 133] on div "BINYUMEN [PERSON_NAME] [PERSON_NAME]" at bounding box center [83, 127] width 123 height 23
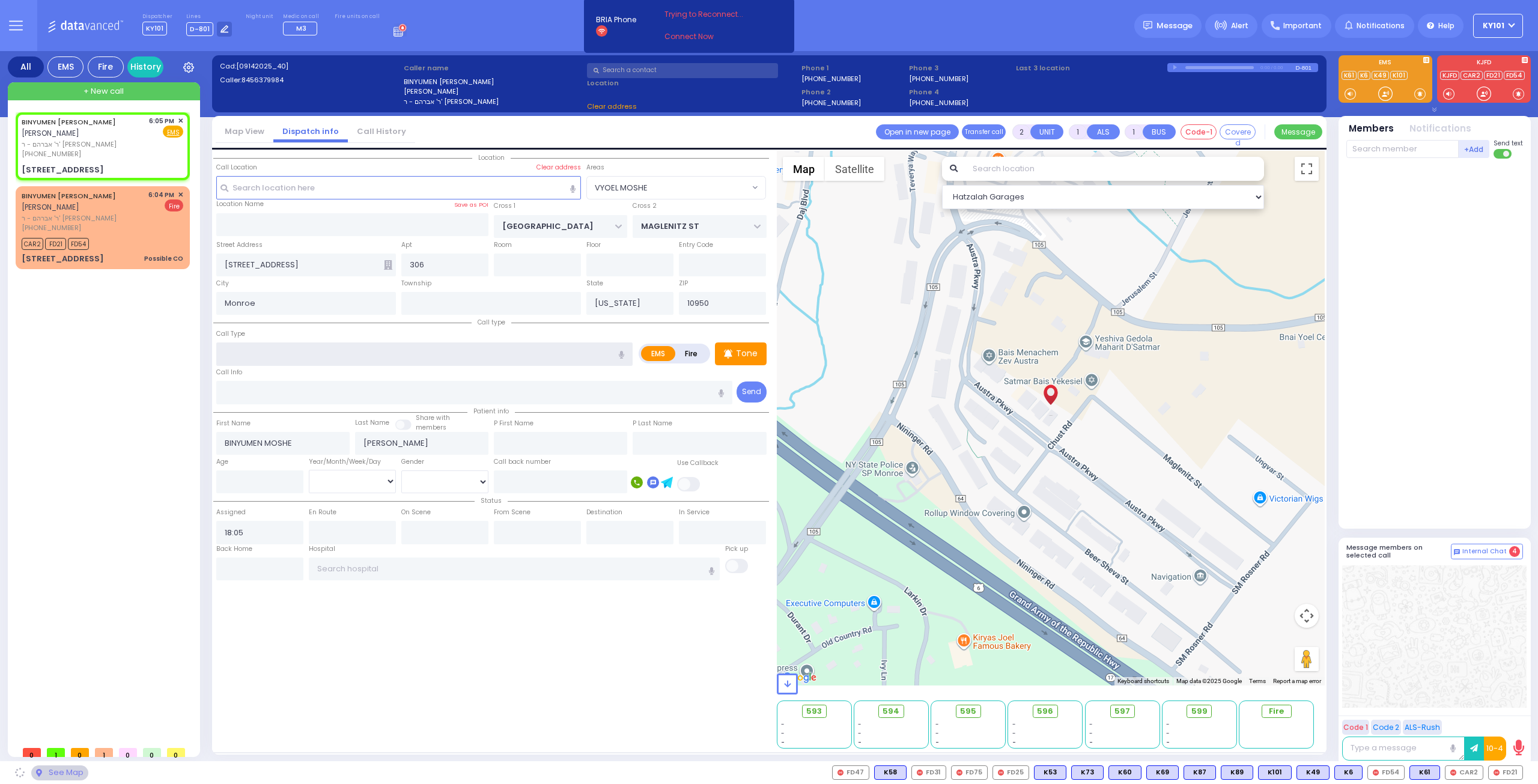
click at [330, 347] on input "text" at bounding box center [424, 354] width 416 height 23
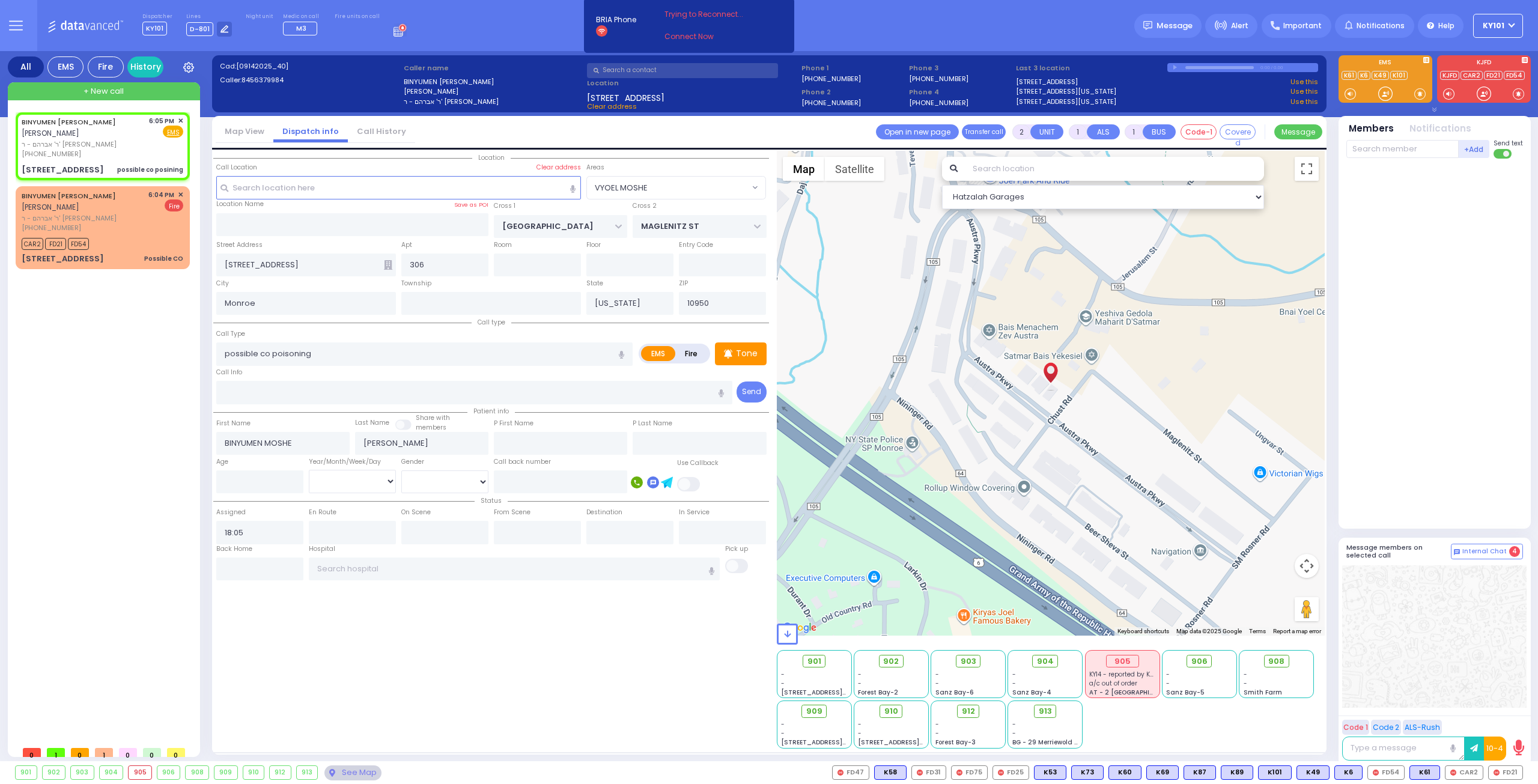
click at [334, 333] on div "Call Type possible co poisoning" at bounding box center [424, 346] width 416 height 39
click at [105, 205] on div "BINYUMEN [PERSON_NAME] [PERSON_NAME]" at bounding box center [83, 201] width 122 height 23
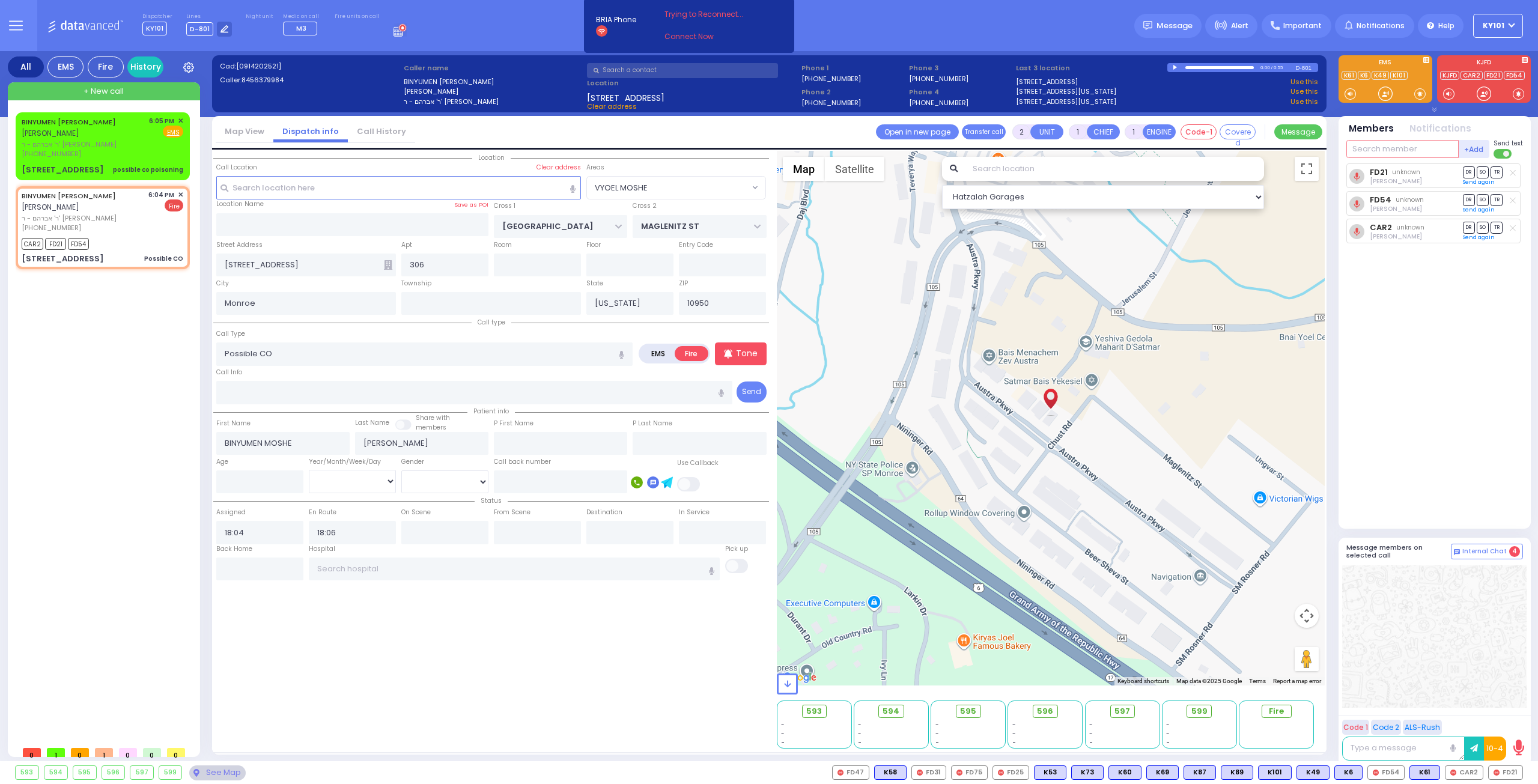
click at [1397, 146] on input "text" at bounding box center [1402, 149] width 112 height 18
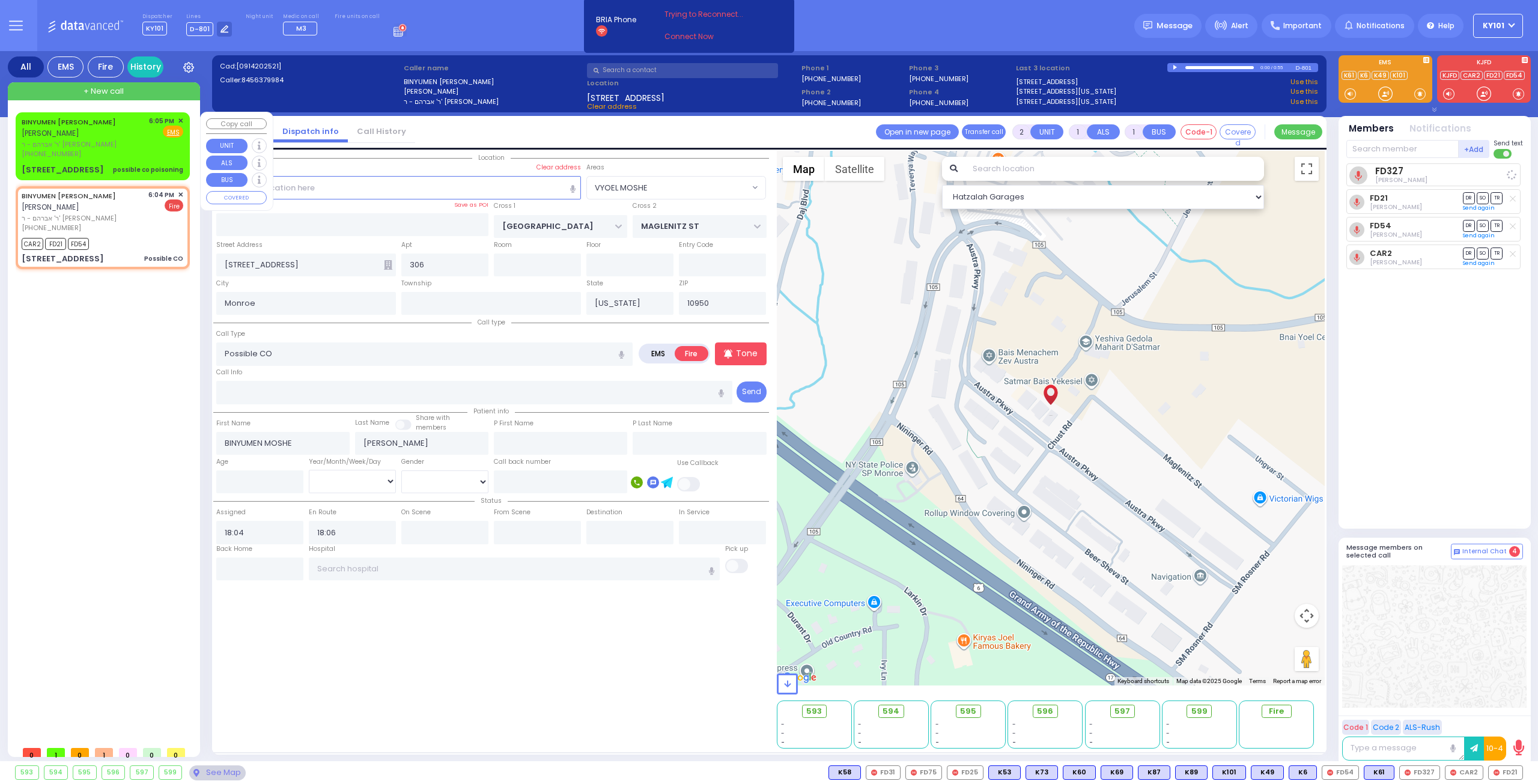
click at [124, 150] on div "[PHONE_NUMBER]" at bounding box center [83, 154] width 123 height 10
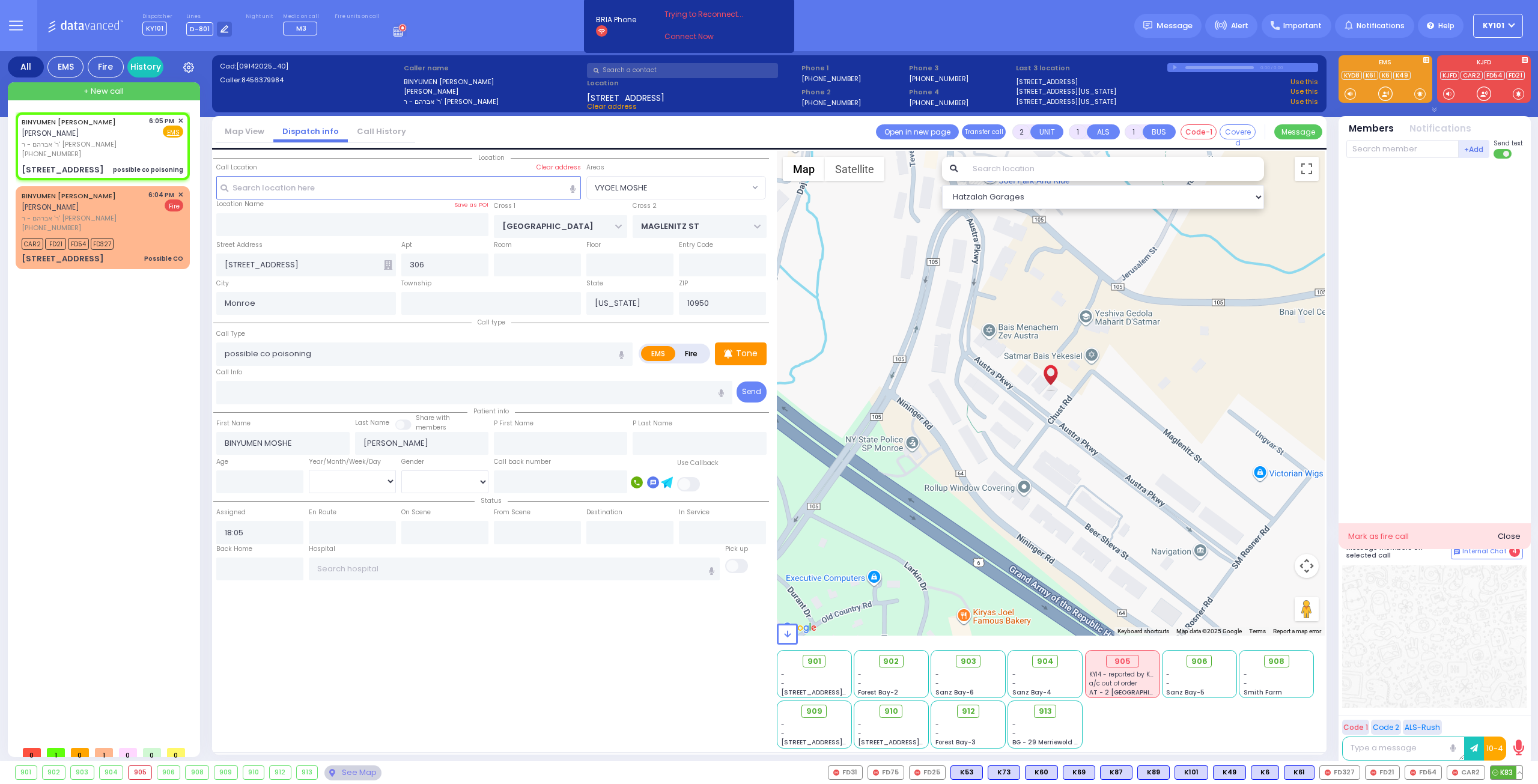
click at [1505, 771] on span "K83" at bounding box center [1506, 772] width 32 height 13
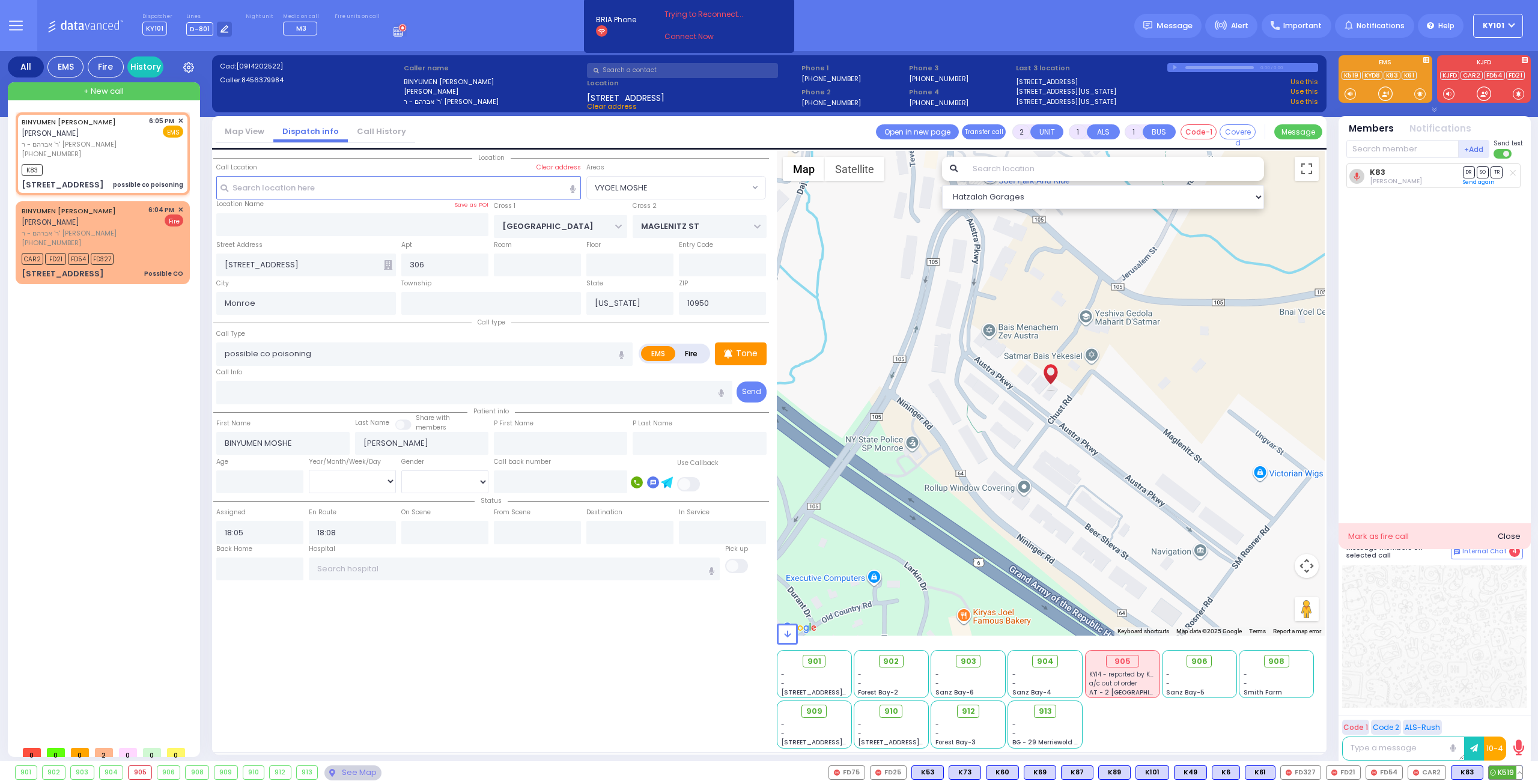
click at [1498, 770] on span "K519" at bounding box center [1505, 772] width 33 height 13
select select "VYOEL MOSHE"
select select
click at [1507, 772] on span "K82" at bounding box center [1507, 772] width 31 height 13
select select
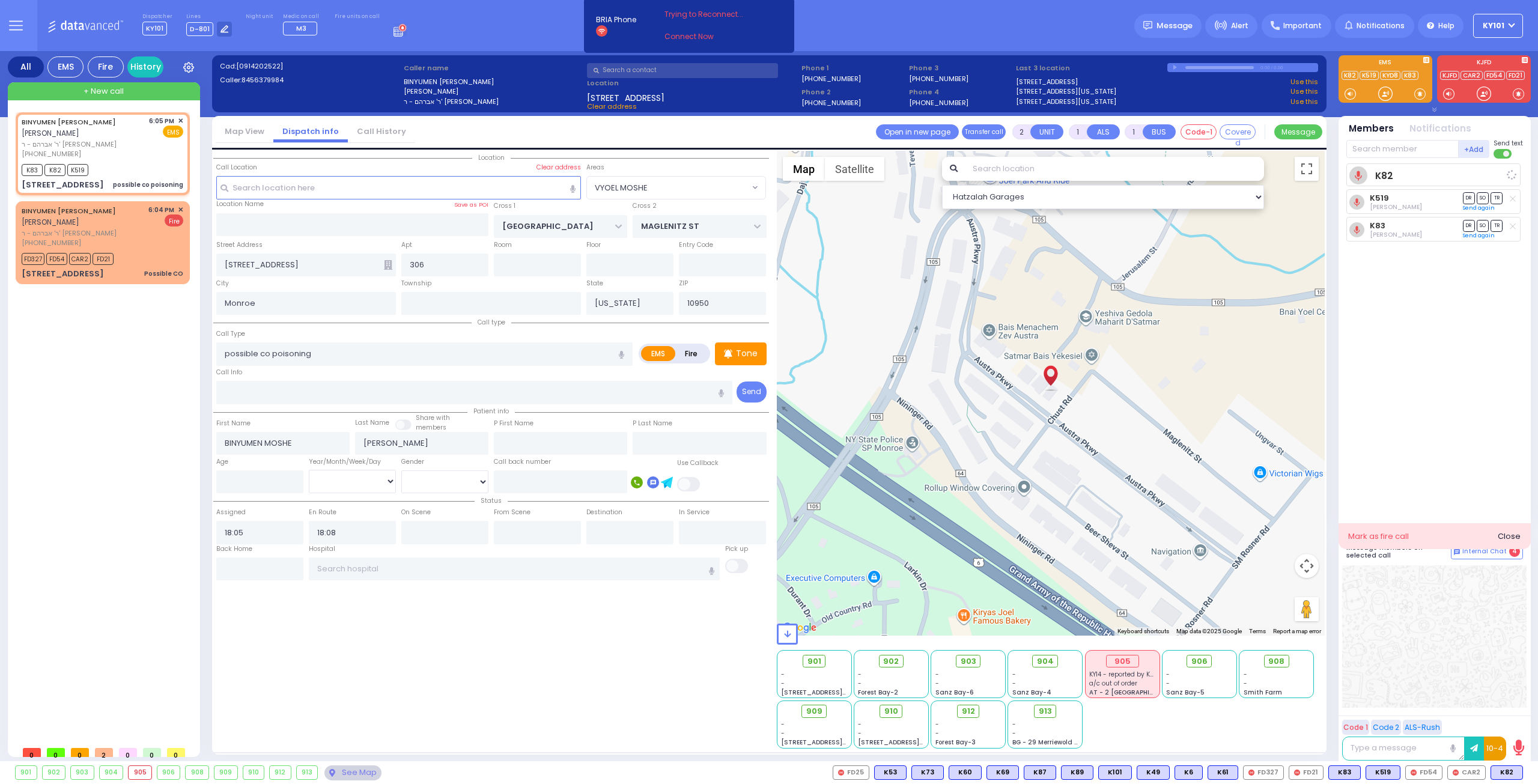
radio input "true"
select select
select select "Hatzalah Garages"
select select "VYOEL MOSHE"
click at [1501, 770] on span "K65" at bounding box center [1507, 772] width 31 height 13
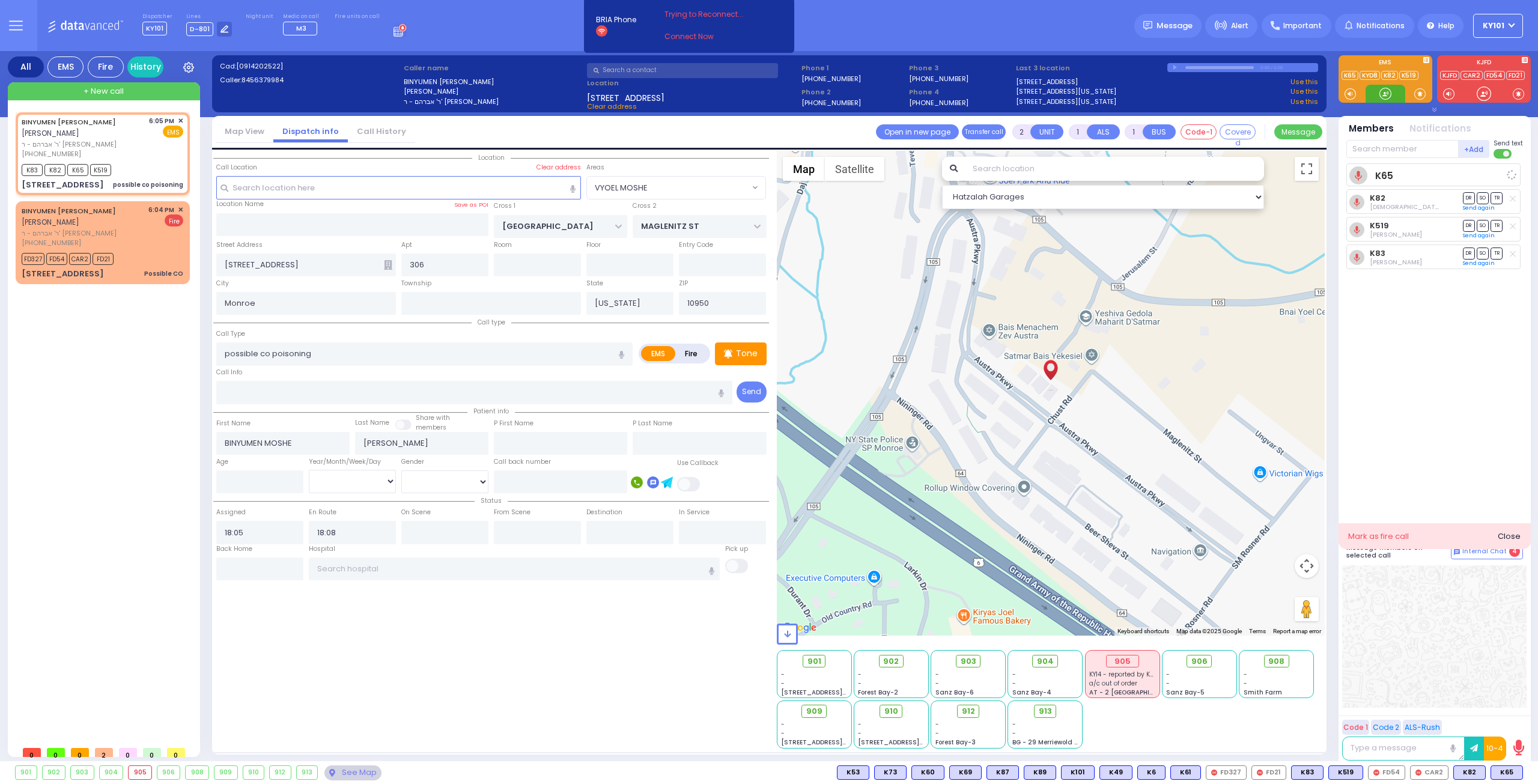
select select
radio input "true"
select select
select select "Hatzalah Garages"
select select "VYOEL MOSHE"
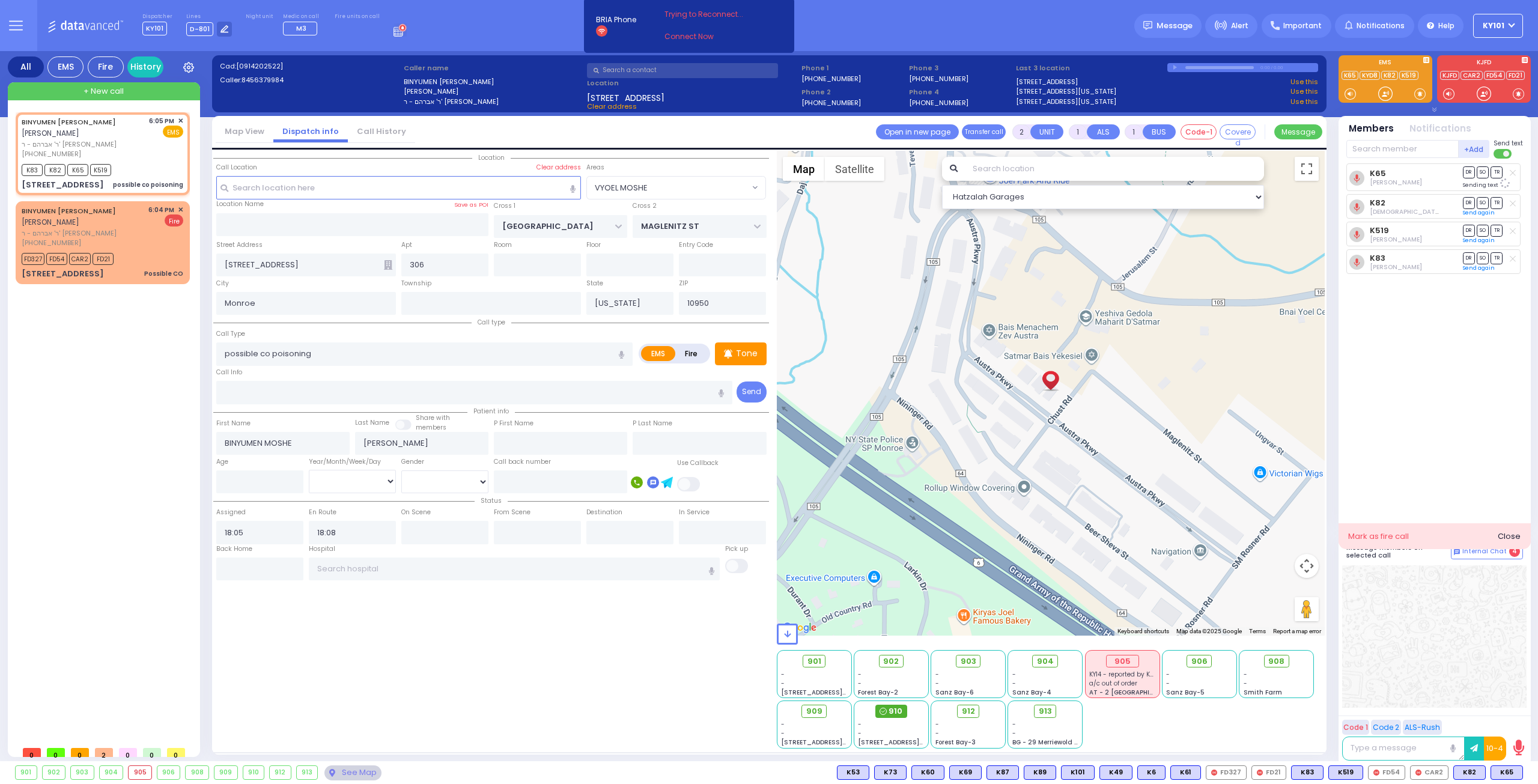
click at [882, 709] on icon at bounding box center [883, 711] width 7 height 7
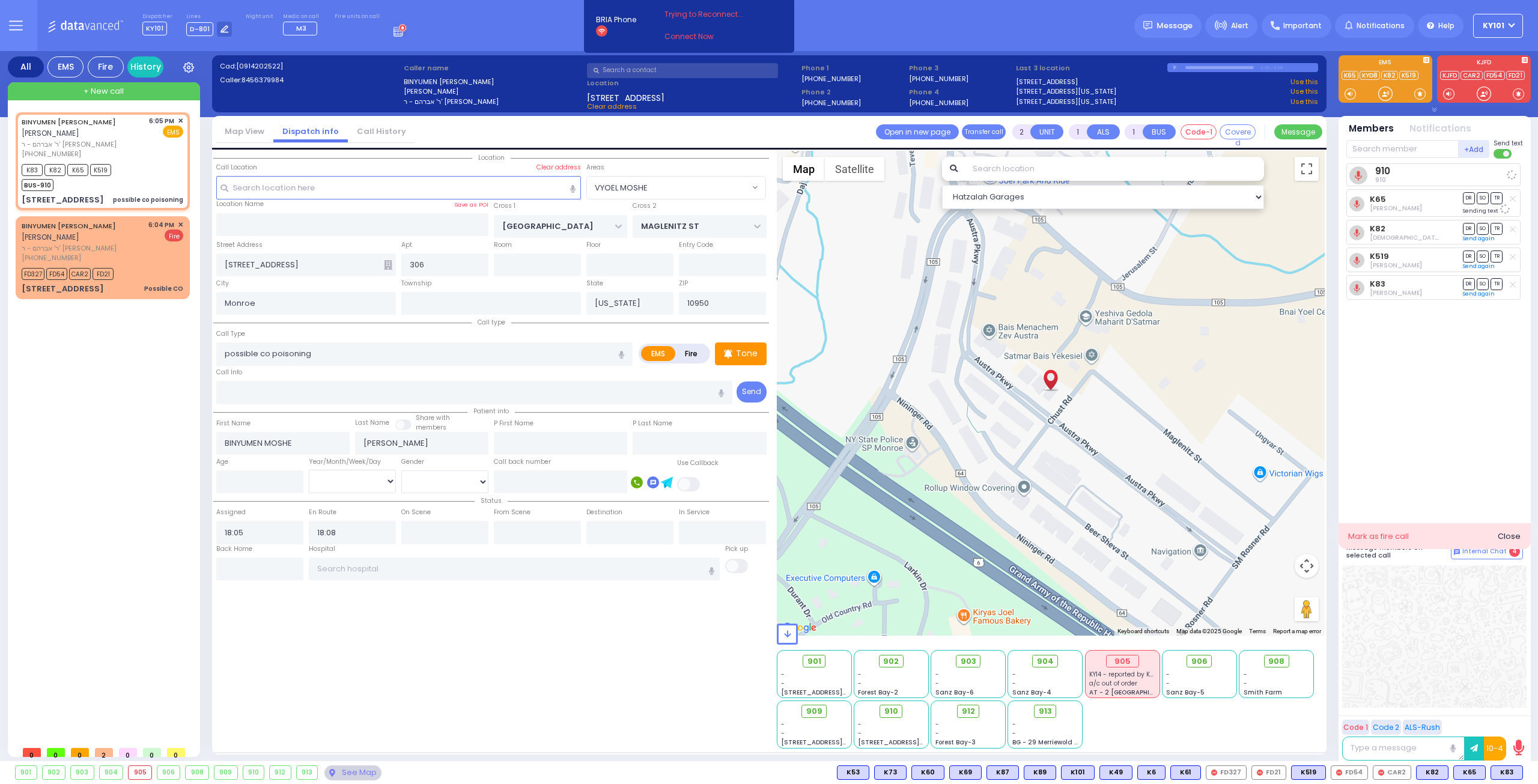
select select
radio input "true"
select select
select select "Hatzalah Garages"
select select "VYOEL MOSHE"
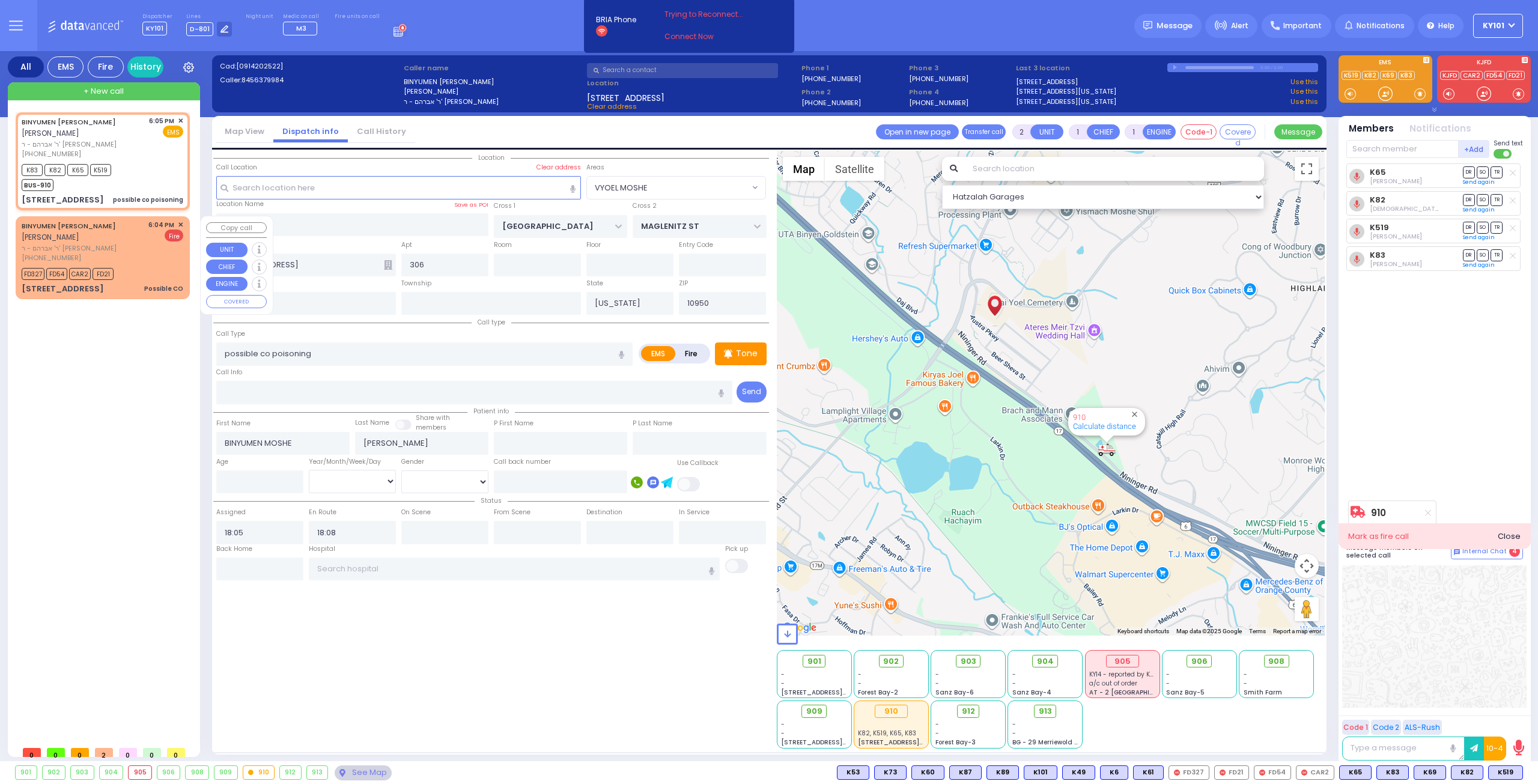
click at [87, 234] on div "BINYUMEN [PERSON_NAME] [PERSON_NAME]" at bounding box center [83, 231] width 122 height 23
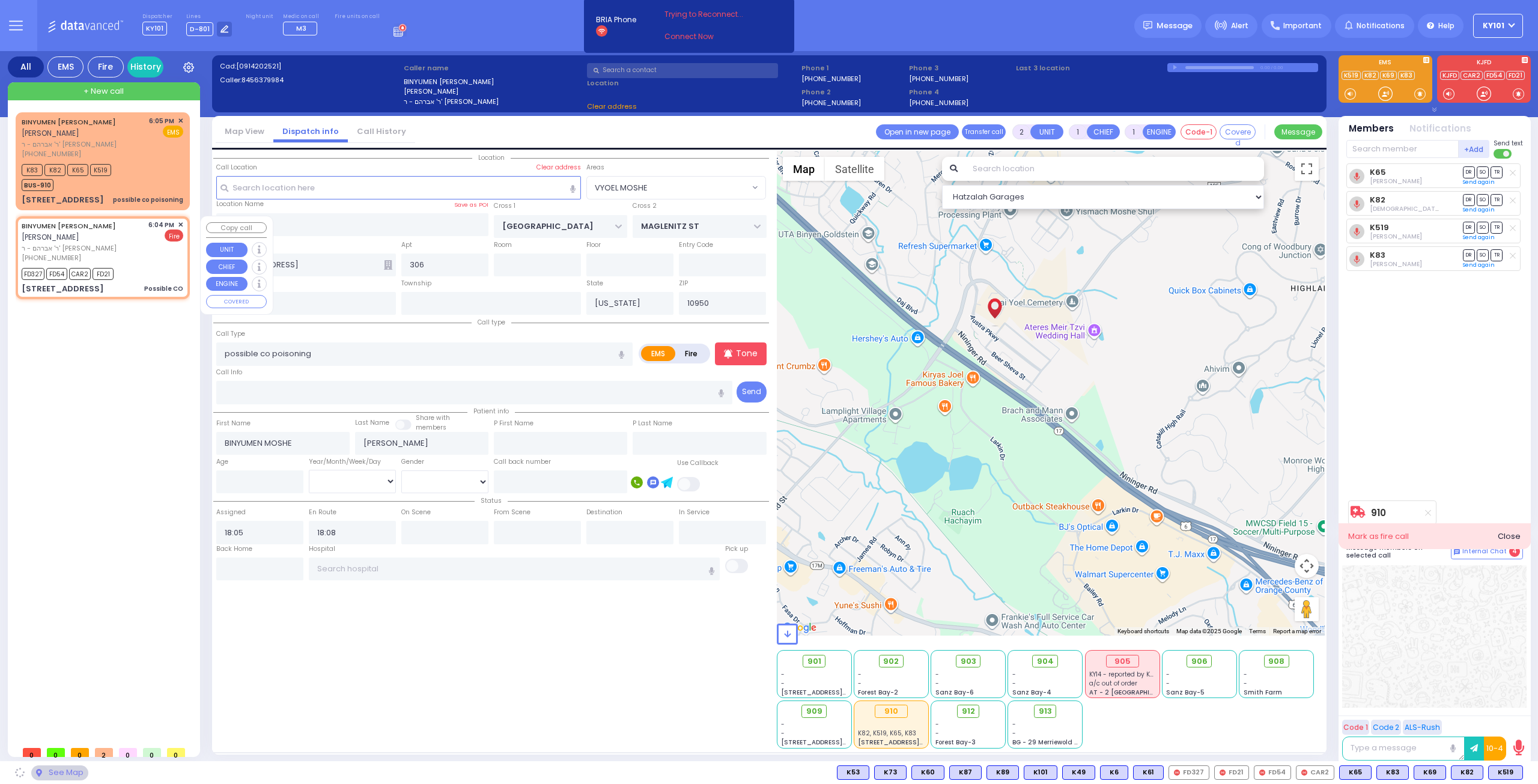
select select
type input "Possible CO"
radio input "false"
radio input "true"
select select
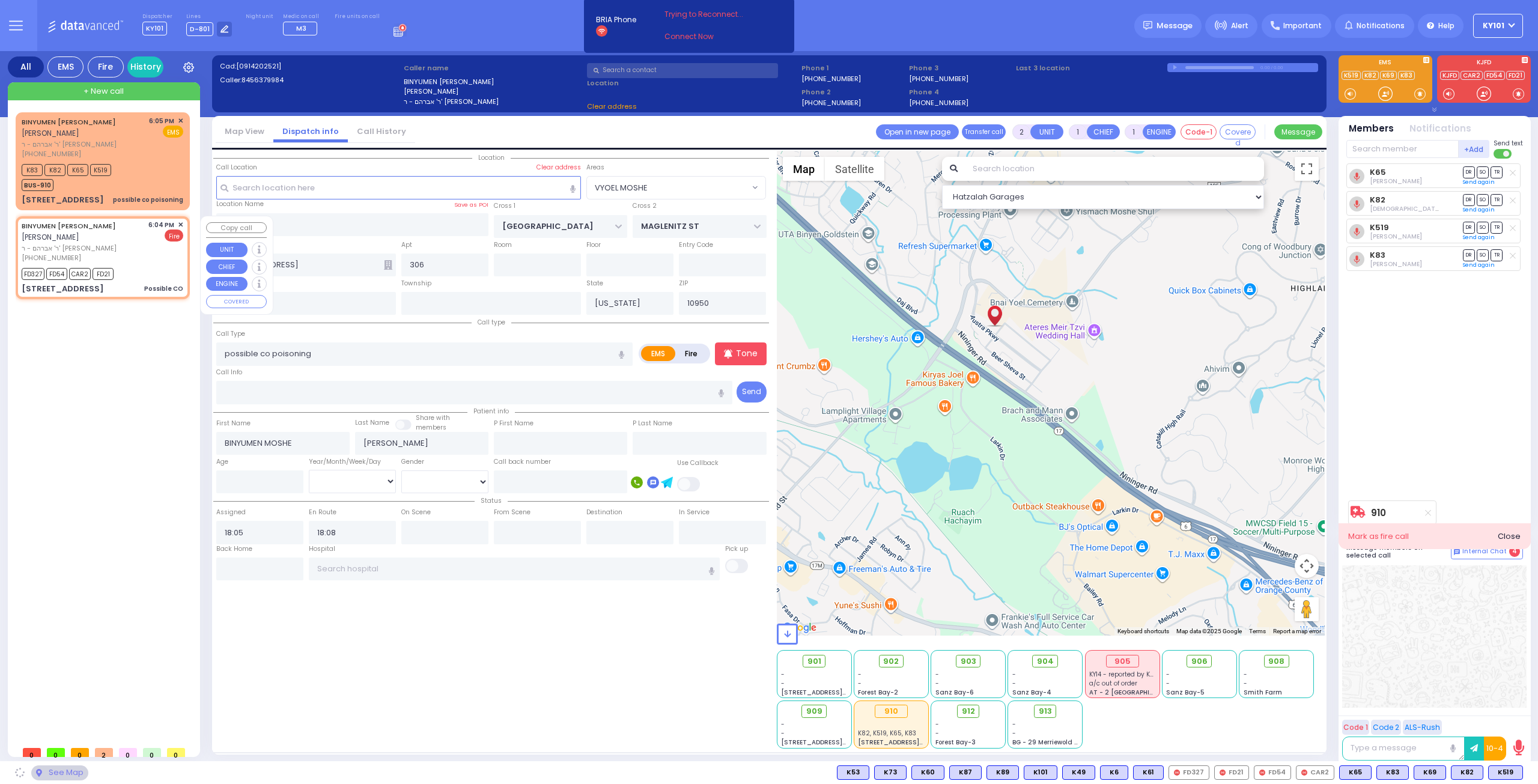
type input "18:04"
type input "18:06"
select select "Hatzalah Garages"
select select "VYOEL MOSHE"
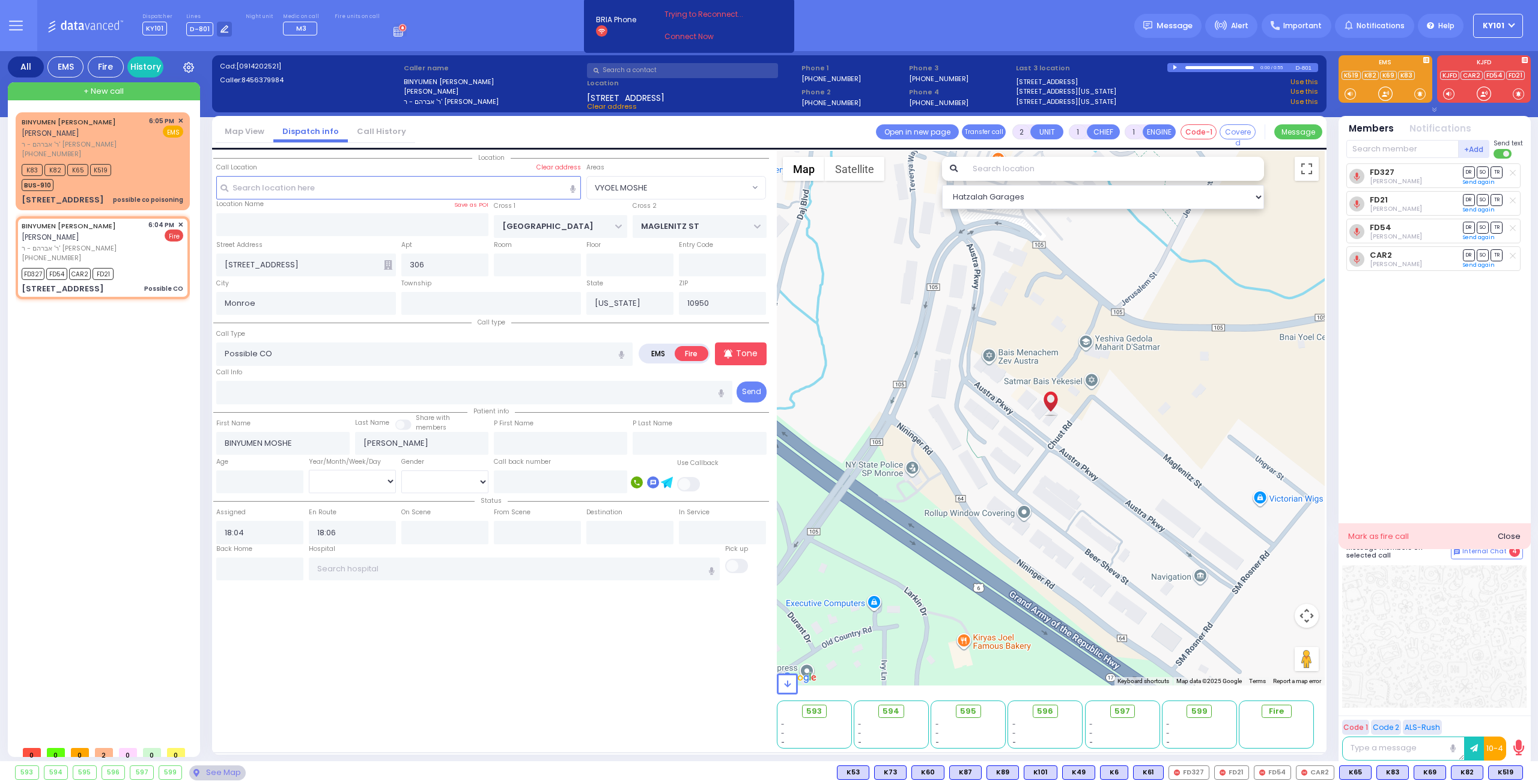
click at [1171, 67] on div "0:00 / 0:55" at bounding box center [1231, 67] width 129 height 9
click at [1173, 69] on div at bounding box center [1176, 67] width 7 height 5
click at [1197, 66] on div at bounding box center [1220, 67] width 69 height 3
click at [1175, 67] on div at bounding box center [1176, 67] width 7 height 5
click at [256, 562] on input "text" at bounding box center [260, 569] width 87 height 23
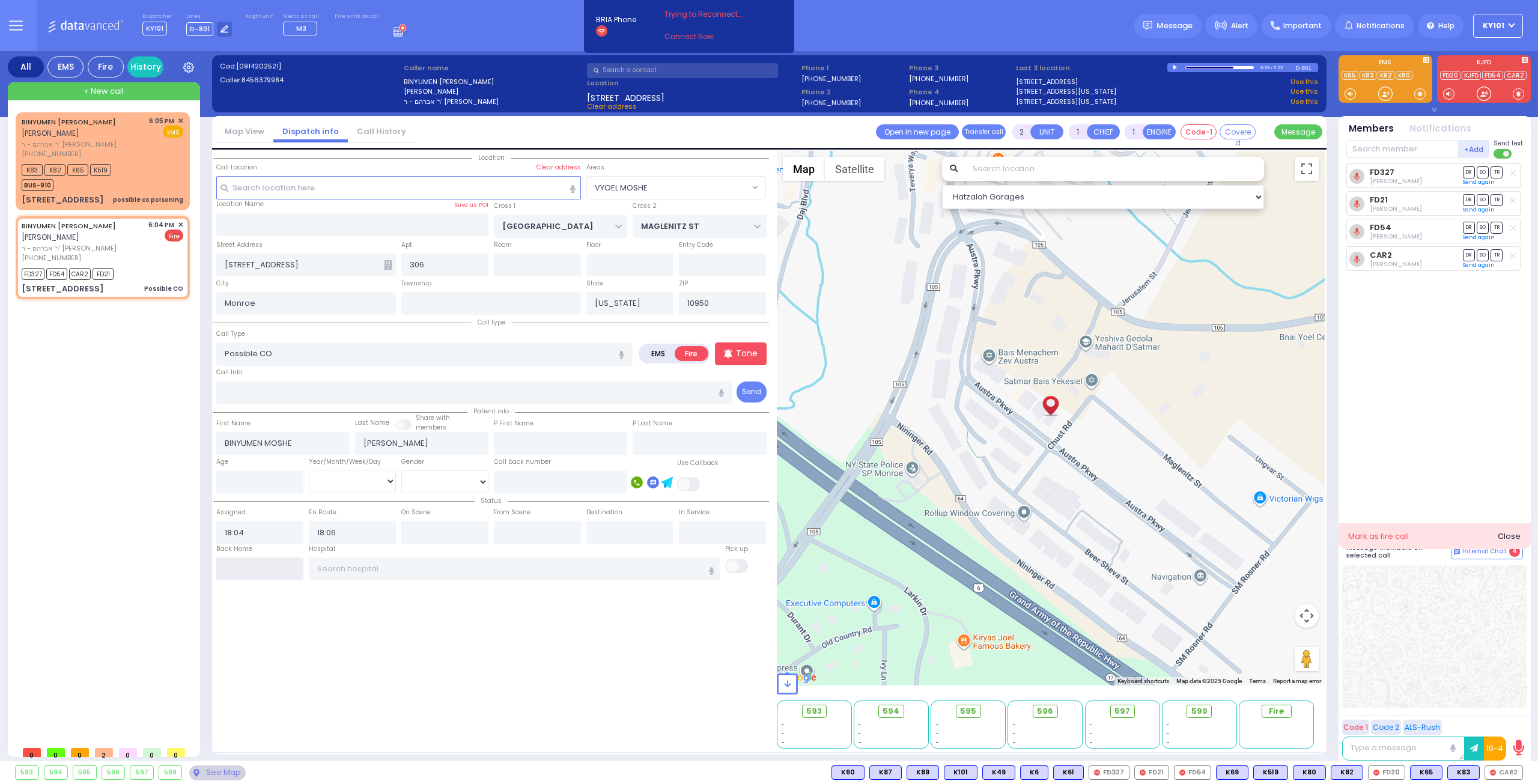
click at [256, 562] on input "text" at bounding box center [260, 569] width 87 height 23
type input "18:25"
click at [182, 120] on span "✕" at bounding box center [180, 120] width 5 height 10
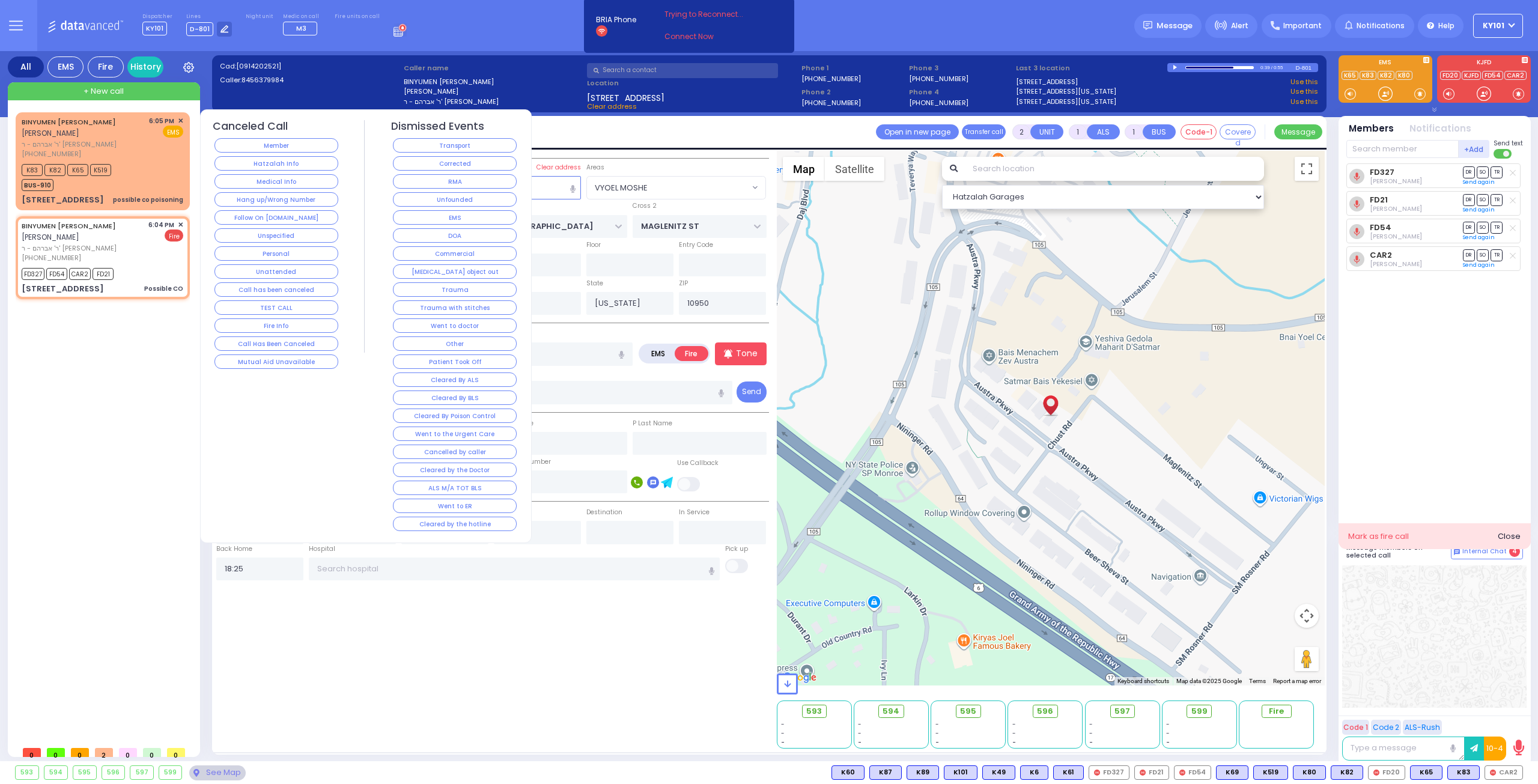
select select
radio input "true"
select select
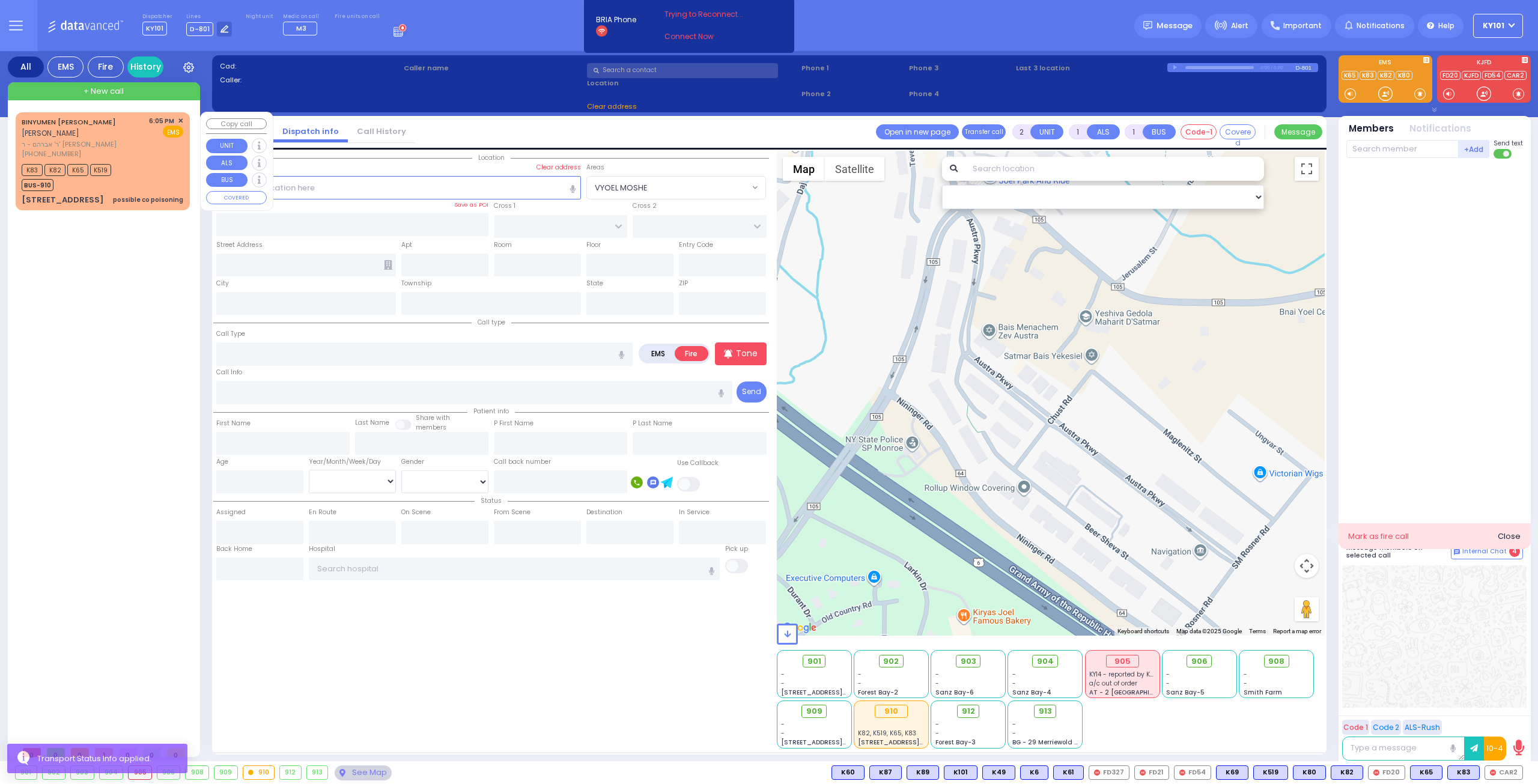
click at [182, 122] on span "✕" at bounding box center [180, 120] width 5 height 10
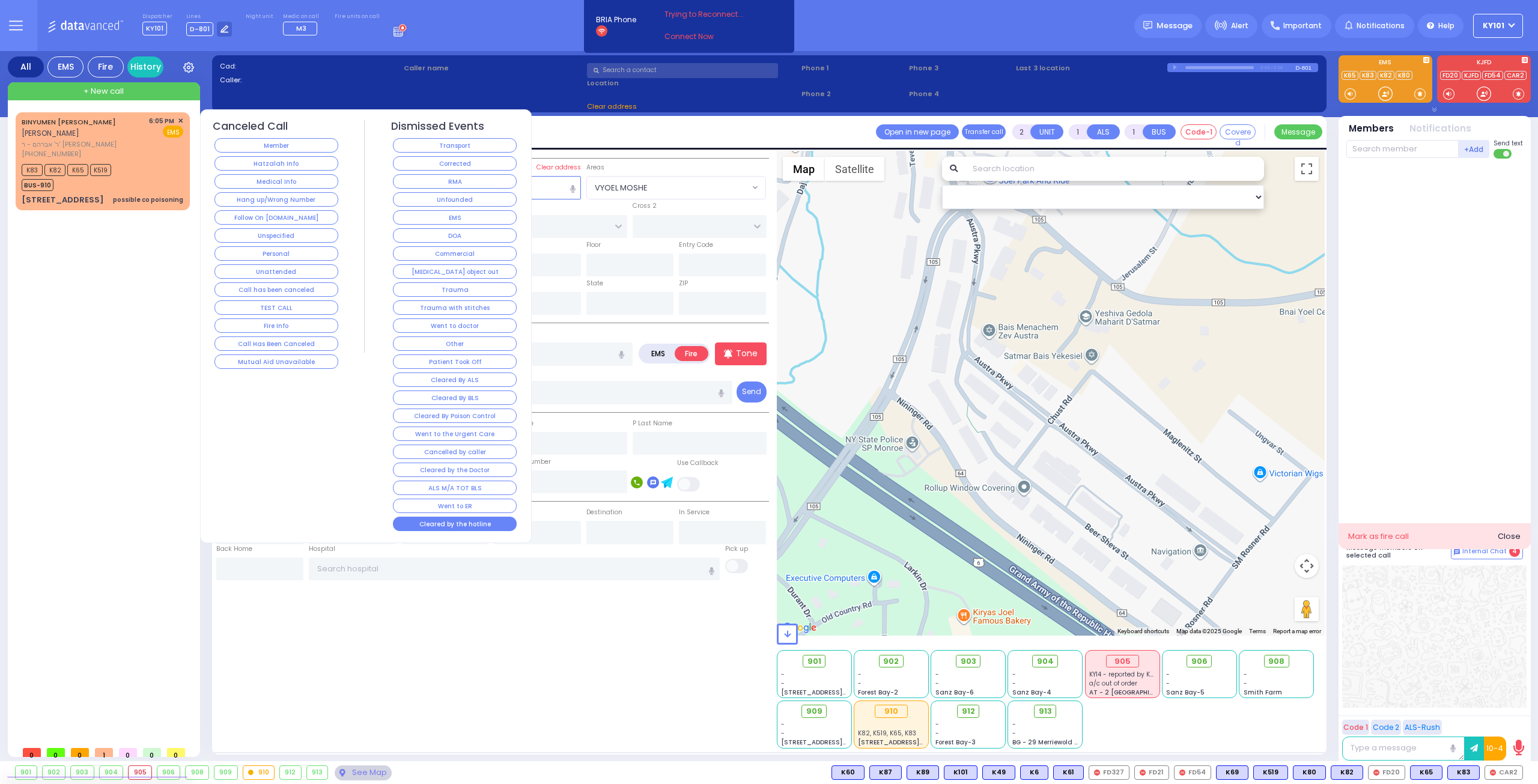
click at [456, 517] on button "Cleared by the hotline" at bounding box center [455, 524] width 124 height 14
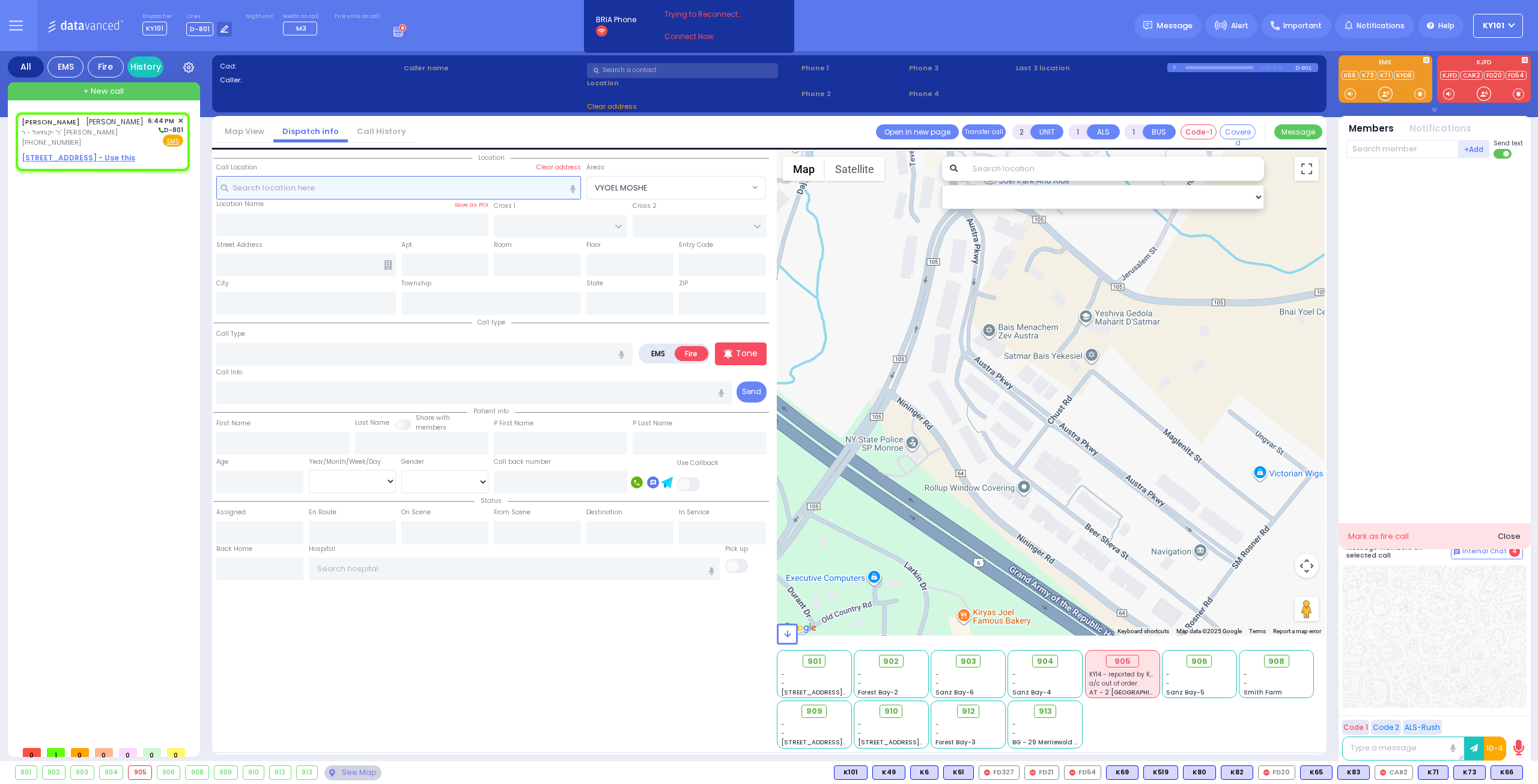
select select
radio input "true"
type input "[PERSON_NAME]"
select select
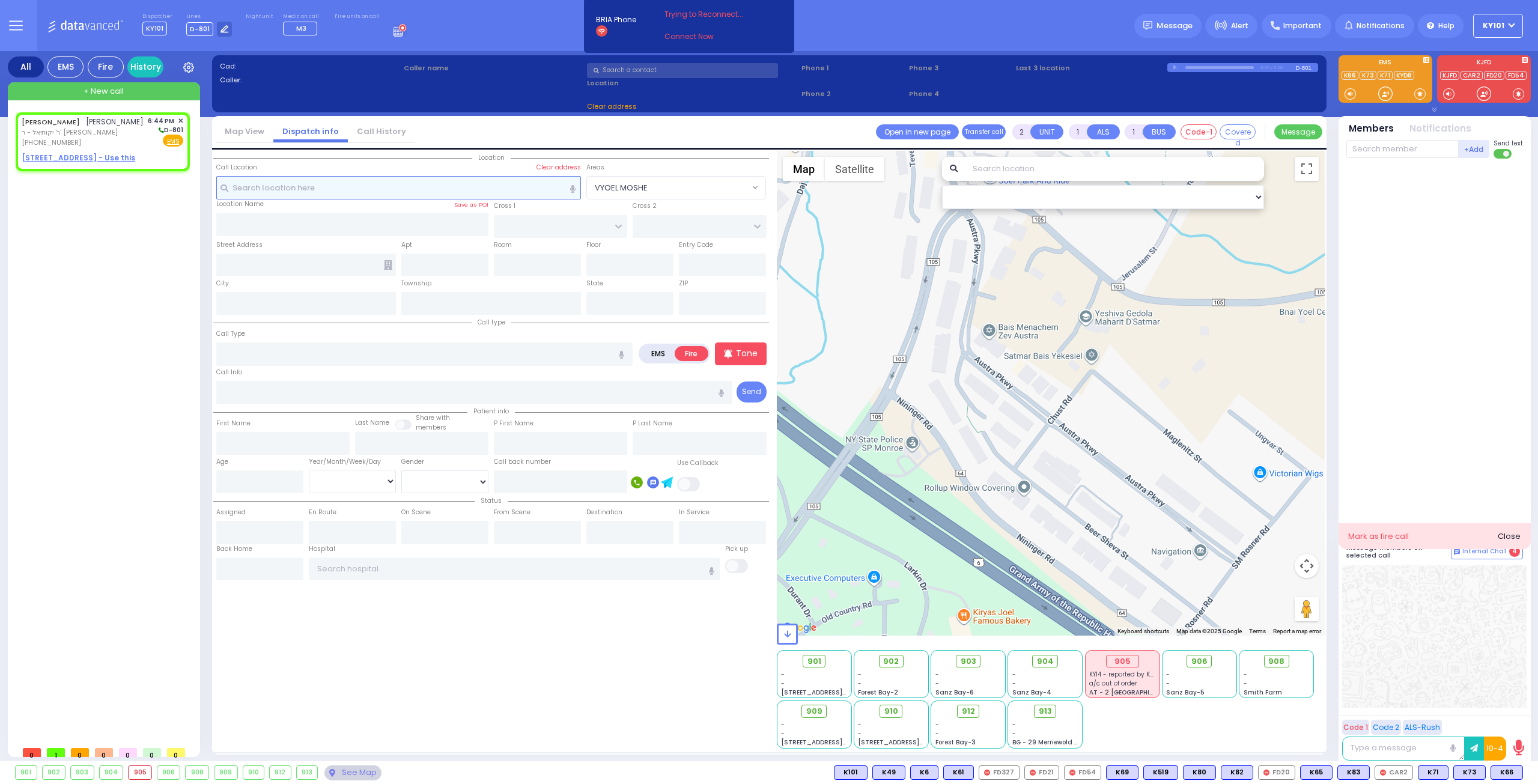
type input "18:44"
select select "Hatzalah Garages"
select select
radio input "true"
select select
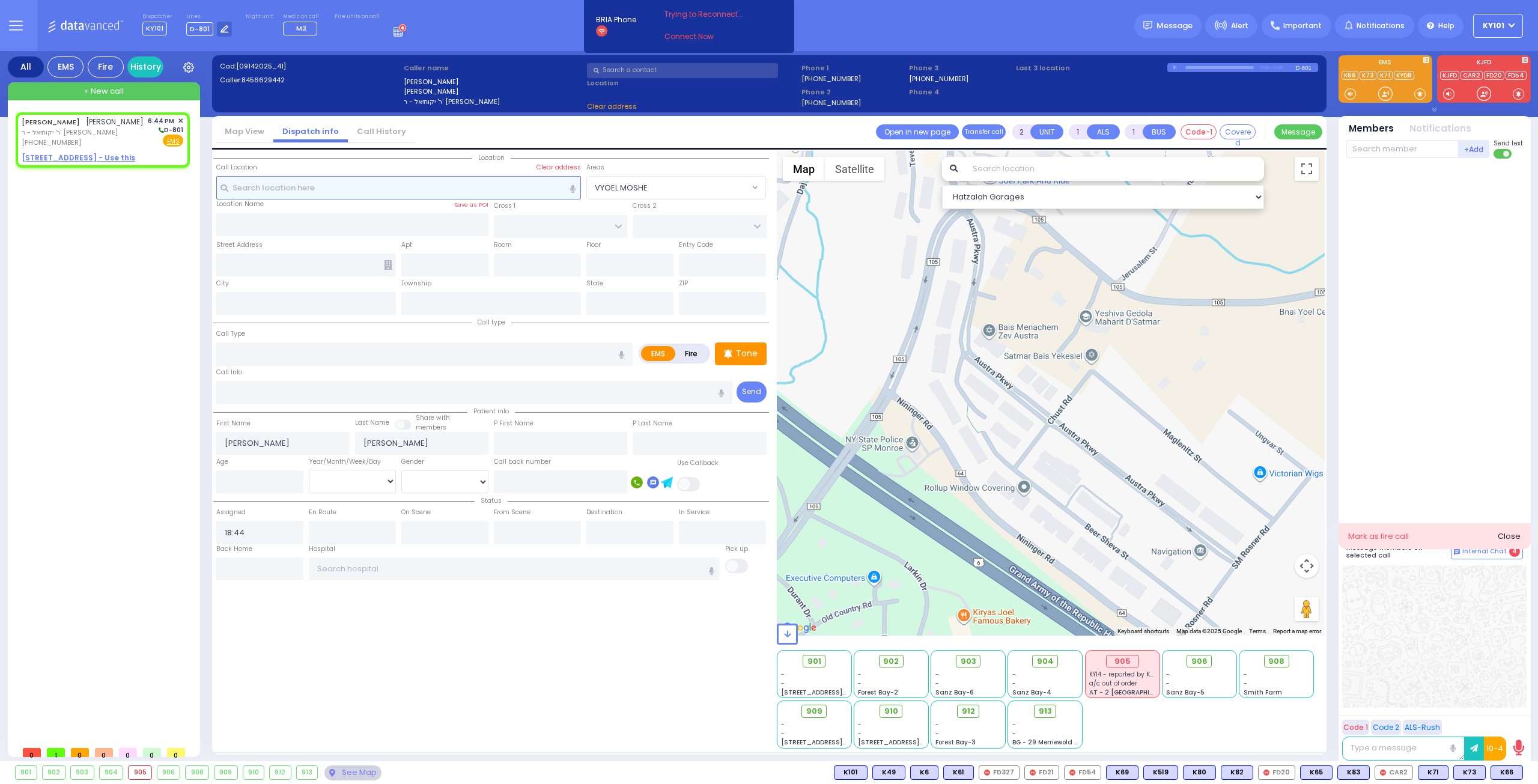
select select "Hatzalah Garages"
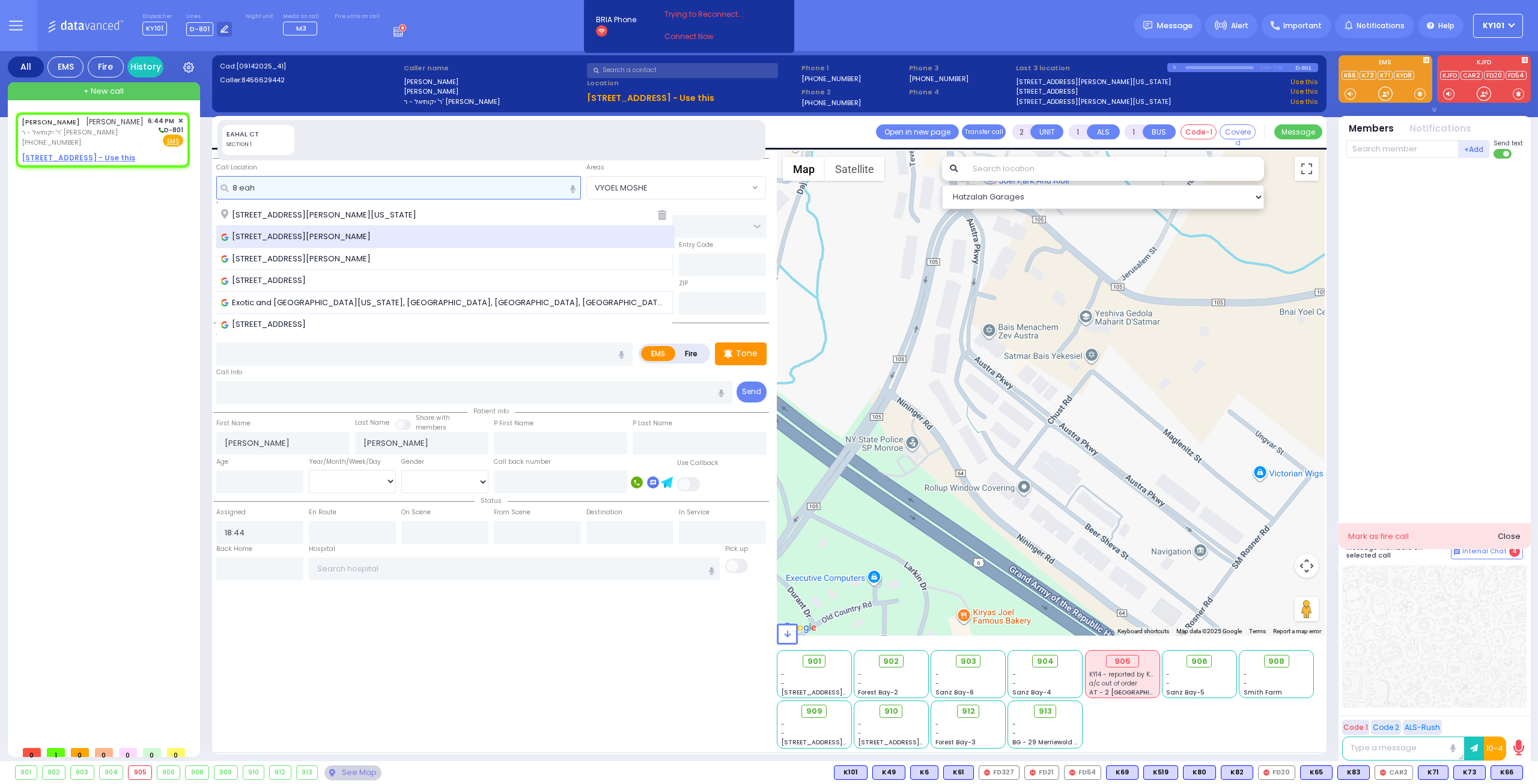
type input "8 eah"
click at [331, 231] on span "[STREET_ADDRESS][PERSON_NAME]" at bounding box center [298, 237] width 154 height 12
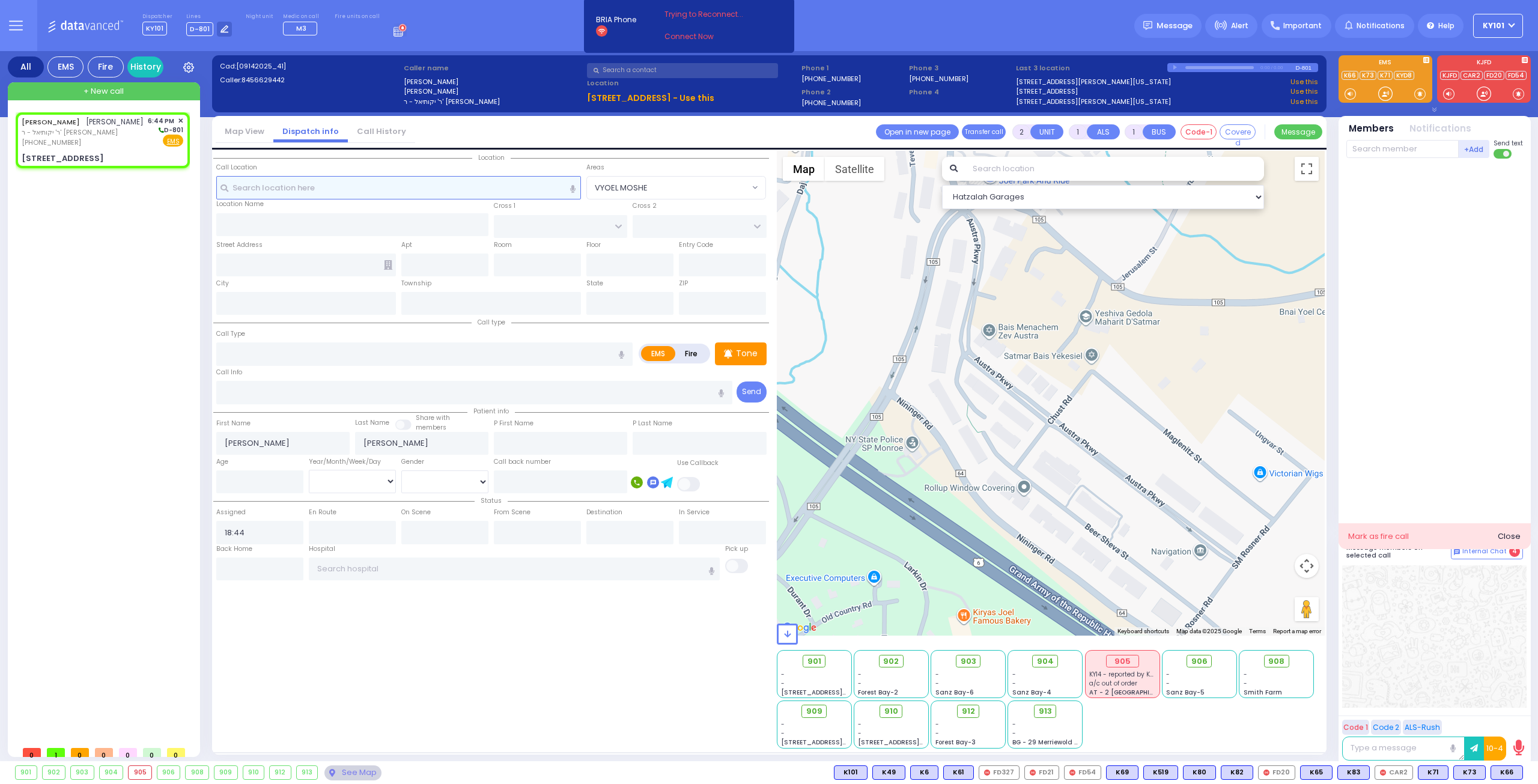
click at [284, 184] on input "text" at bounding box center [399, 188] width 365 height 23
select select
radio input "true"
select select
select select "Hatzalah Garages"
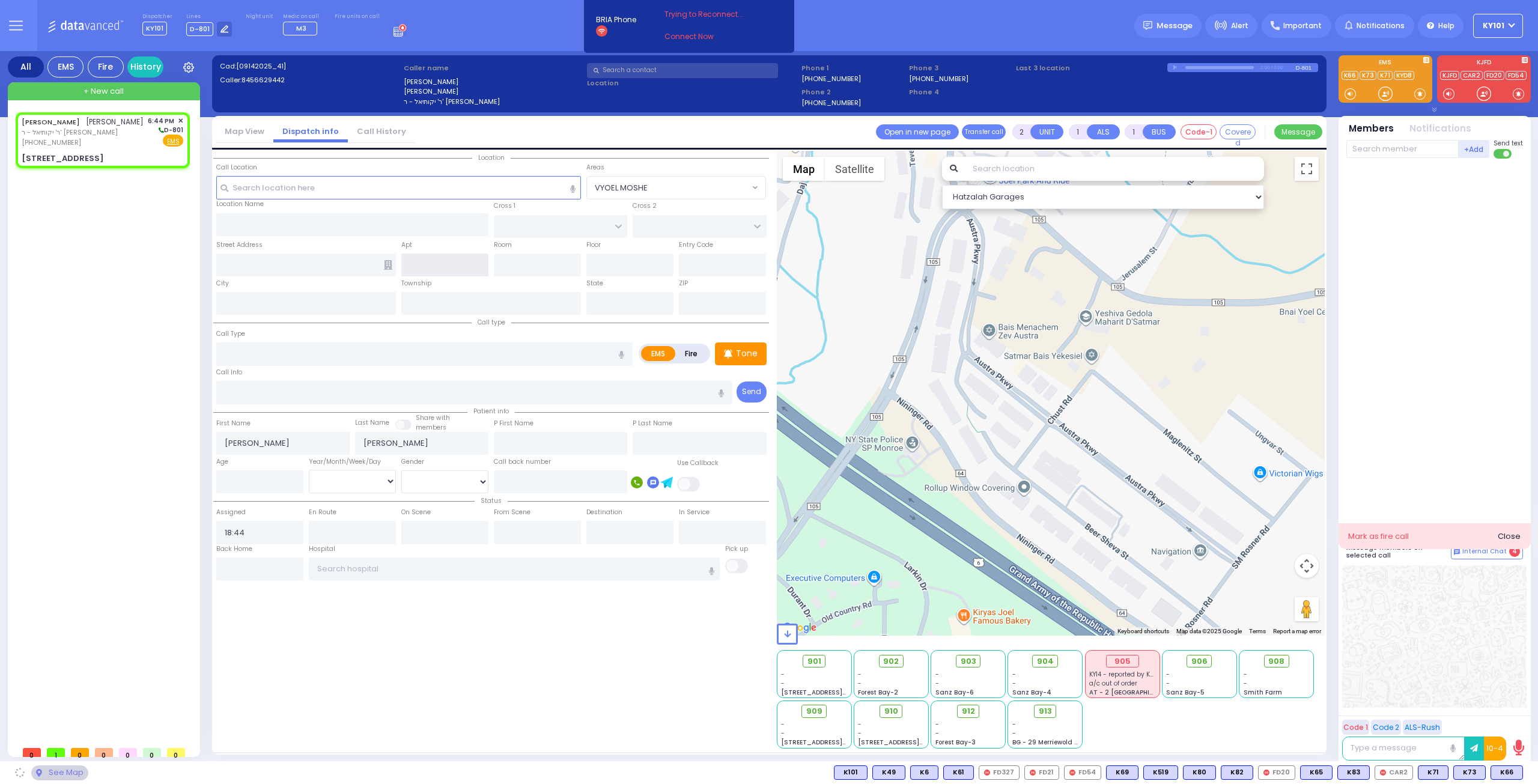
type input "[PERSON_NAME] COURT"
type input "GARFIELD RD"
type input "[STREET_ADDRESS]"
type input "[PERSON_NAME]"
type input "[US_STATE]"
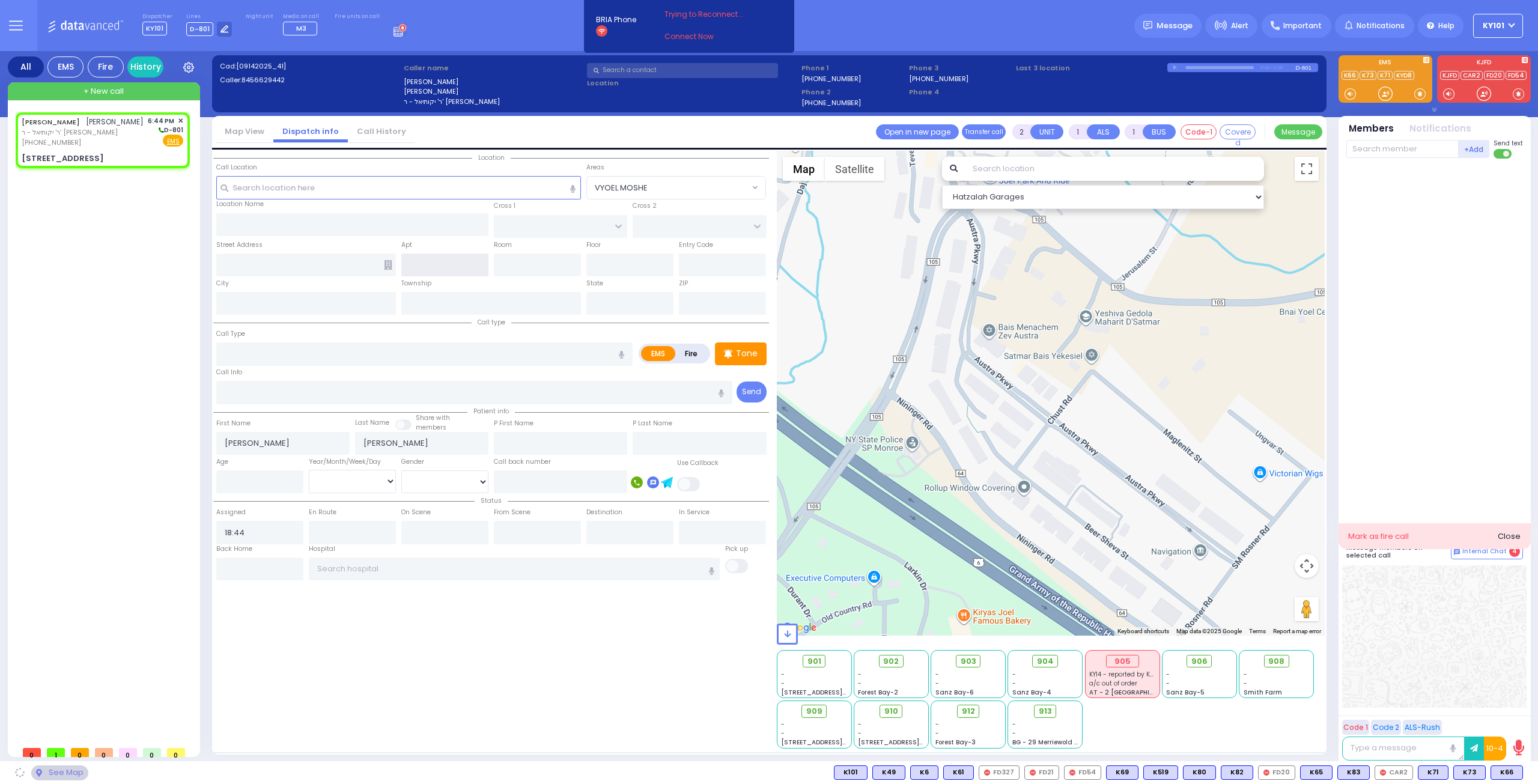
type input "10950"
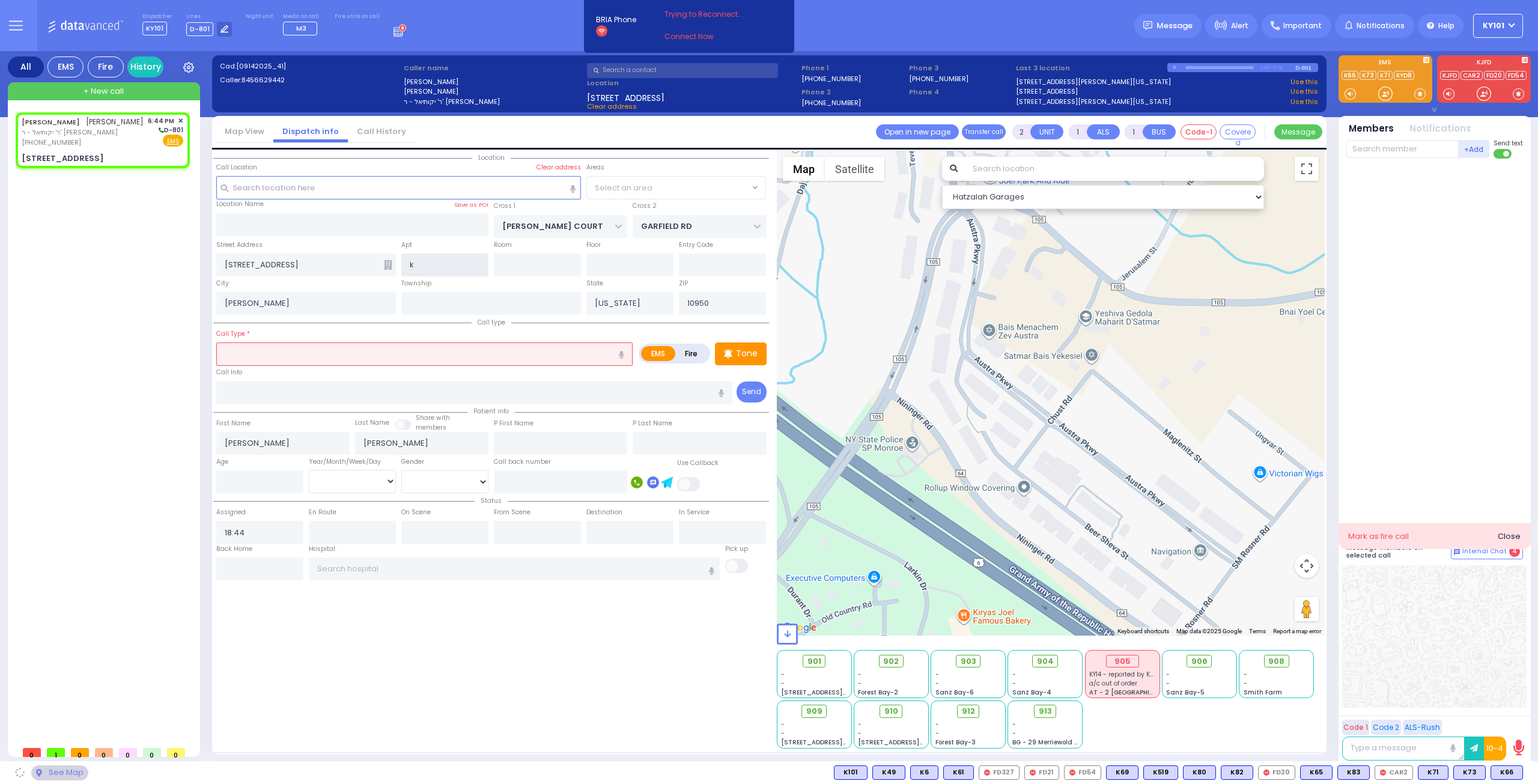
type input "ki"
select select "SECTION 1"
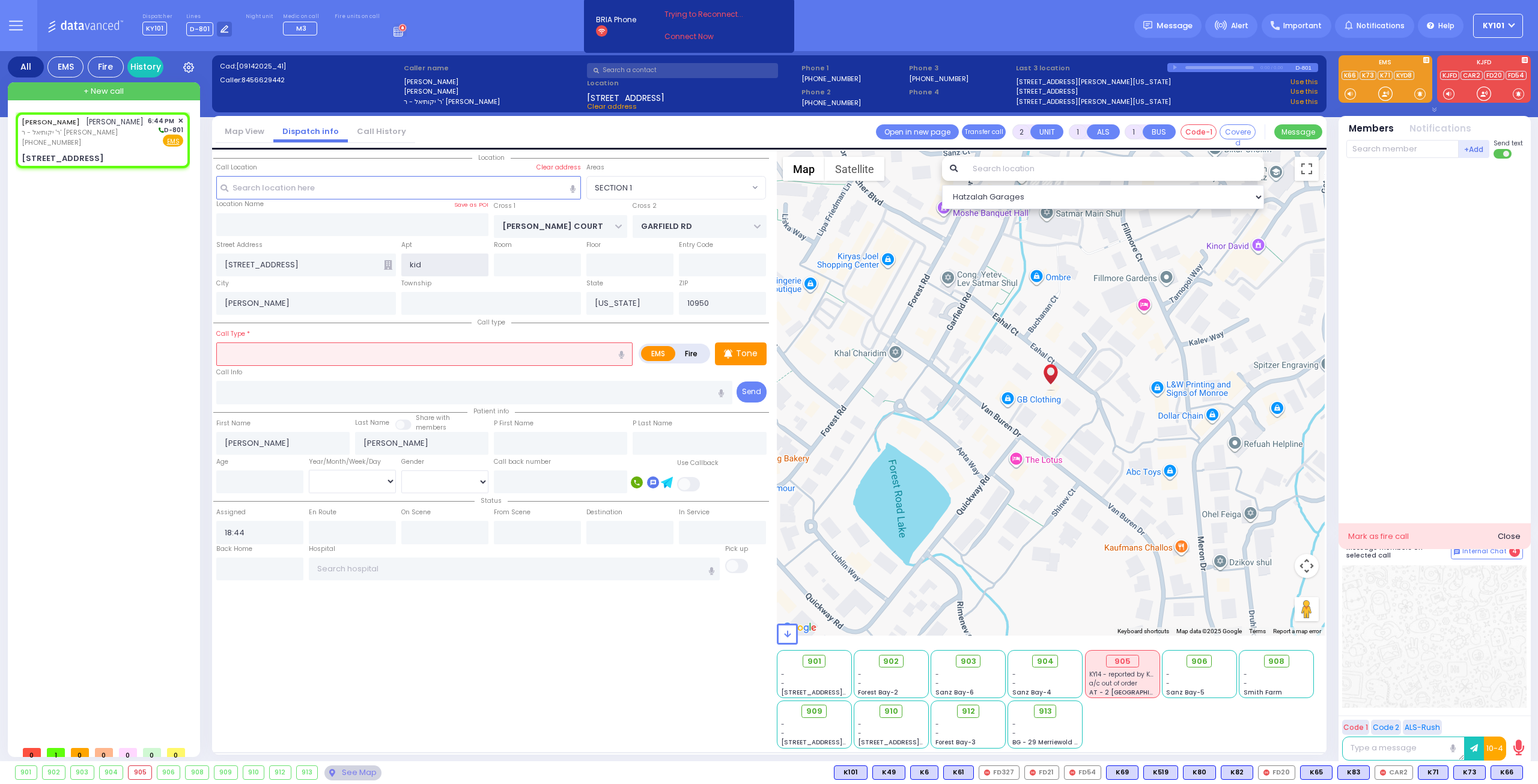
type input "kid"
click at [284, 184] on input "text" at bounding box center [399, 188] width 365 height 23
type input "[PERSON_NAME]"
select select
radio input "true"
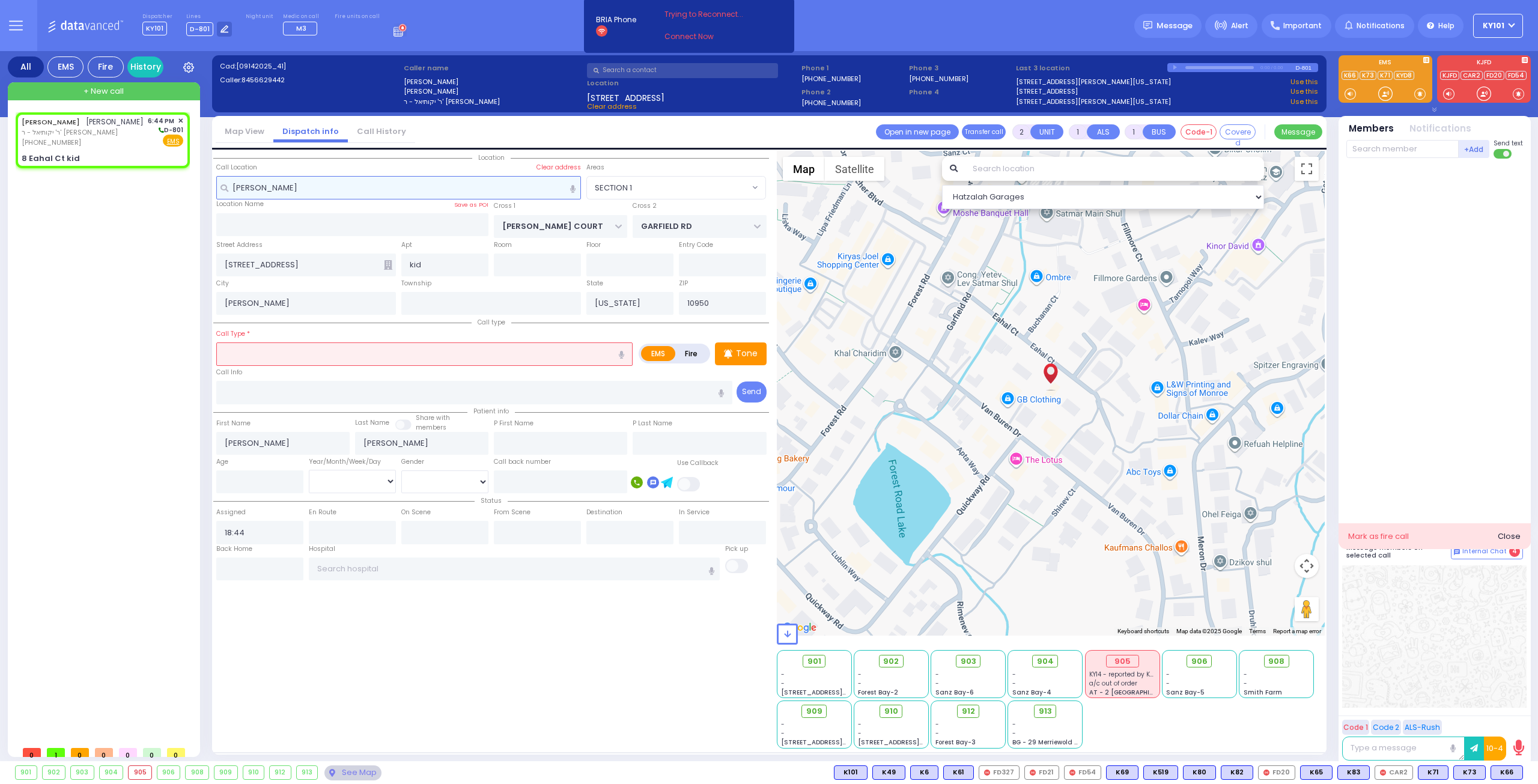
select select
select select "Hatzalah Garages"
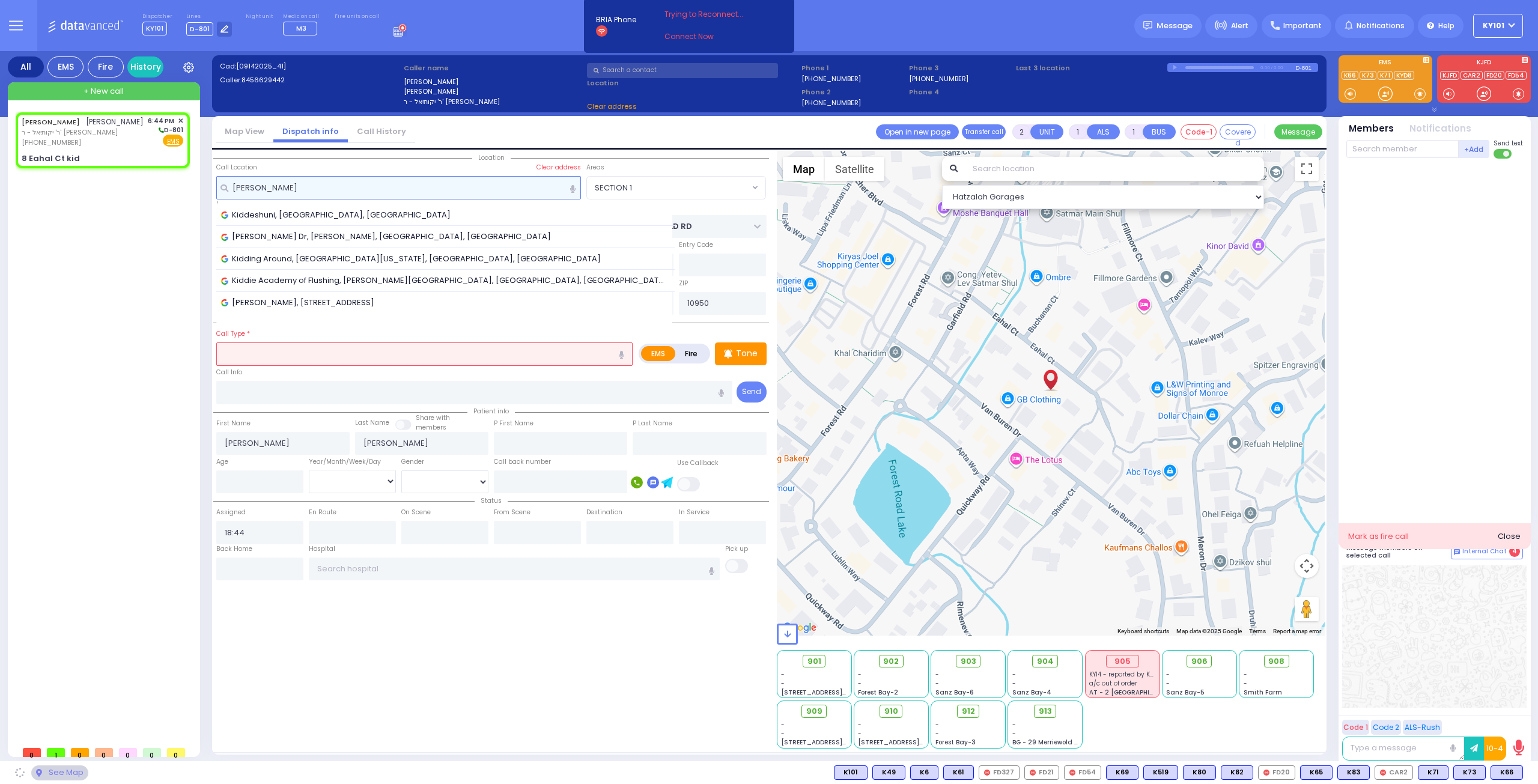
type input "8 Eahal Ct kid"
select select "SECTION 1"
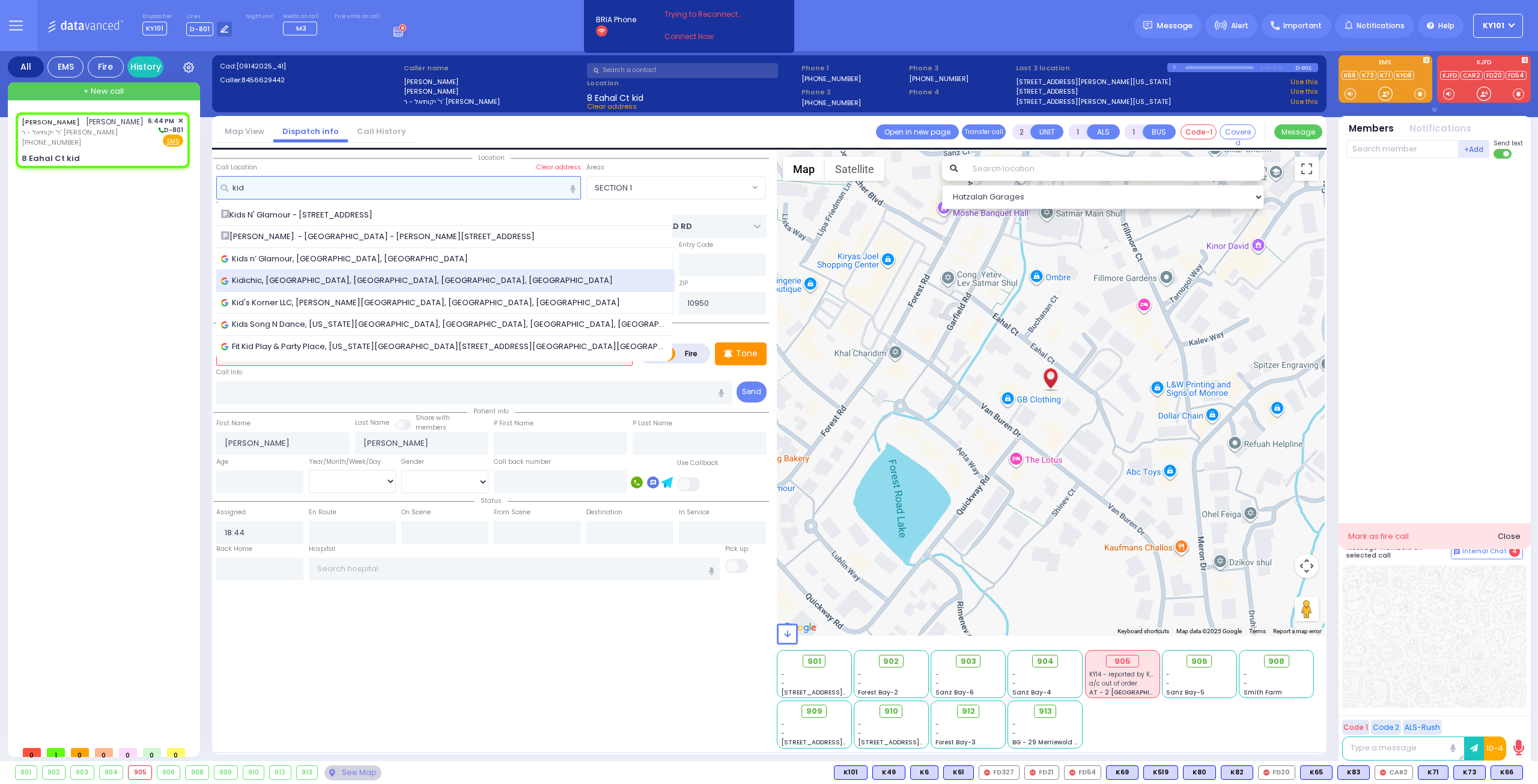
type input "kid"
click at [340, 275] on span "Kidichic, [GEOGRAPHIC_DATA], [GEOGRAPHIC_DATA], [GEOGRAPHIC_DATA], [GEOGRAPHIC_…" at bounding box center [419, 281] width 396 height 12
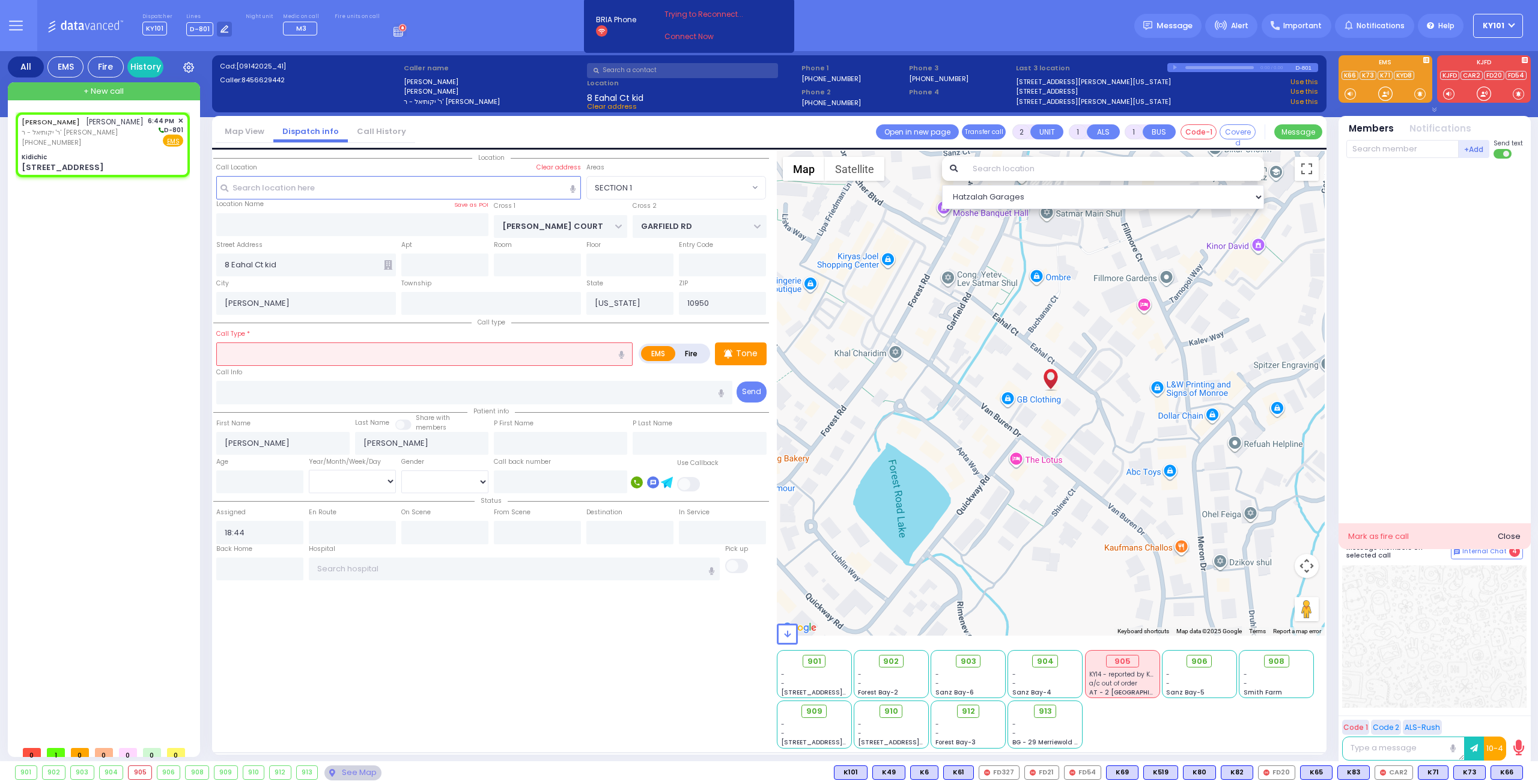
select select
radio input "true"
select select
select select "Hatzalah Garages"
type input "Kidichic"
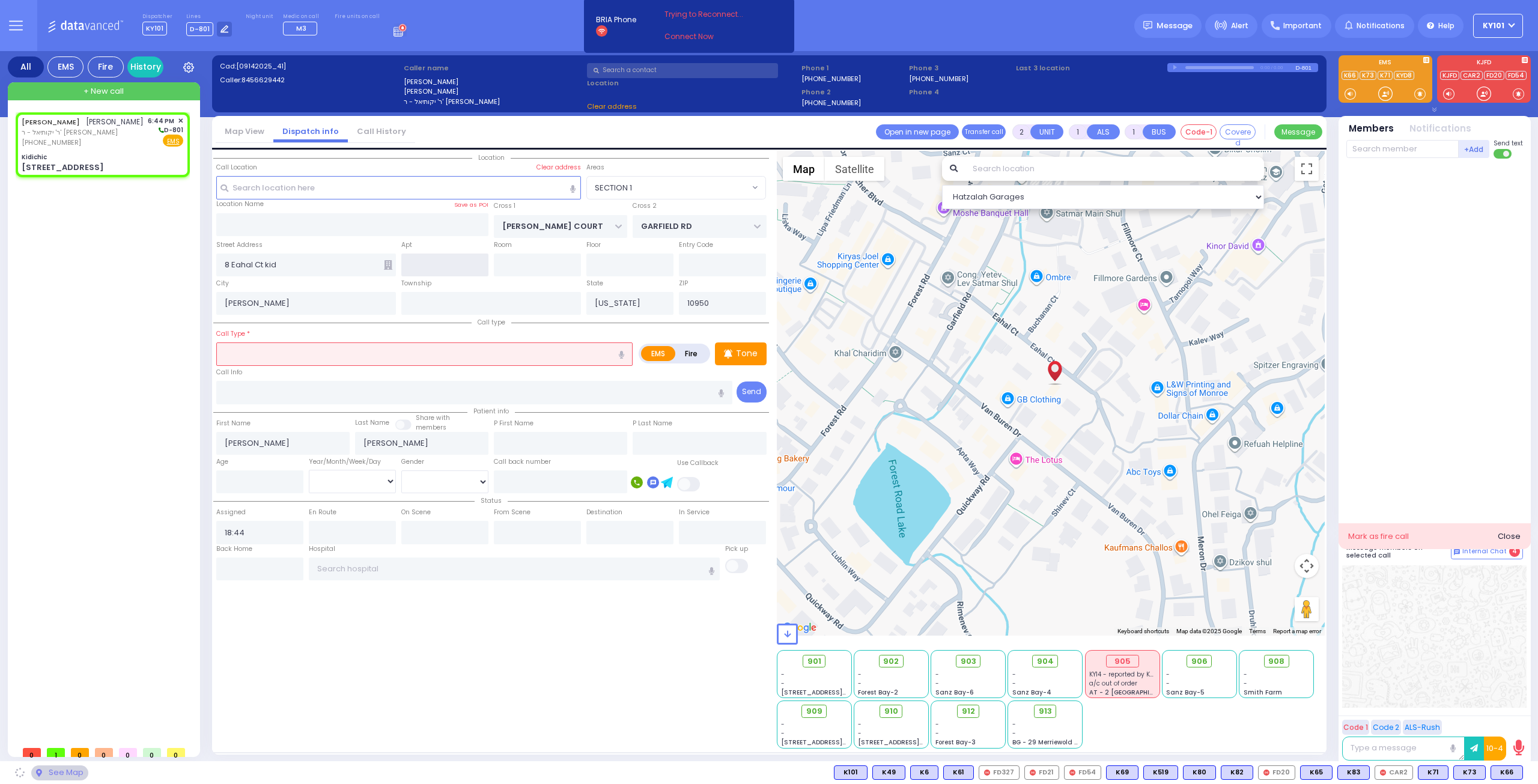
type input "[STREET_ADDRESS]"
select select "SECTION 1"
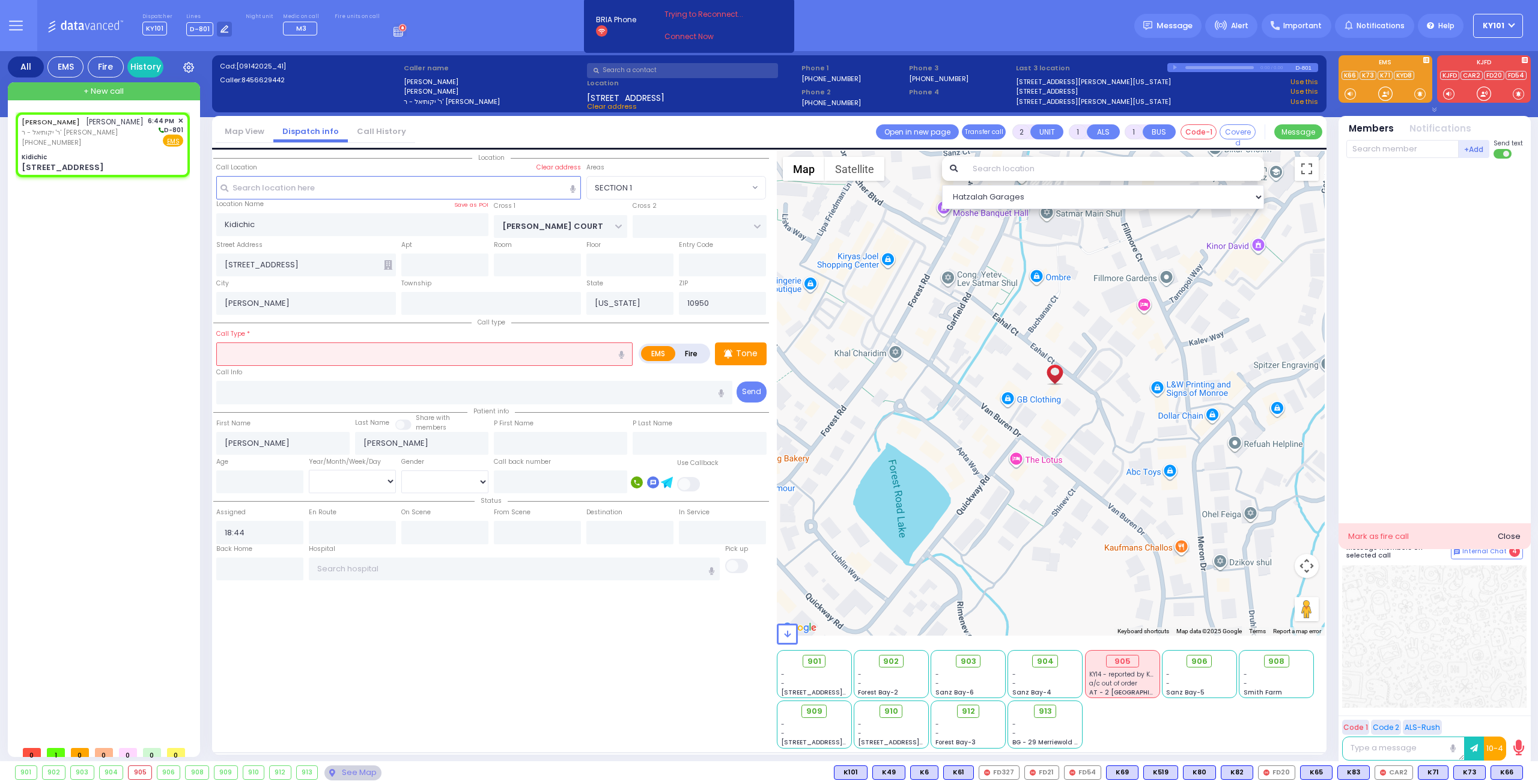
click at [277, 344] on input "text" at bounding box center [424, 354] width 416 height 23
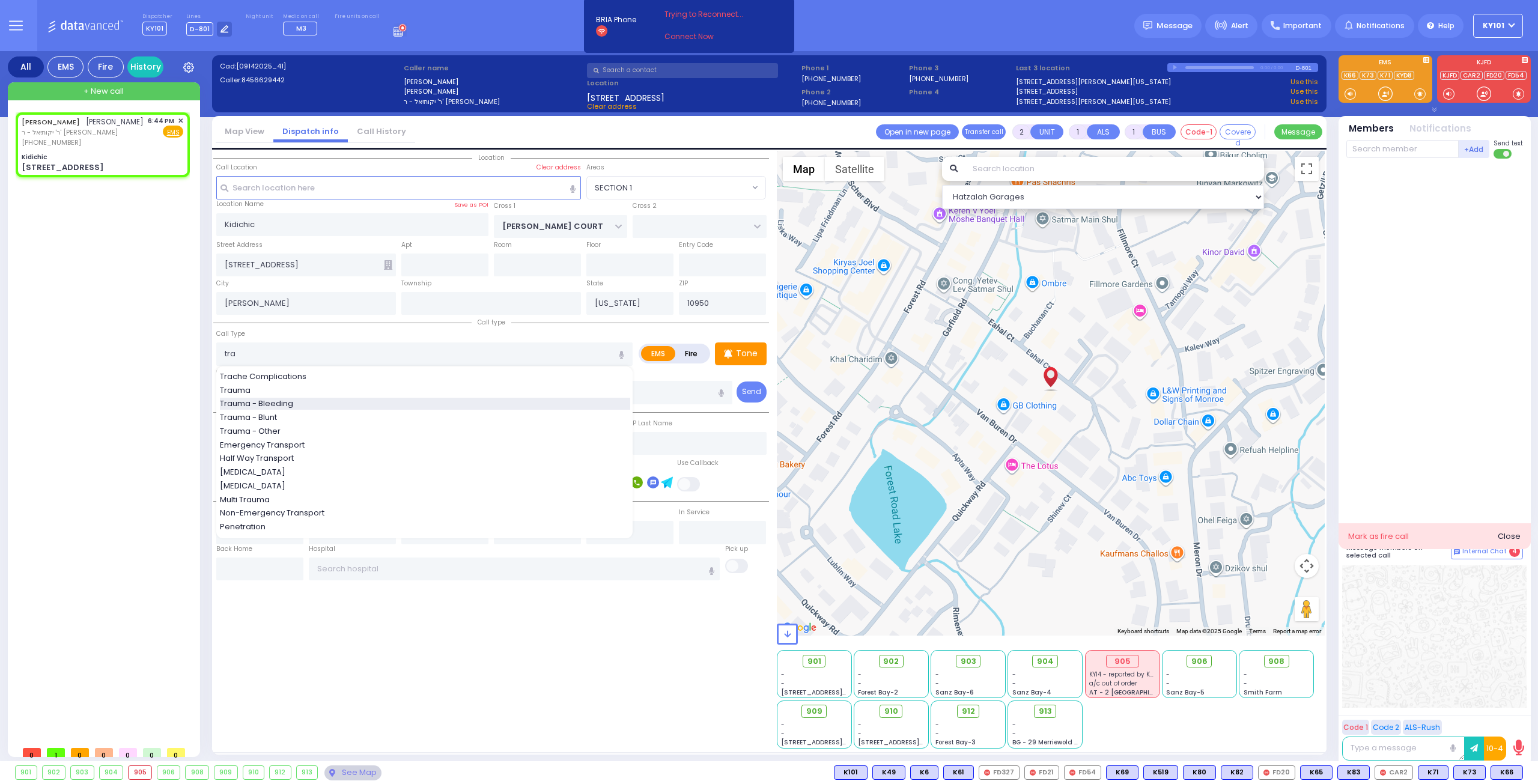
click at [284, 398] on span "Trauma - Bleeding" at bounding box center [258, 404] width 78 height 12
type input "Trauma - Bleeding"
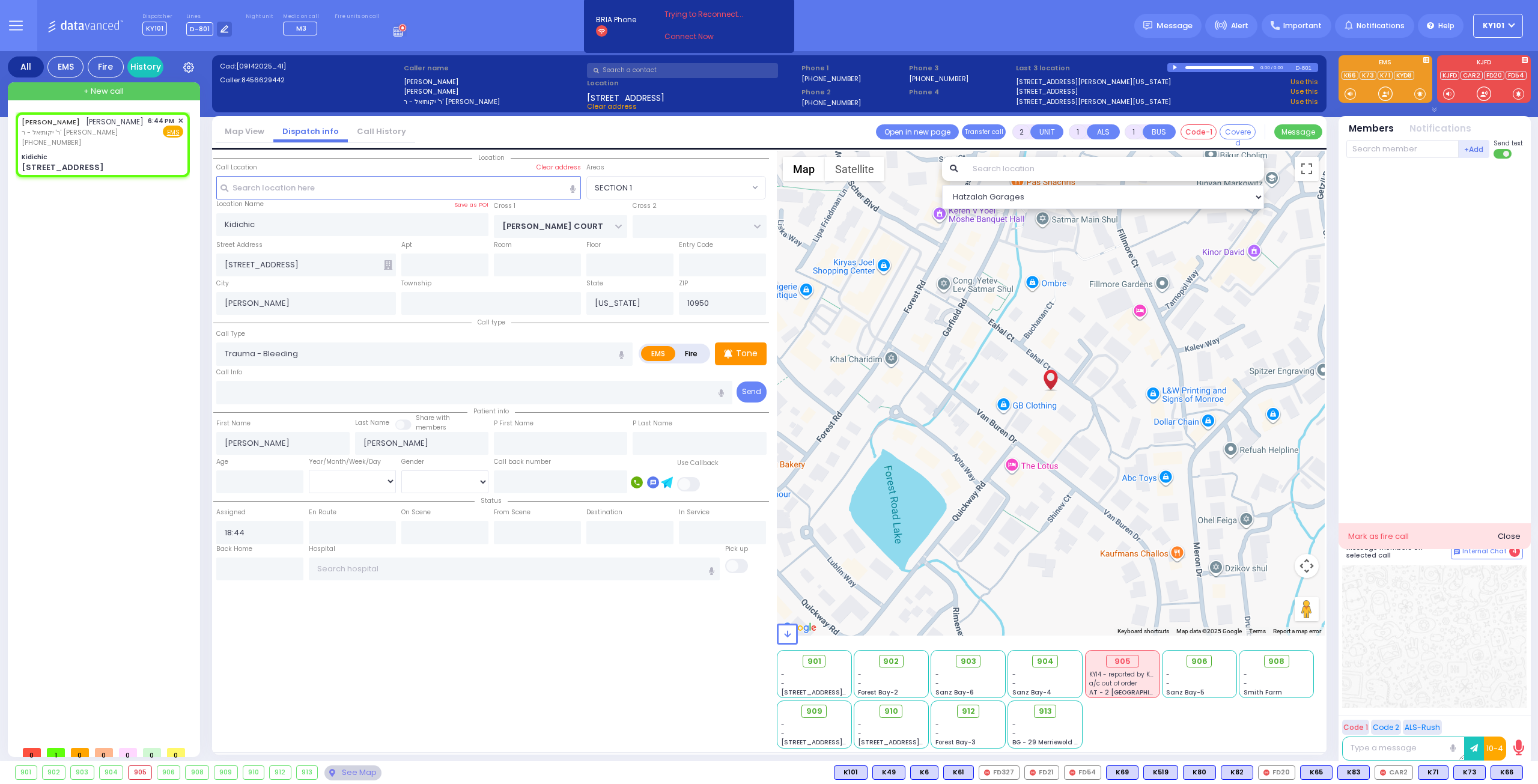
select select
radio input "true"
select select
click at [315, 322] on div "Call type Call Type EMS Fire Tone" at bounding box center [491, 360] width 556 height 90
select select "Hatzalah Garages"
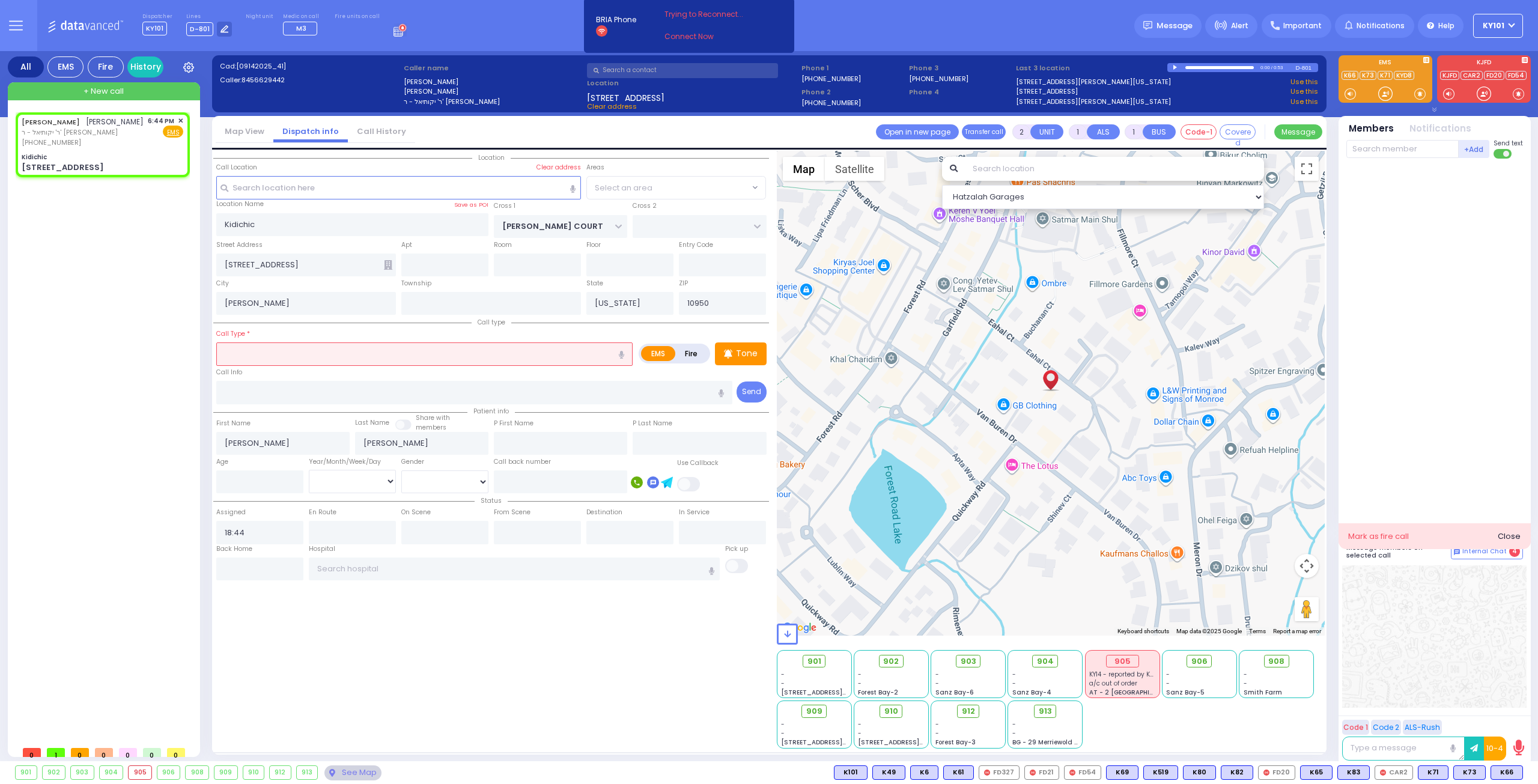
select select "SECTION 1"
click at [311, 354] on input "text" at bounding box center [424, 354] width 416 height 23
select select
radio input "true"
select select
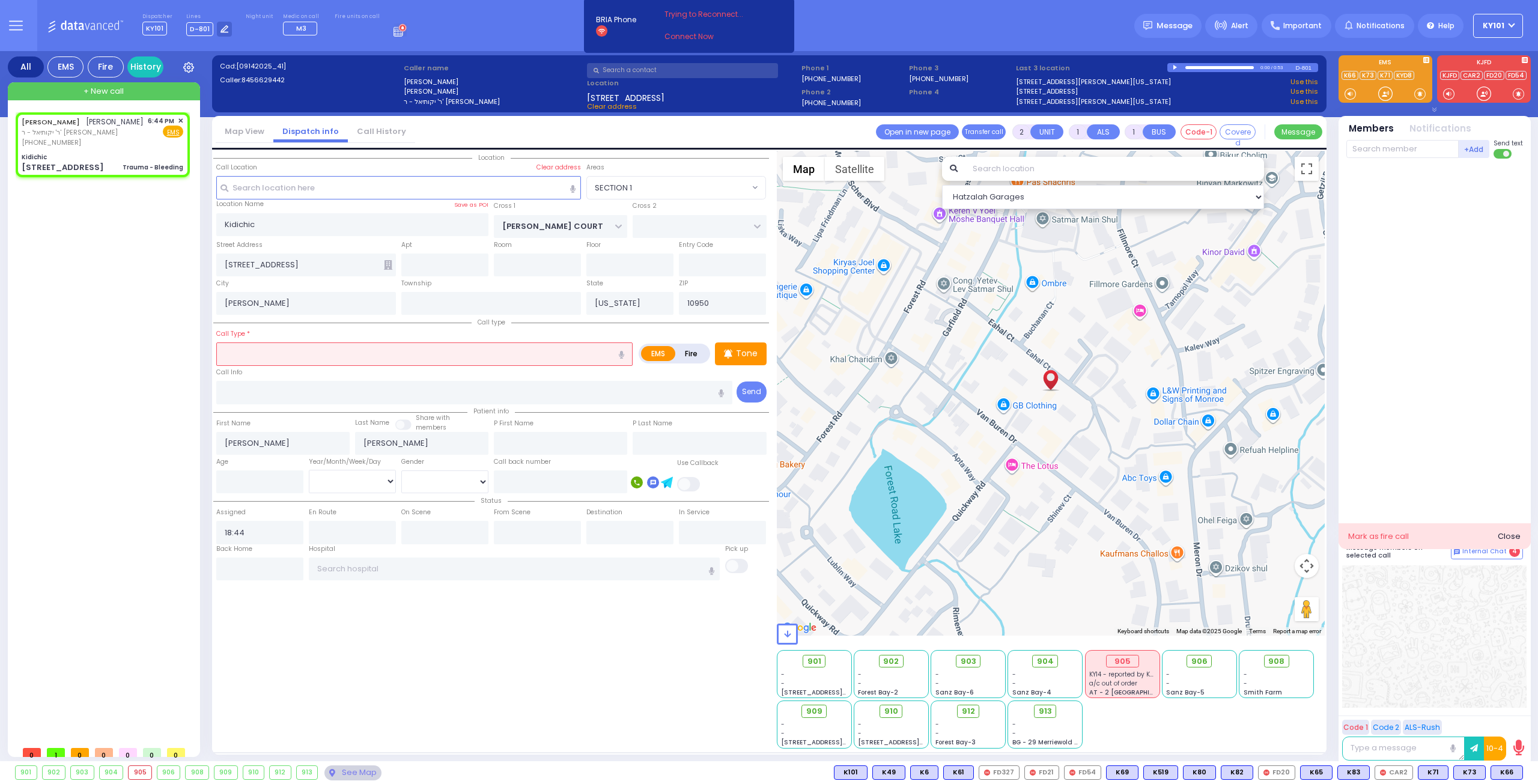
select select "Hatzalah Garages"
select select "SECTION 1"
click at [312, 265] on input "[STREET_ADDRESS]" at bounding box center [306, 265] width 180 height 23
click at [312, 219] on input "Kidichic" at bounding box center [352, 225] width 273 height 23
click at [301, 345] on input "text" at bounding box center [424, 354] width 416 height 23
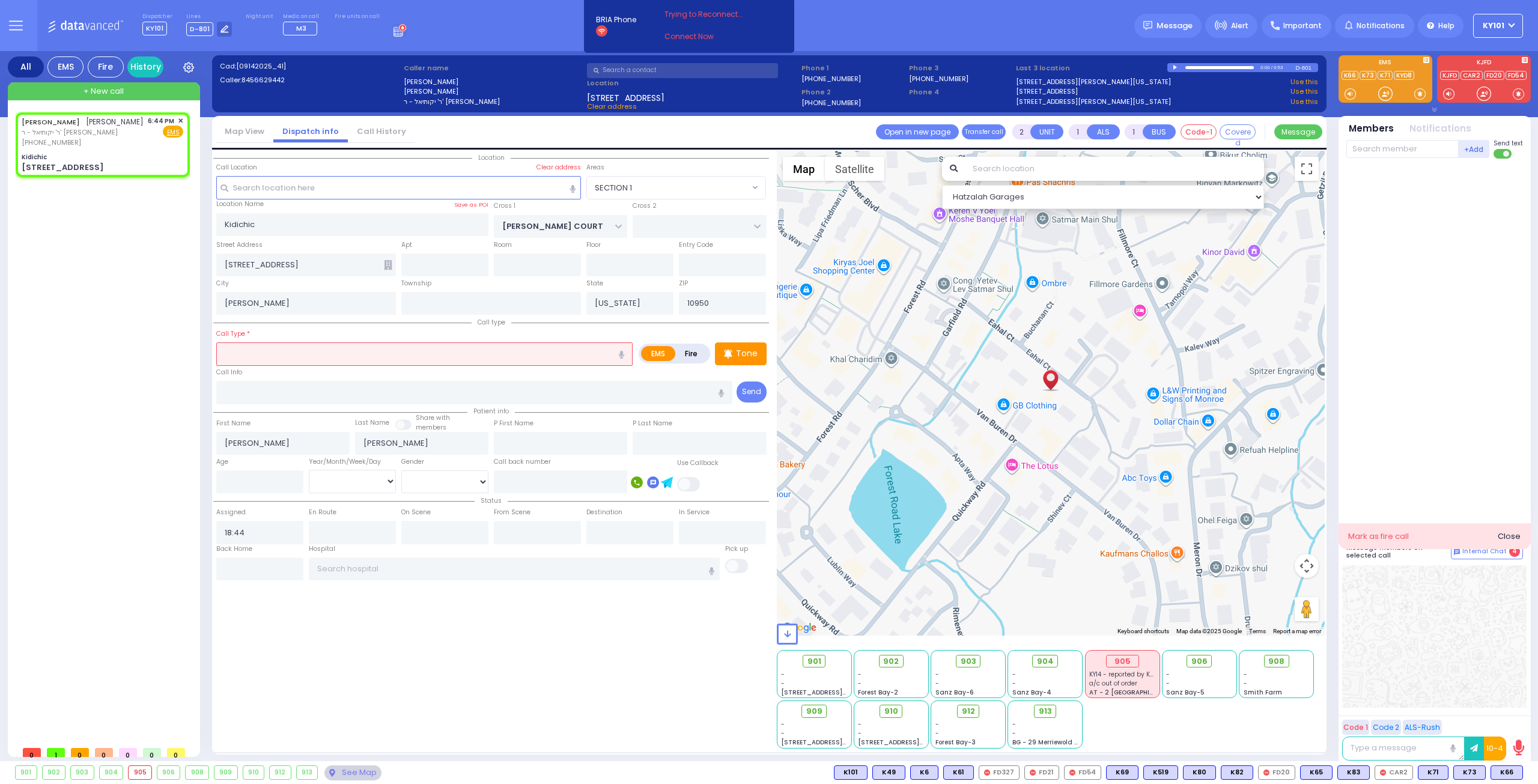
select select
radio input "true"
select select
select select "Hatzalah Garages"
select select "SECTION 1"
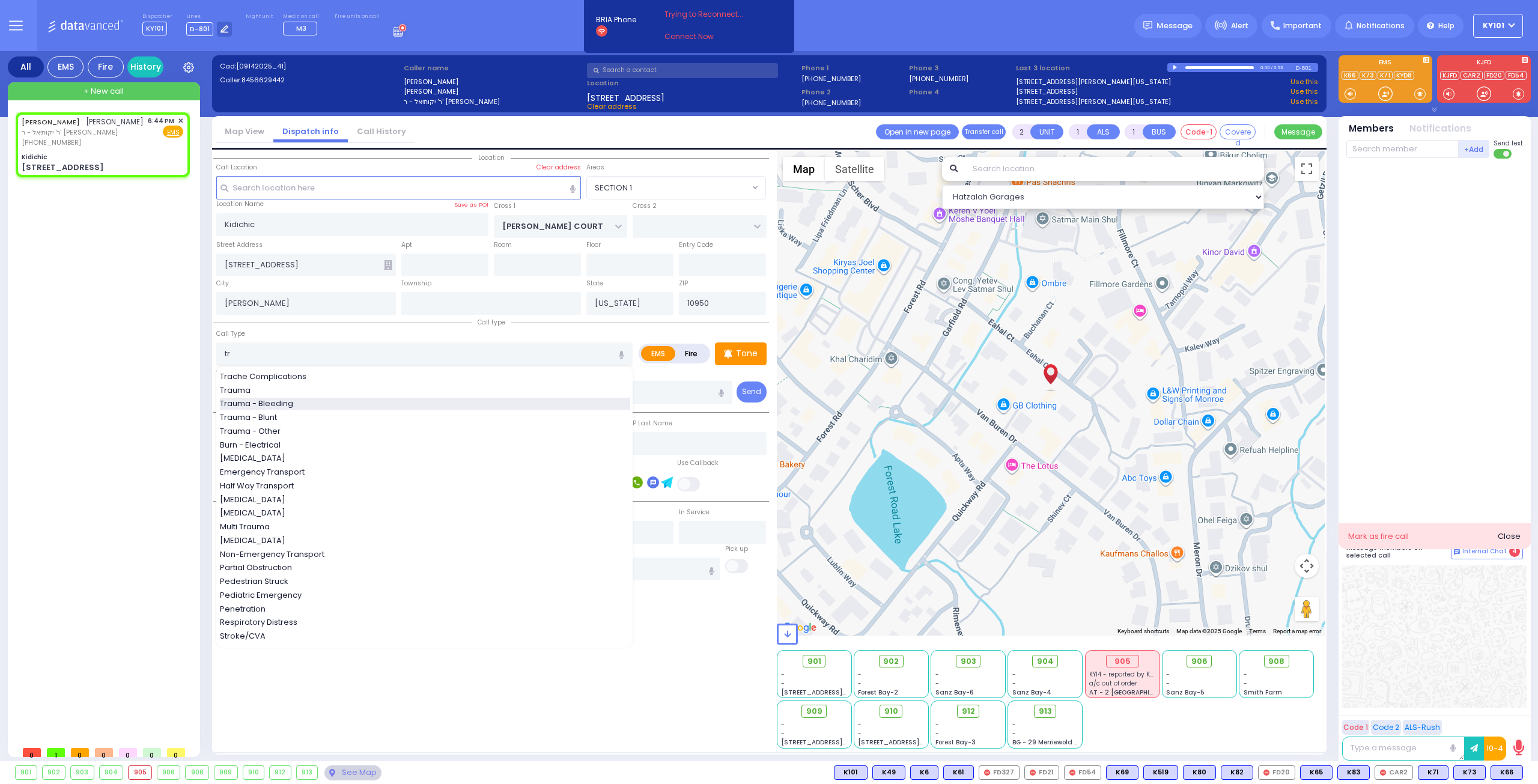
click at [303, 398] on div "Trauma - Bleeding" at bounding box center [424, 404] width 410 height 12
type input "Trauma - Bleeding"
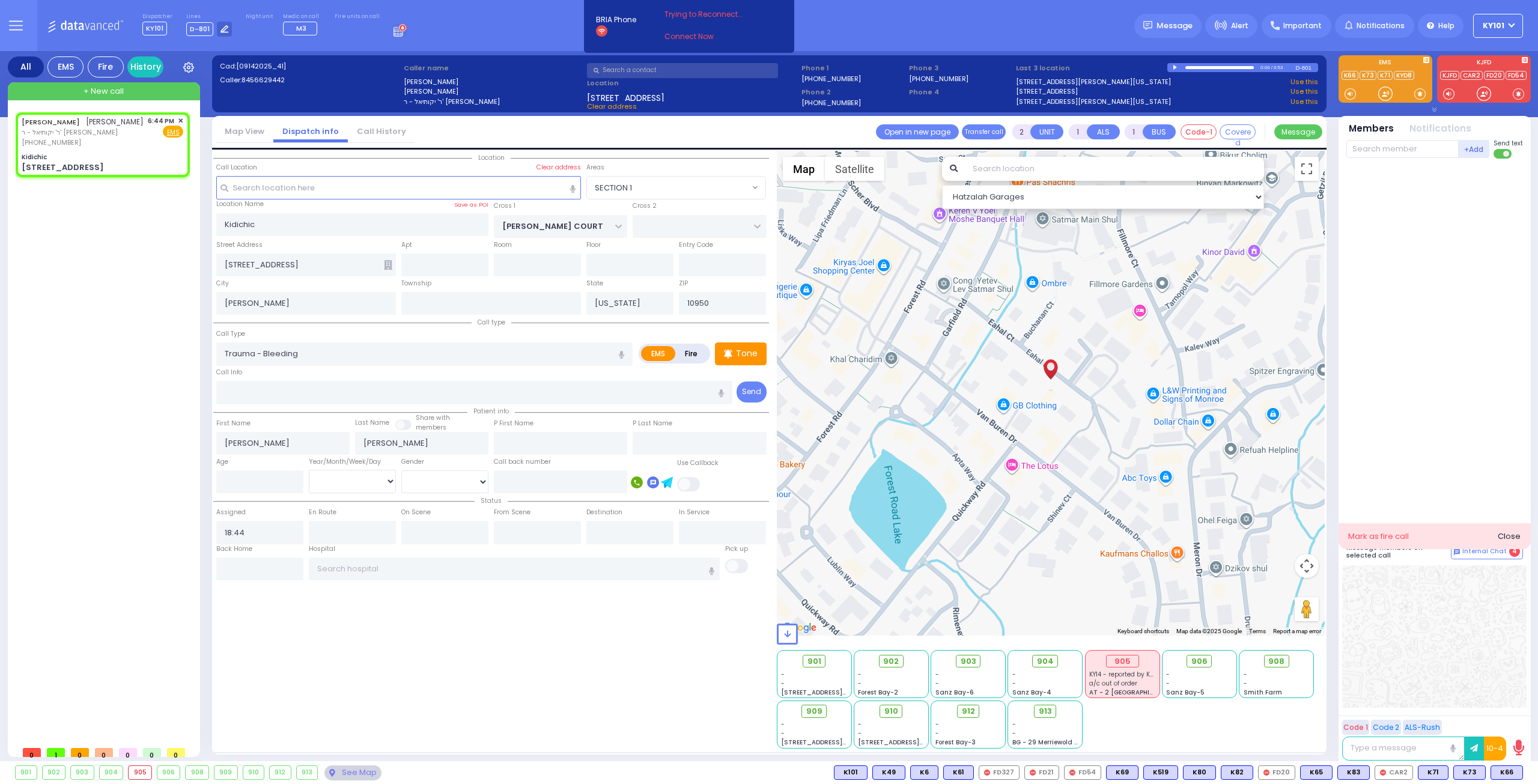
click at [320, 330] on div "Call Type Trauma - Bleeding Trauma - Bleeding" at bounding box center [424, 346] width 416 height 39
select select
radio input "true"
select select
select select "Hatzalah Garages"
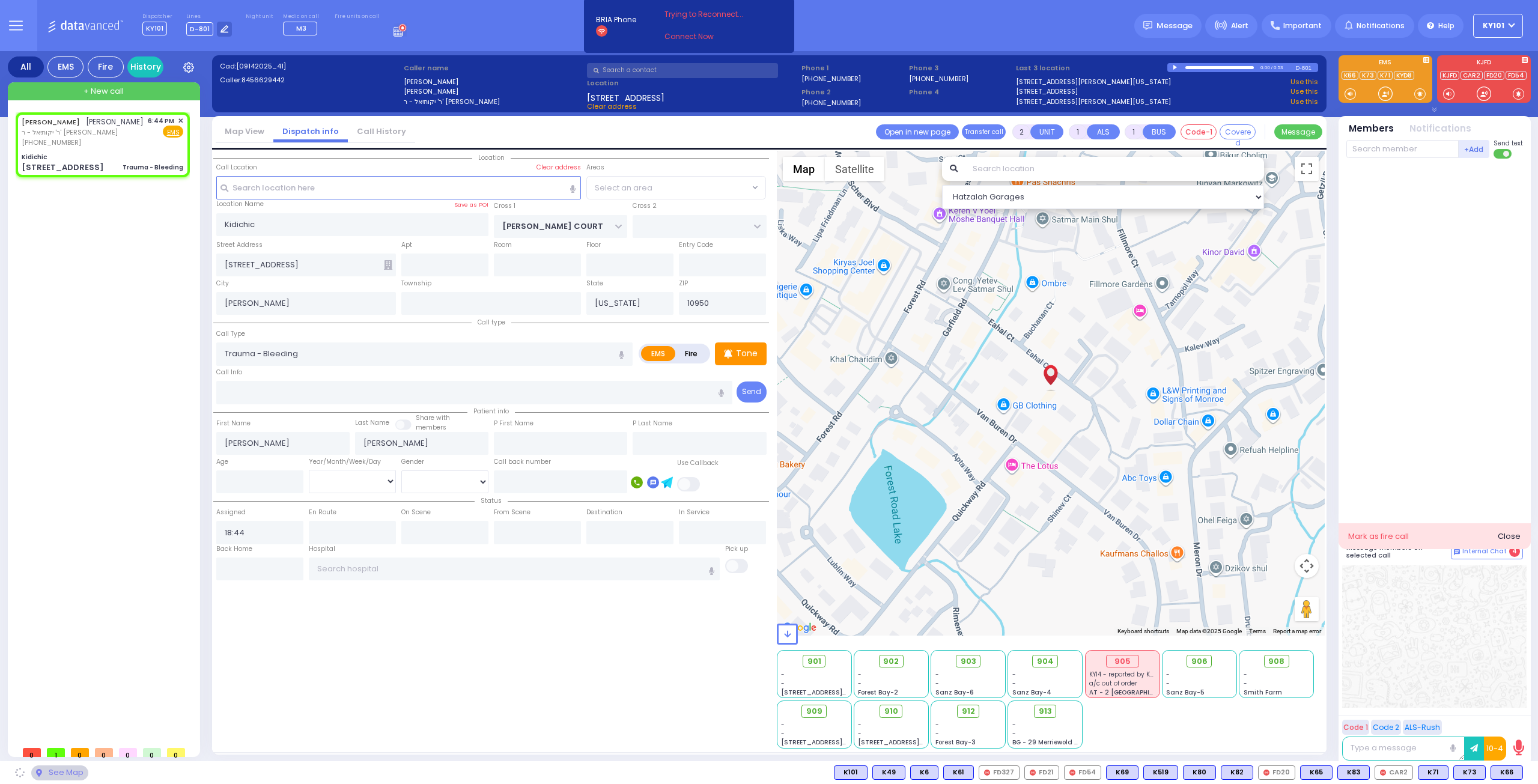
select select "SECTION 1"
click at [1505, 772] on span "K83" at bounding box center [1507, 772] width 31 height 13
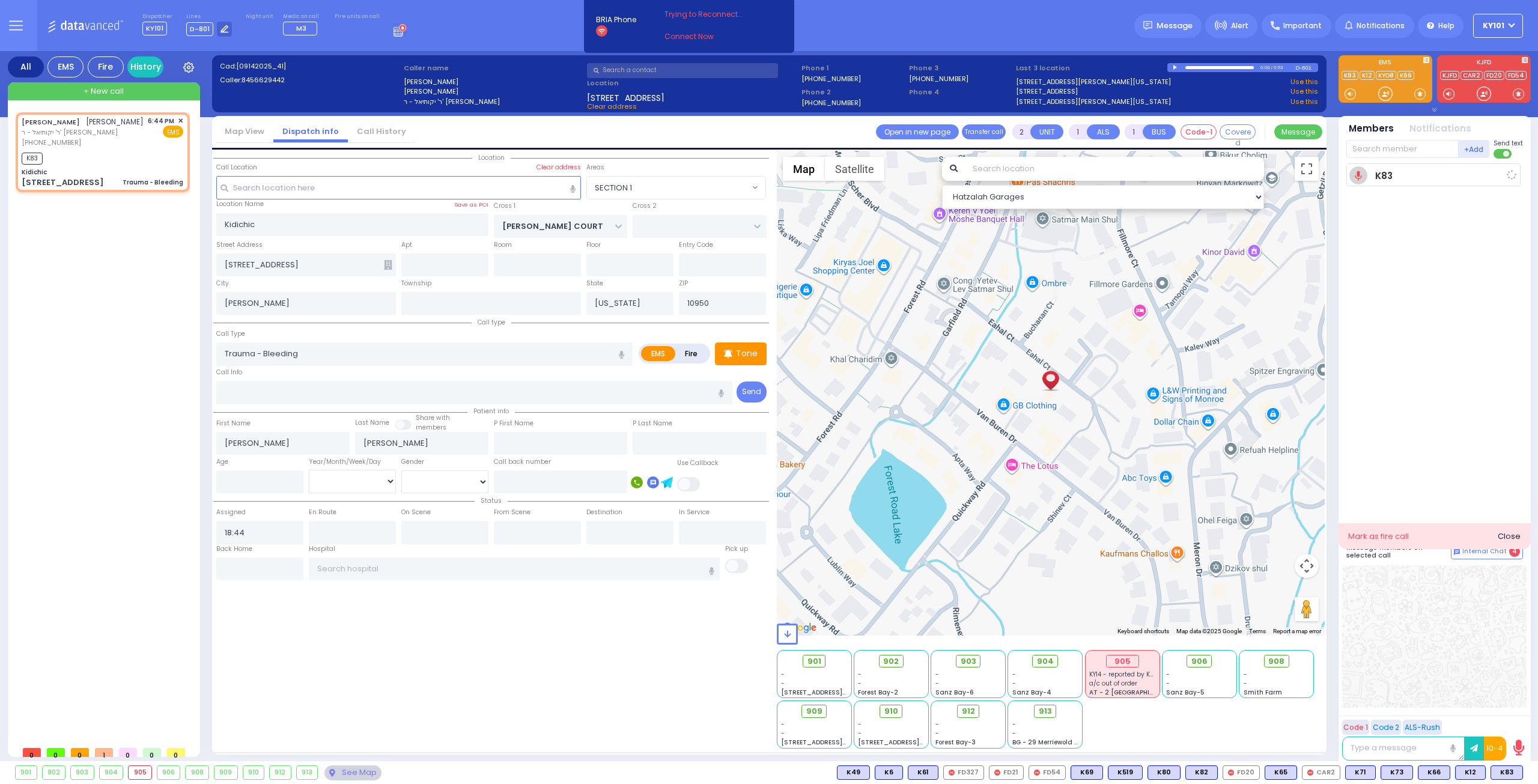
select select
radio input "true"
select select
type input "18:46"
select select "Hatzalah Garages"
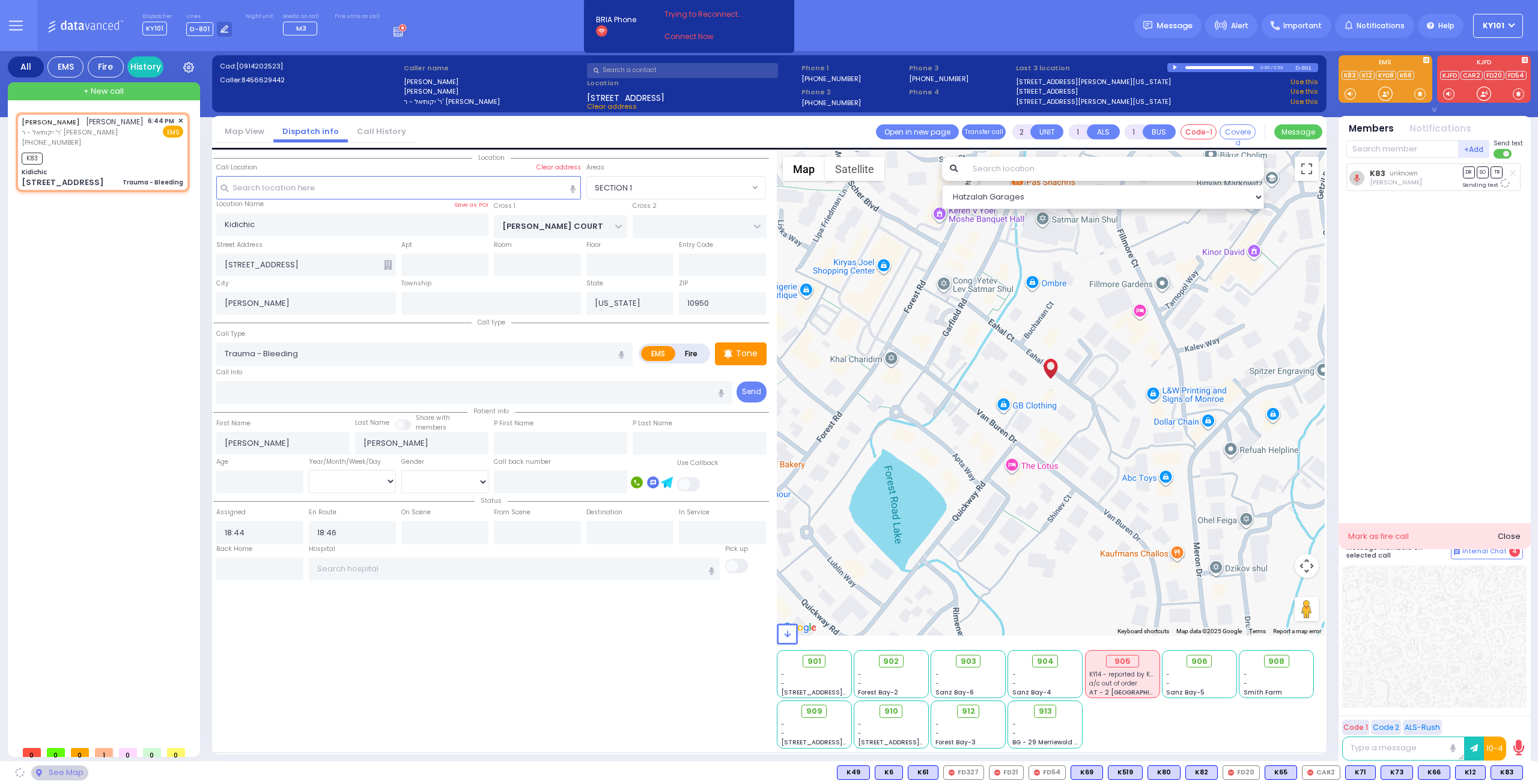
select select "SECTION 1"
click at [1507, 535] on div "Close" at bounding box center [1509, 536] width 23 height 12
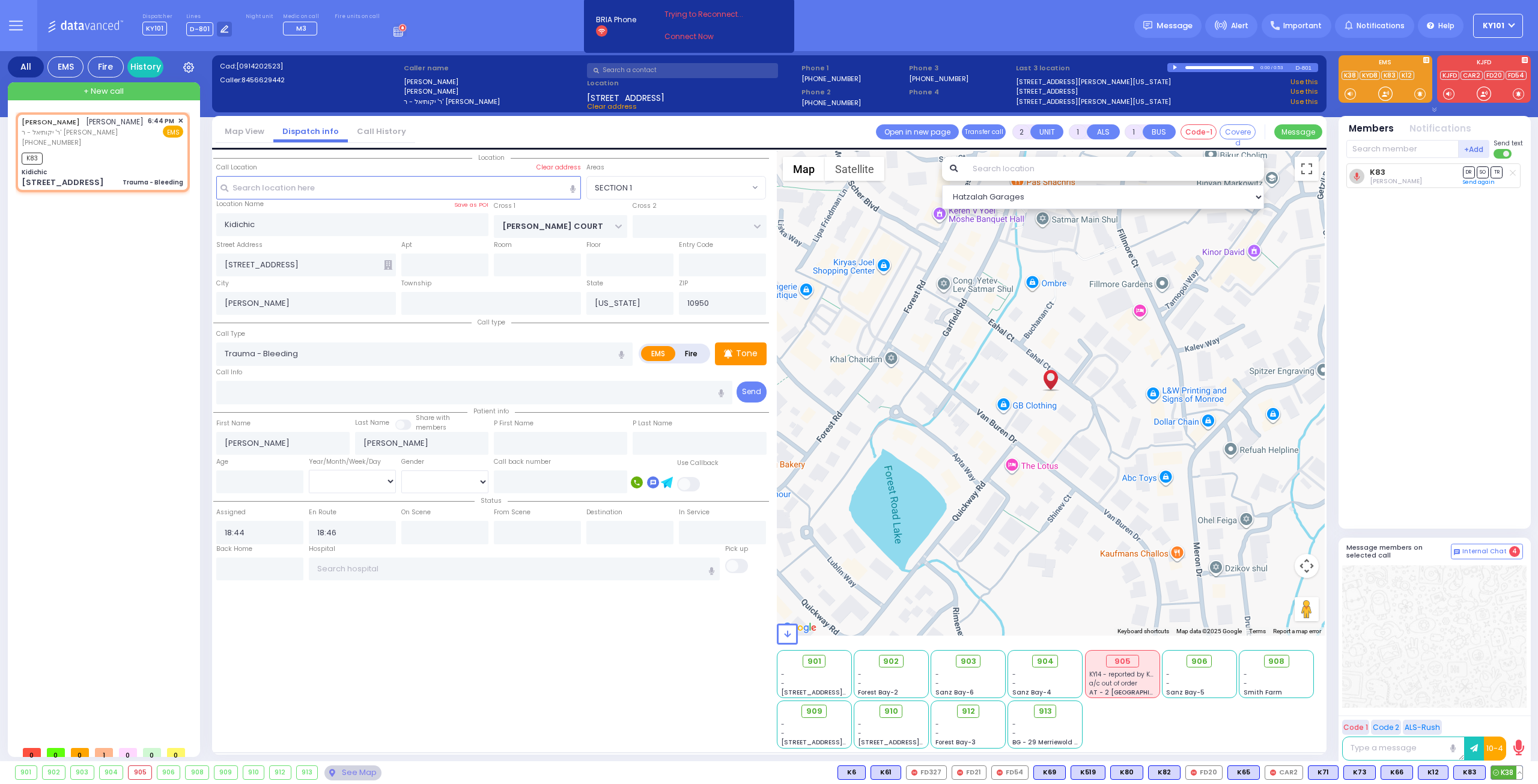
click at [1509, 772] on span "K38" at bounding box center [1507, 772] width 31 height 13
select select
radio input "true"
select select
select select "Hatzalah Garages"
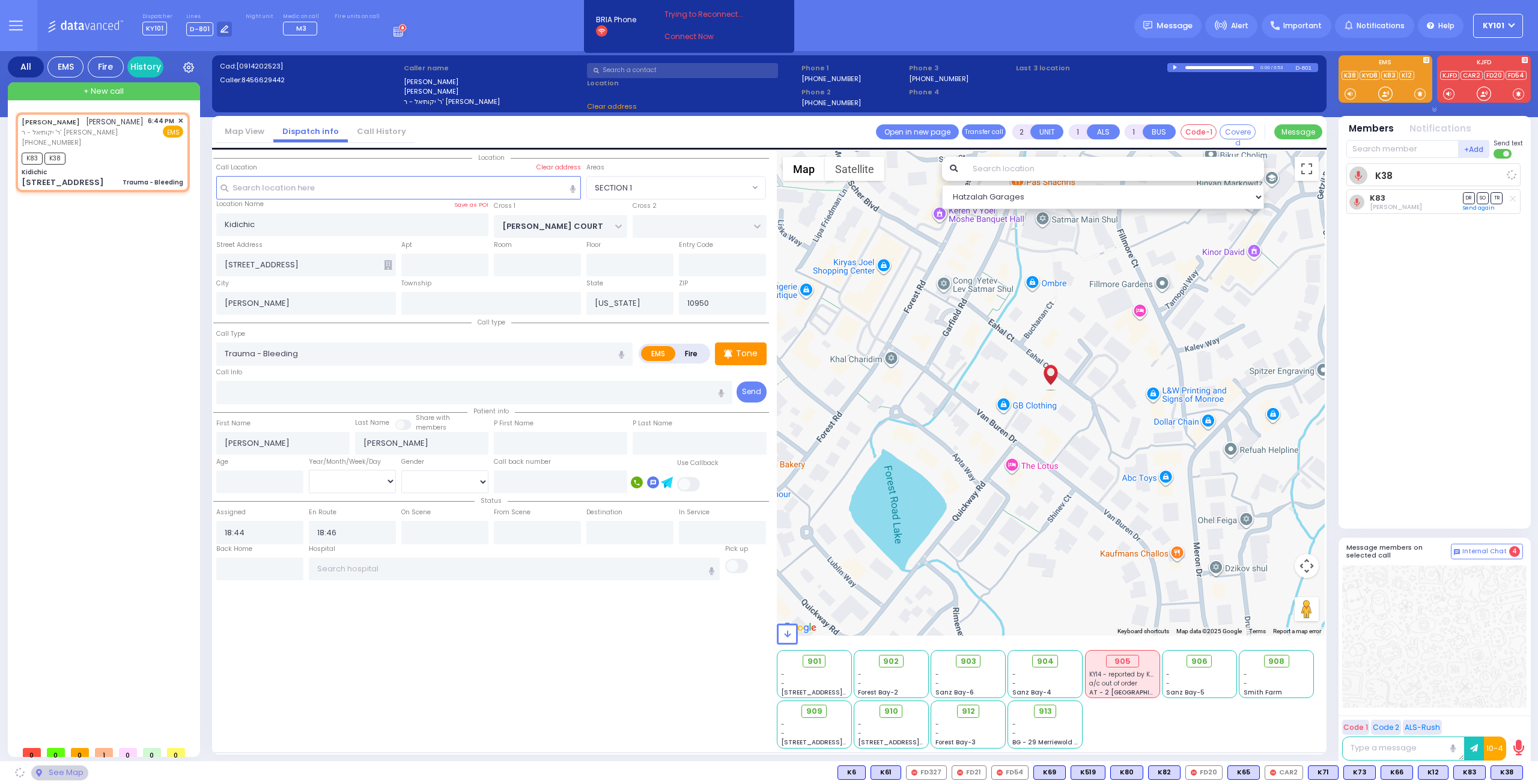
select select "SECTION 1"
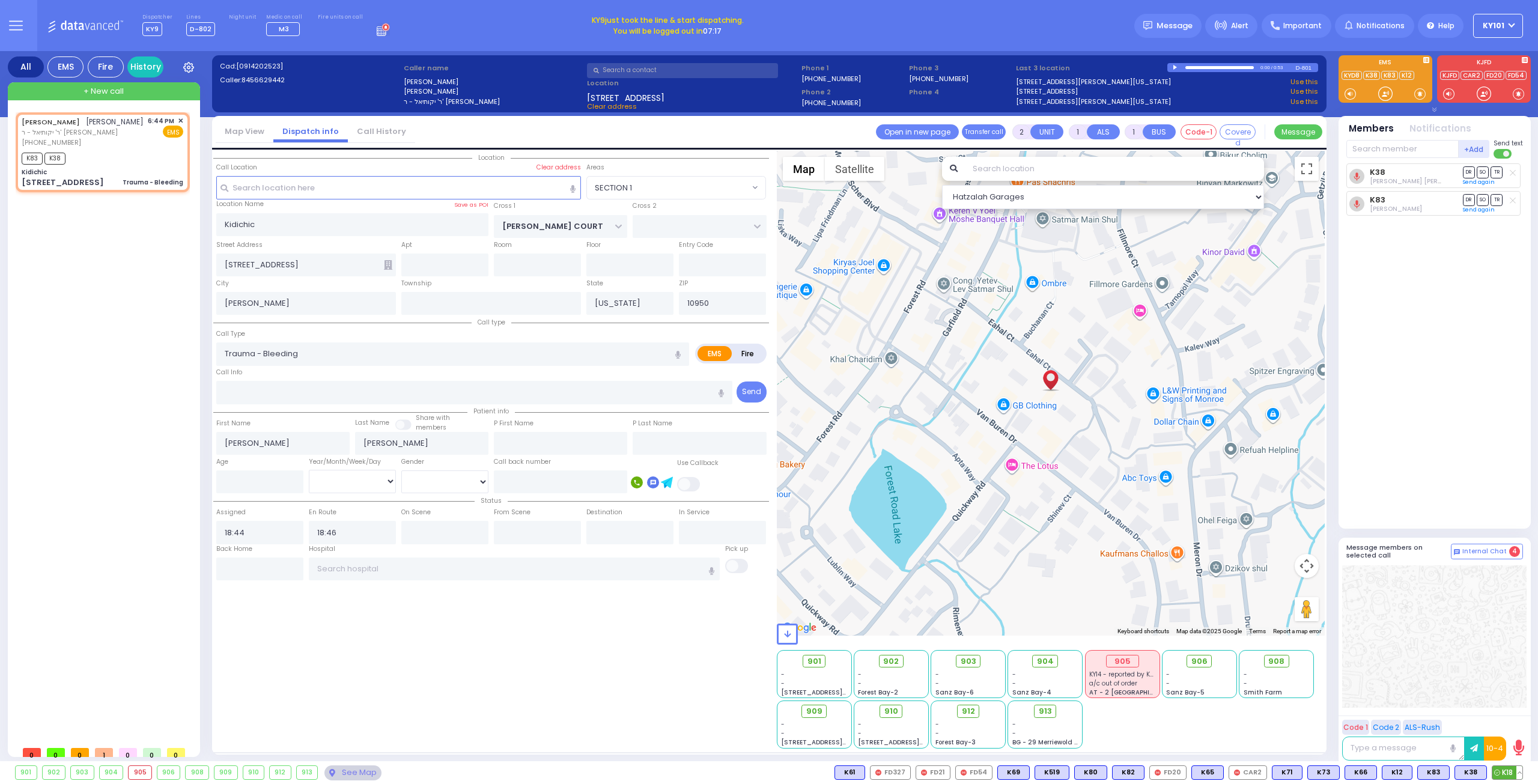
click at [1520, 766] on button at bounding box center [1519, 772] width 6 height 13
click at [1510, 719] on icon at bounding box center [1511, 719] width 13 height 13
click at [1407, 612] on div at bounding box center [1434, 636] width 184 height 142
